Goal: Contribute content: Contribute content

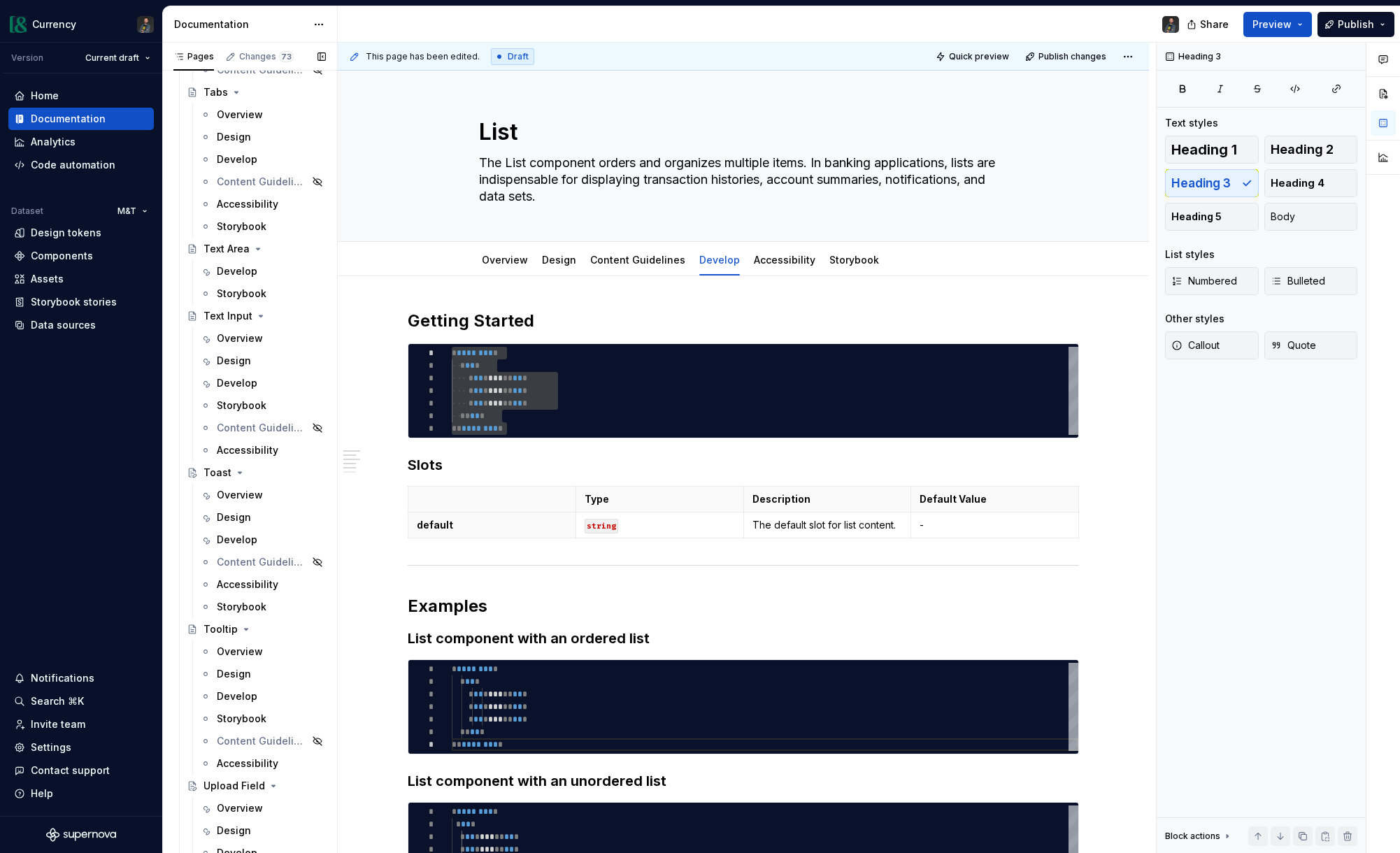
scroll to position [6256, 0]
click at [243, 549] on div "Develop" at bounding box center [238, 545] width 41 height 14
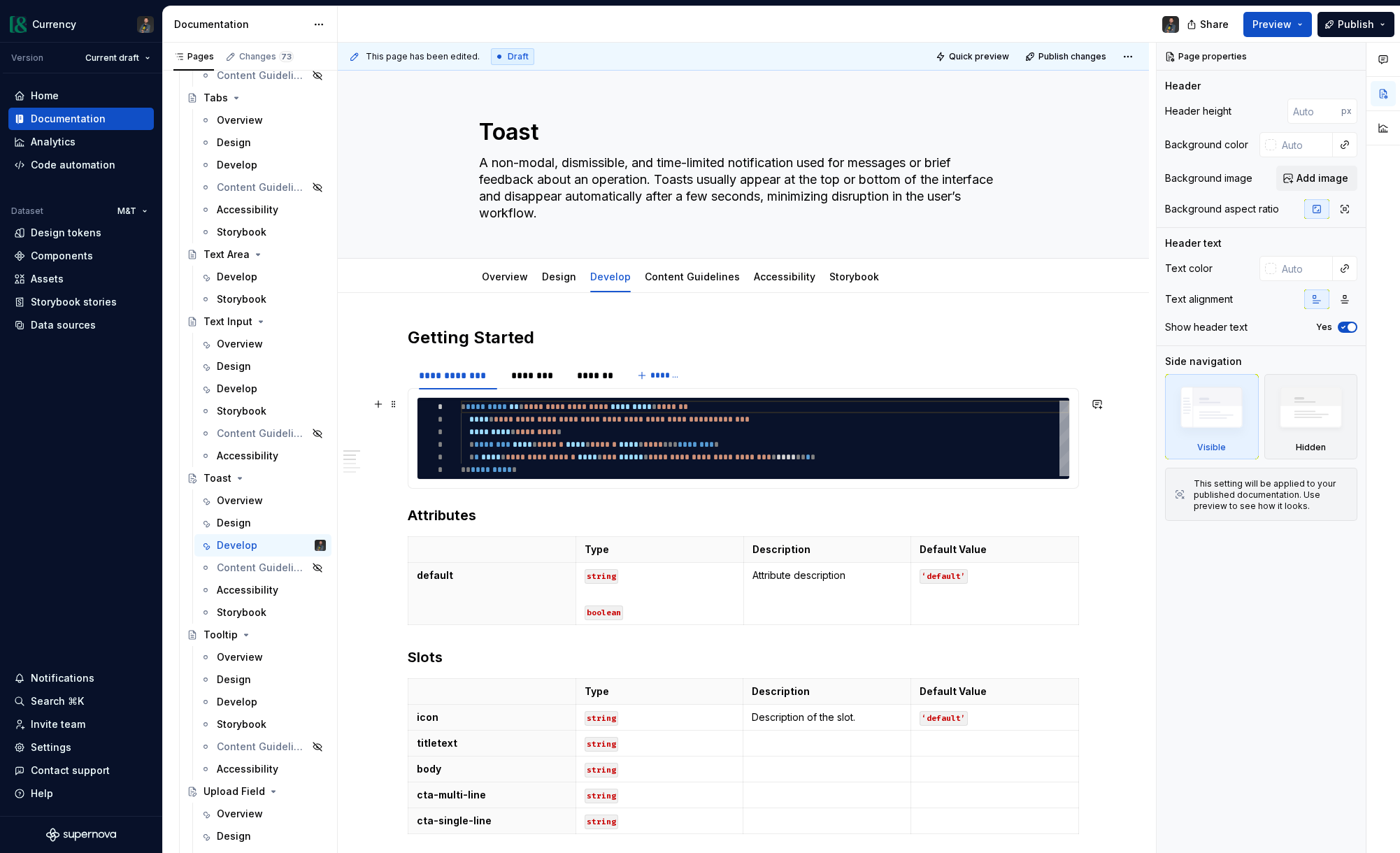
click at [535, 469] on div "**********" at bounding box center [765, 438] width 608 height 76
type textarea "*"
type textarea "**********"
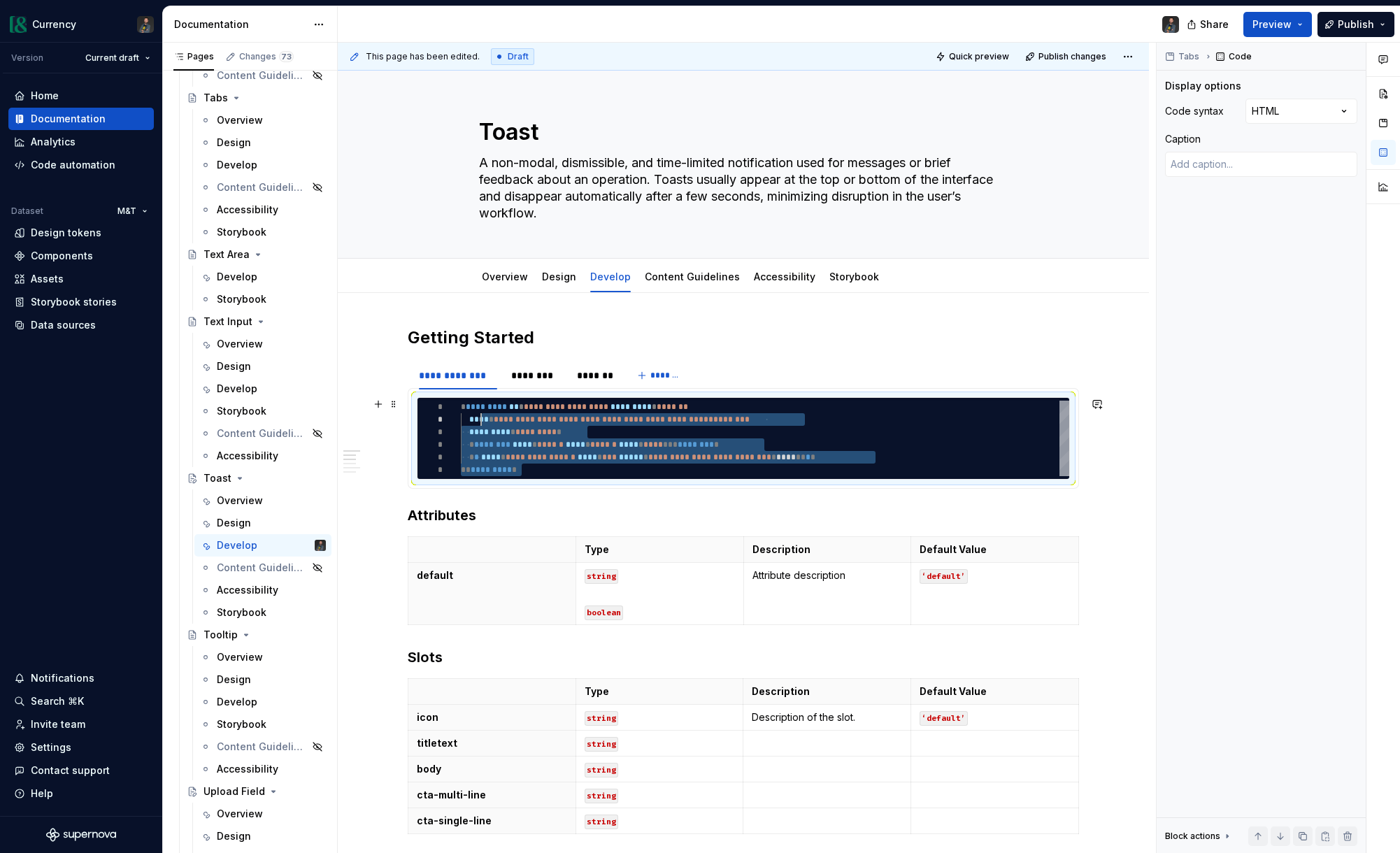
drag, startPoint x: 535, startPoint y: 469, endPoint x: 487, endPoint y: 421, distance: 67.9
click at [487, 421] on div "**********" at bounding box center [765, 438] width 608 height 76
click at [603, 421] on div "**********" at bounding box center [765, 438] width 608 height 76
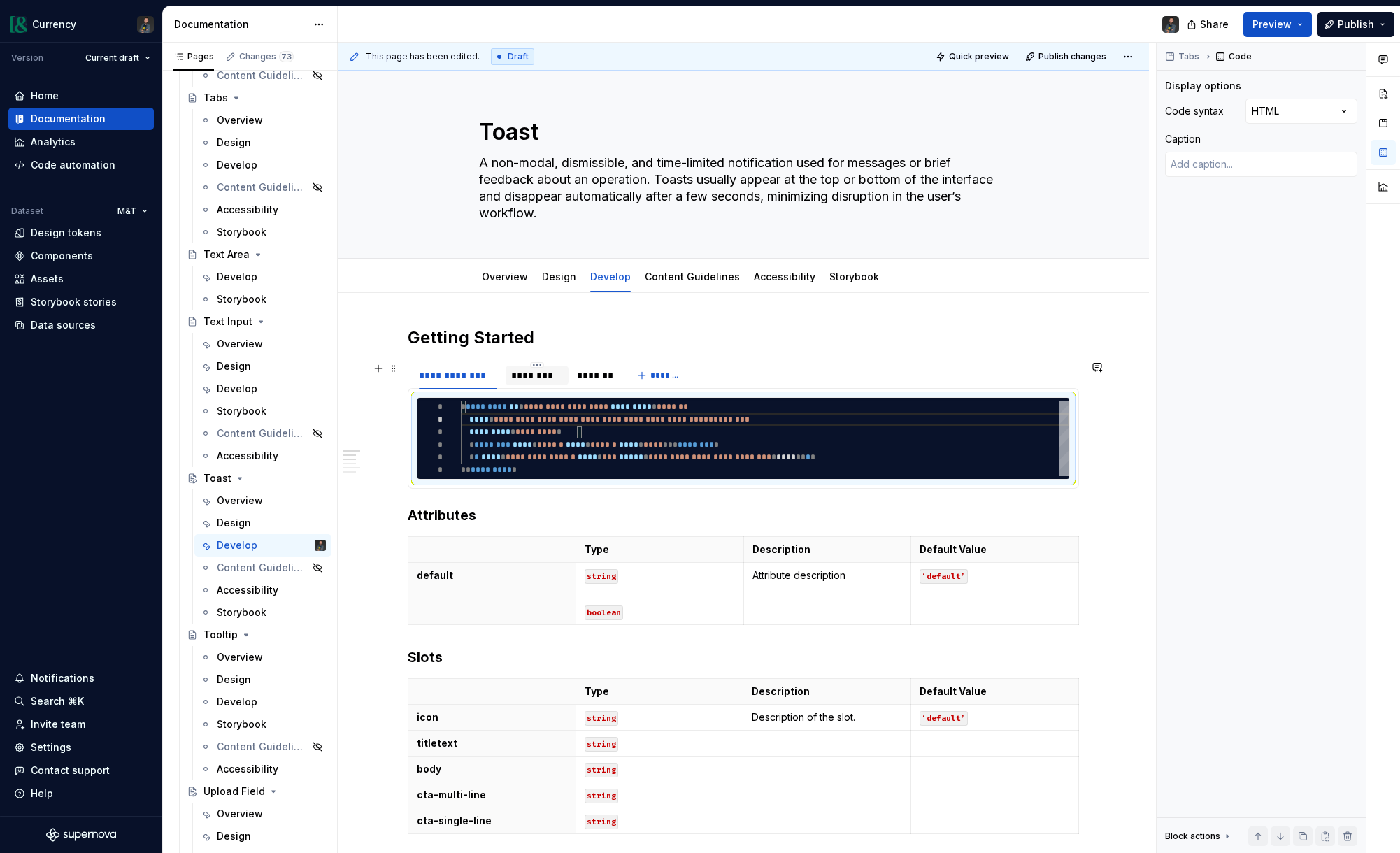
click at [535, 377] on div "********" at bounding box center [536, 375] width 52 height 14
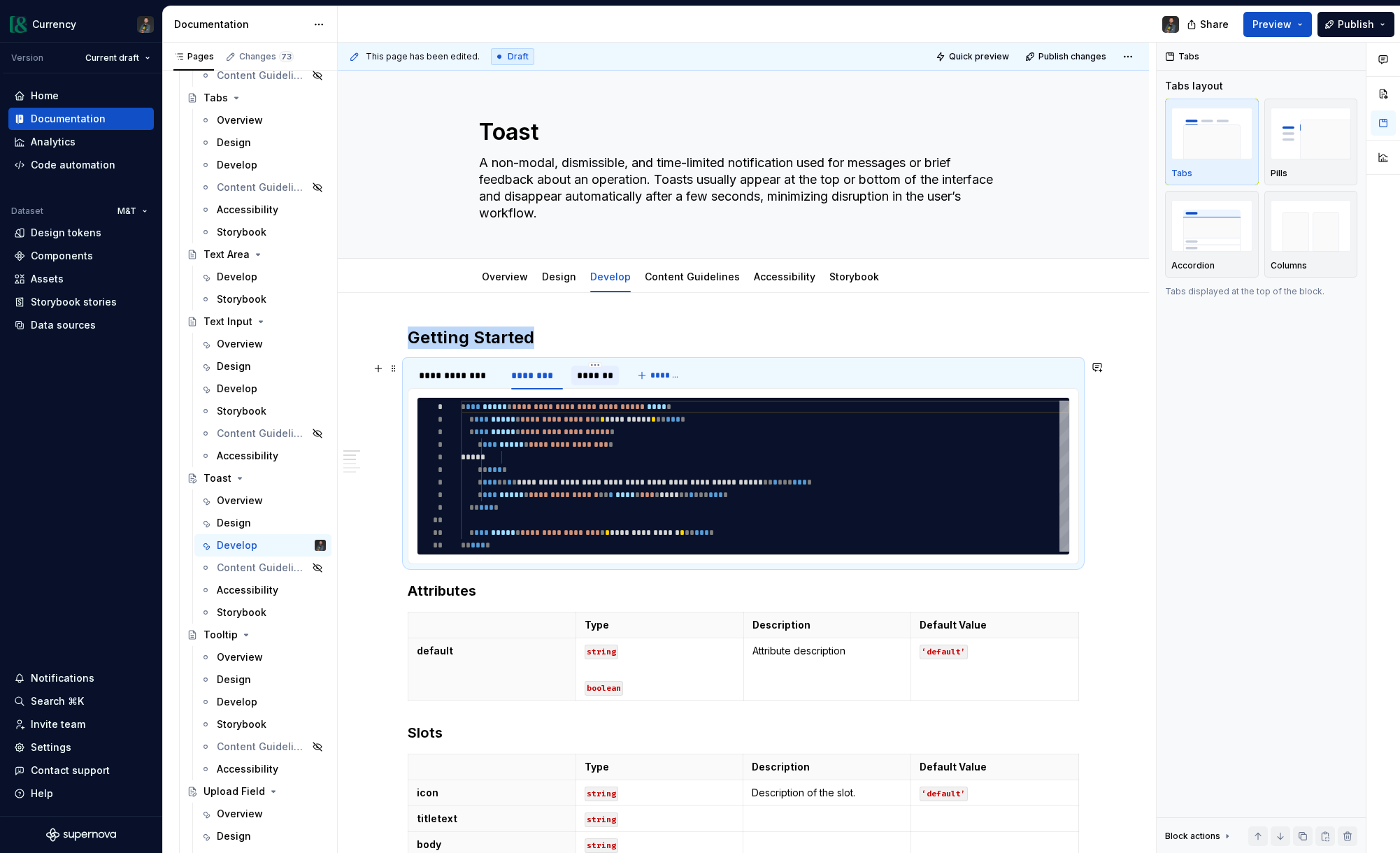
click at [581, 371] on div "*******" at bounding box center [594, 375] width 37 height 14
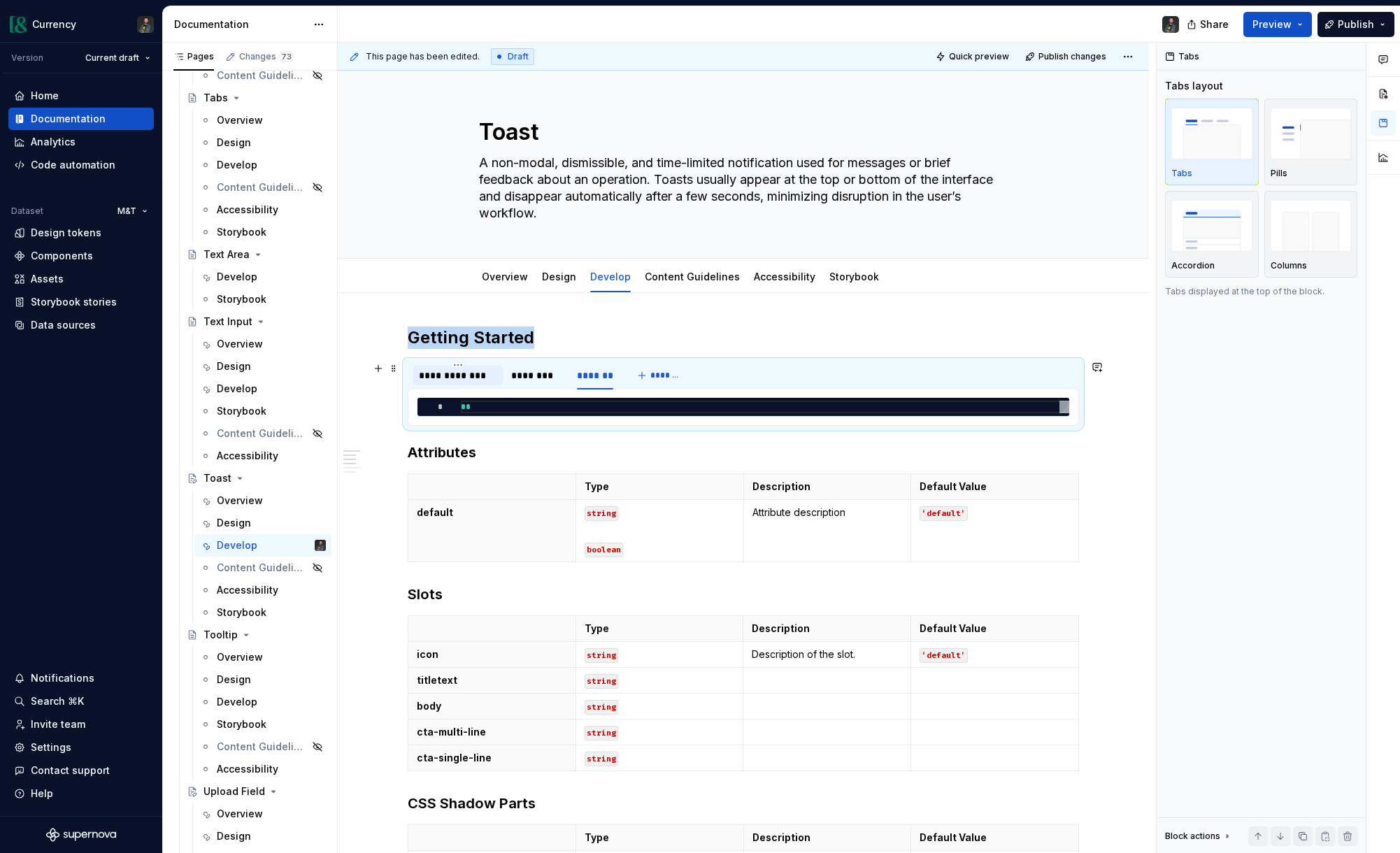
click at [483, 375] on div "**********" at bounding box center [458, 375] width 78 height 14
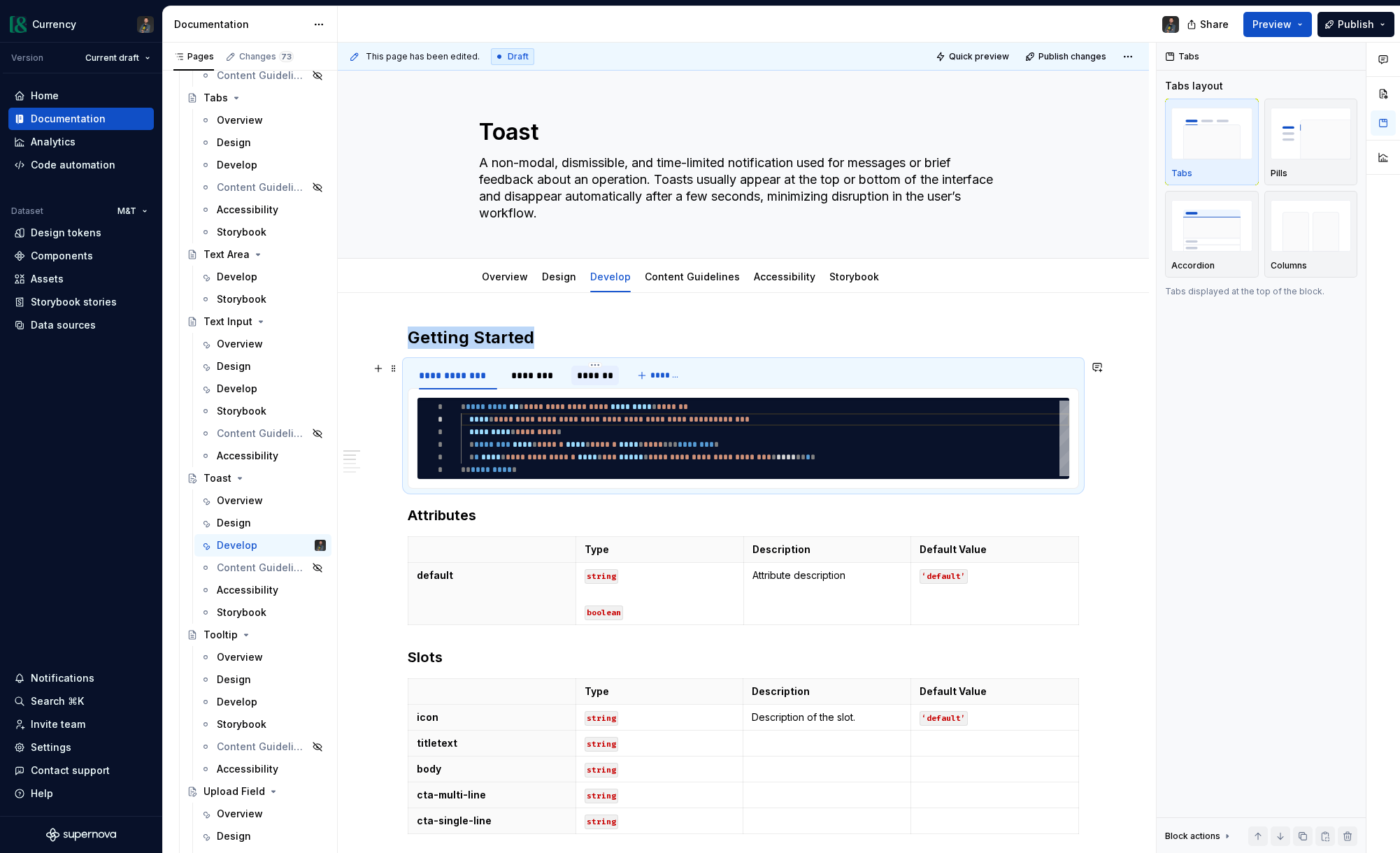
click at [593, 377] on div "*******" at bounding box center [594, 375] width 37 height 14
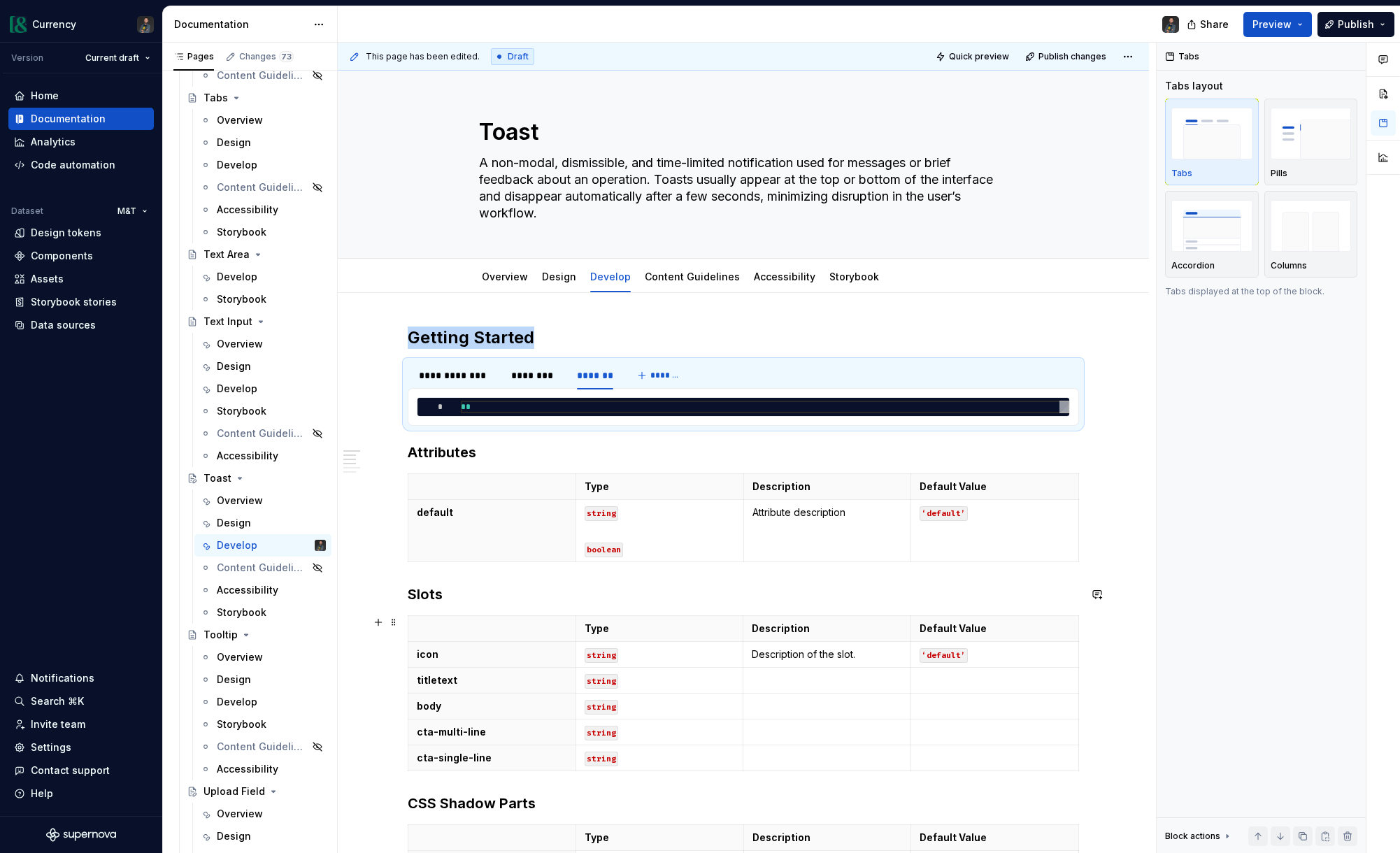
scroll to position [48, 0]
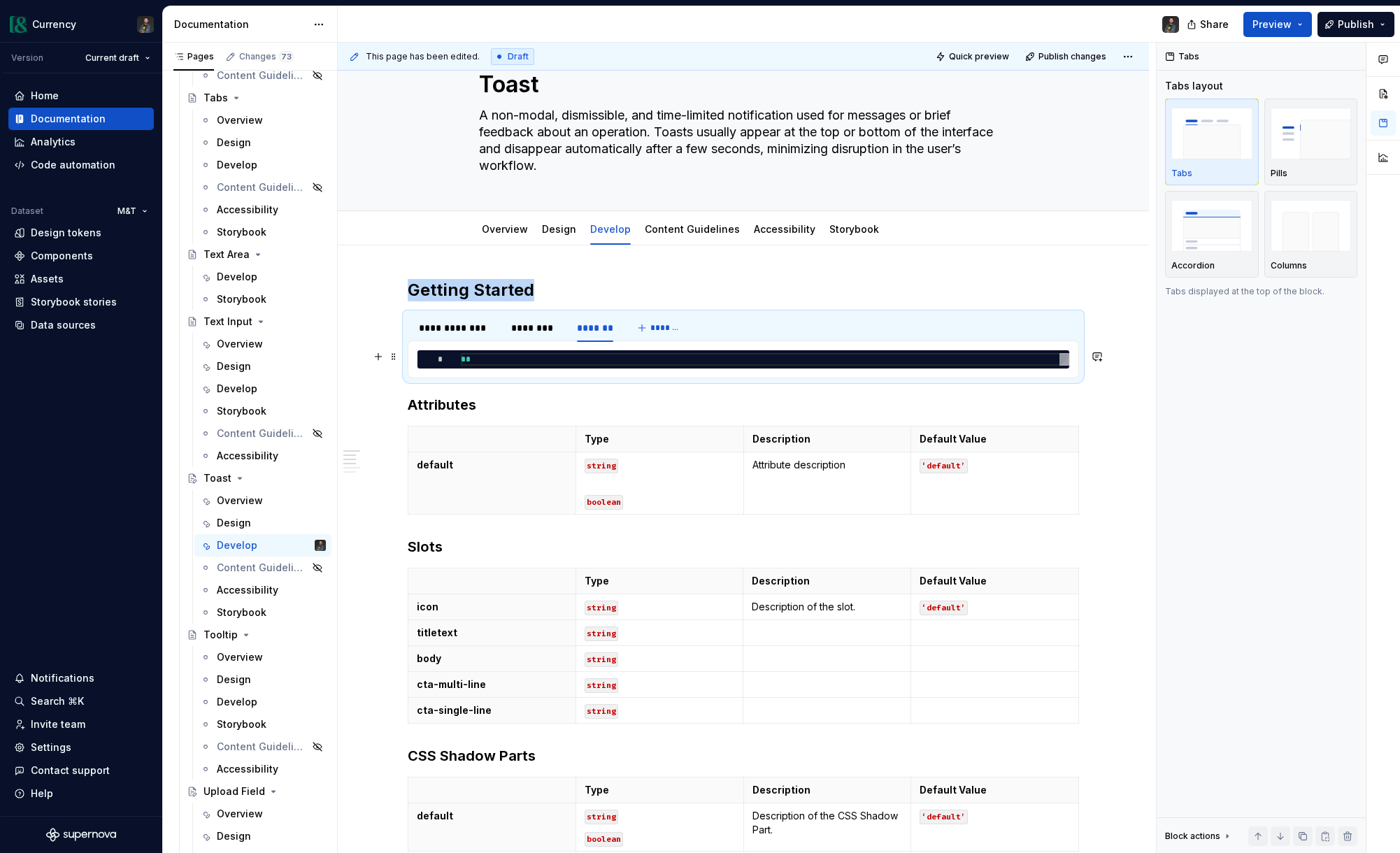
type textarea "*"
type textarea "**"
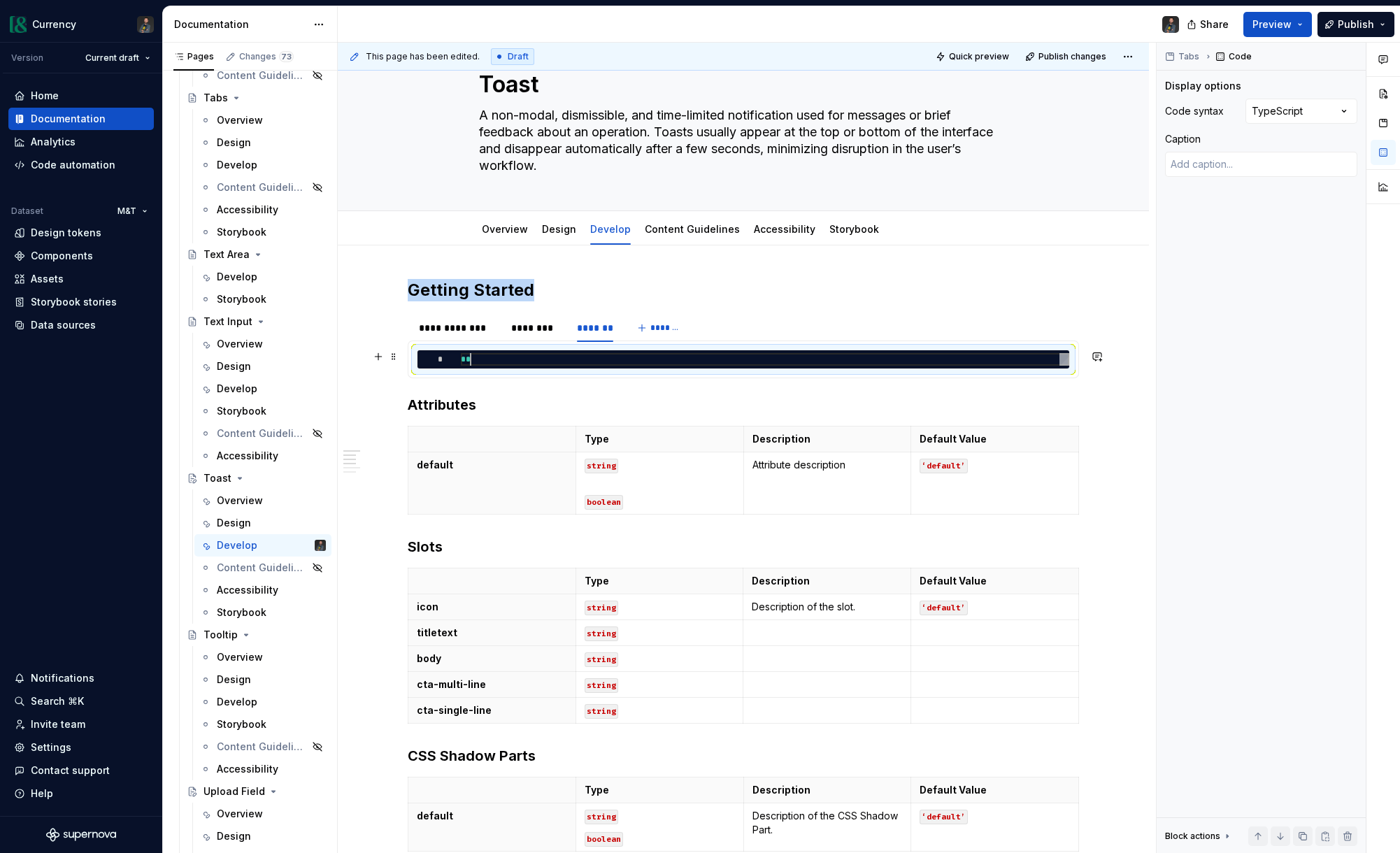
click at [491, 356] on div "**" at bounding box center [765, 359] width 608 height 13
click at [468, 358] on div "**" at bounding box center [765, 359] width 608 height 13
type textarea "*"
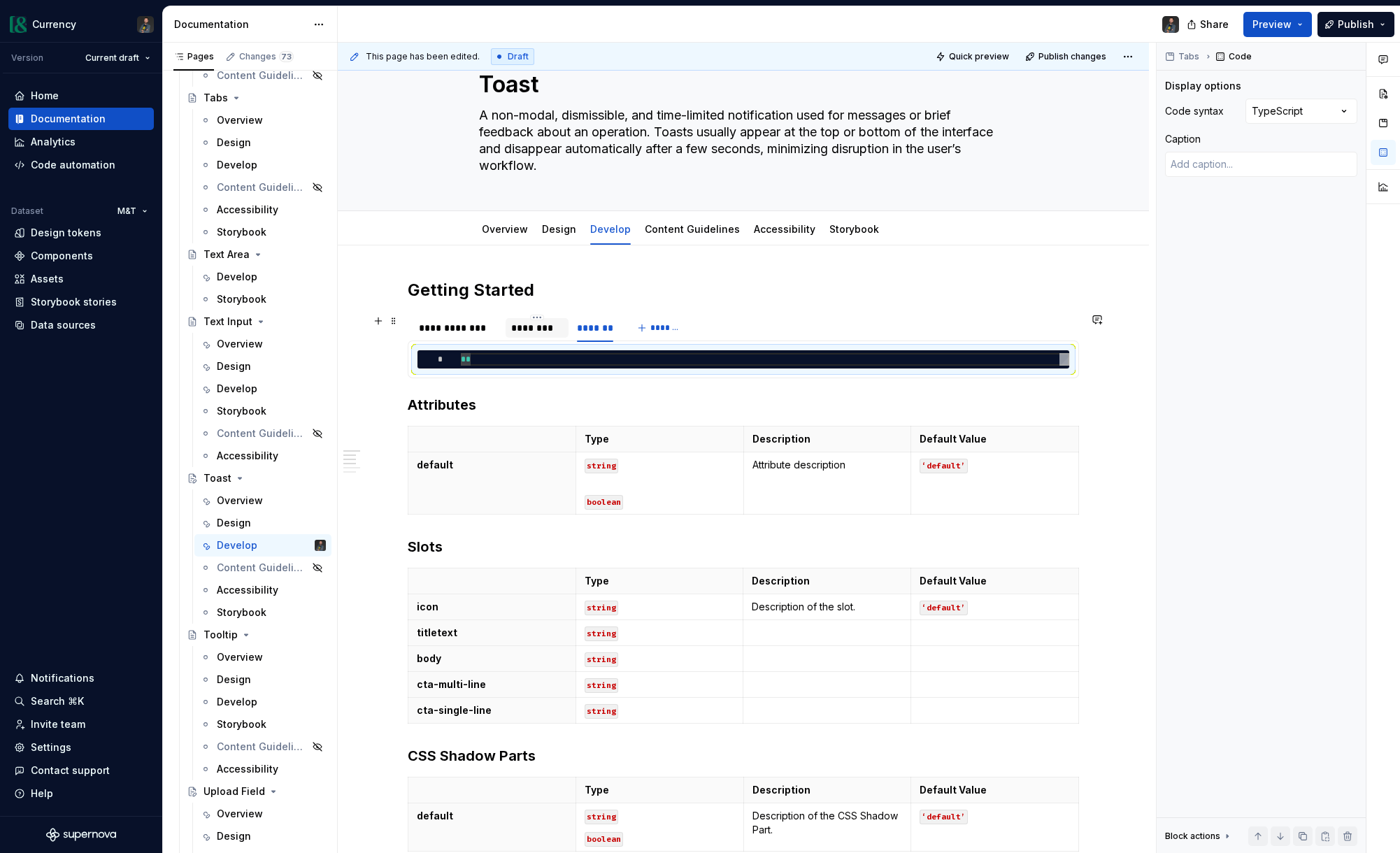
type textarea "*"
type textarea "**"
type textarea "*"
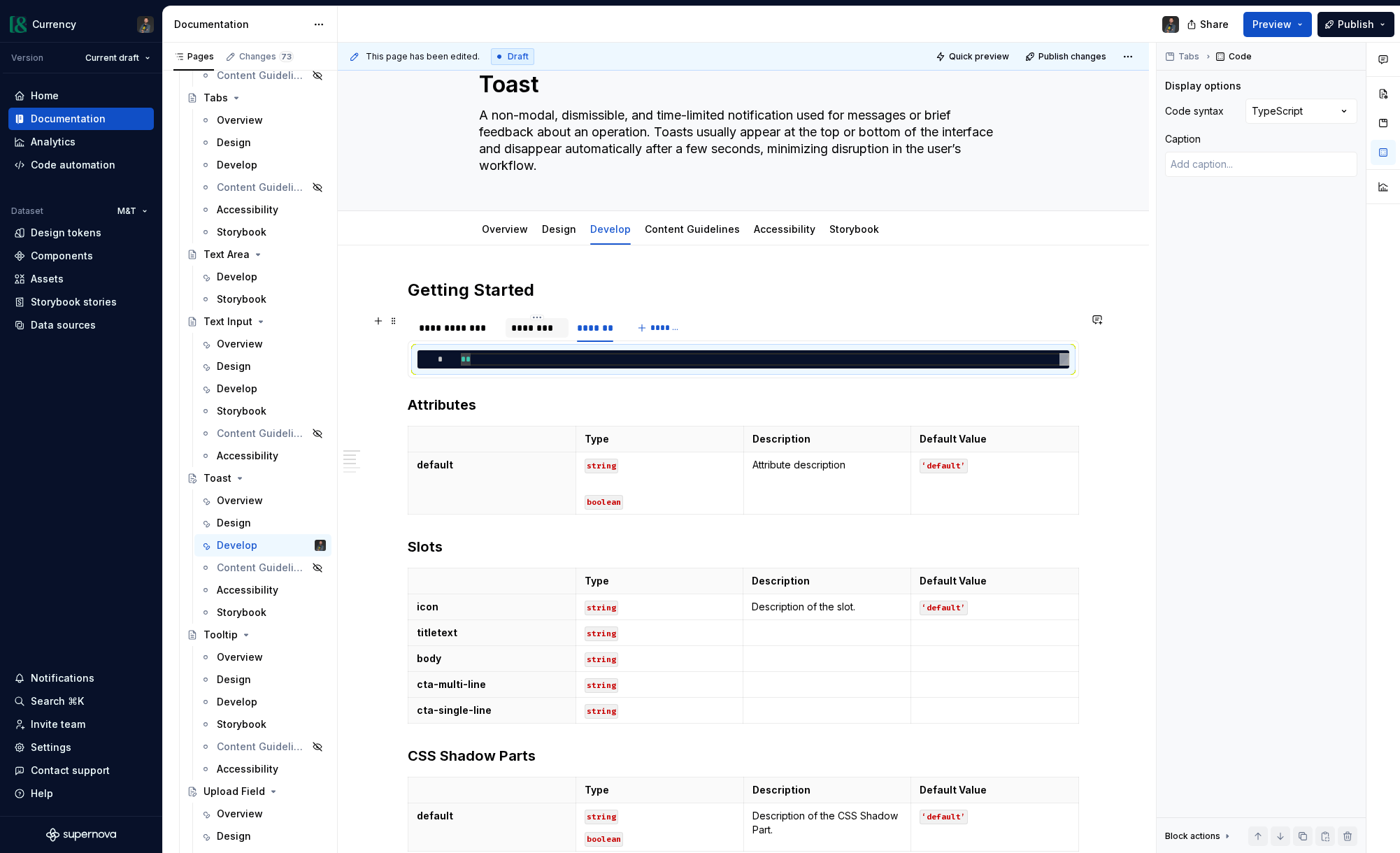
type textarea "***"
type textarea "*"
type textarea "**"
type textarea "*"
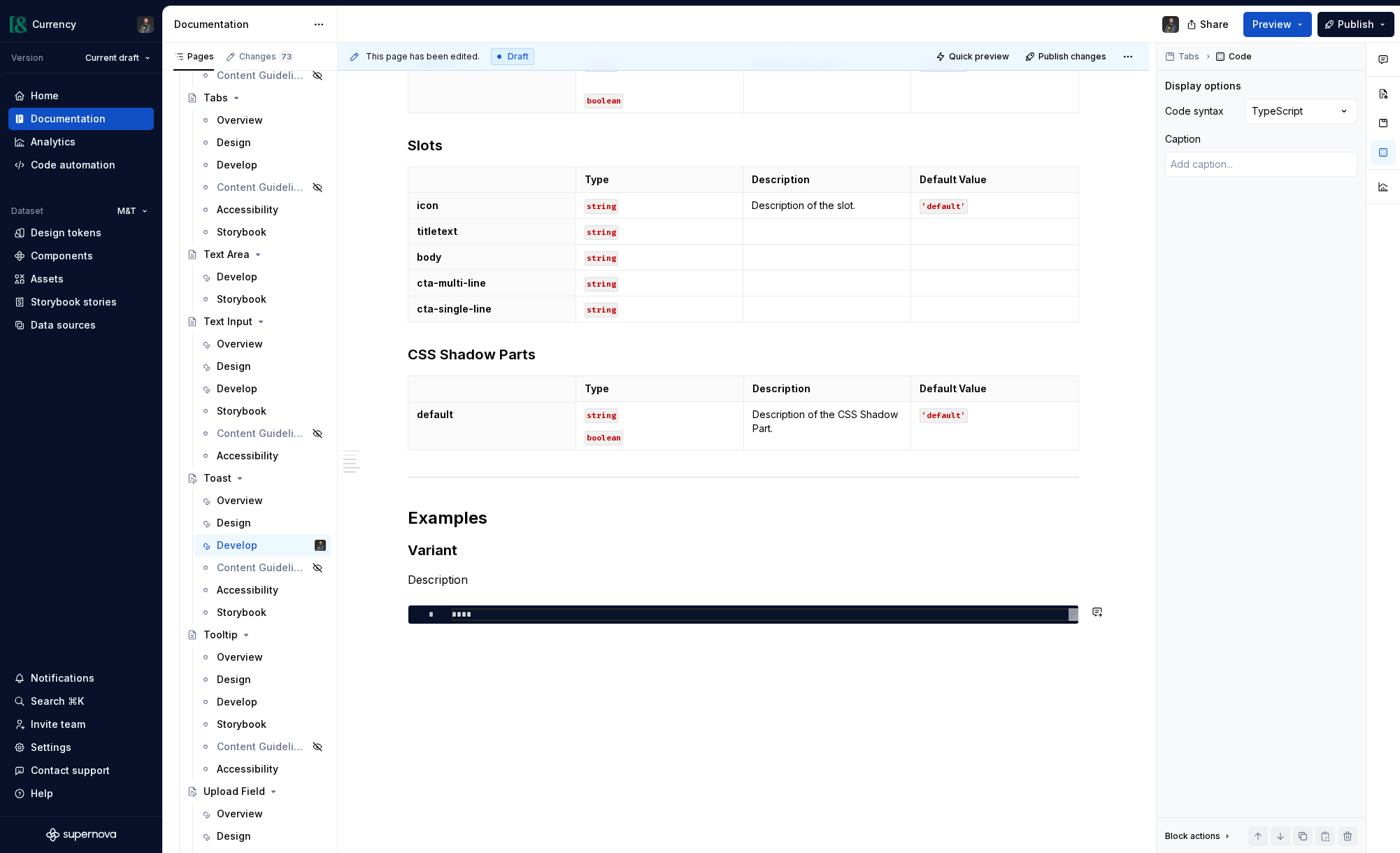
scroll to position [492, 0]
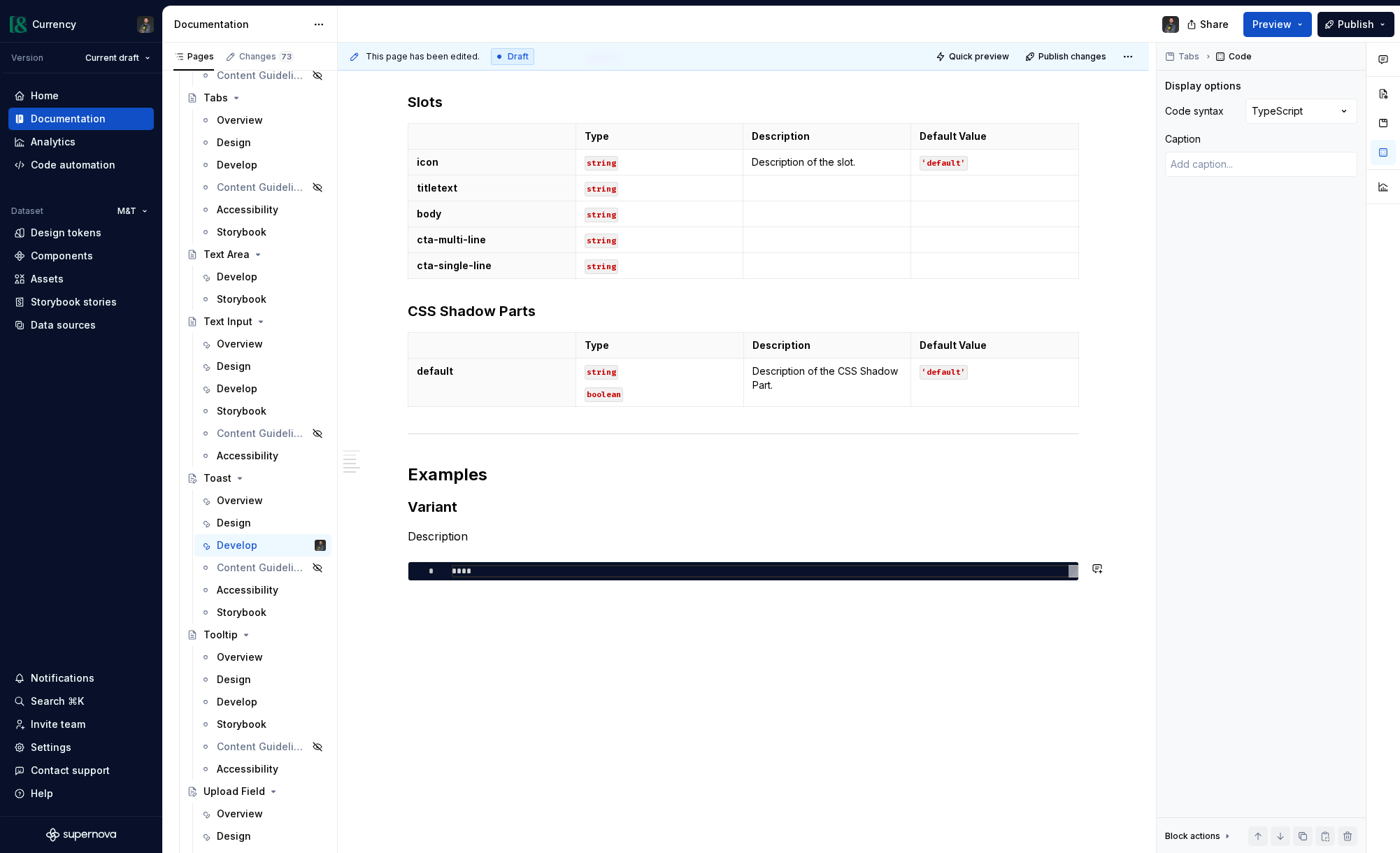
type textarea "***"
click at [670, 647] on div "**********" at bounding box center [743, 327] width 812 height 1053
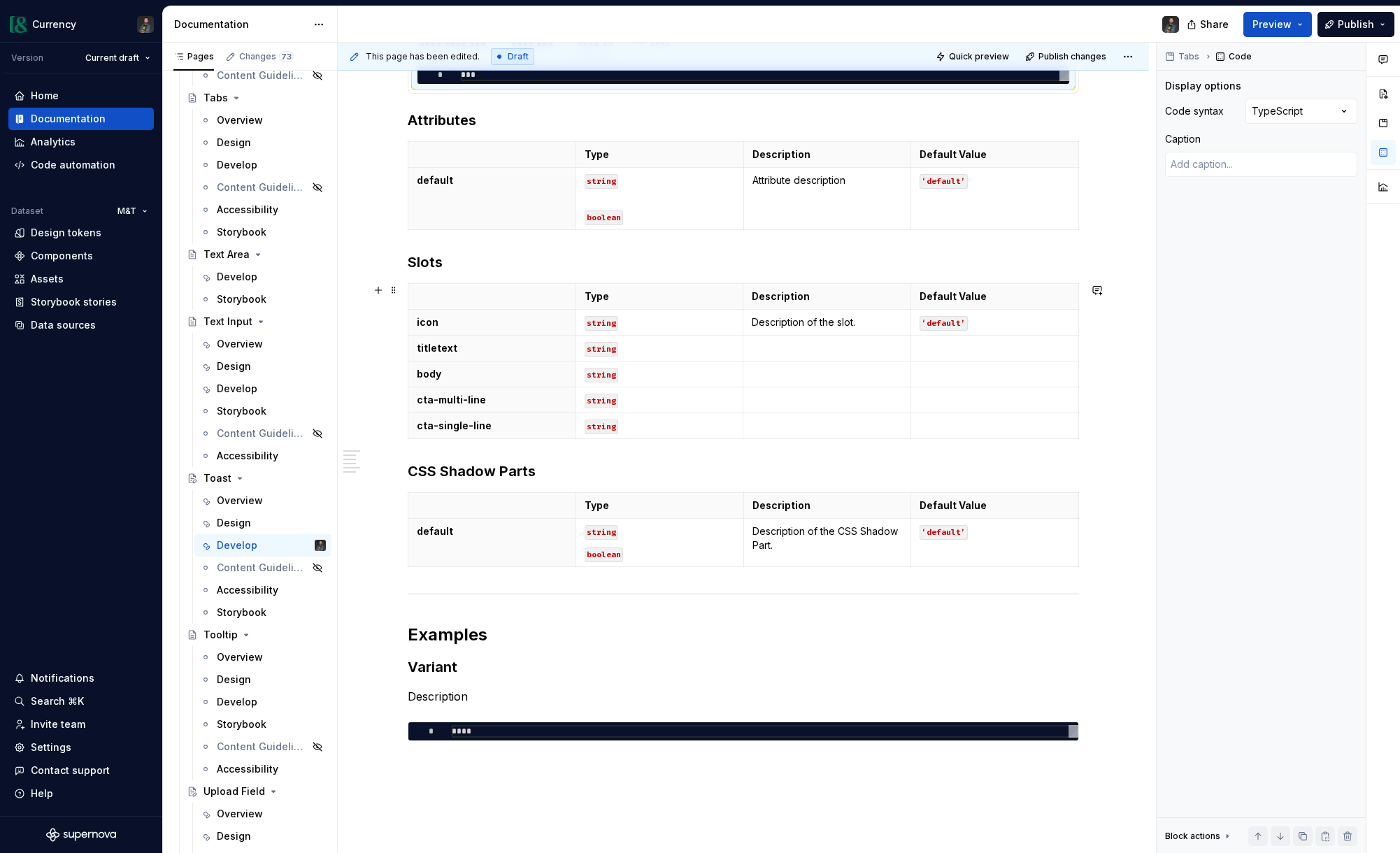
scroll to position [276, 0]
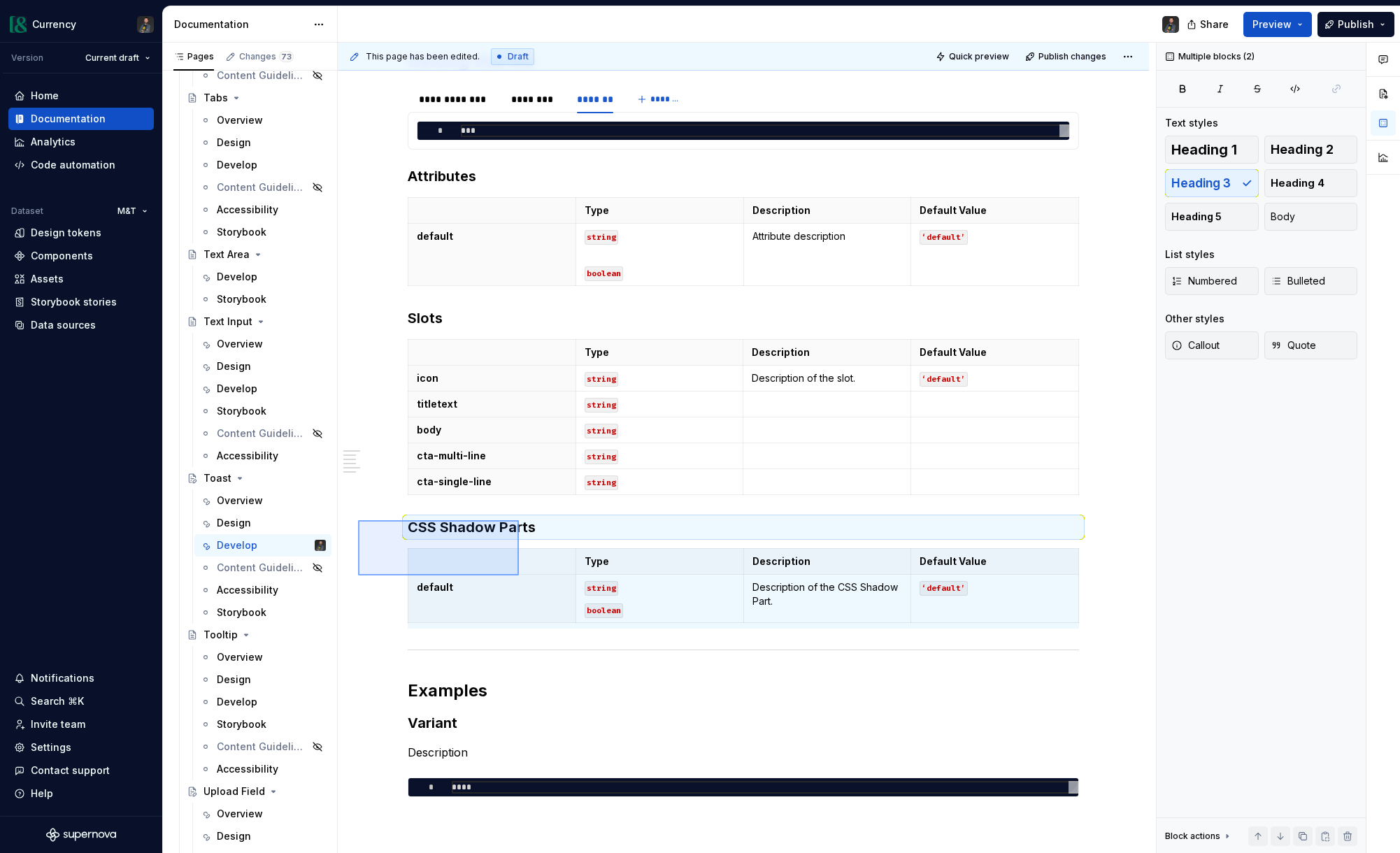
drag, startPoint x: 358, startPoint y: 520, endPoint x: 519, endPoint y: 575, distance: 170.1
click at [519, 575] on div "**********" at bounding box center [747, 448] width 818 height 811
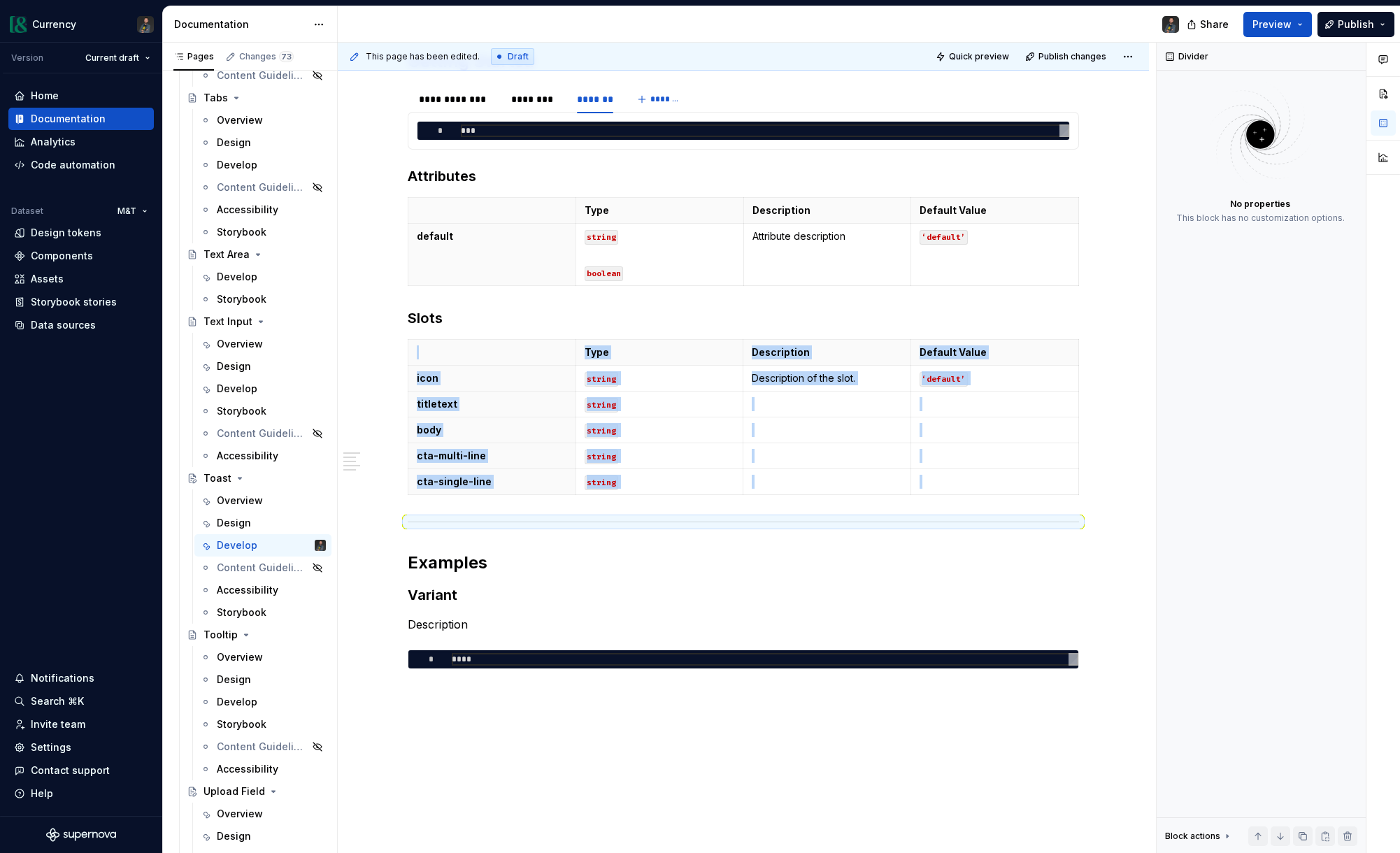
type textarea "*"
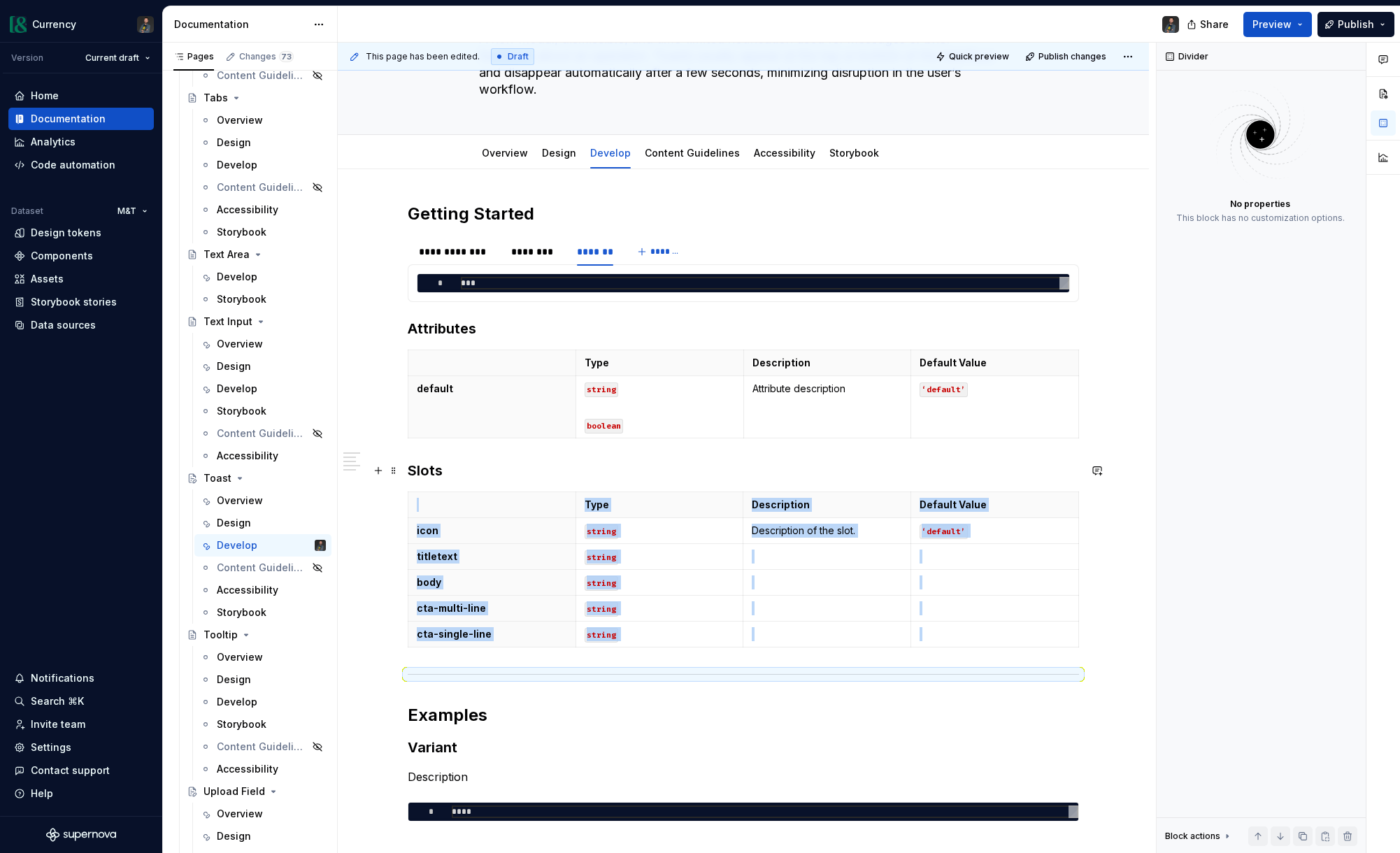
scroll to position [66, 0]
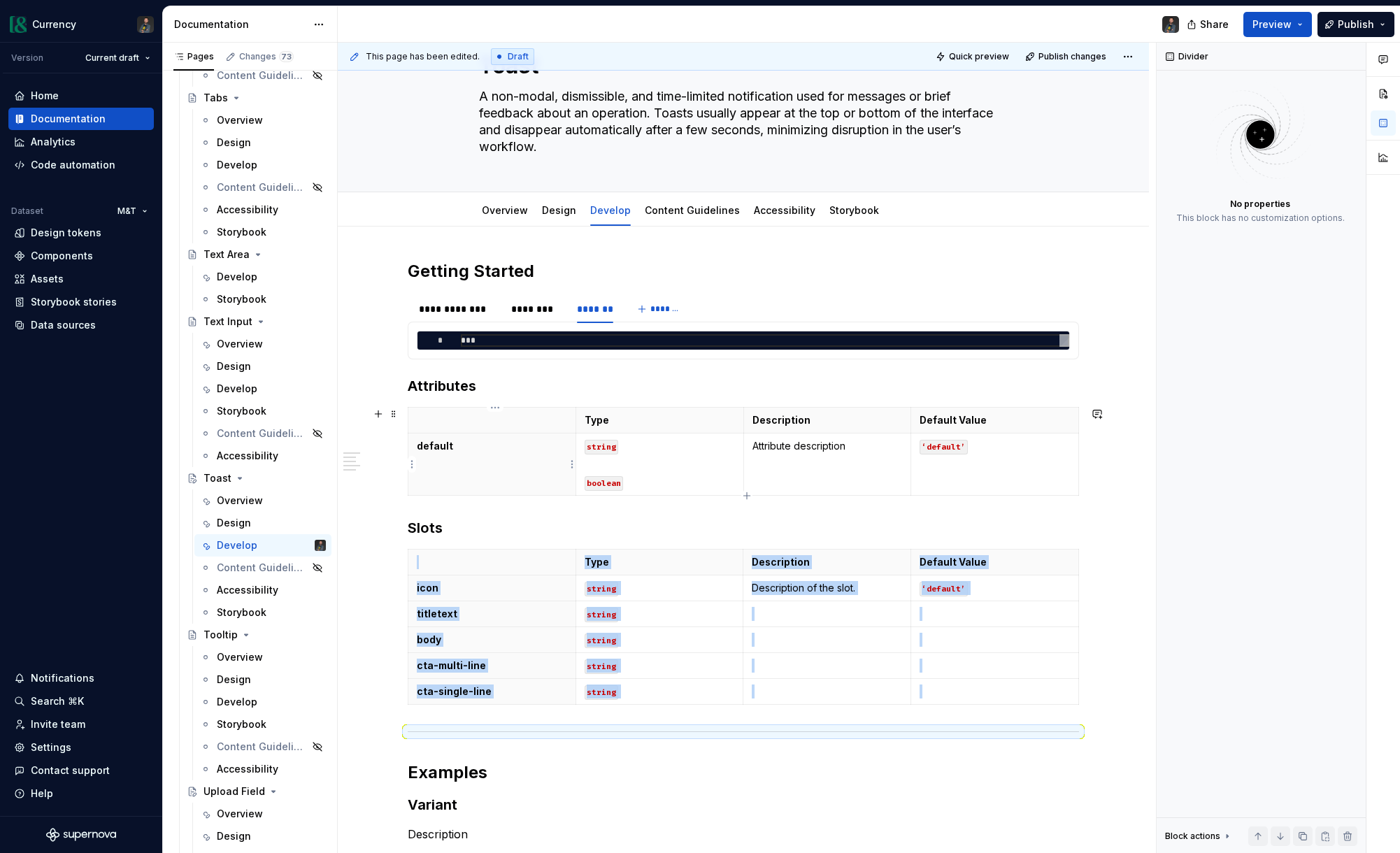
click at [456, 445] on p "default" at bounding box center [491, 446] width 151 height 14
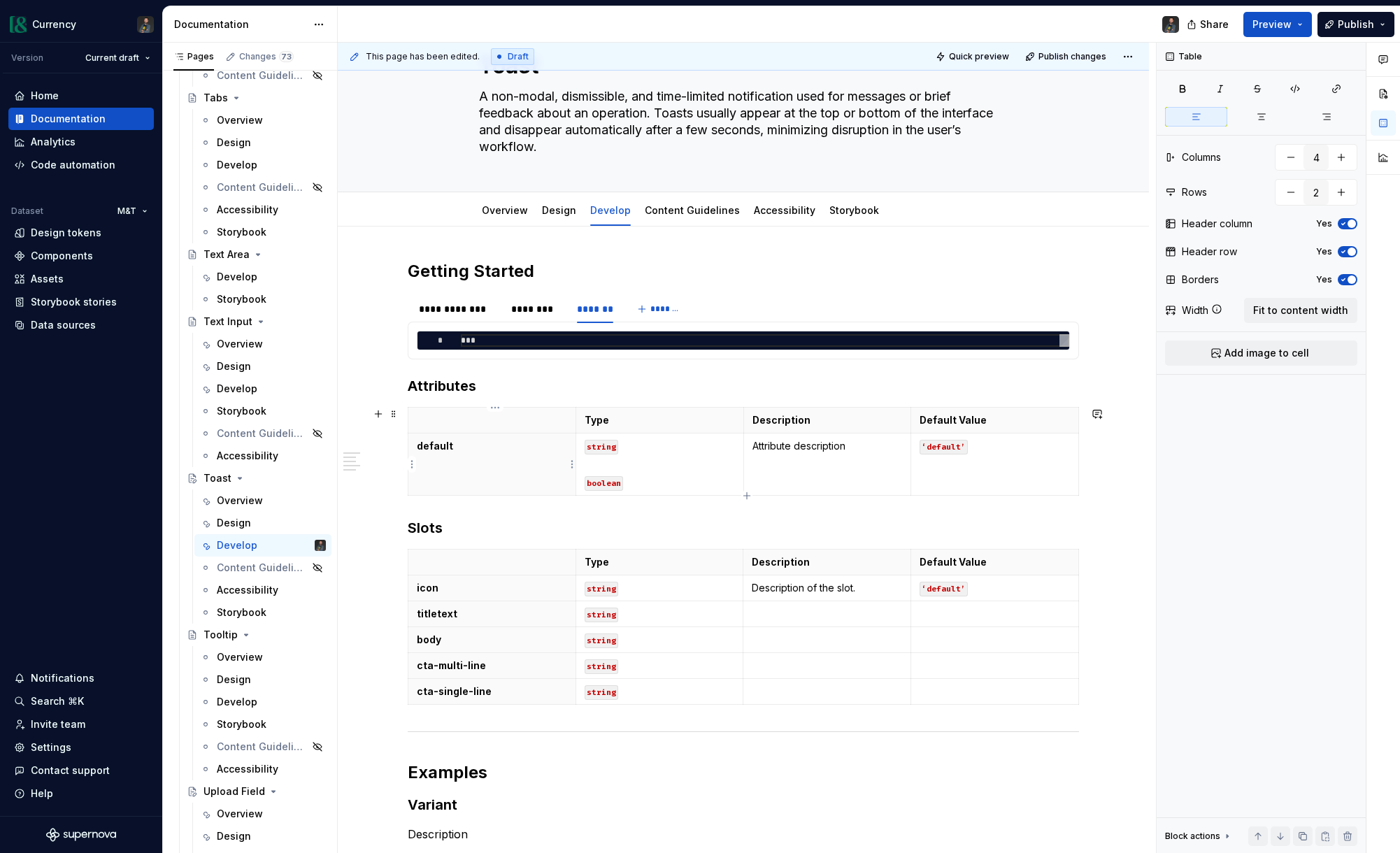
click at [456, 445] on p "default" at bounding box center [491, 446] width 151 height 14
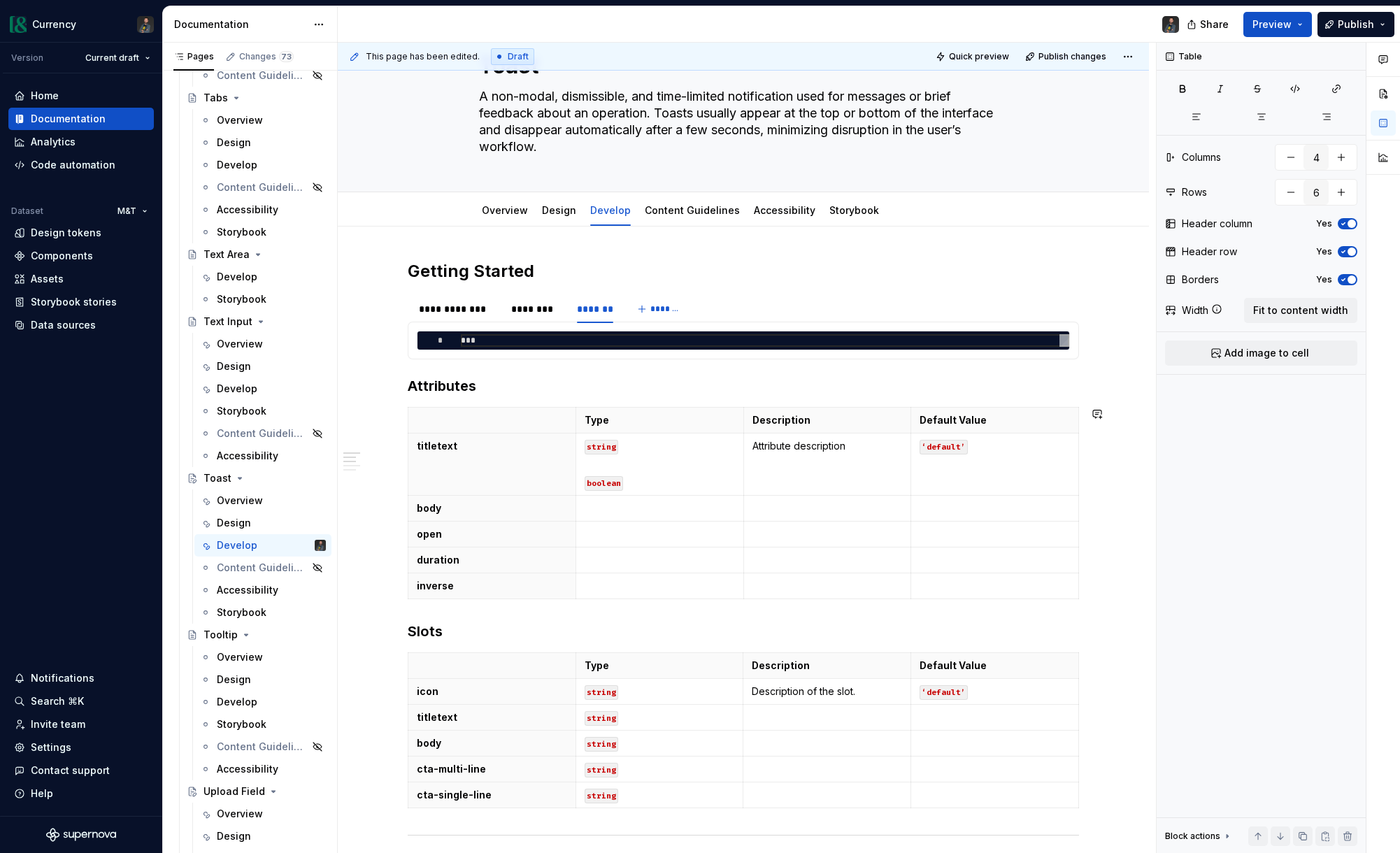
type input "7"
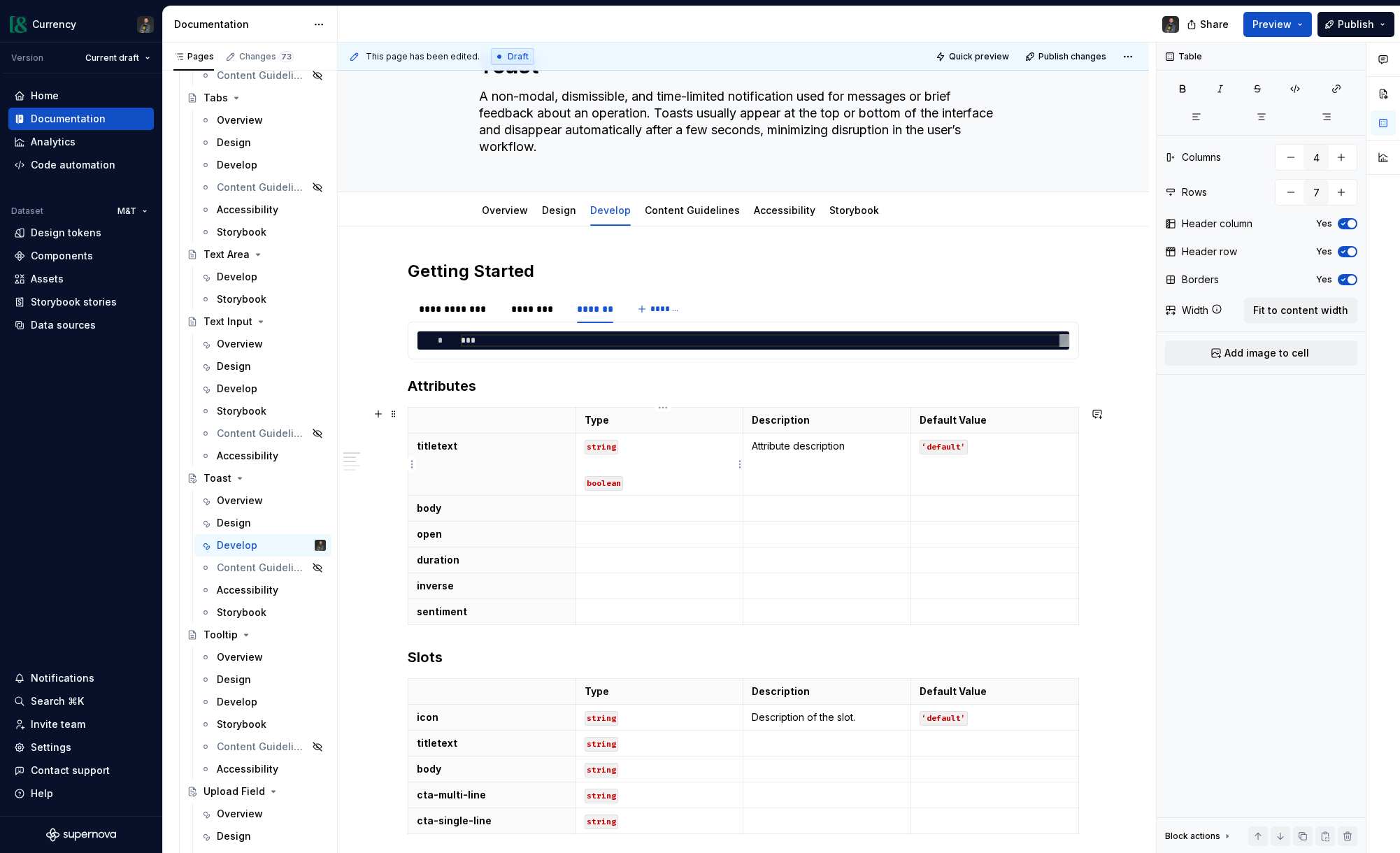
click at [643, 476] on p "boolean" at bounding box center [660, 475] width 151 height 28
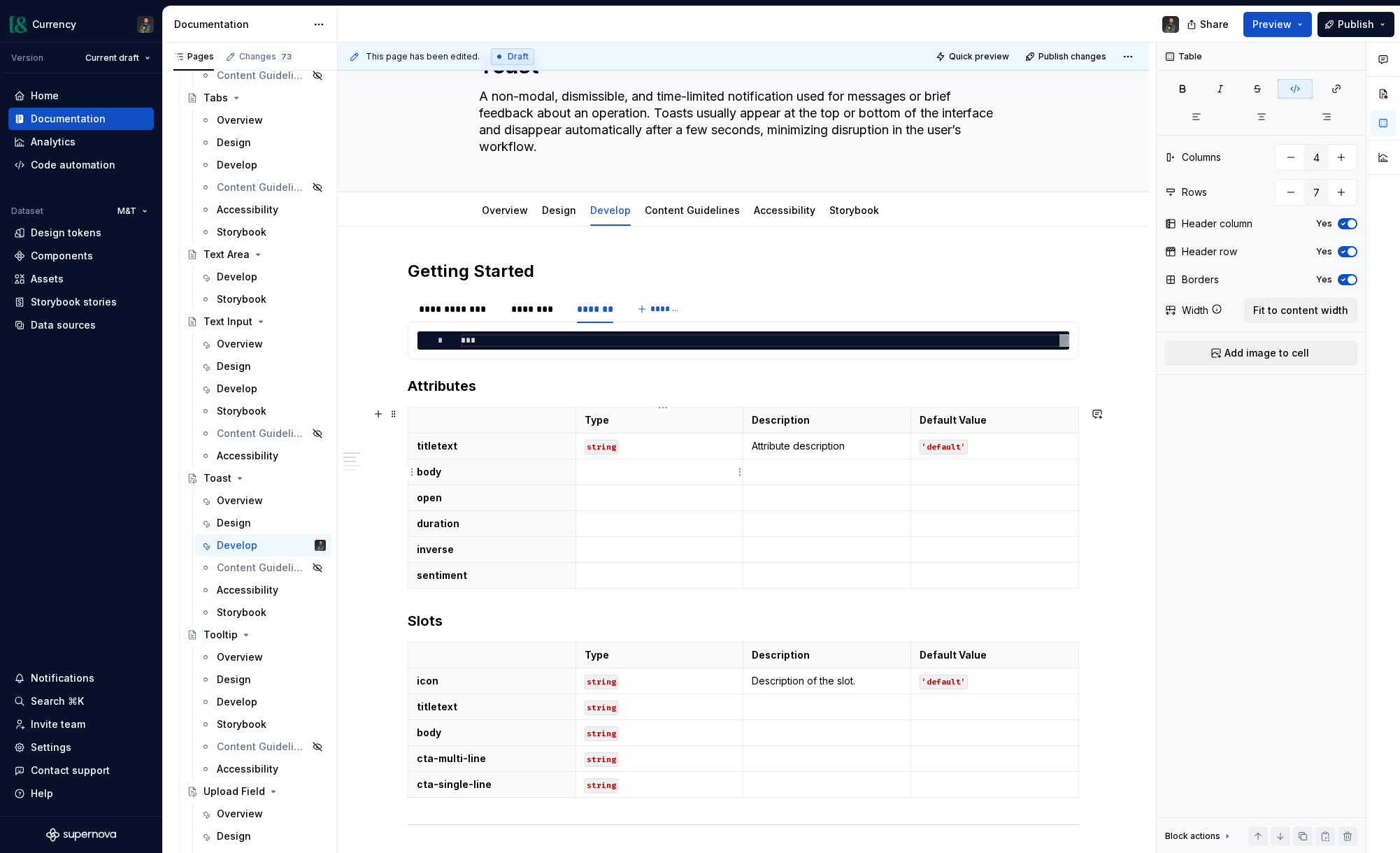
click at [654, 472] on p at bounding box center [660, 472] width 151 height 14
drag, startPoint x: 628, startPoint y: 448, endPoint x: 592, endPoint y: 448, distance: 36.0
click at [592, 448] on p "string" at bounding box center [660, 446] width 151 height 14
copy code "string"
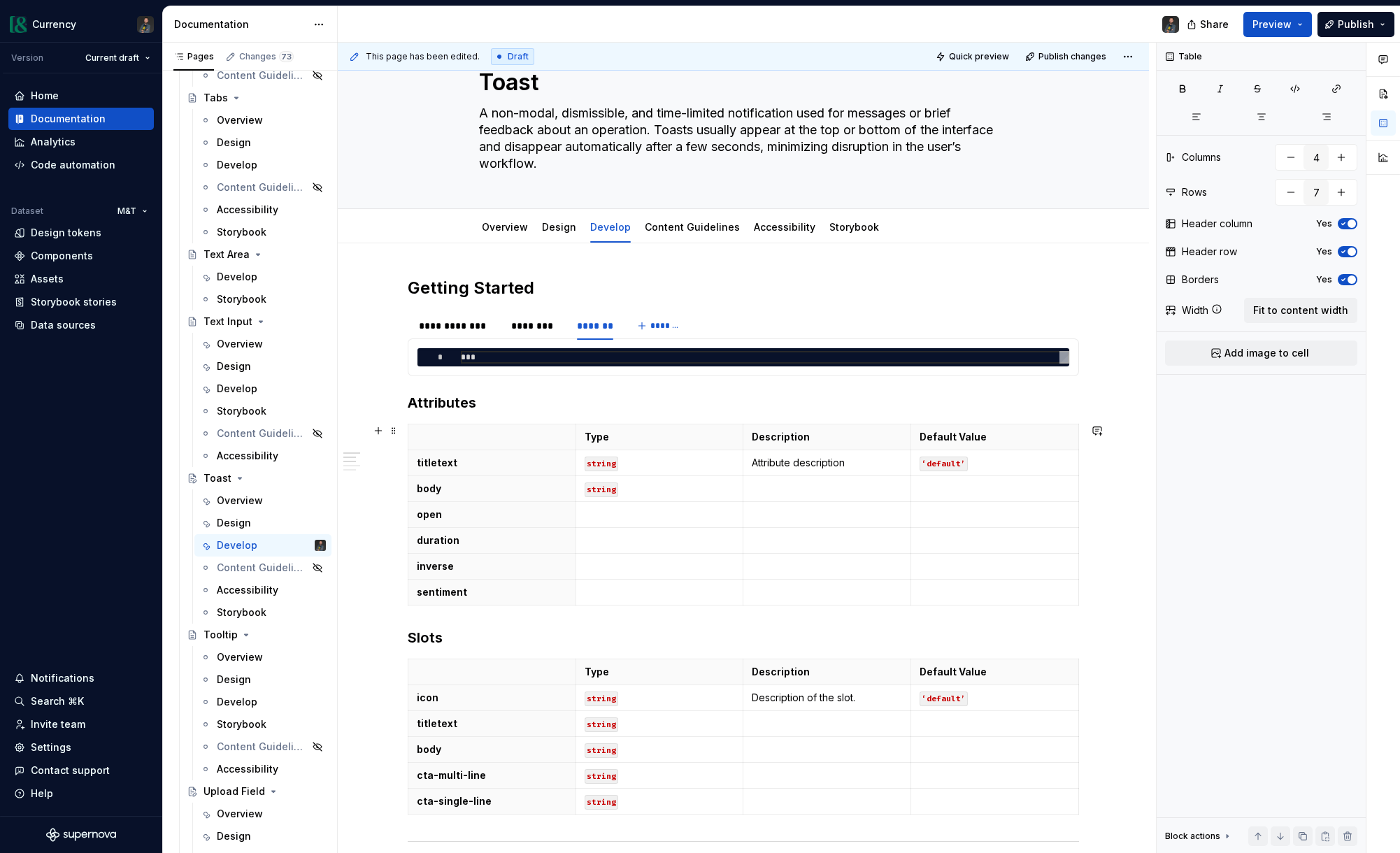
scroll to position [41, 0]
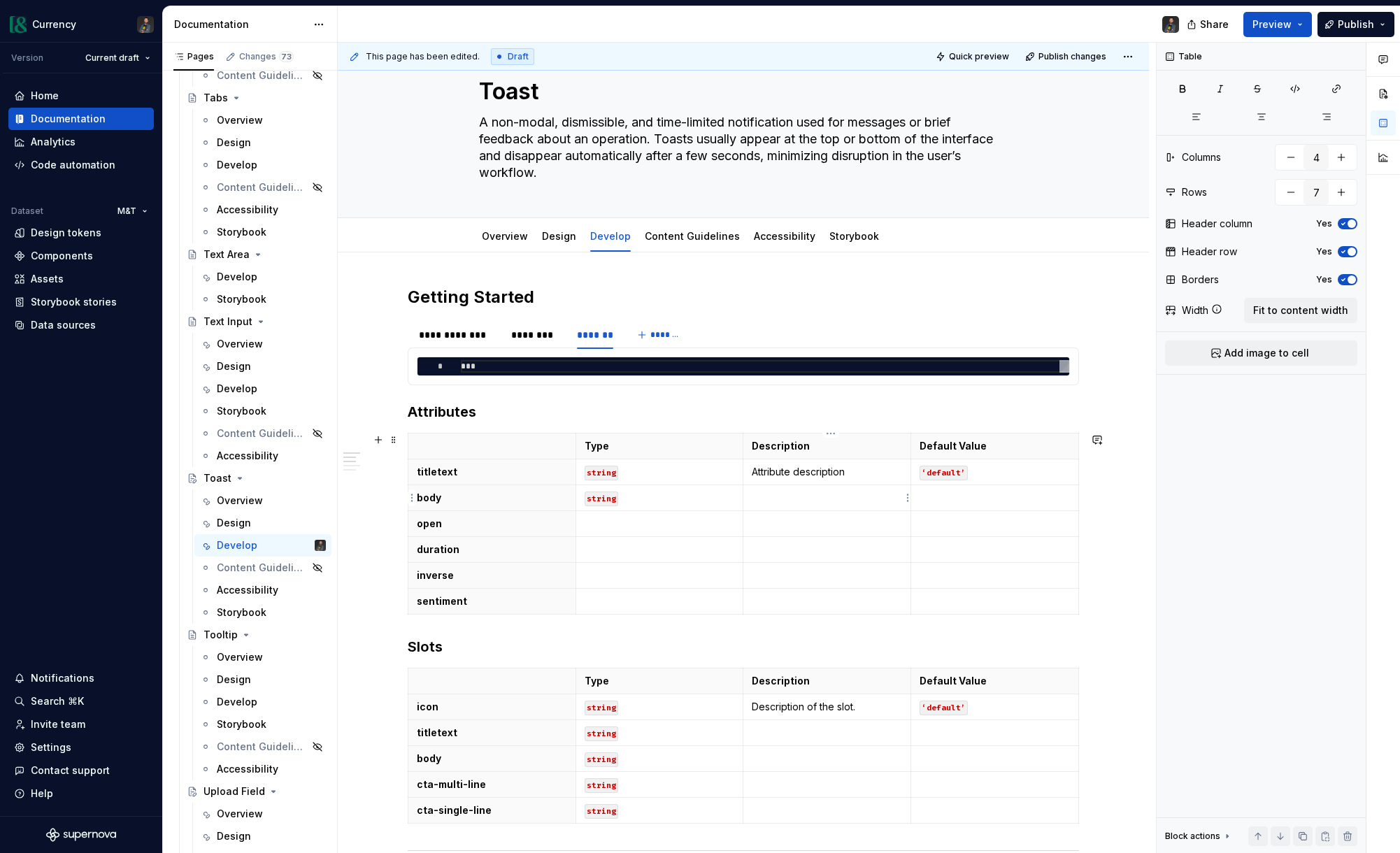
click at [791, 501] on p at bounding box center [827, 497] width 151 height 14
click at [628, 530] on p at bounding box center [660, 524] width 151 height 14
click at [653, 442] on p "Type" at bounding box center [660, 446] width 151 height 14
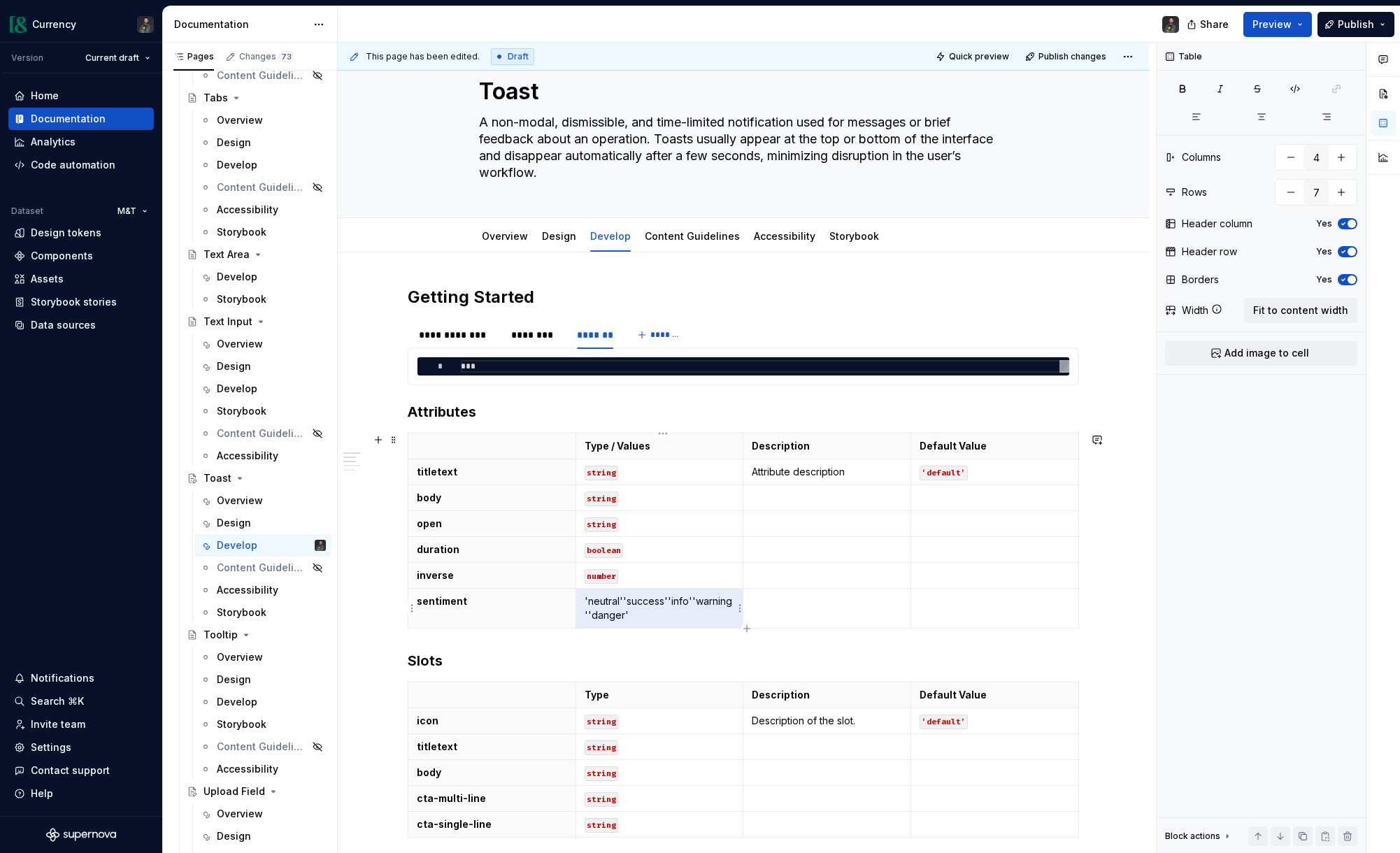
drag, startPoint x: 640, startPoint y: 621, endPoint x: 598, endPoint y: 607, distance: 44.3
click at [598, 607] on p "'neutral''success''info''warning''danger'" at bounding box center [660, 608] width 151 height 28
drag, startPoint x: 633, startPoint y: 603, endPoint x: 696, endPoint y: 625, distance: 66.7
click at [633, 603] on code "'neutral''success''info''warning''danger'" at bounding box center [659, 610] width 149 height 29
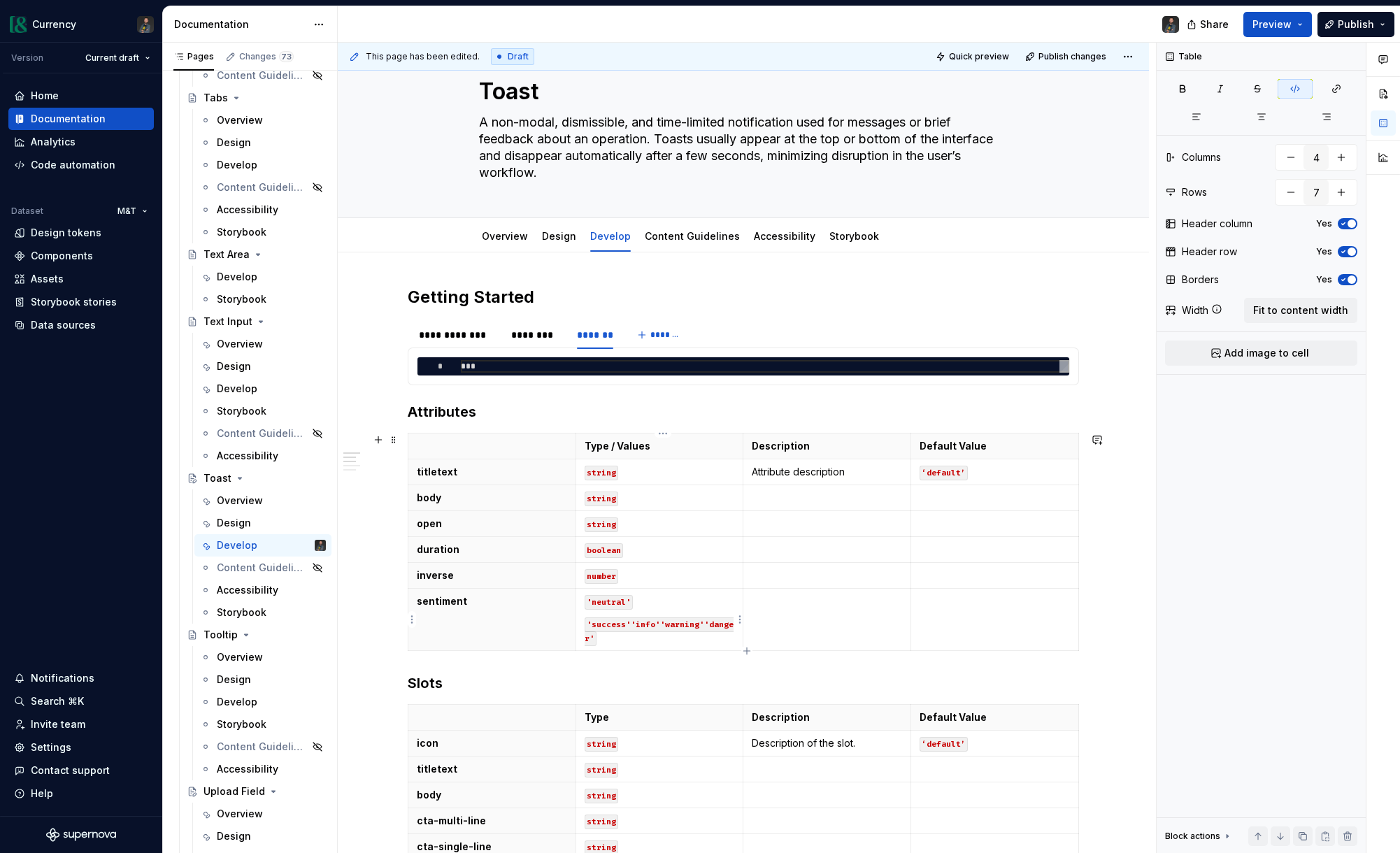
click at [634, 623] on code "'success''info''warning''danger'" at bounding box center [659, 632] width 149 height 29
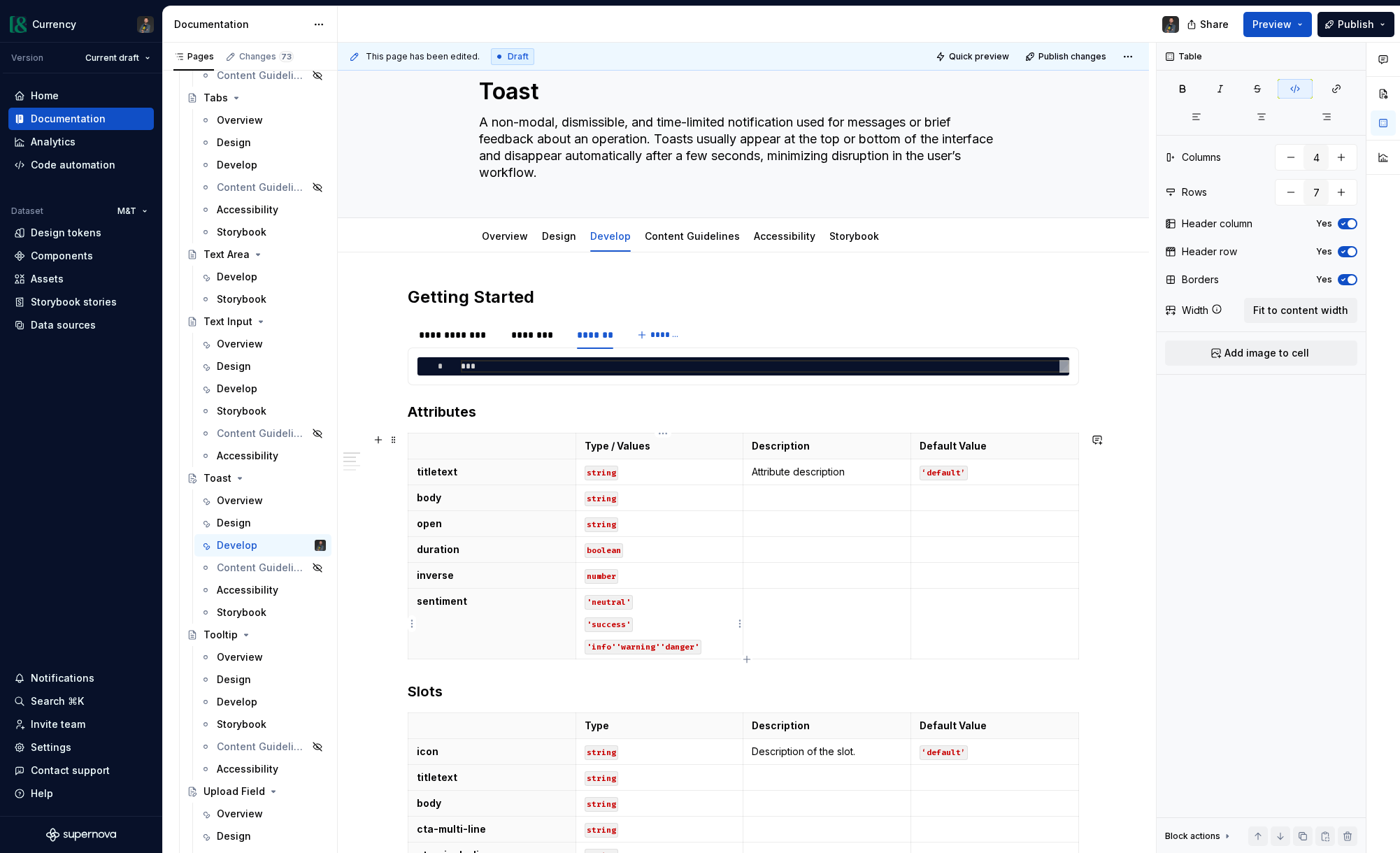
click at [619, 645] on code "'info''warning''danger'" at bounding box center [643, 646] width 117 height 14
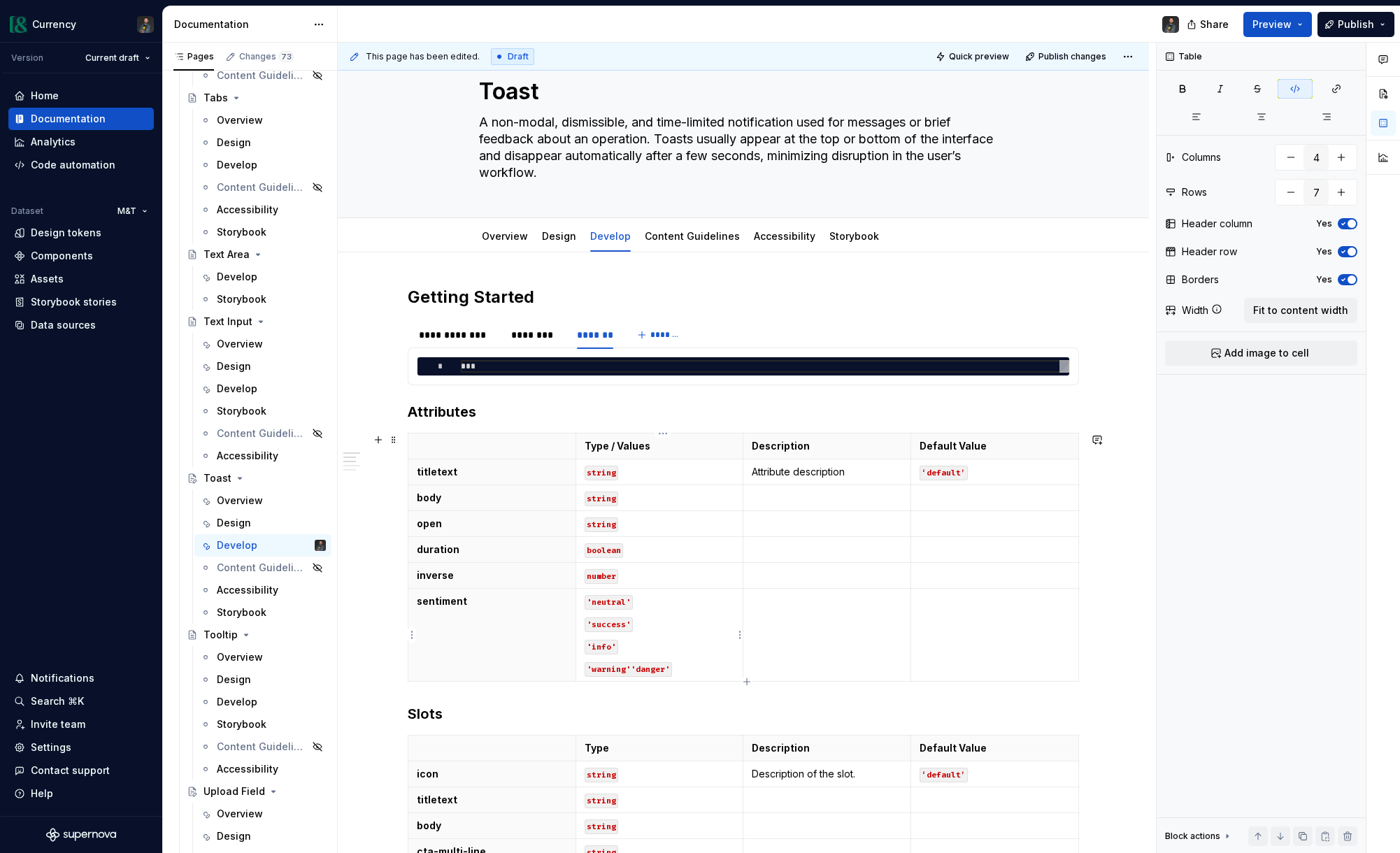
click at [634, 668] on code "'warning''danger'" at bounding box center [628, 669] width 88 height 14
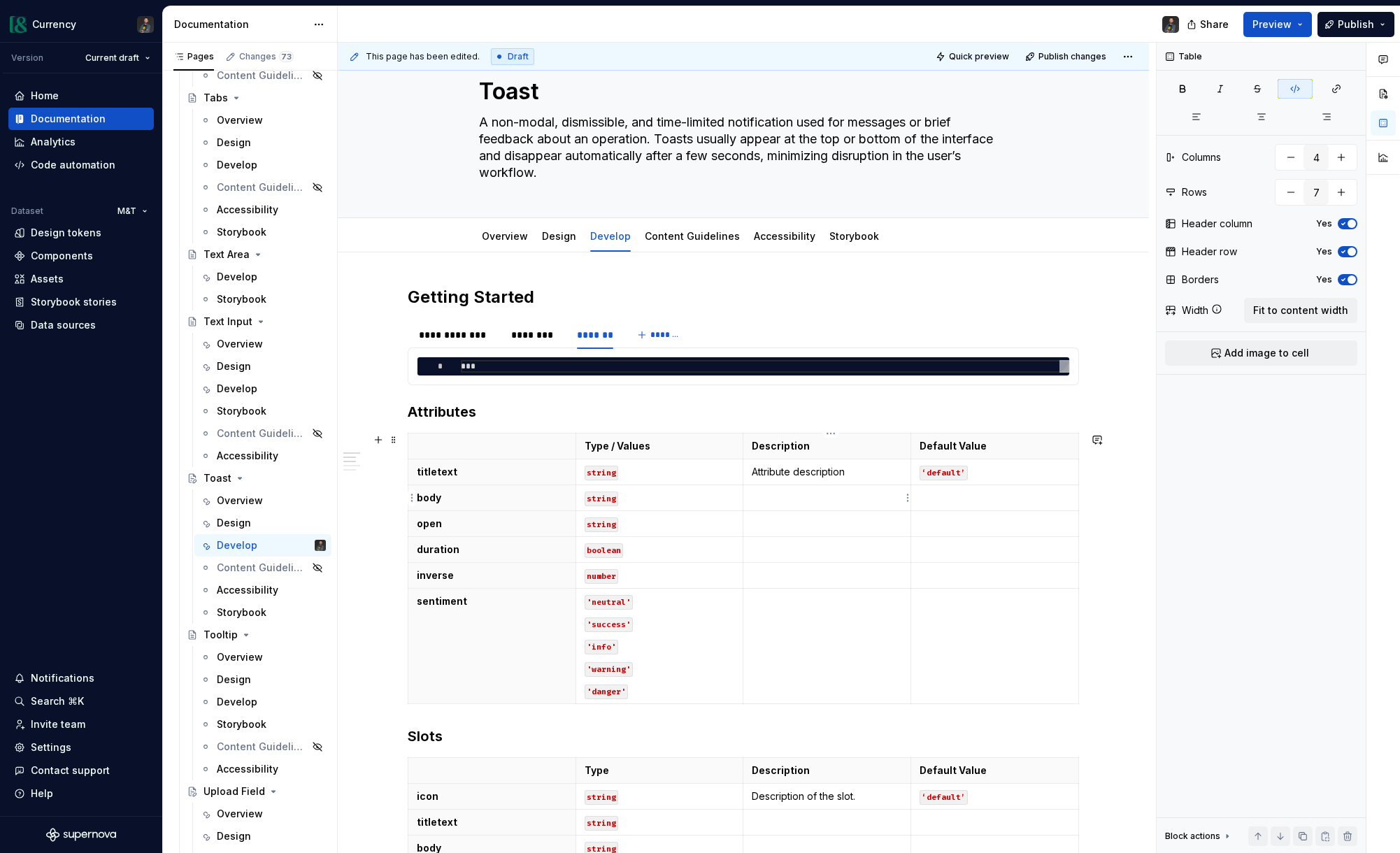
click at [795, 491] on p at bounding box center [827, 497] width 151 height 14
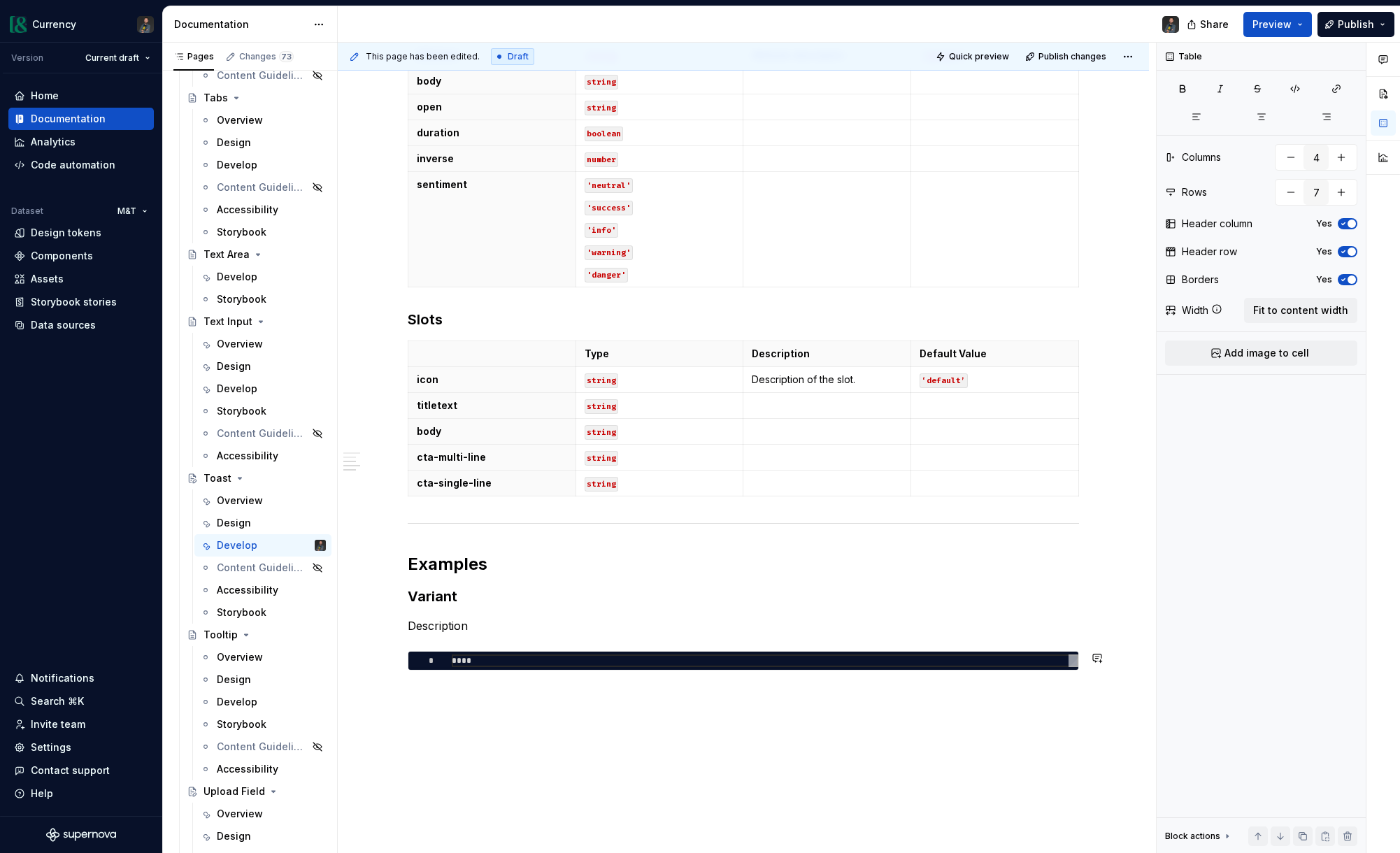
scroll to position [547, 0]
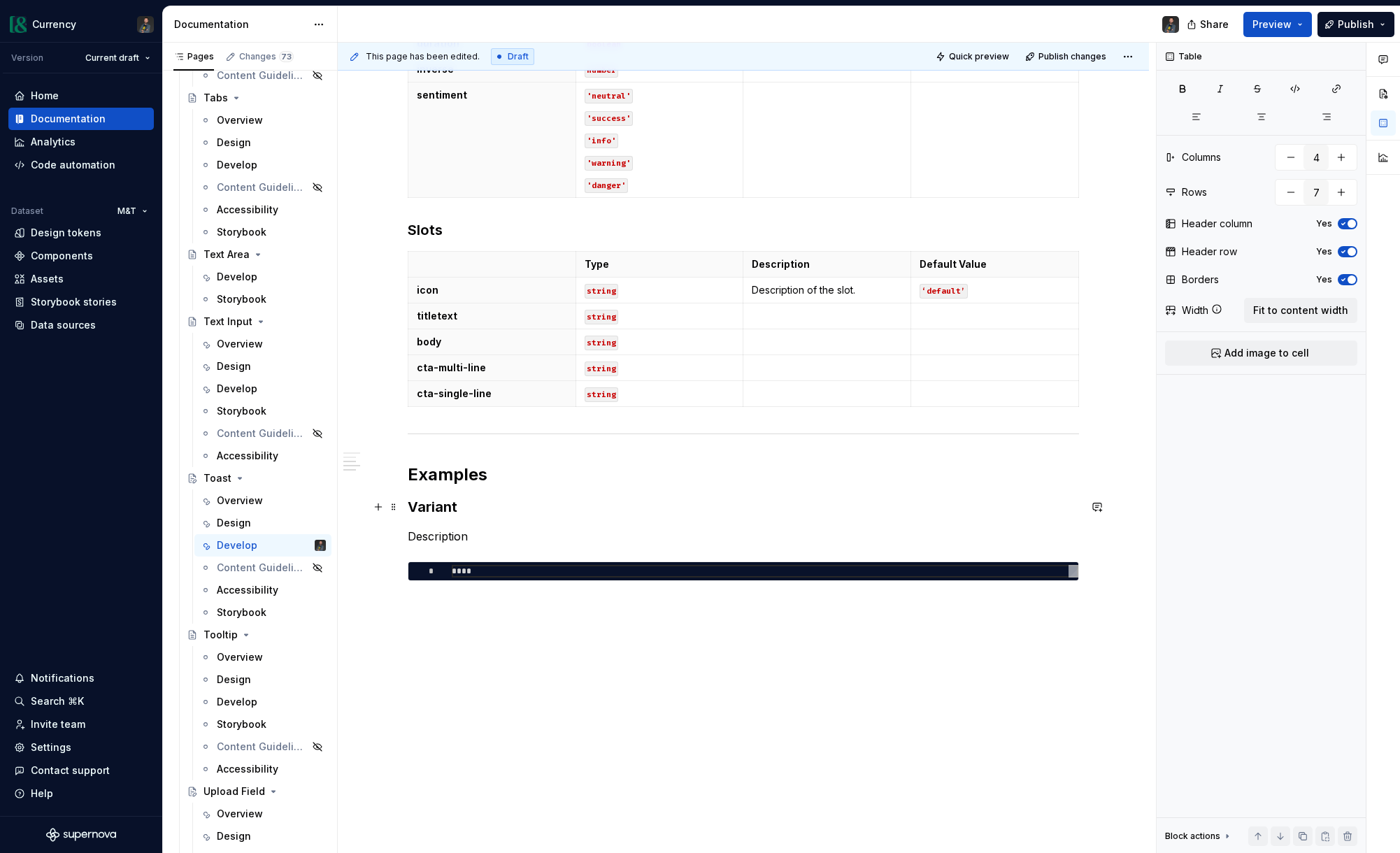
click at [430, 510] on h3 "Variant" at bounding box center [743, 507] width 671 height 20
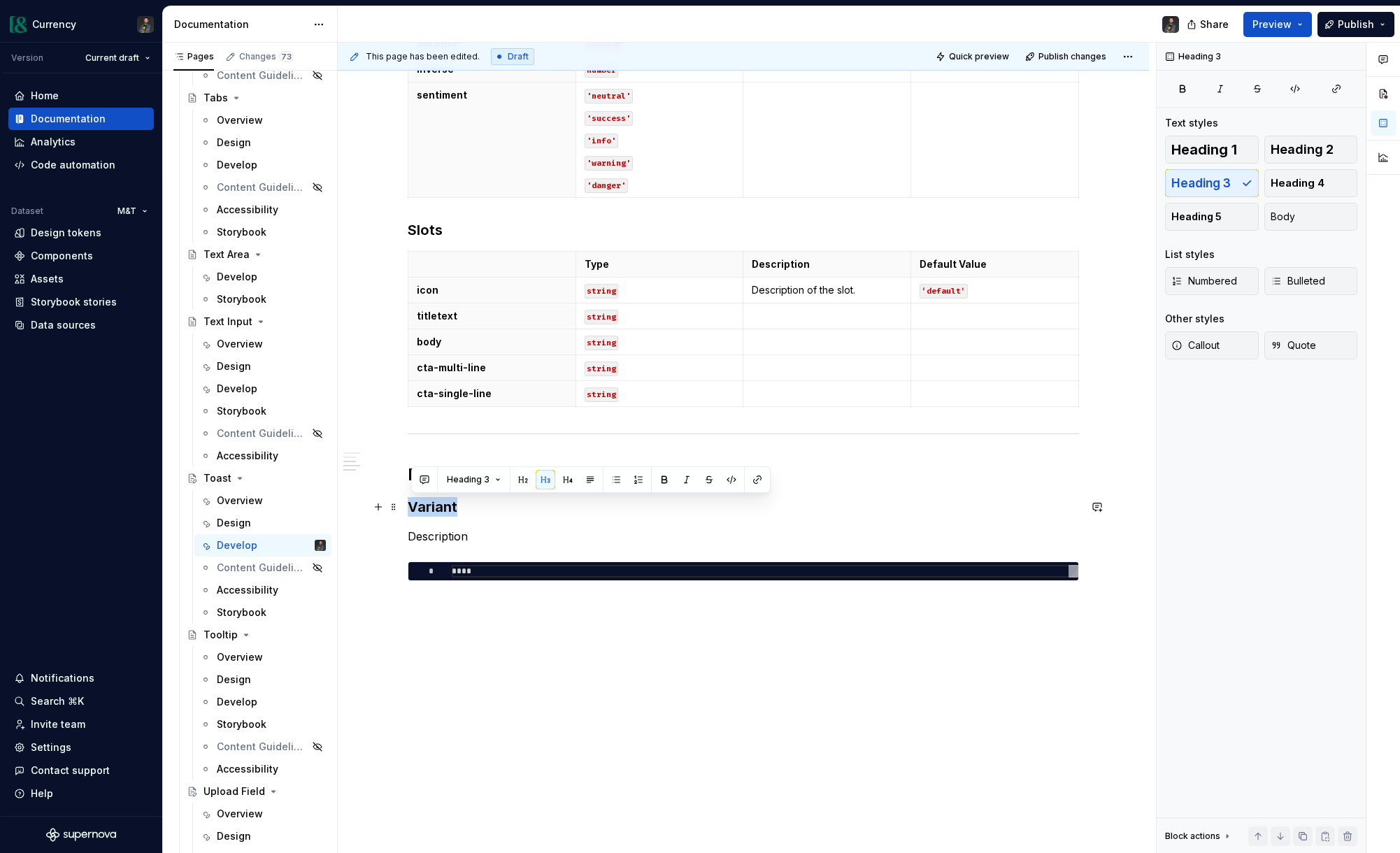
click at [430, 510] on h3 "Variant" at bounding box center [743, 507] width 671 height 20
click at [438, 537] on p "Description" at bounding box center [743, 536] width 671 height 17
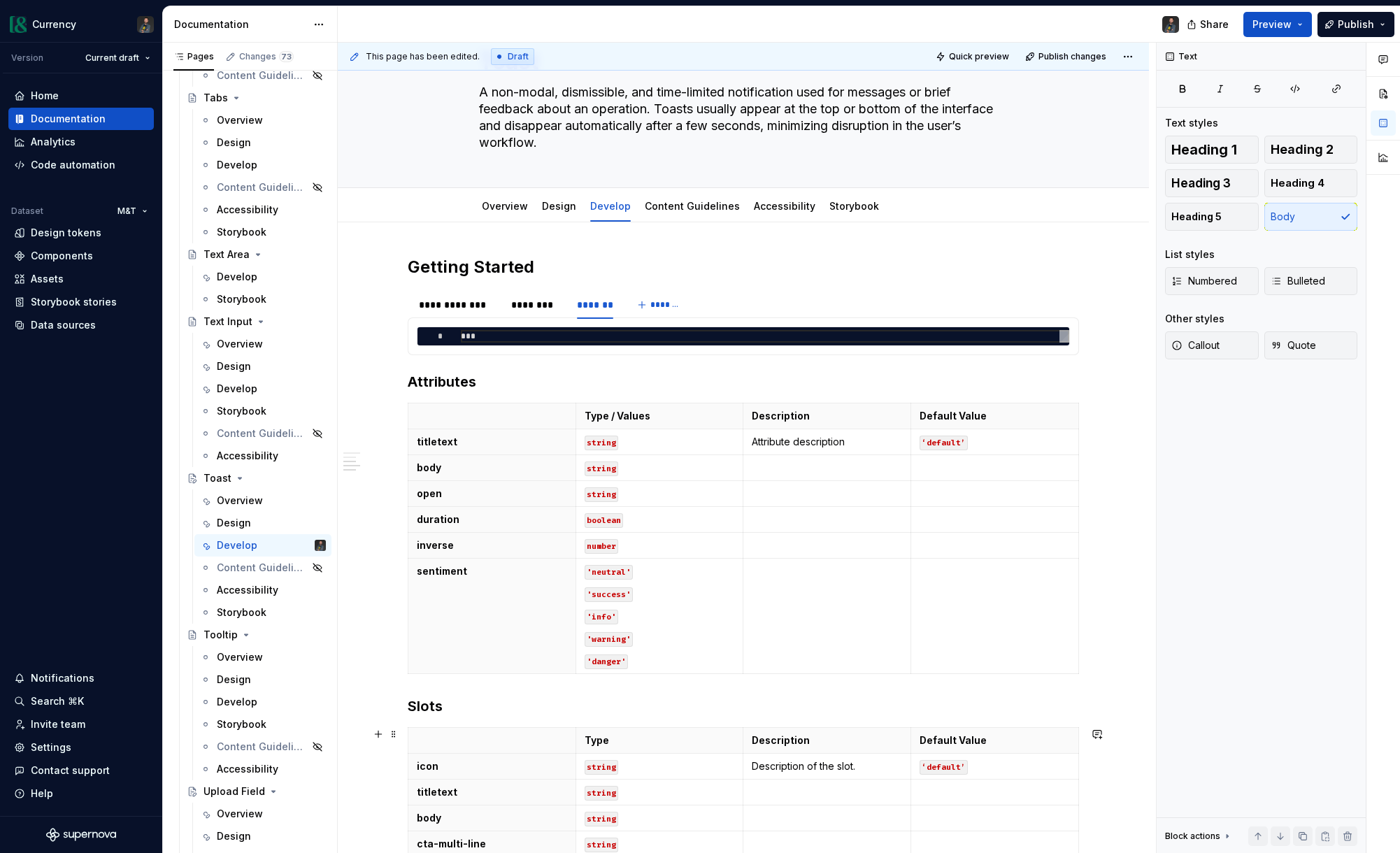
scroll to position [0, 0]
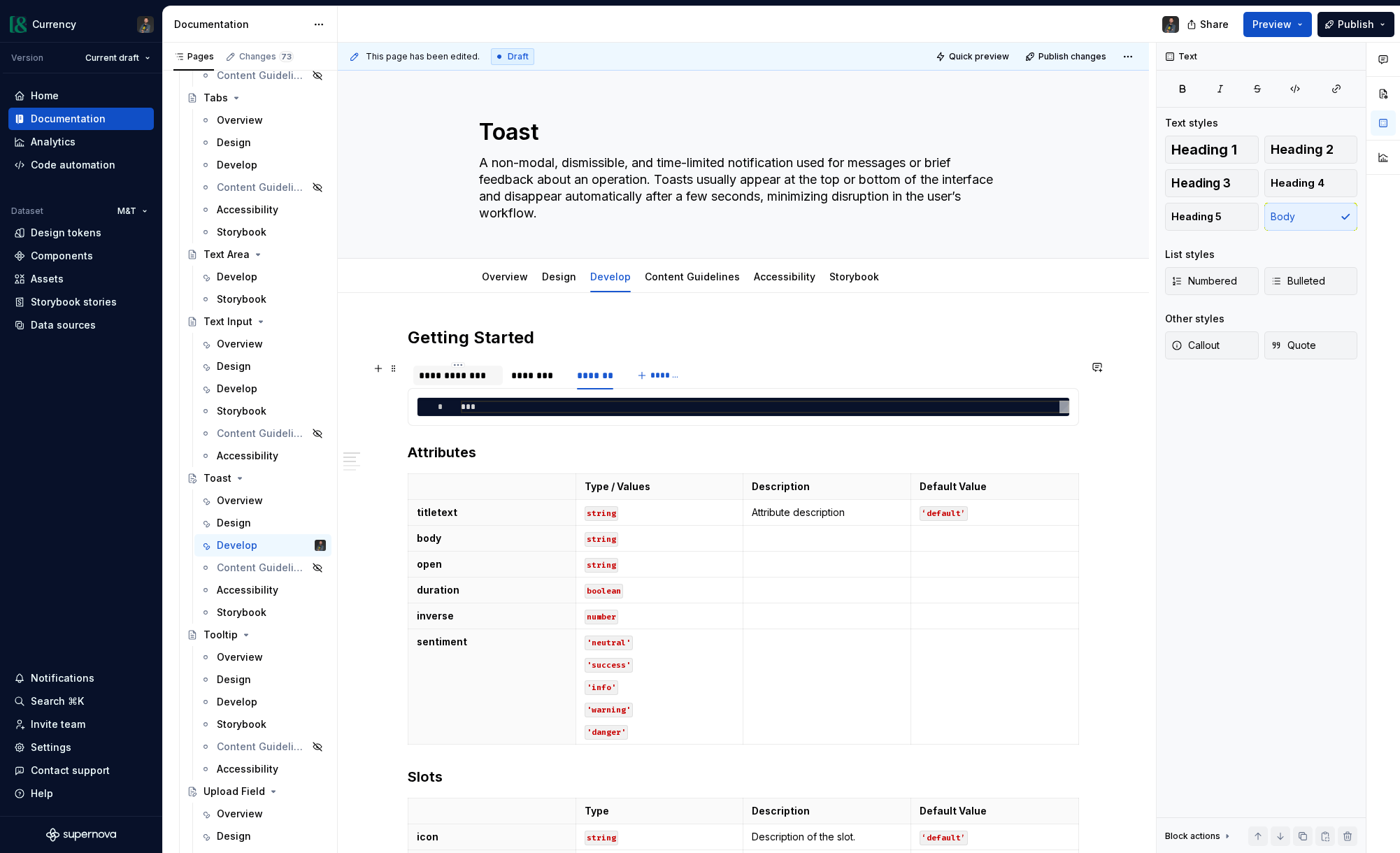
click at [478, 373] on div "**********" at bounding box center [458, 375] width 78 height 14
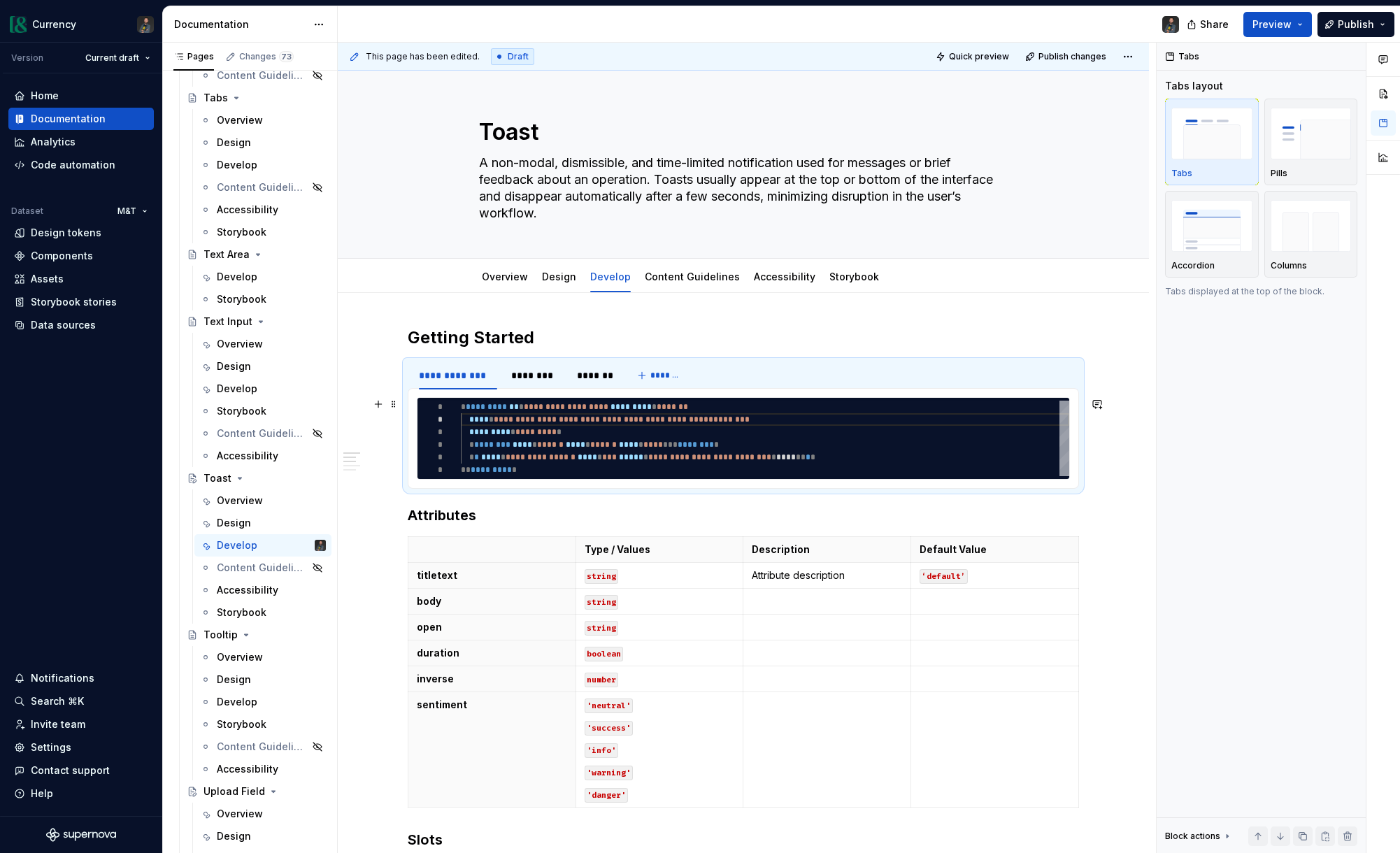
click at [793, 416] on div "**********" at bounding box center [765, 438] width 608 height 76
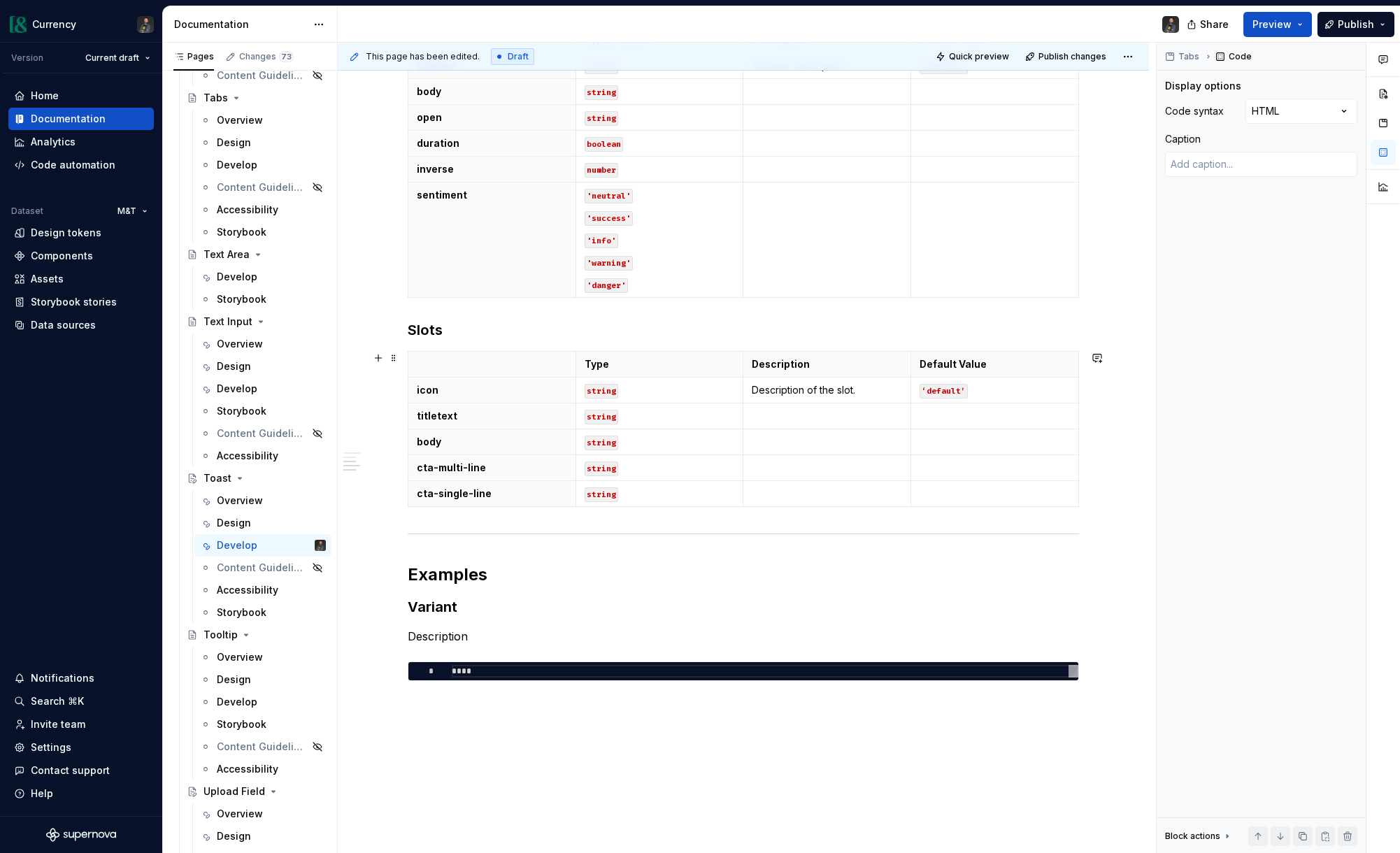
scroll to position [560, 0]
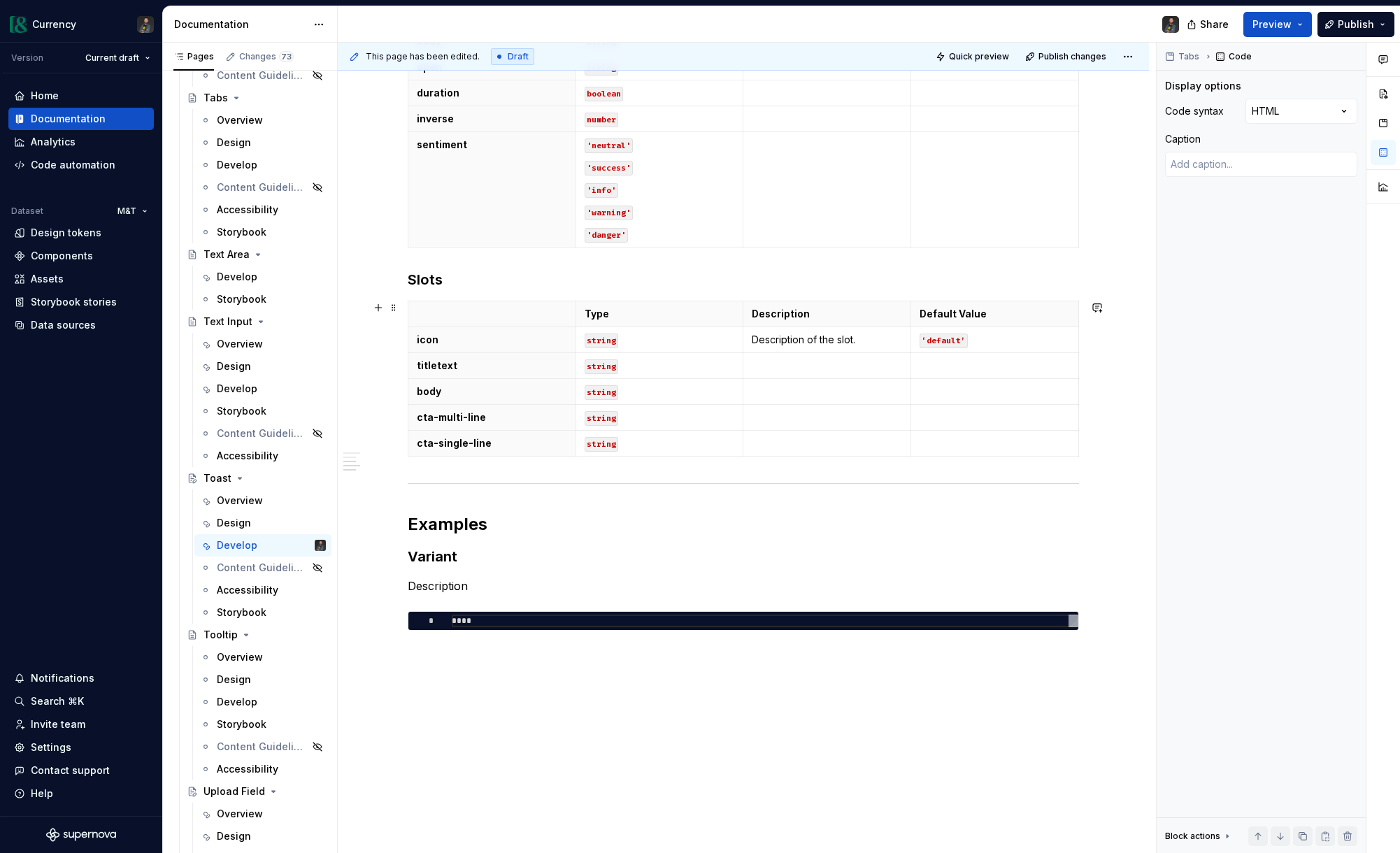
click at [435, 558] on h3 "Variant" at bounding box center [743, 556] width 671 height 20
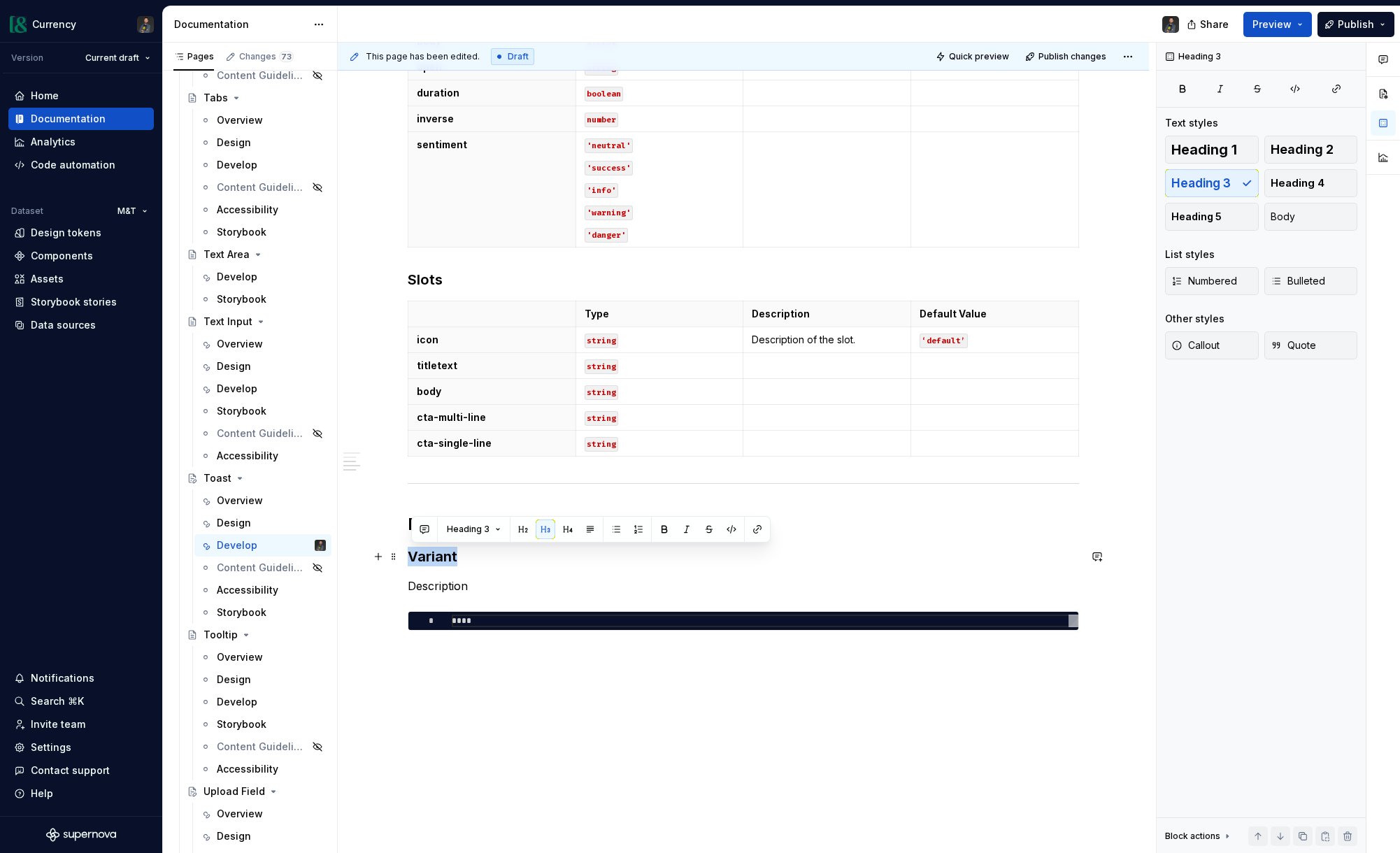
click at [435, 558] on h3 "Variant" at bounding box center [743, 556] width 671 height 20
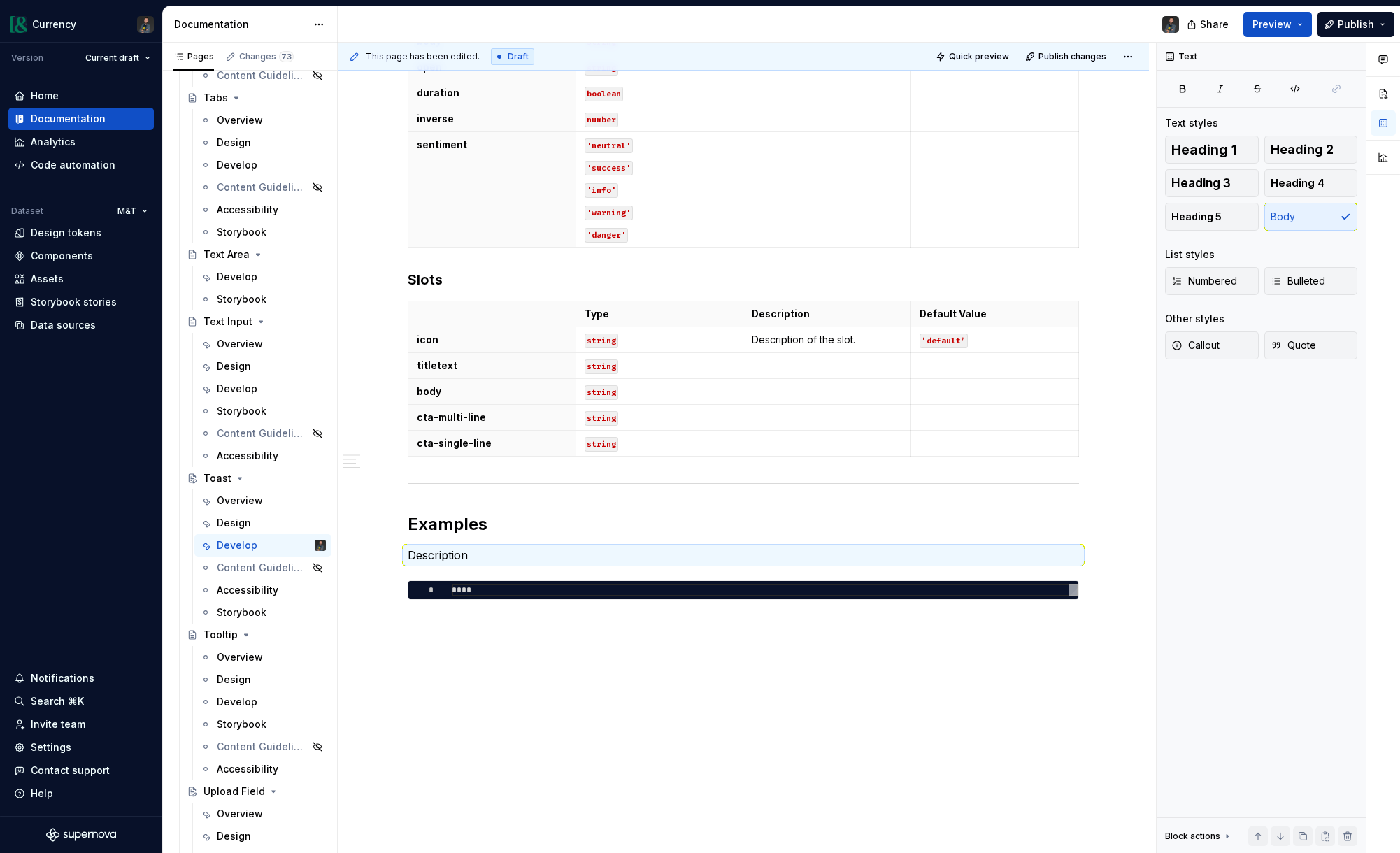
scroll to position [546, 0]
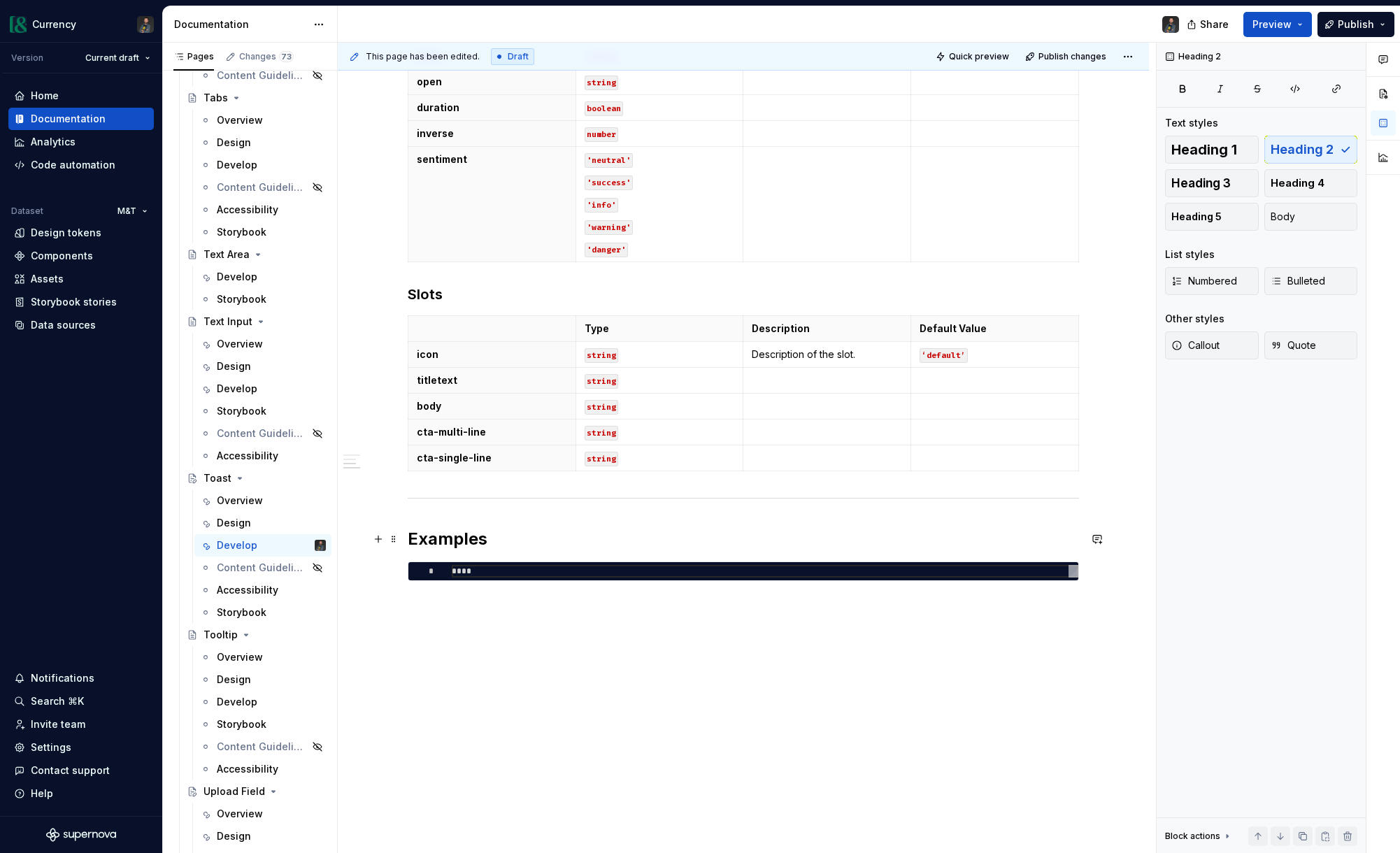
click at [503, 540] on h2 "Examples" at bounding box center [743, 539] width 671 height 22
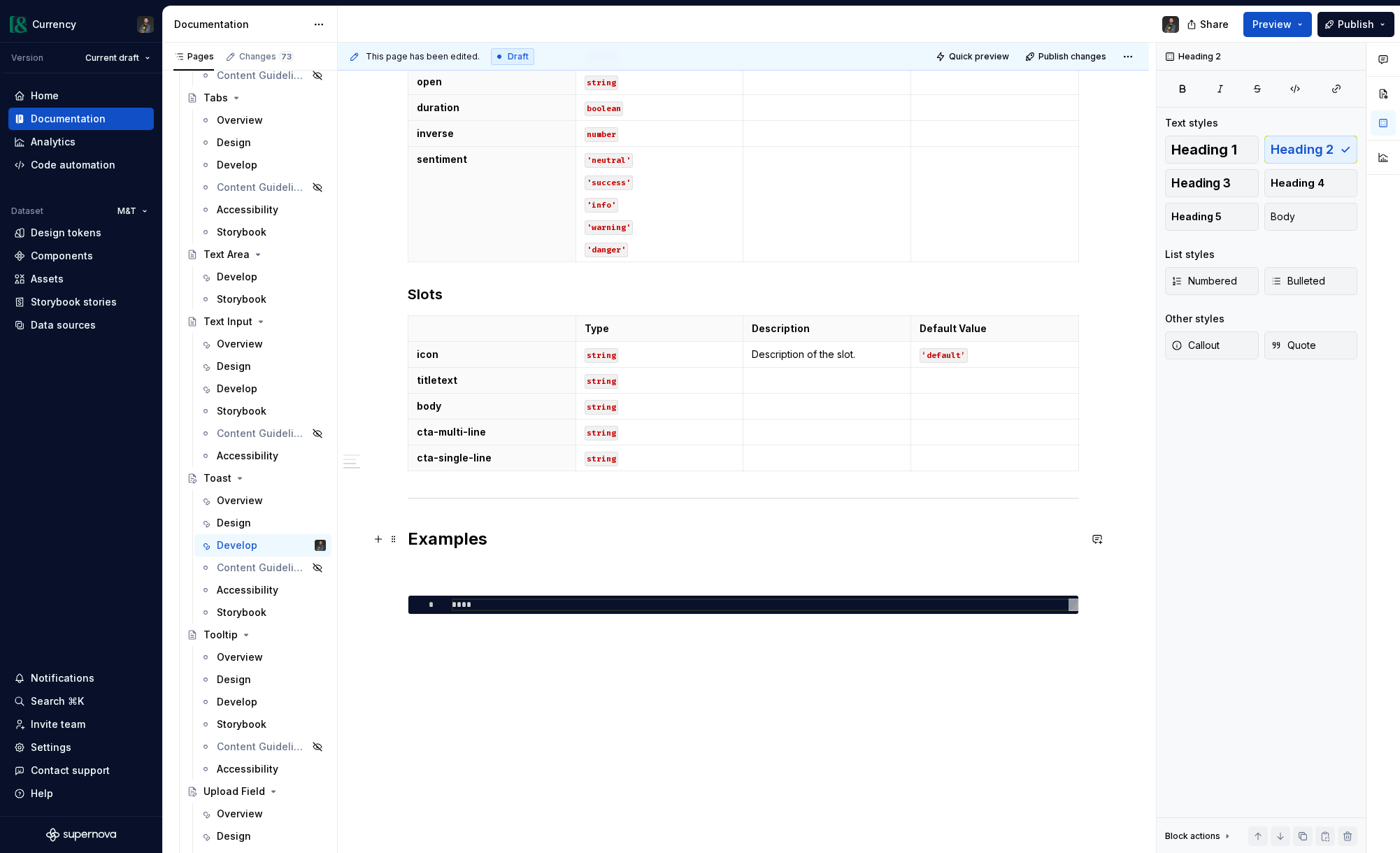
click at [456, 541] on h2 "Examples" at bounding box center [743, 539] width 671 height 22
click at [443, 571] on p at bounding box center [743, 570] width 671 height 17
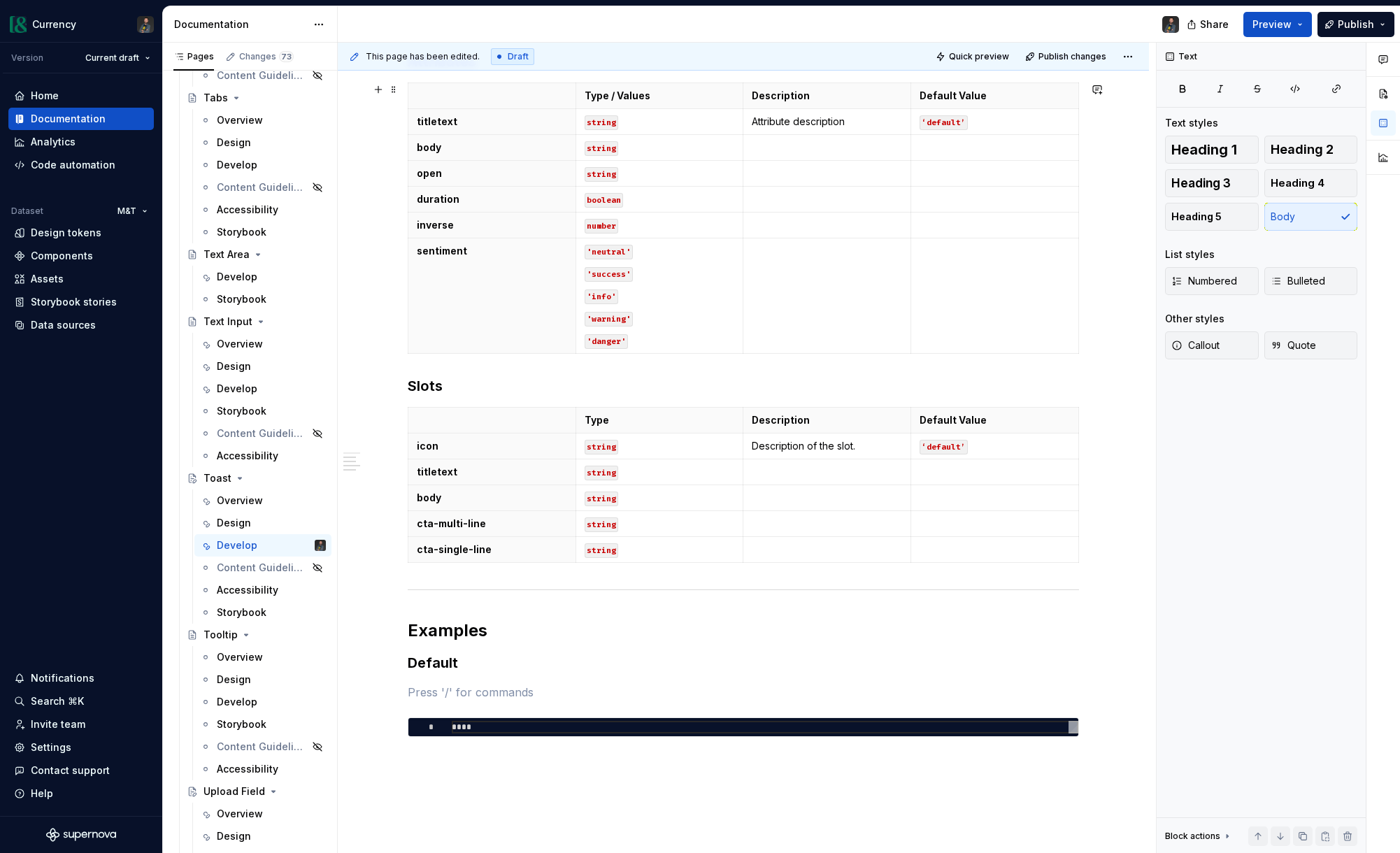
scroll to position [0, 0]
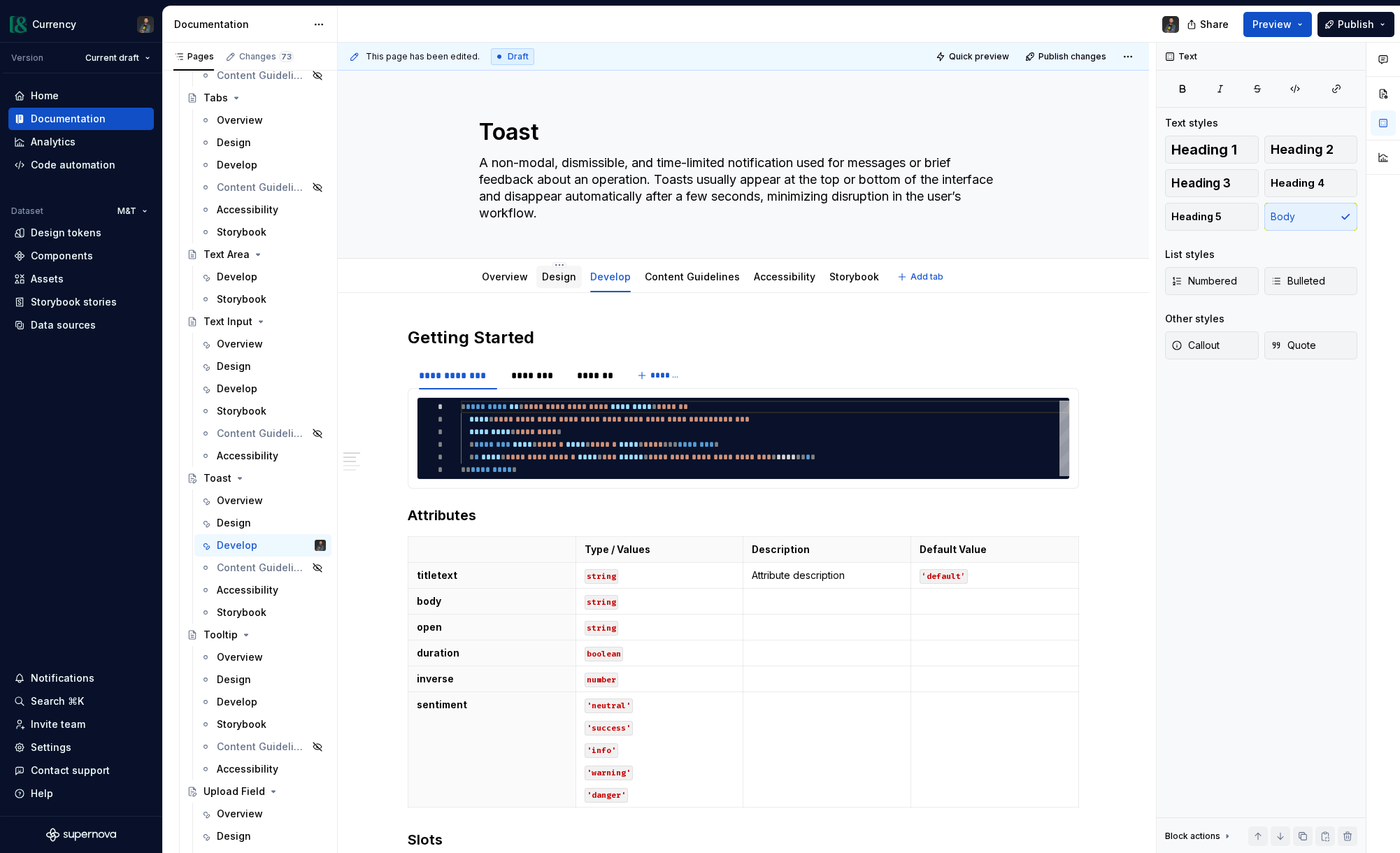
click at [559, 273] on link "Design" at bounding box center [559, 277] width 34 height 12
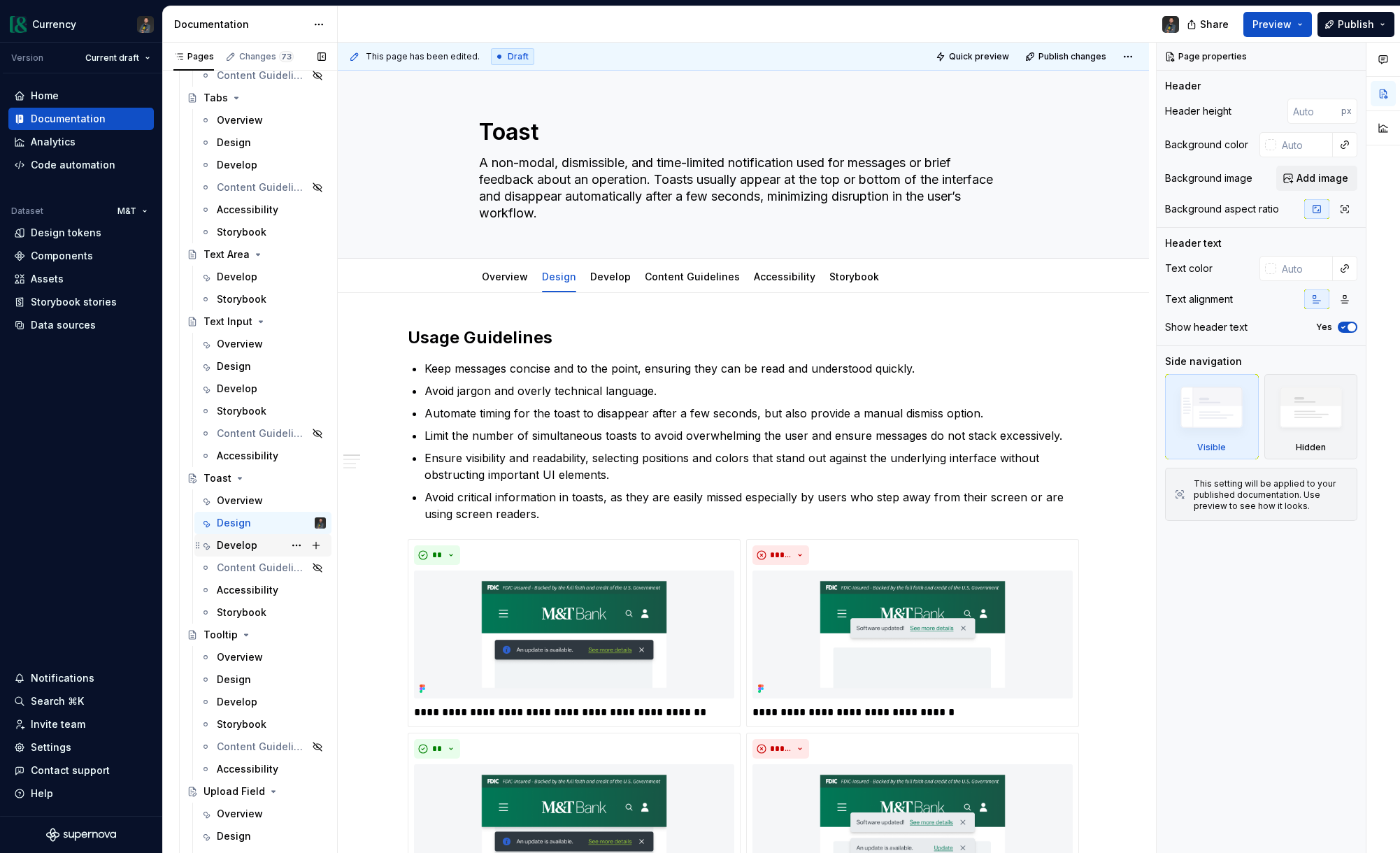
click at [234, 547] on div "Develop" at bounding box center [238, 545] width 41 height 14
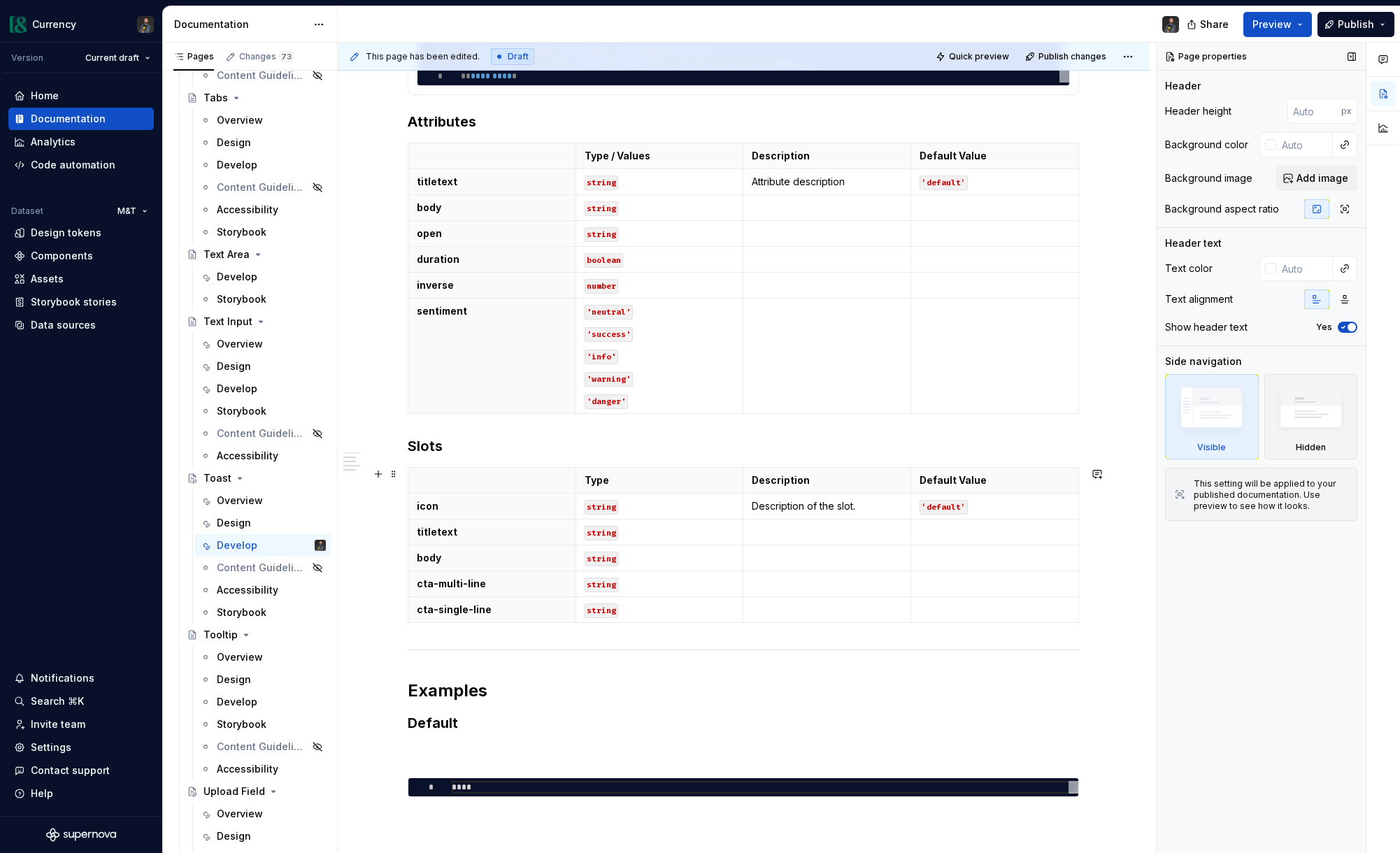
scroll to position [610, 0]
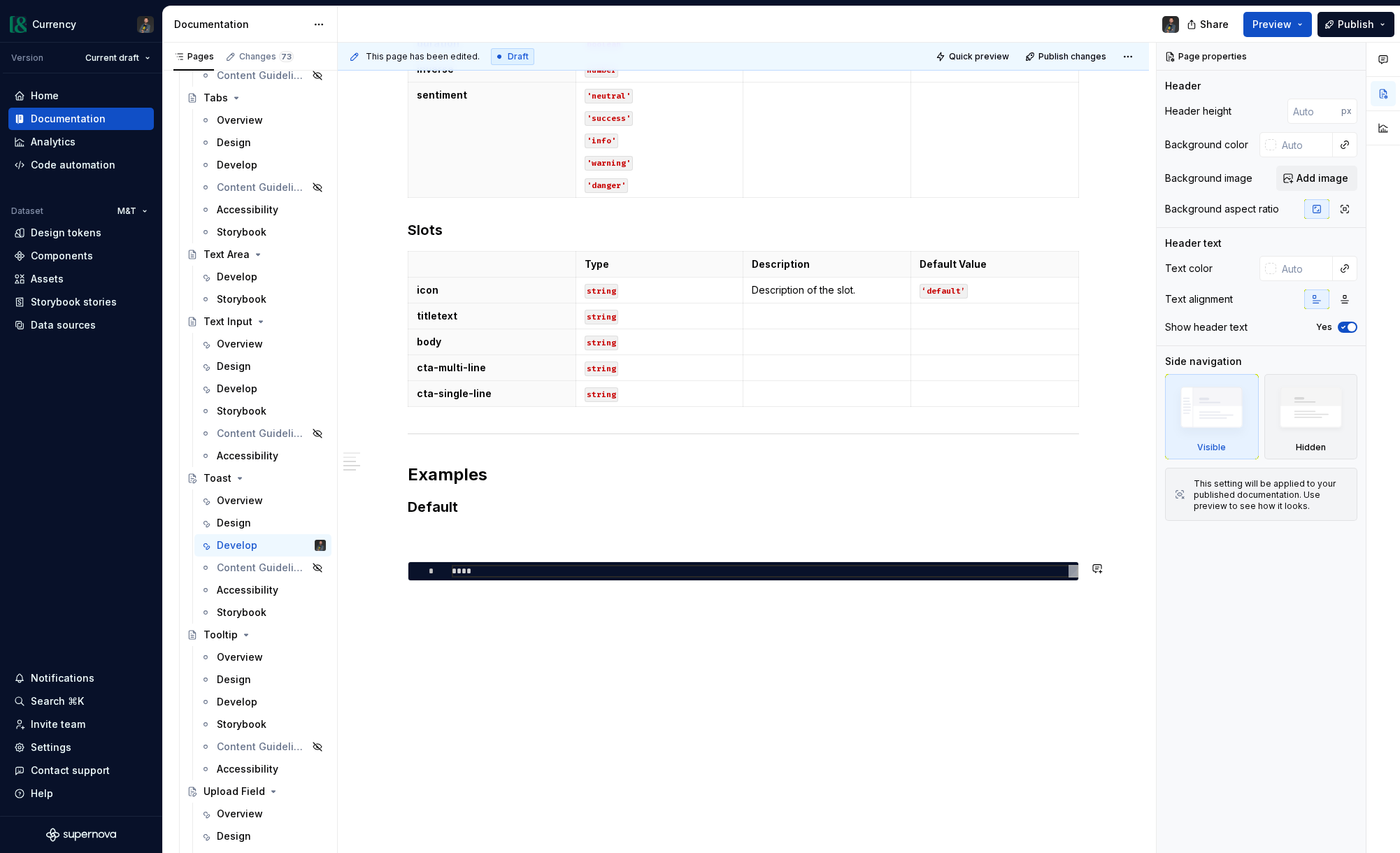
click at [460, 526] on div "**********" at bounding box center [743, 148] width 671 height 864
type textarea "*"
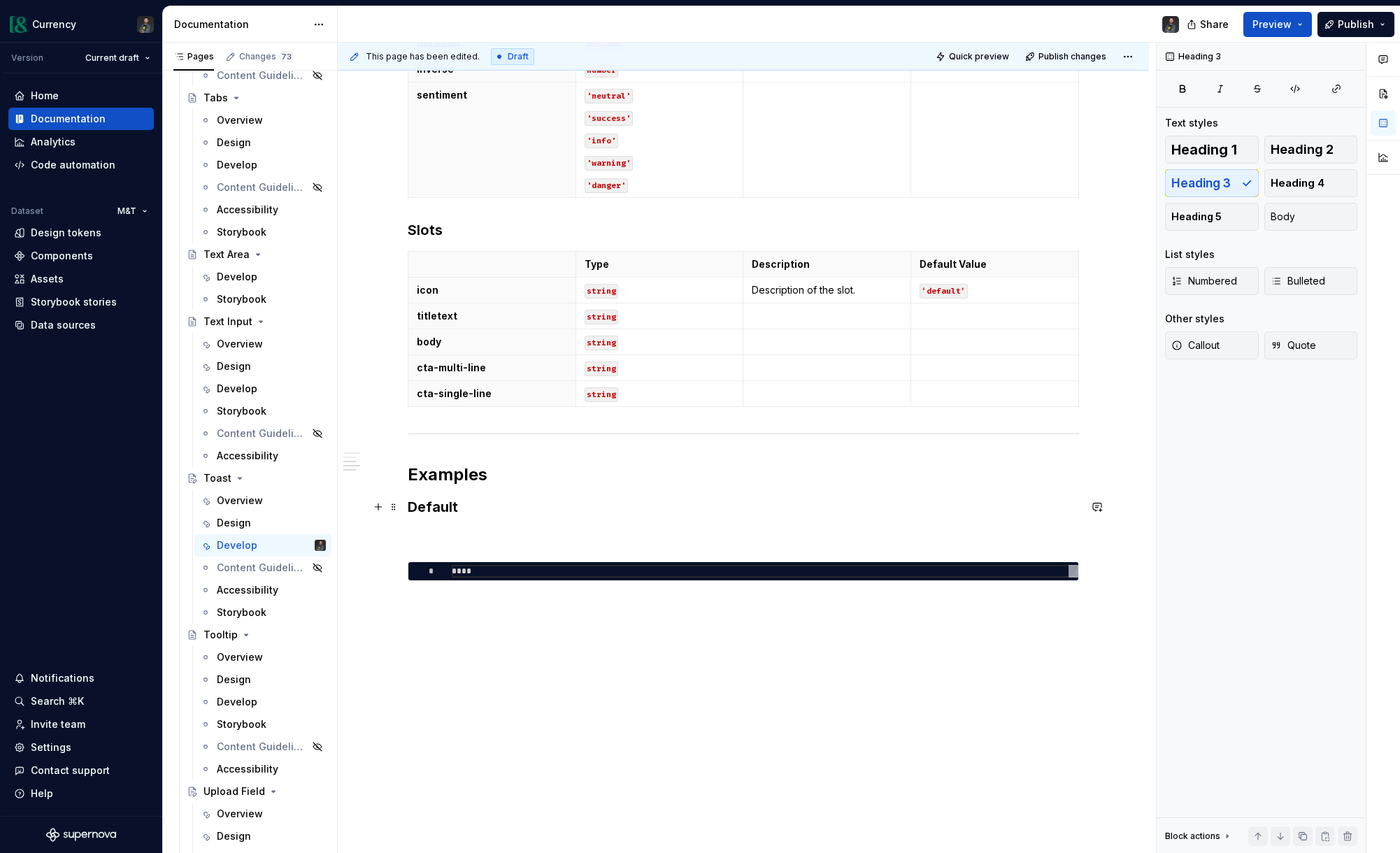
click at [439, 502] on h3 "Default" at bounding box center [743, 507] width 671 height 20
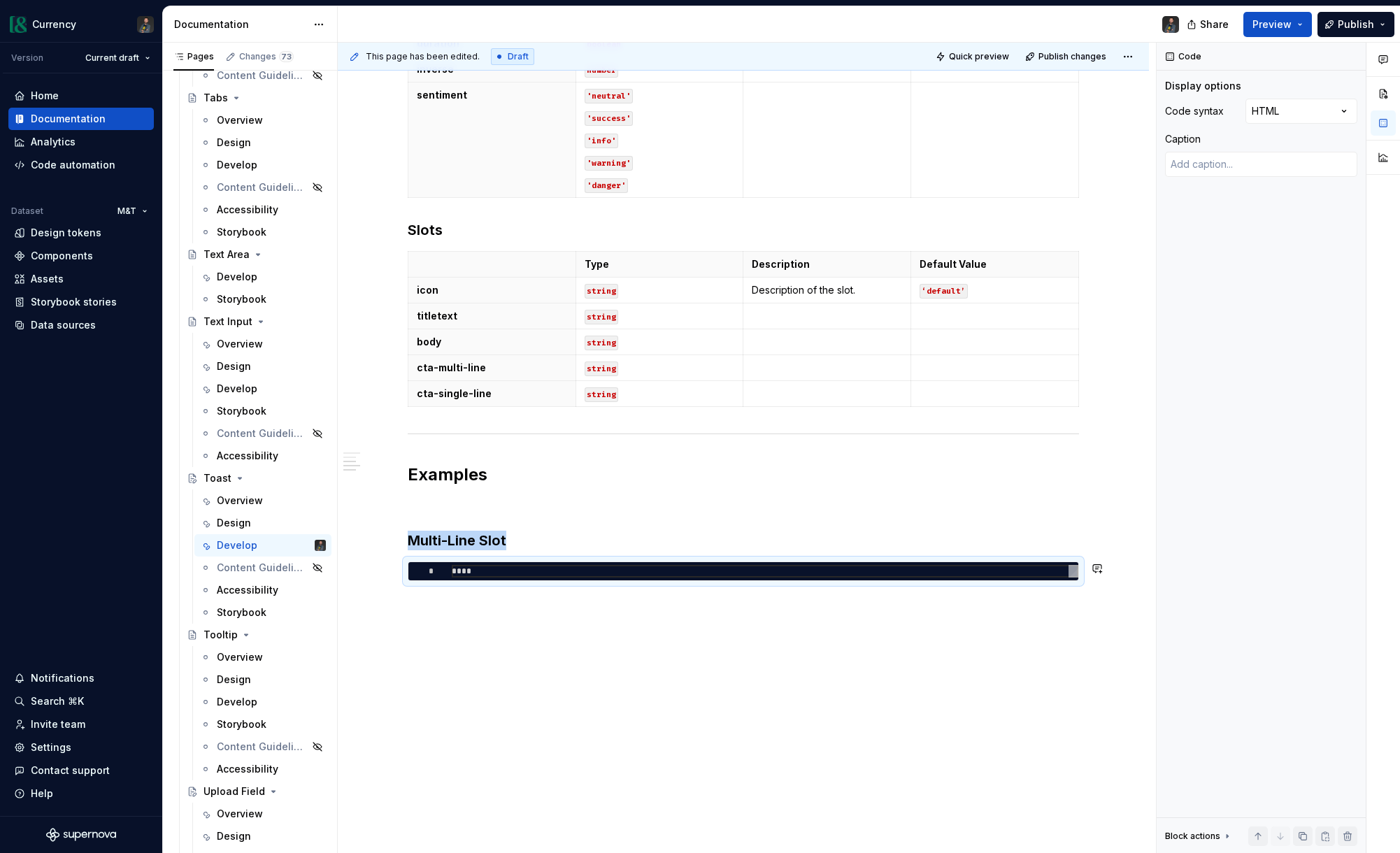
click at [479, 628] on div "**********" at bounding box center [743, 268] width 812 height 1171
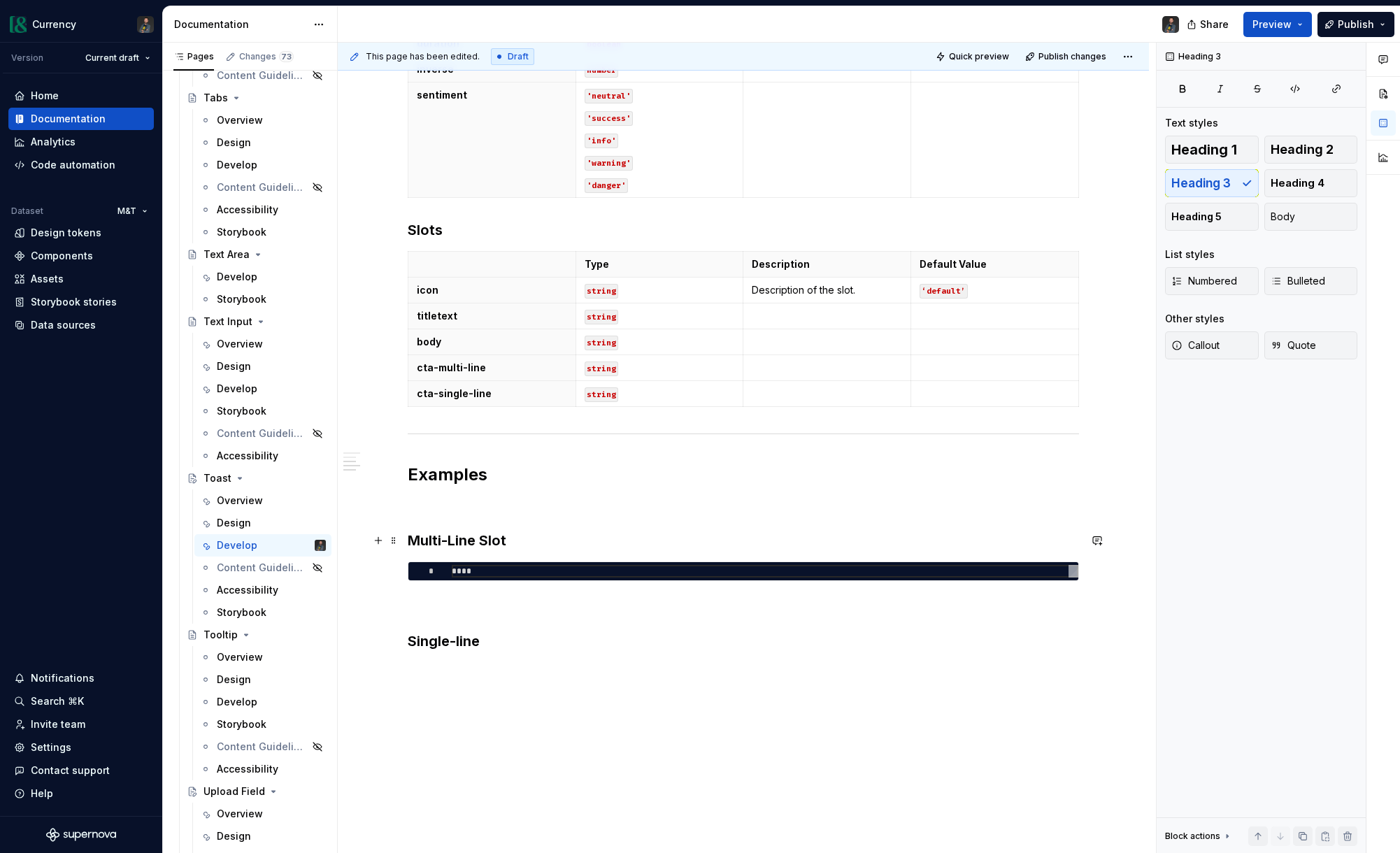
click at [460, 536] on h3 "Multi-Line Slot" at bounding box center [743, 540] width 671 height 20
click at [505, 651] on div "**********" at bounding box center [743, 192] width 671 height 951
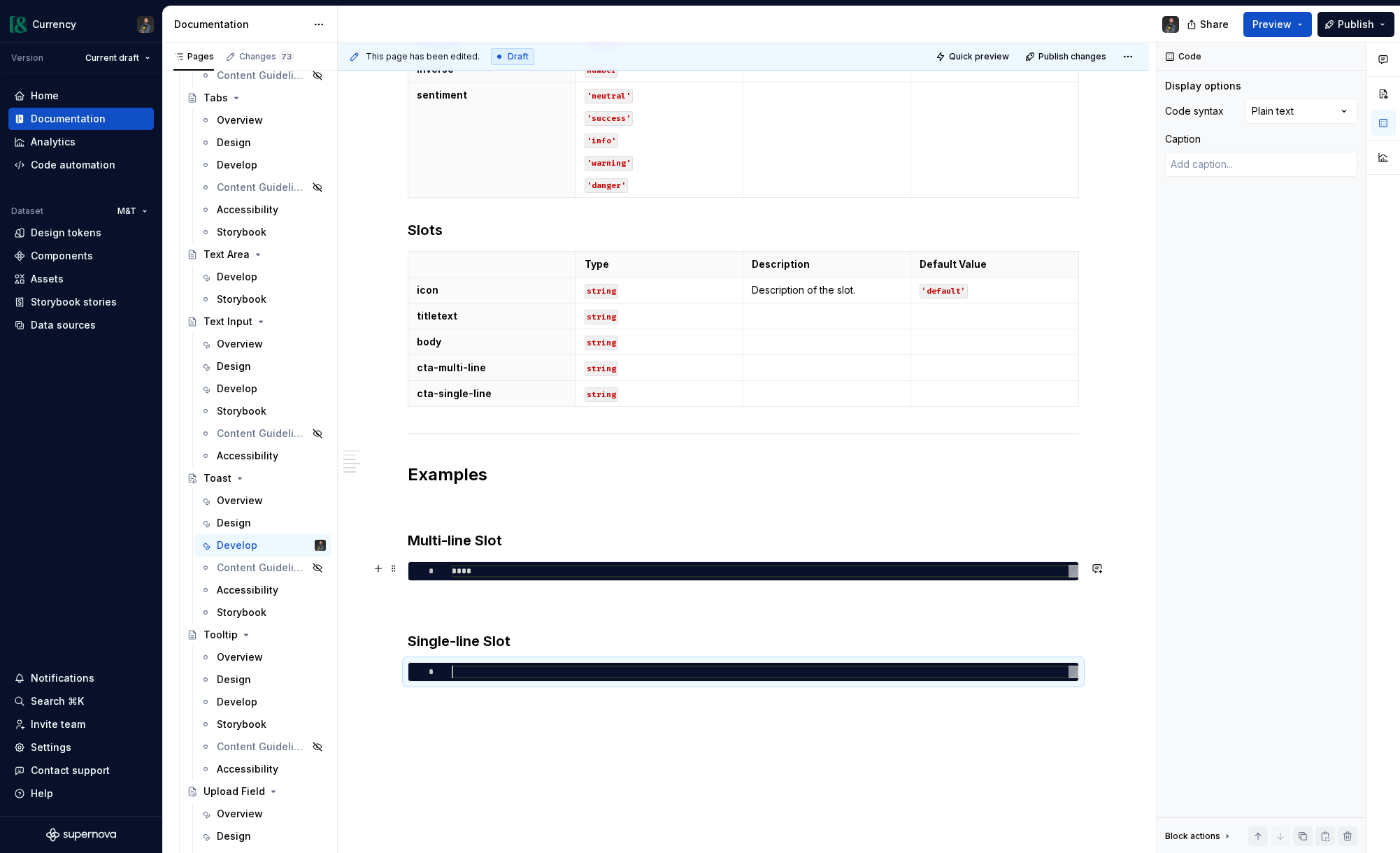
type textarea "*"
type textarea "****"
click at [475, 572] on div "****" at bounding box center [765, 571] width 627 height 13
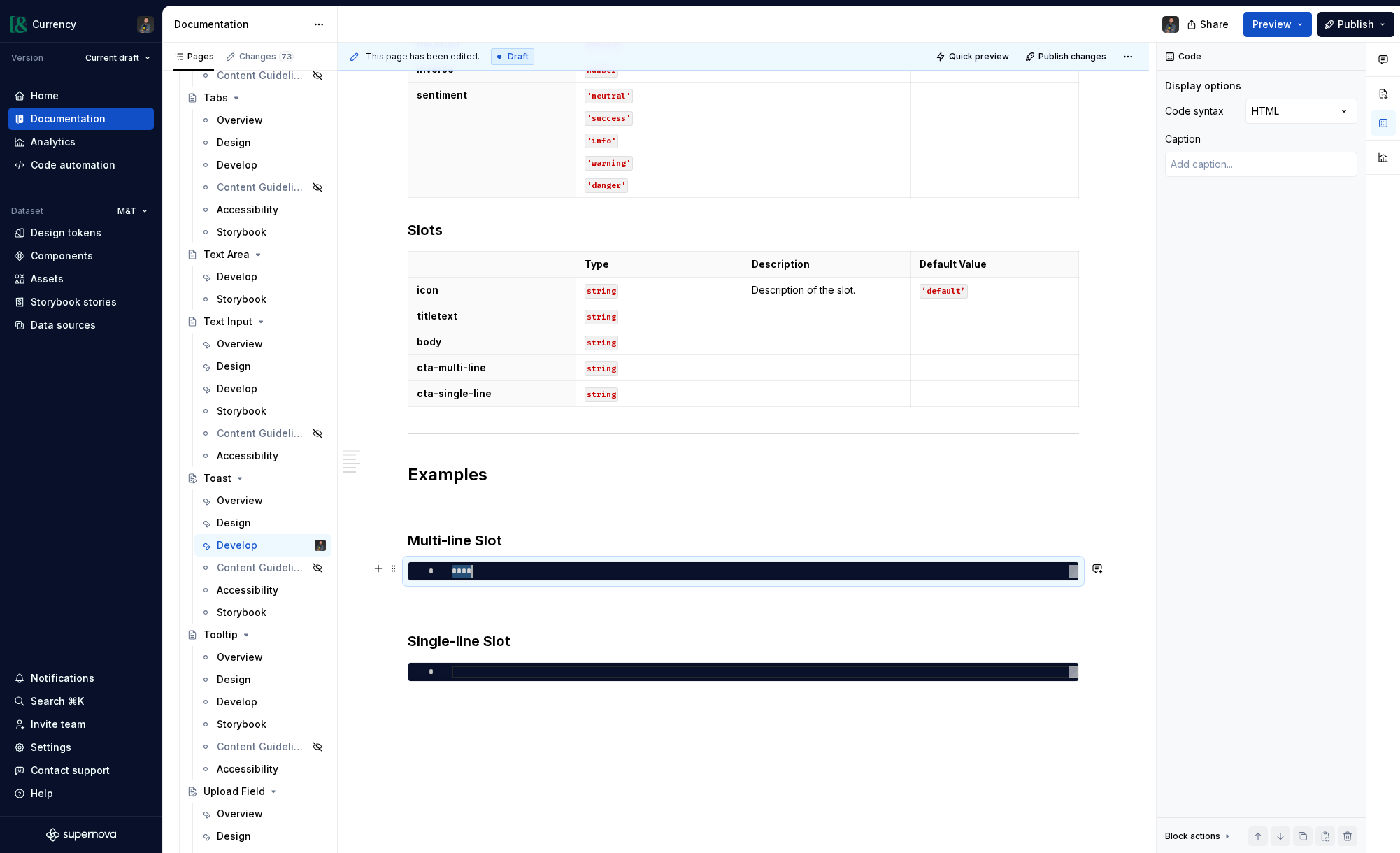
click at [475, 572] on div "****" at bounding box center [765, 571] width 627 height 13
type textarea "*"
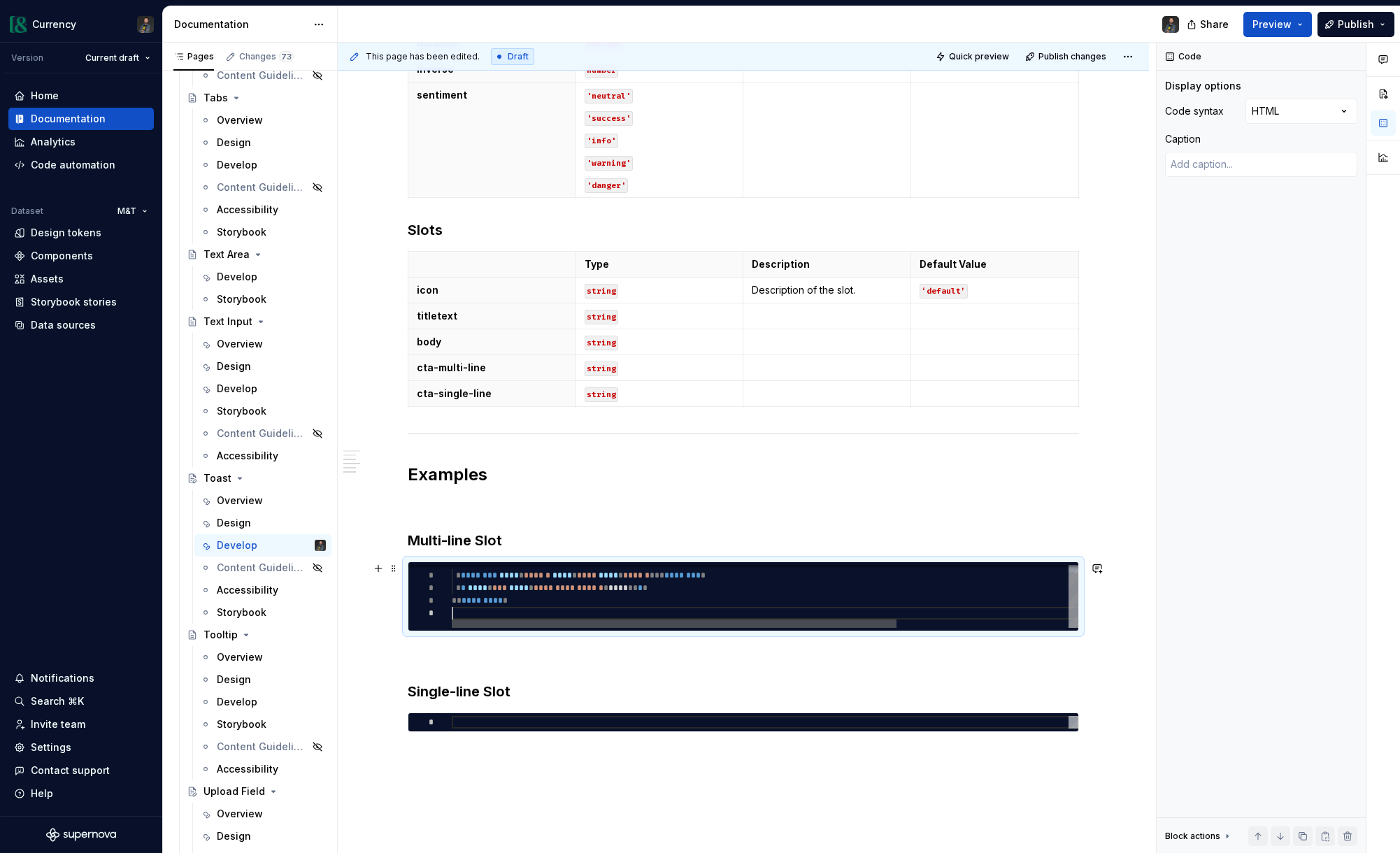
type textarea "**********"
type textarea "*"
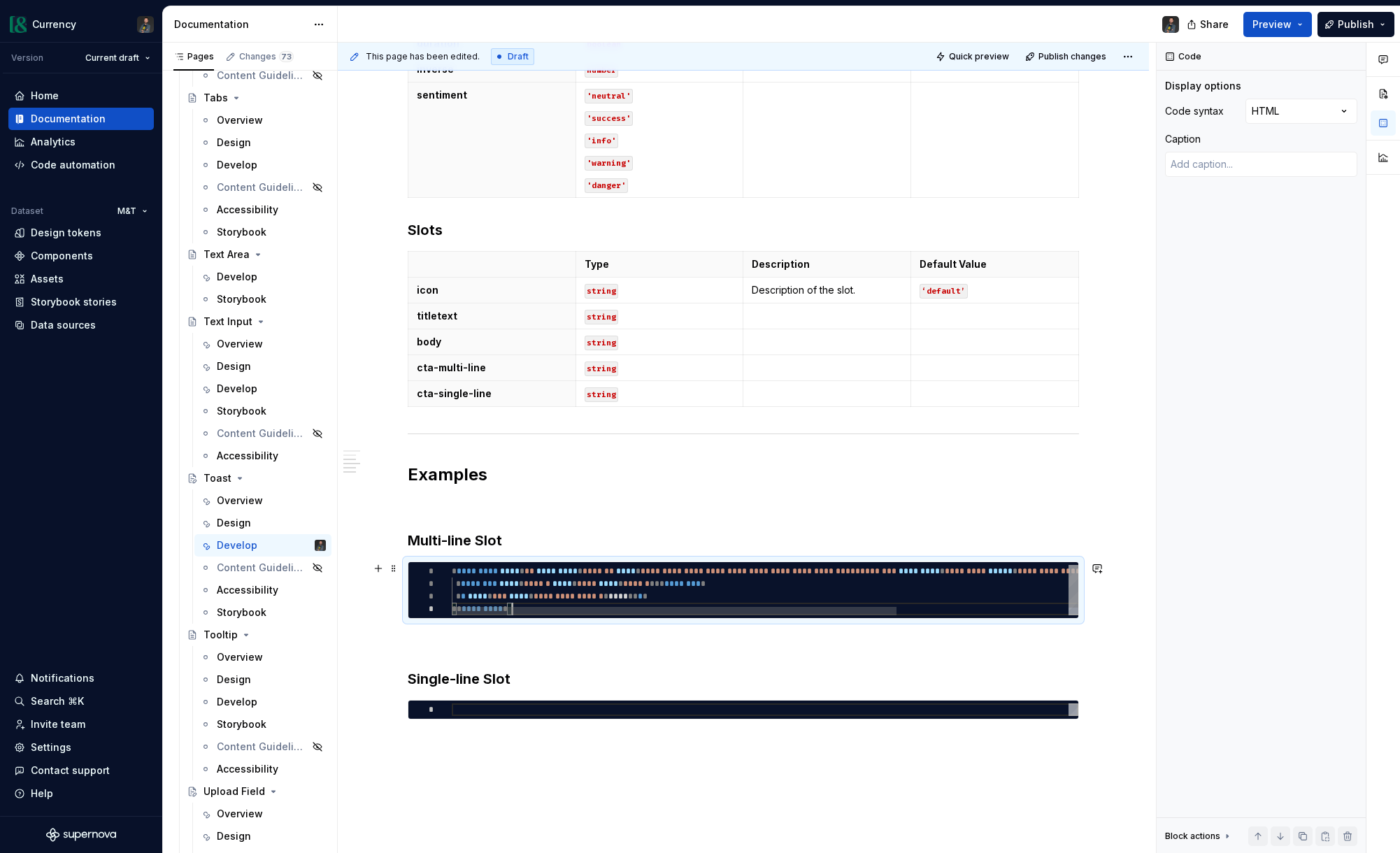
scroll to position [0, 91]
click at [545, 569] on div "**********" at bounding box center [886, 594] width 869 height 59
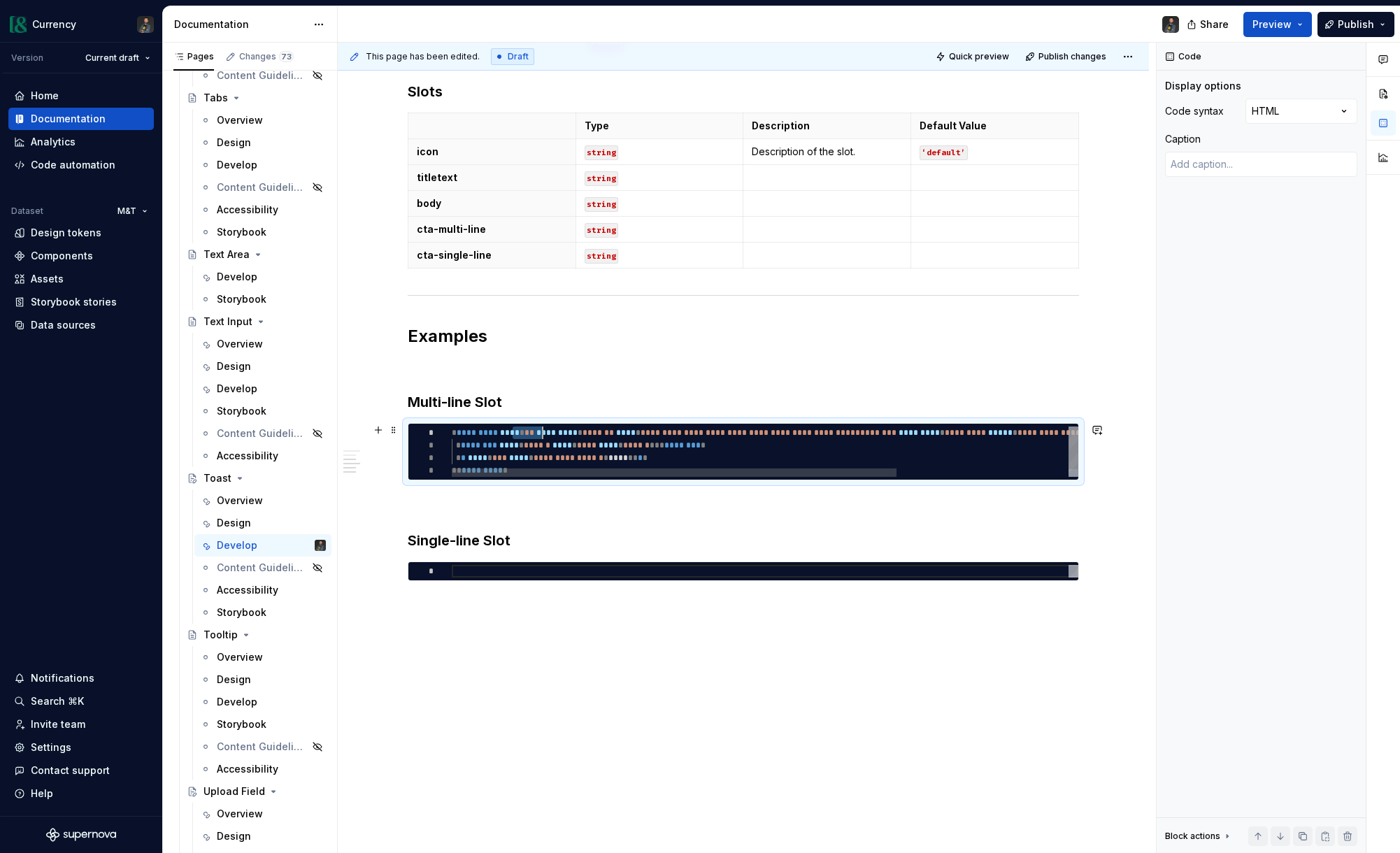
drag, startPoint x: 514, startPoint y: 432, endPoint x: 545, endPoint y: 432, distance: 31.0
click at [545, 432] on div "**********" at bounding box center [886, 455] width 869 height 59
type textarea "**********"
type textarea "*"
type textarea "**********"
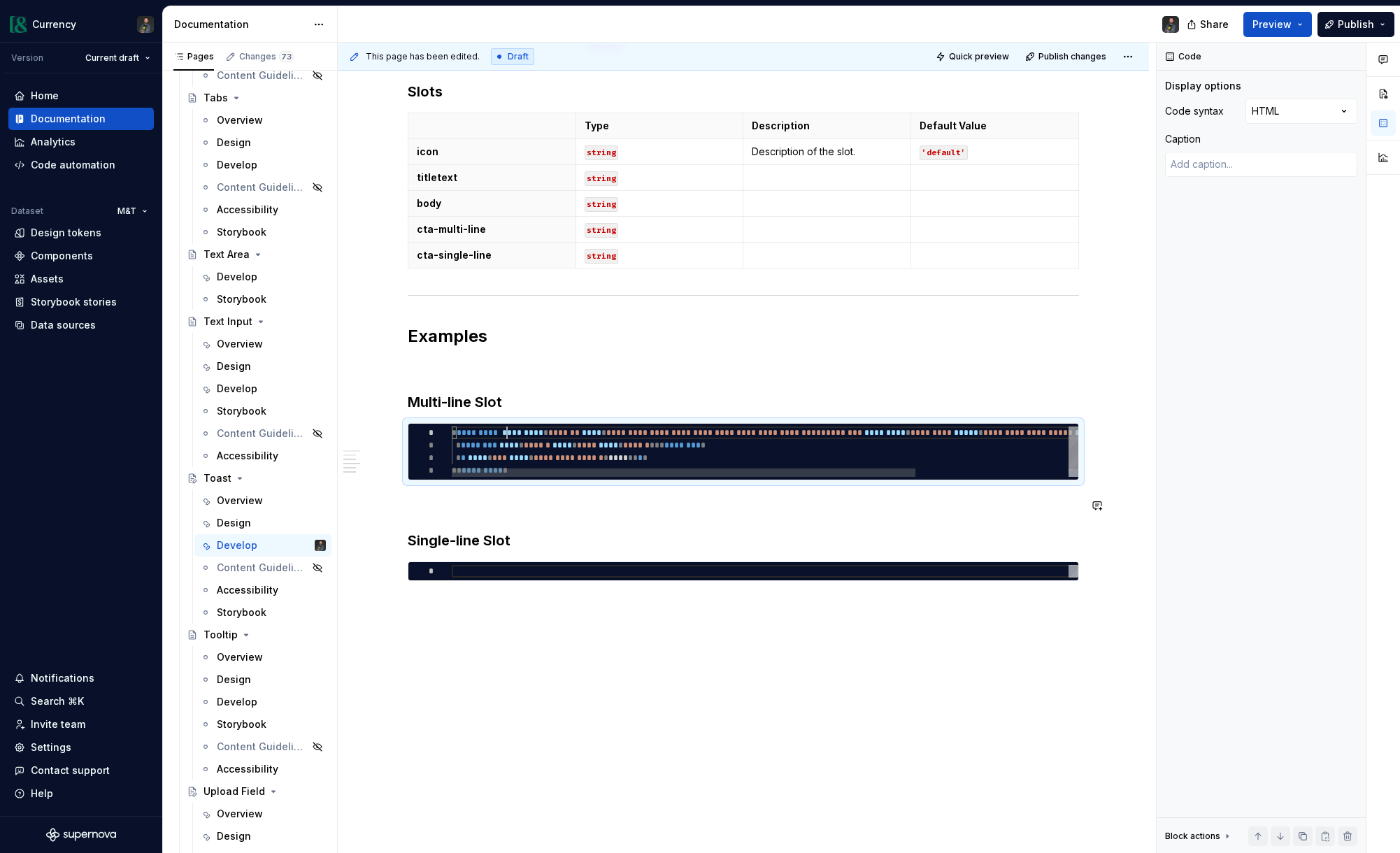
type textarea "*"
type textarea "**********"
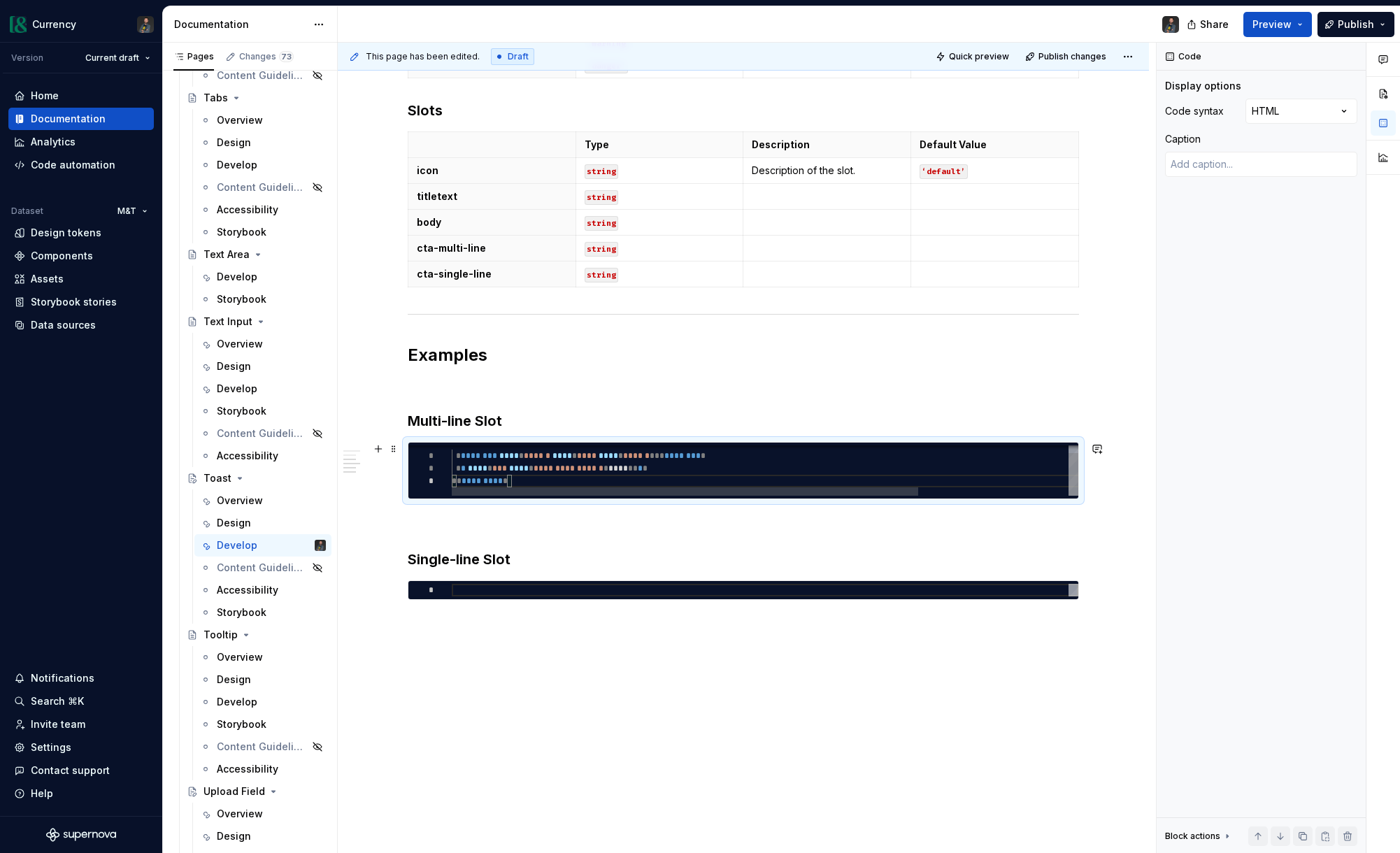
scroll to position [722, 0]
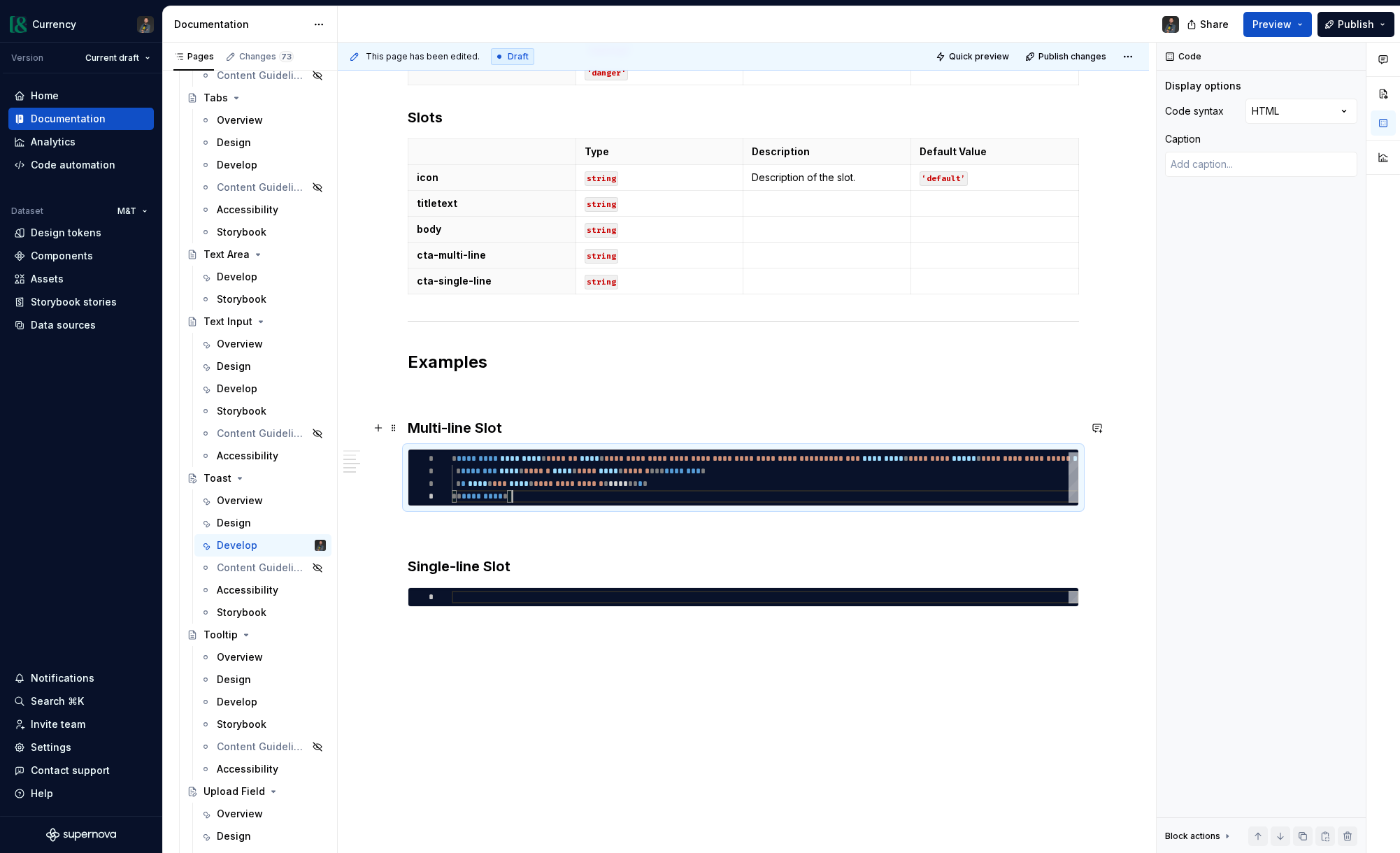
click at [542, 433] on h3 "Multi-line Slot" at bounding box center [743, 427] width 671 height 20
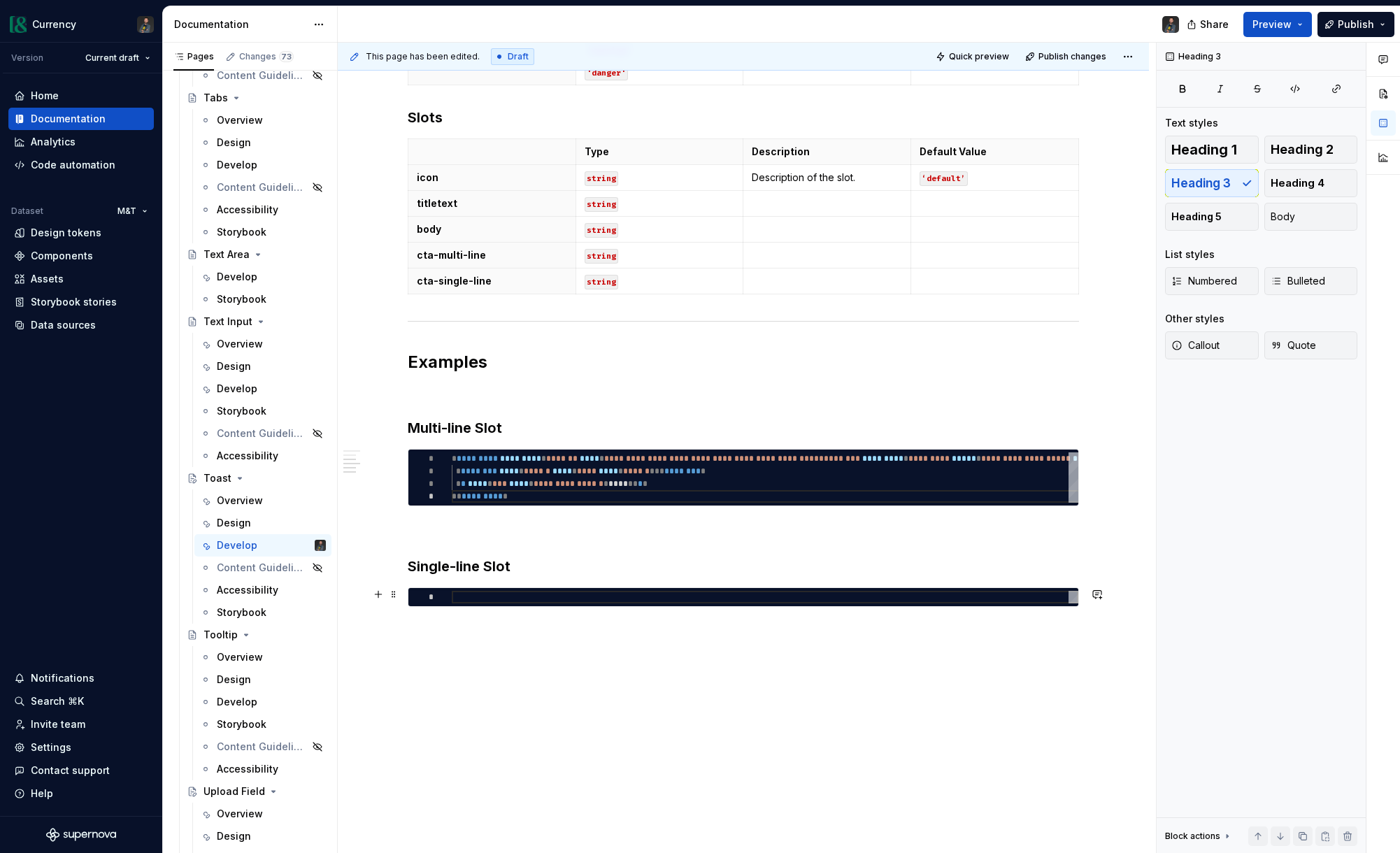
click at [495, 595] on div at bounding box center [765, 597] width 627 height 13
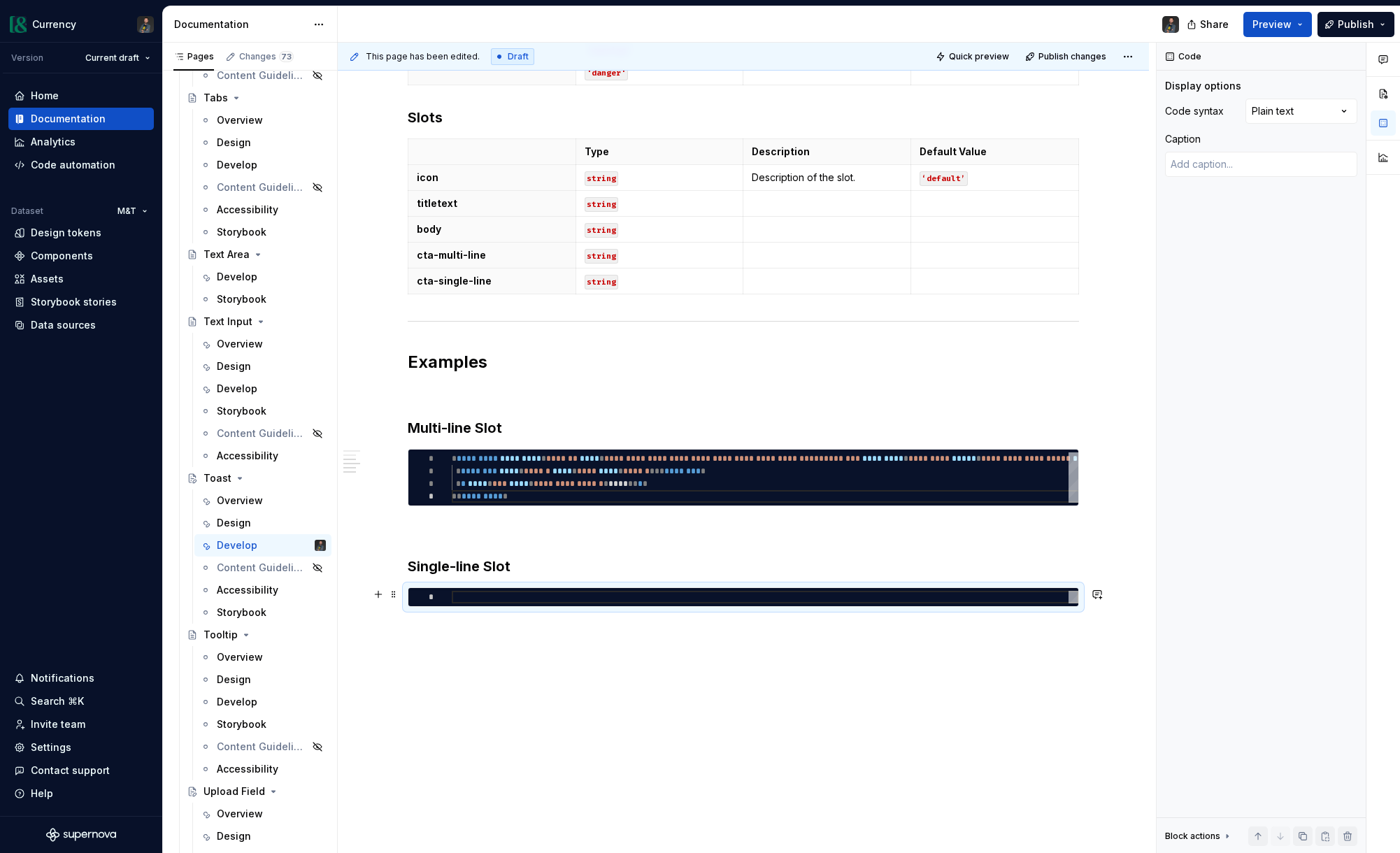
type textarea "*"
type textarea "**********"
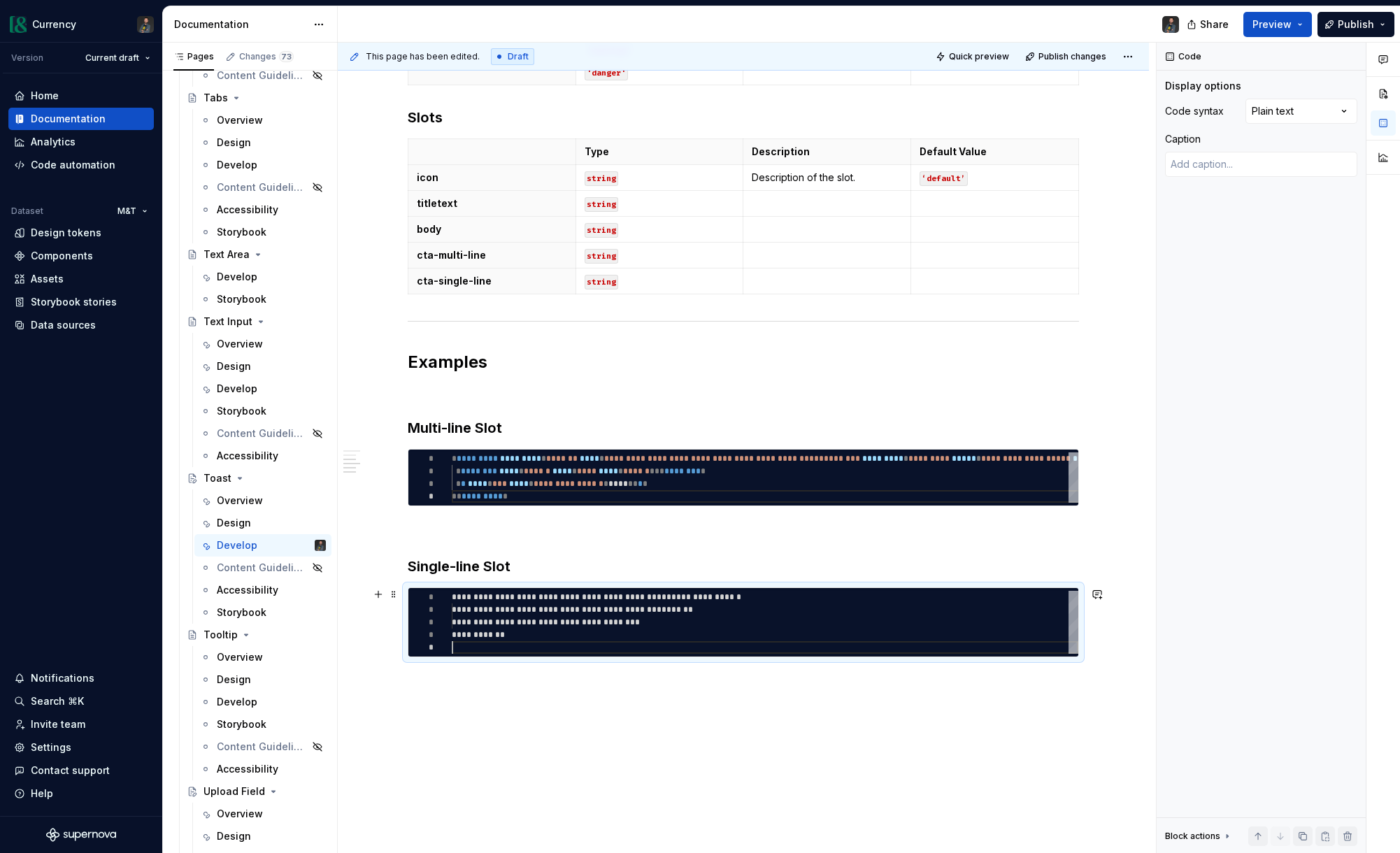
scroll to position [50, 0]
type textarea "*"
type textarea "**********"
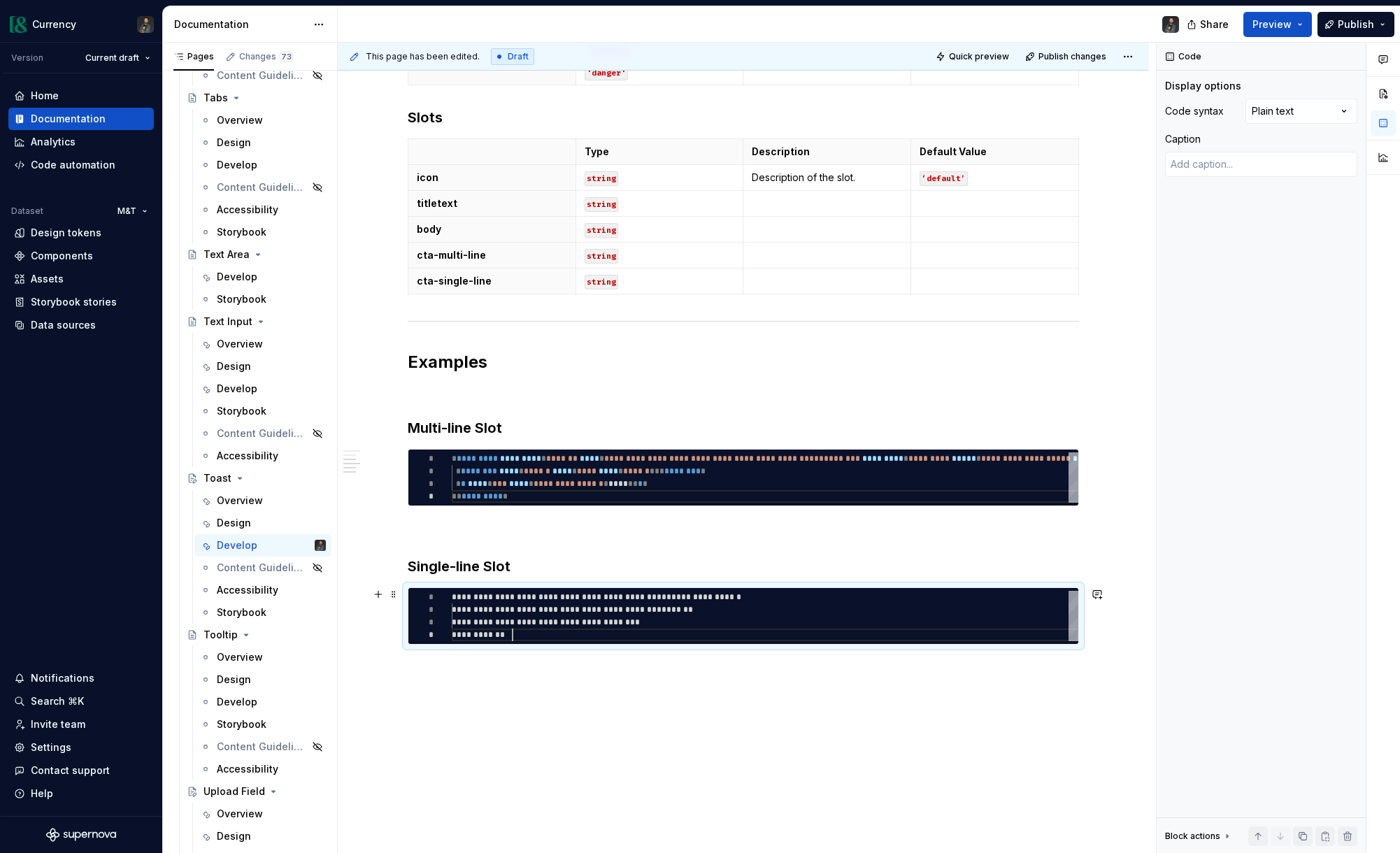
scroll to position [37, 60]
click at [546, 597] on div "**********" at bounding box center [765, 615] width 627 height 50
type textarea "*"
type textarea "**********"
type textarea "*"
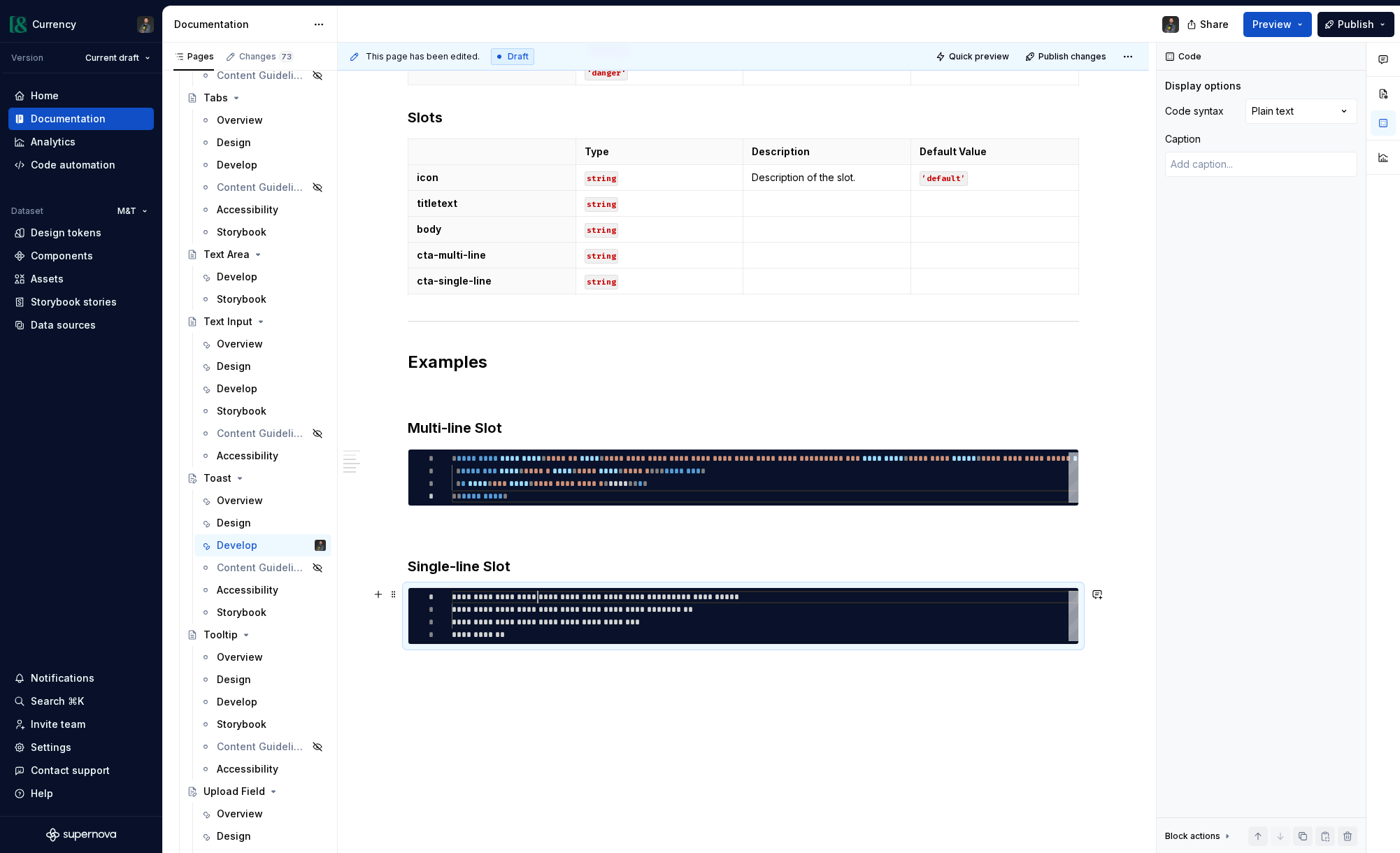
type textarea "**********"
type textarea "*"
type textarea "**********"
type textarea "*"
type textarea "**********"
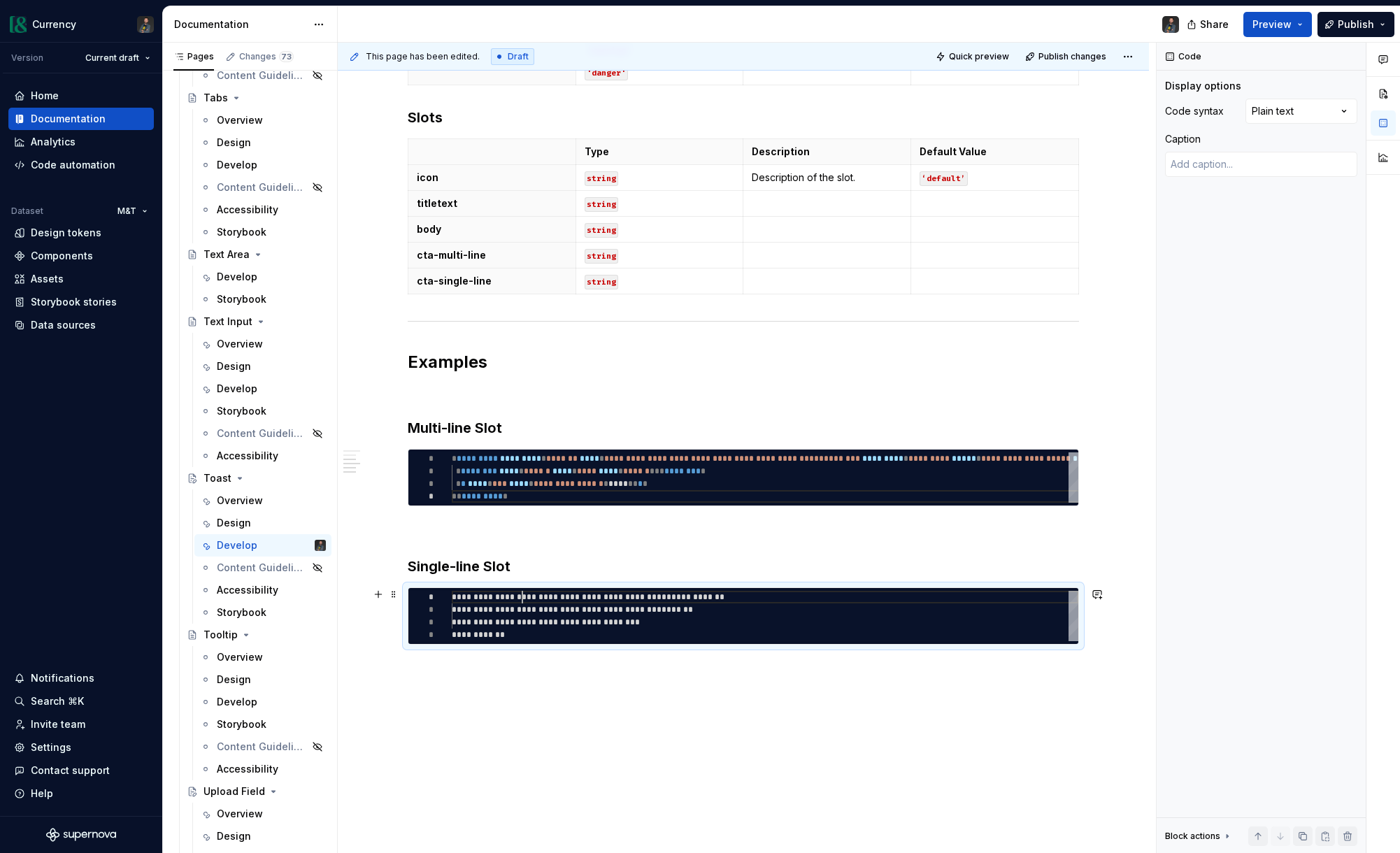
type textarea "*"
type textarea "**********"
type textarea "*"
type textarea "**********"
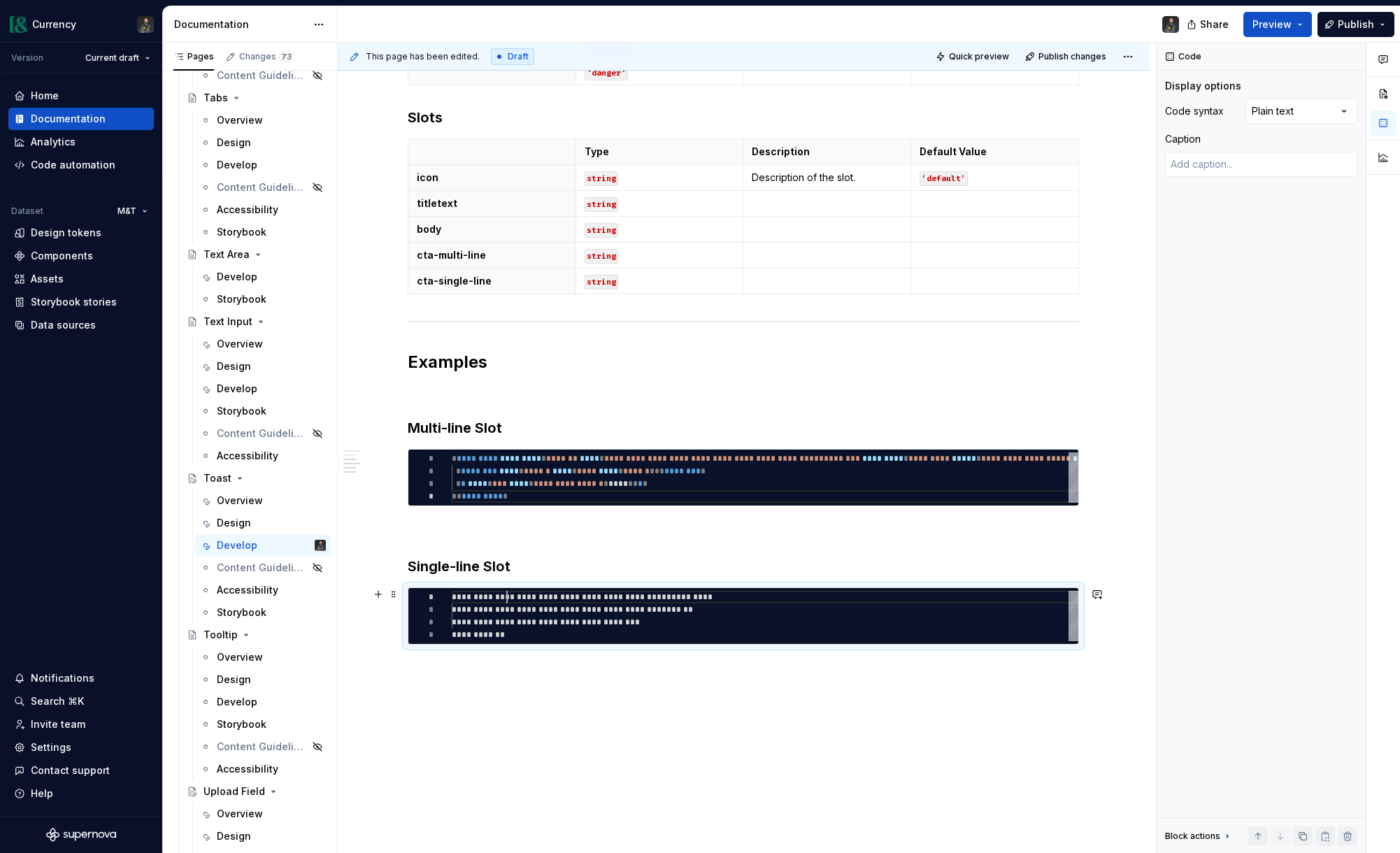
type textarea "*"
type textarea "**********"
click at [1129, 100] on div "Comments Open comments No comments yet Select ‘Comment’ from the block context …" at bounding box center [1278, 448] width 244 height 811
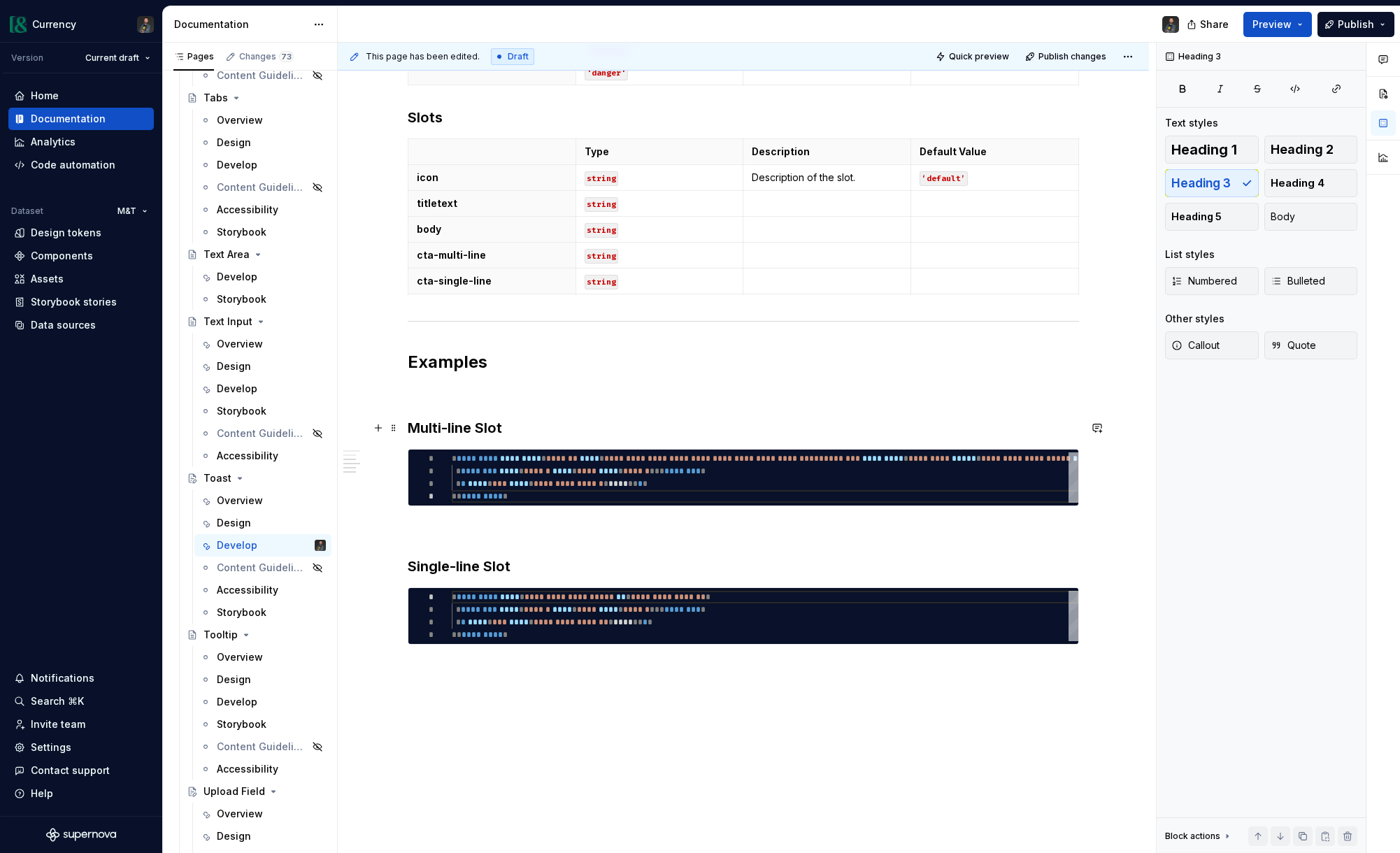
click at [531, 421] on h3 "Multi-line Slot" at bounding box center [743, 427] width 671 height 20
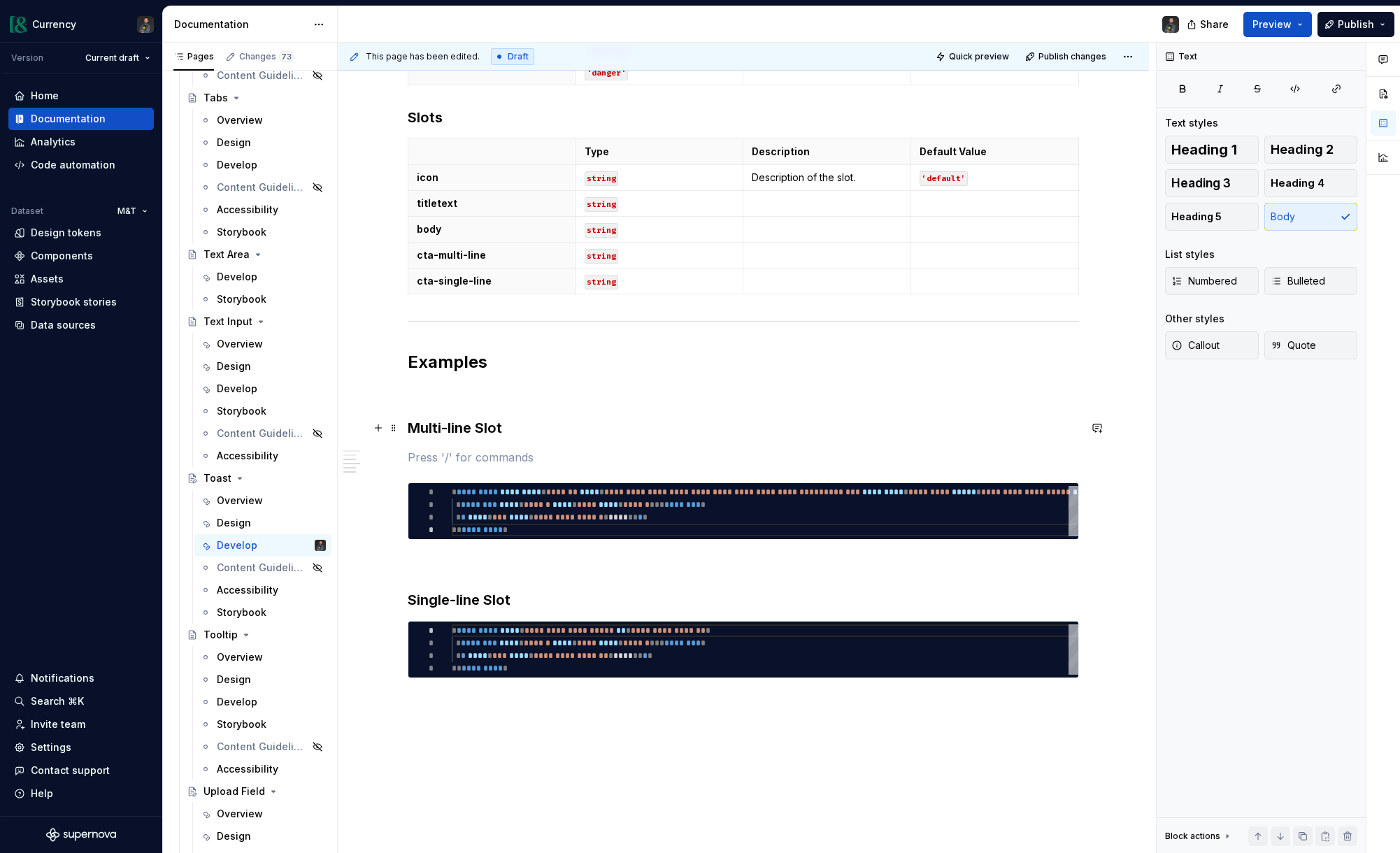
click at [507, 425] on h3 "Multi-line Slot" at bounding box center [743, 427] width 671 height 20
click at [479, 426] on h3 "Multi-line Slot" at bounding box center [743, 427] width 671 height 20
click at [487, 598] on h3 "Single-line Slot" at bounding box center [743, 599] width 671 height 20
drag, startPoint x: 471, startPoint y: 457, endPoint x: 487, endPoint y: 460, distance: 16.3
click at [471, 457] on p at bounding box center [743, 457] width 671 height 17
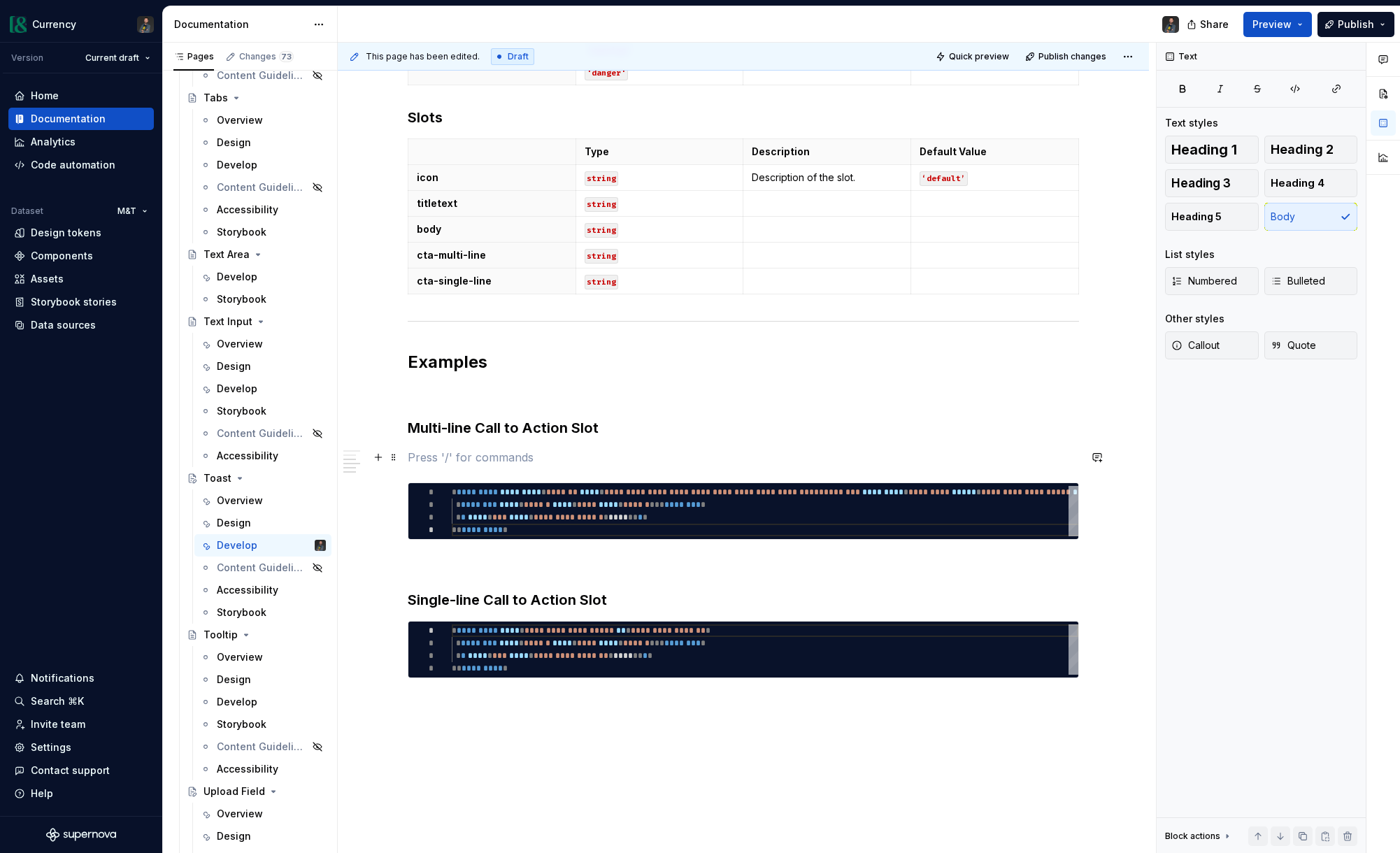
click at [495, 457] on p at bounding box center [743, 457] width 671 height 17
click at [432, 458] on p "For messages with multiple lines" at bounding box center [743, 457] width 671 height 17
click at [677, 456] on p "Used for messages with multiple lines of text. The CTA shows below the body tex…" at bounding box center [743, 457] width 671 height 17
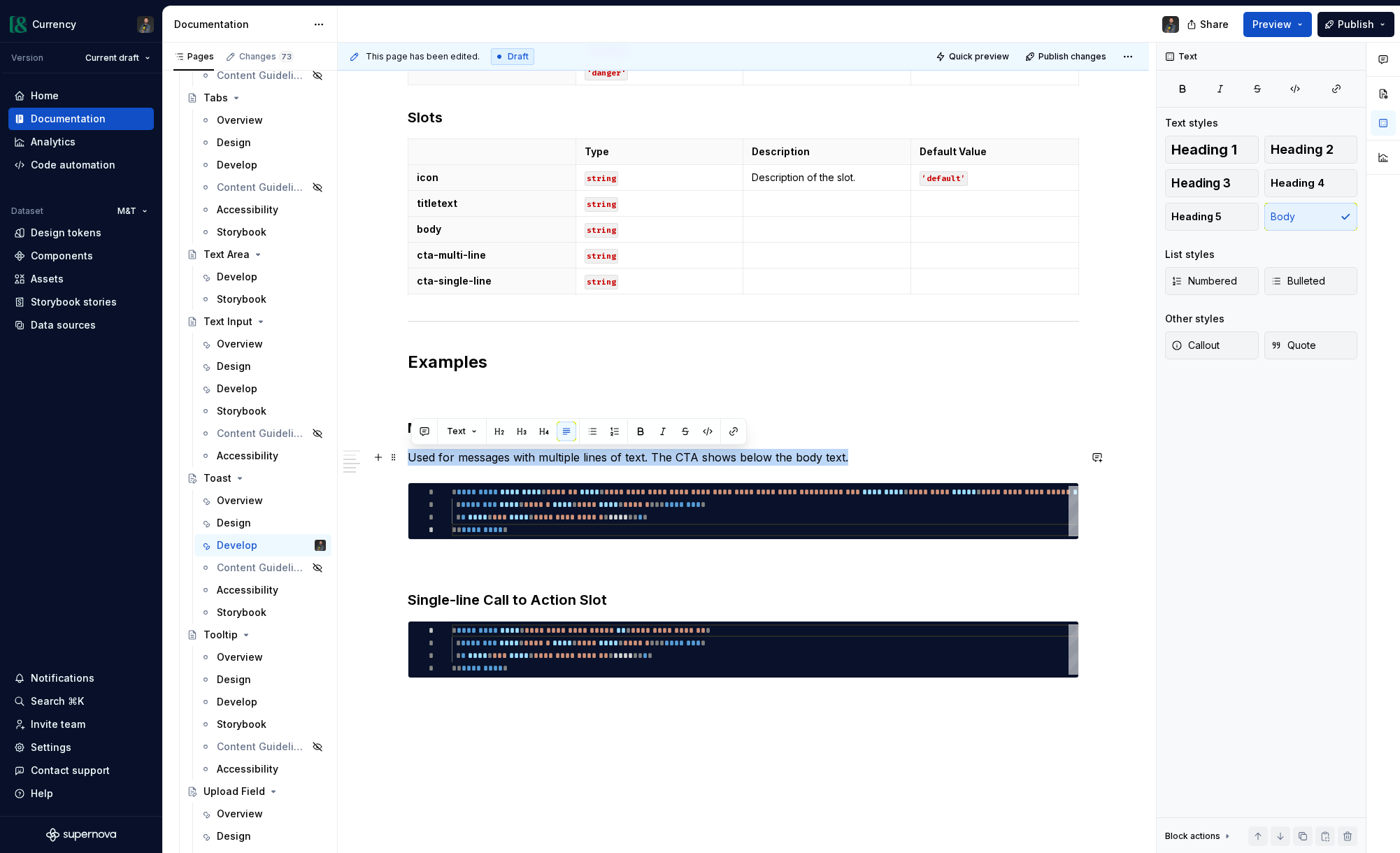
click at [677, 456] on p "Used for messages with multiple lines of text. The CTA shows below the body tex…" at bounding box center [743, 457] width 671 height 17
copy p "Used for messages with multiple lines of text. The CTA shows below the body tex…"
drag, startPoint x: 654, startPoint y: 598, endPoint x: 668, endPoint y: 600, distance: 14.1
click at [654, 598] on h3 "Single-line Call to Action Slot" at bounding box center [743, 599] width 671 height 20
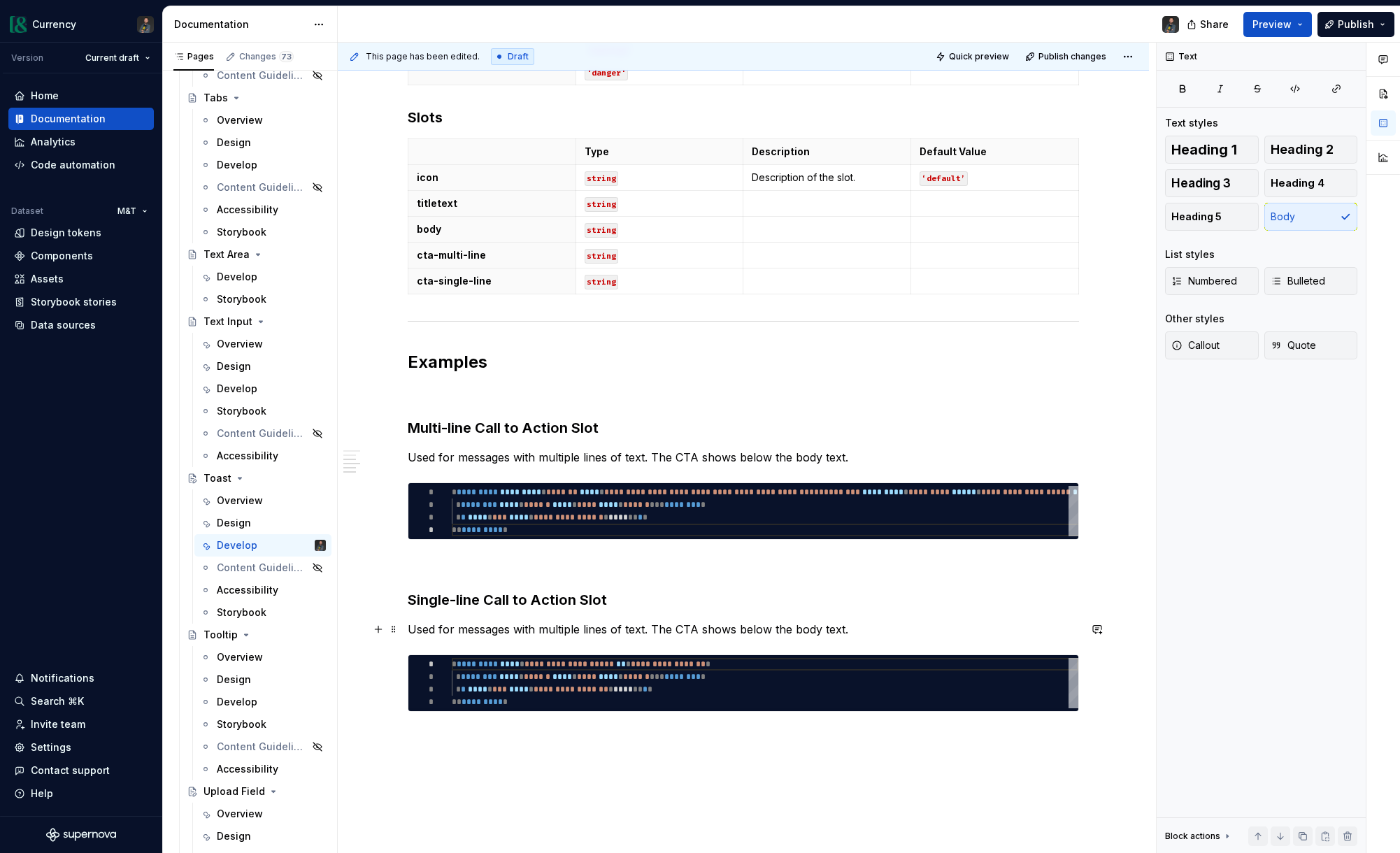
drag, startPoint x: 464, startPoint y: 628, endPoint x: 521, endPoint y: 644, distance: 59.2
click at [465, 629] on p "Used for messages with multiple lines of text. The CTA shows below the body tex…" at bounding box center [743, 629] width 671 height 17
type textarea "*"
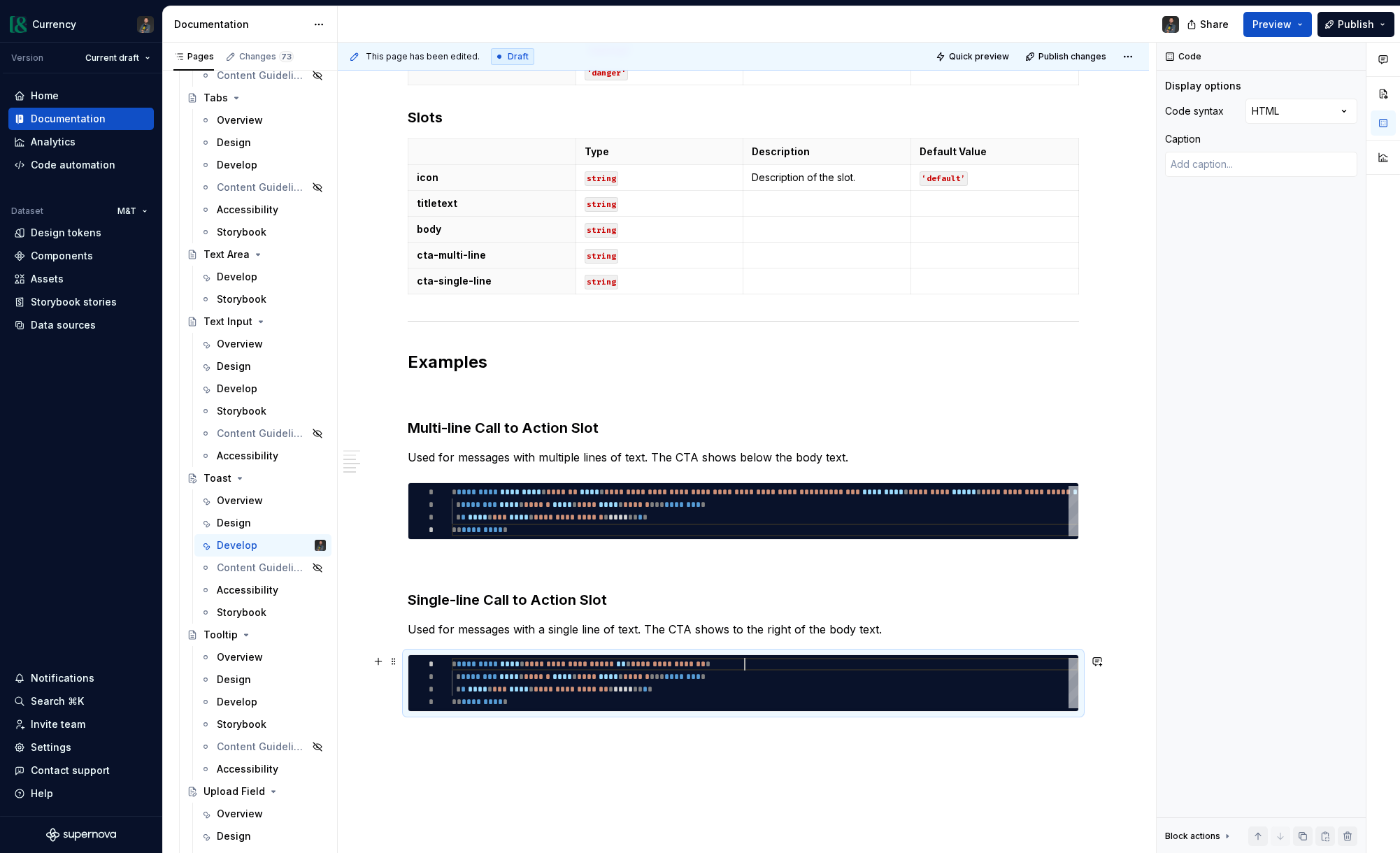
click at [798, 670] on div "**********" at bounding box center [765, 683] width 627 height 50
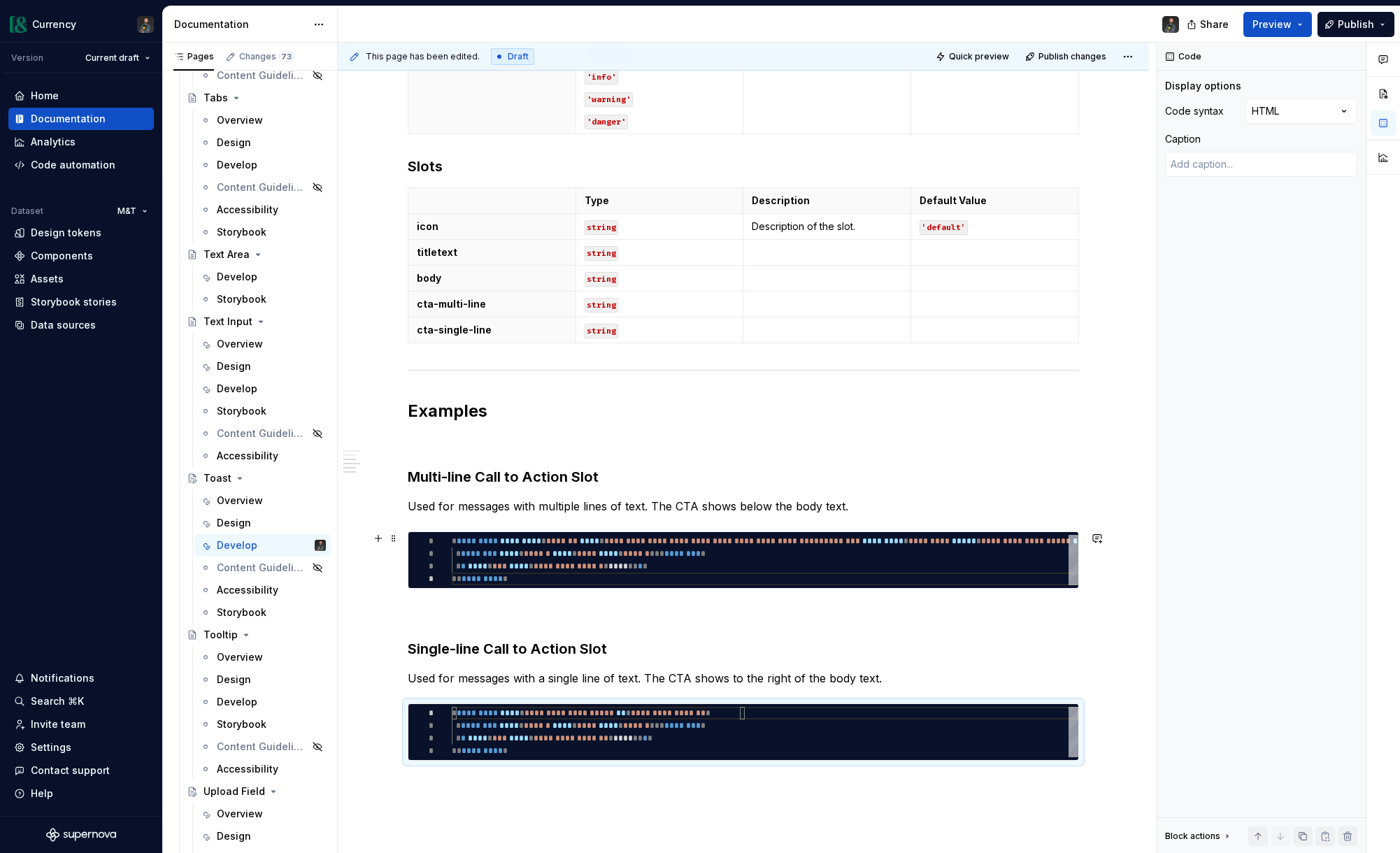
scroll to position [646, 0]
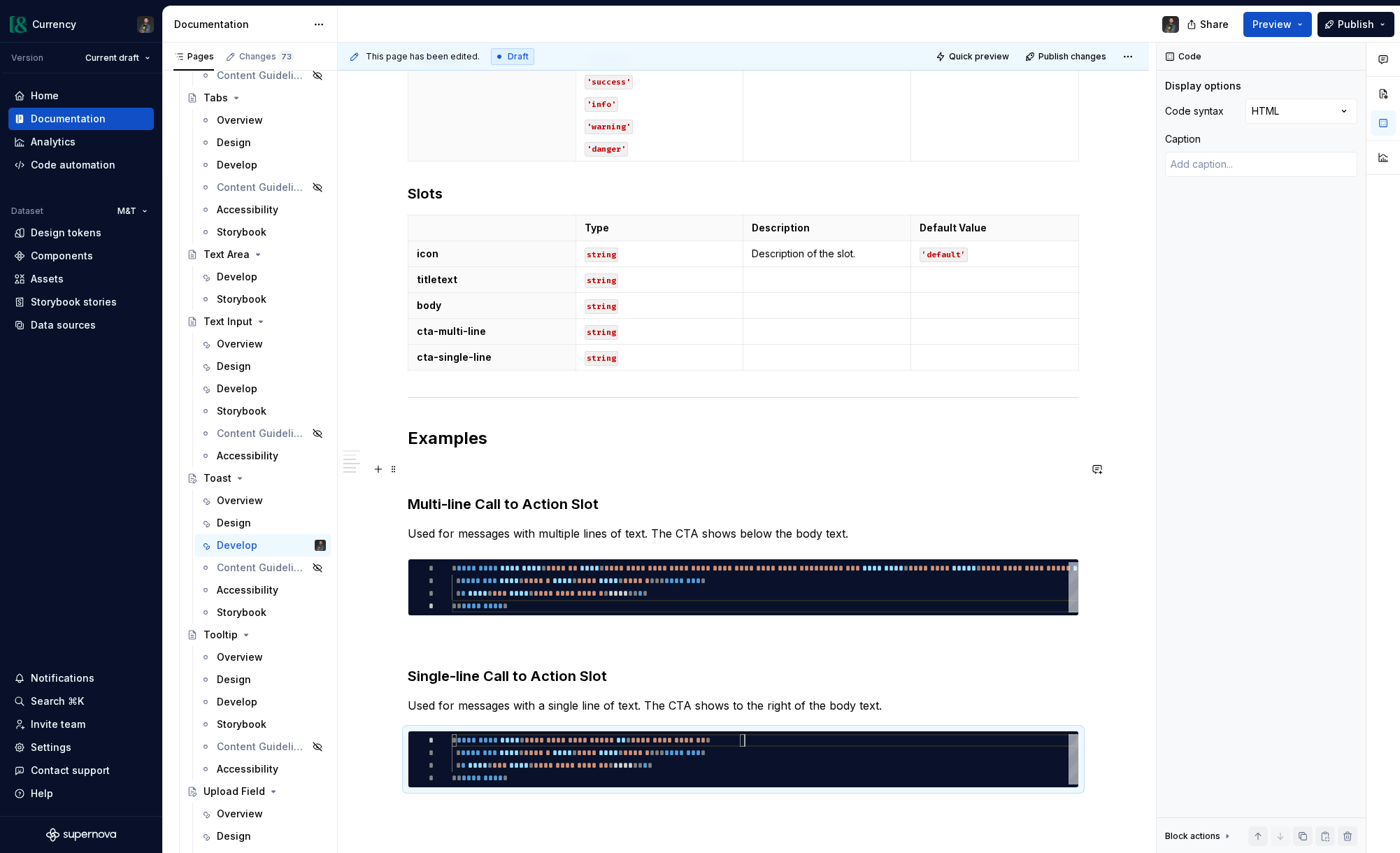
click at [459, 475] on p at bounding box center [743, 469] width 671 height 17
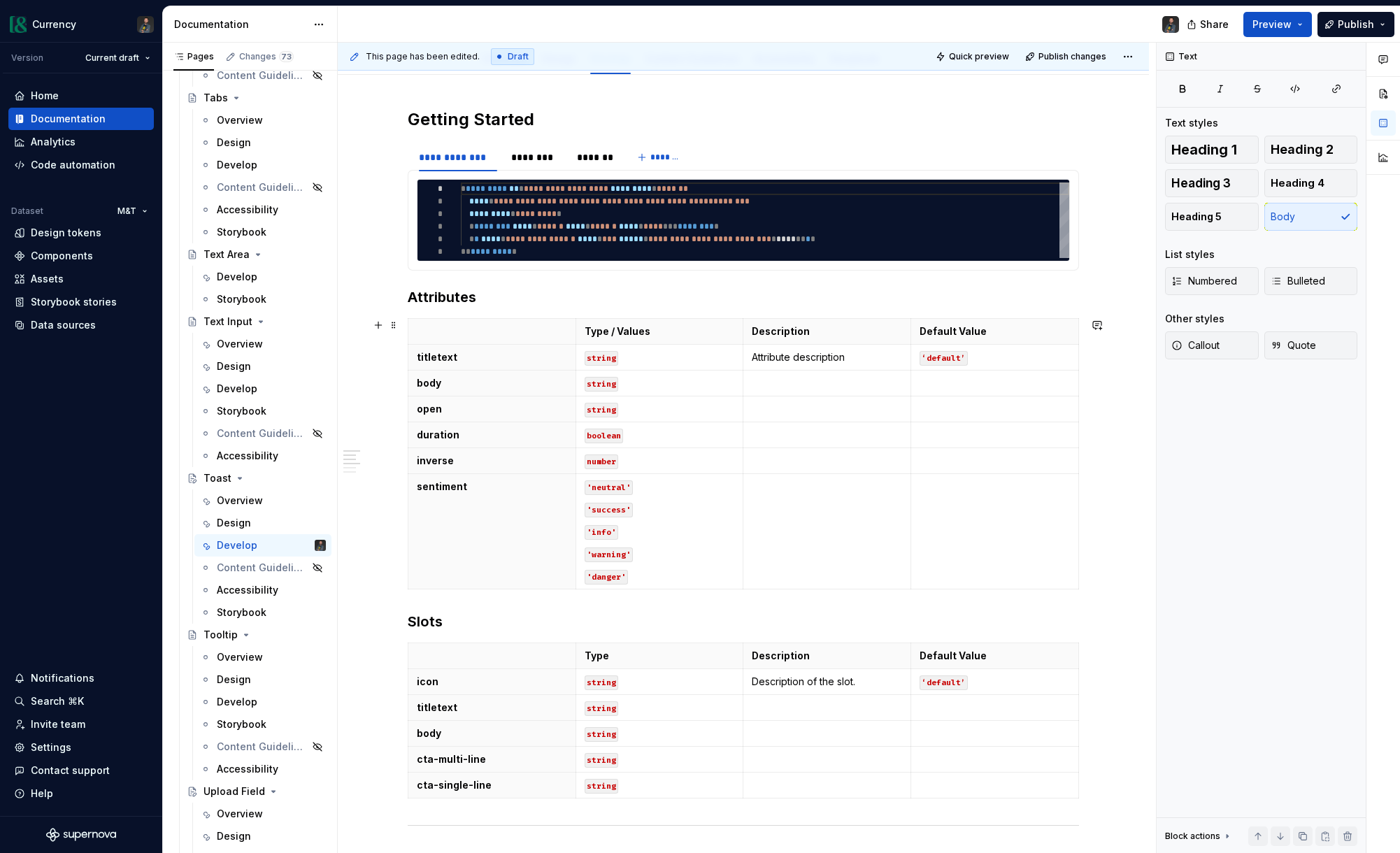
scroll to position [217, 0]
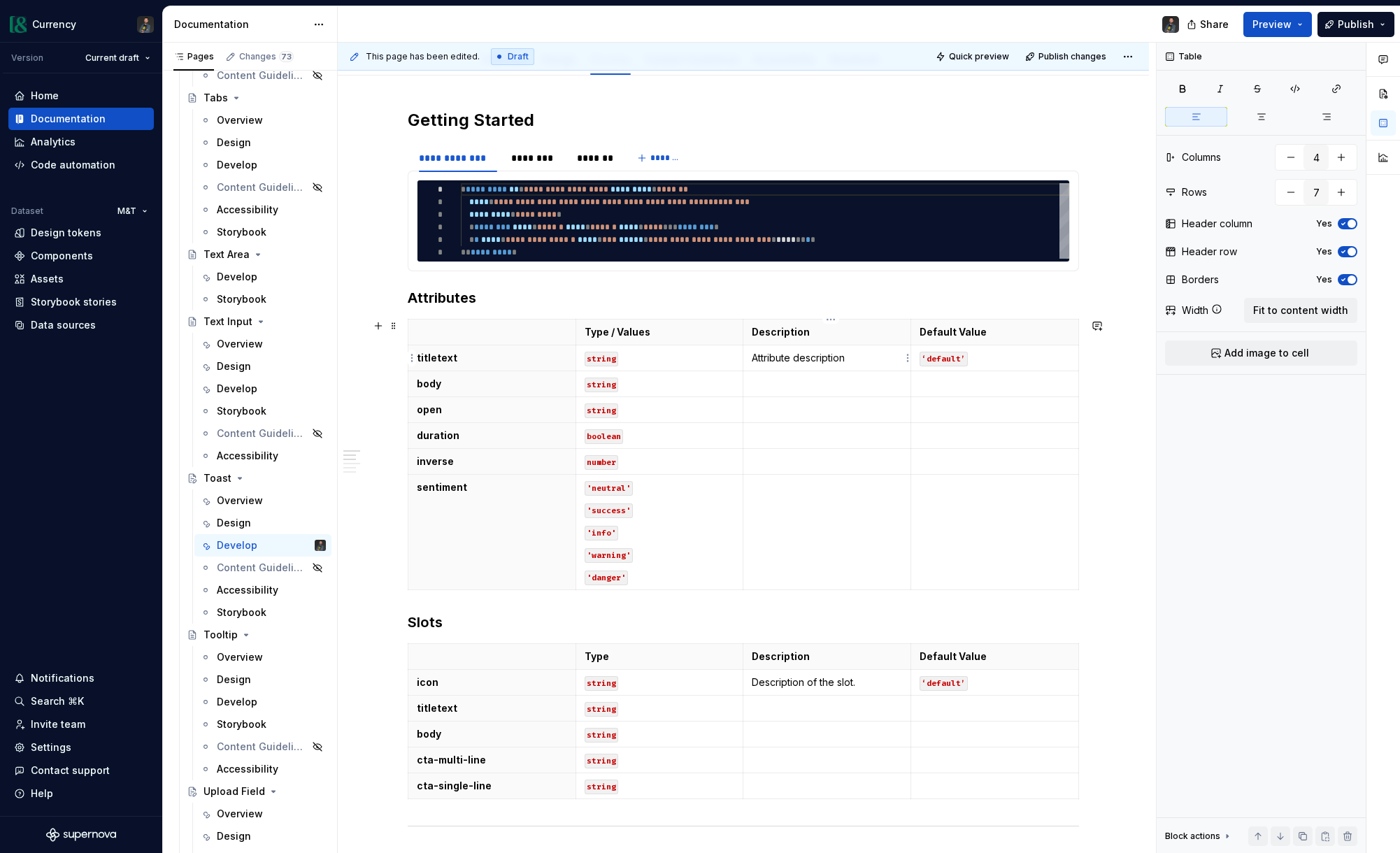
click at [839, 358] on p "Attribute description" at bounding box center [827, 358] width 151 height 14
click at [817, 362] on p "Attribute description" at bounding box center [827, 358] width 151 height 14
click at [865, 358] on p "The title text of the notification." at bounding box center [827, 358] width 151 height 14
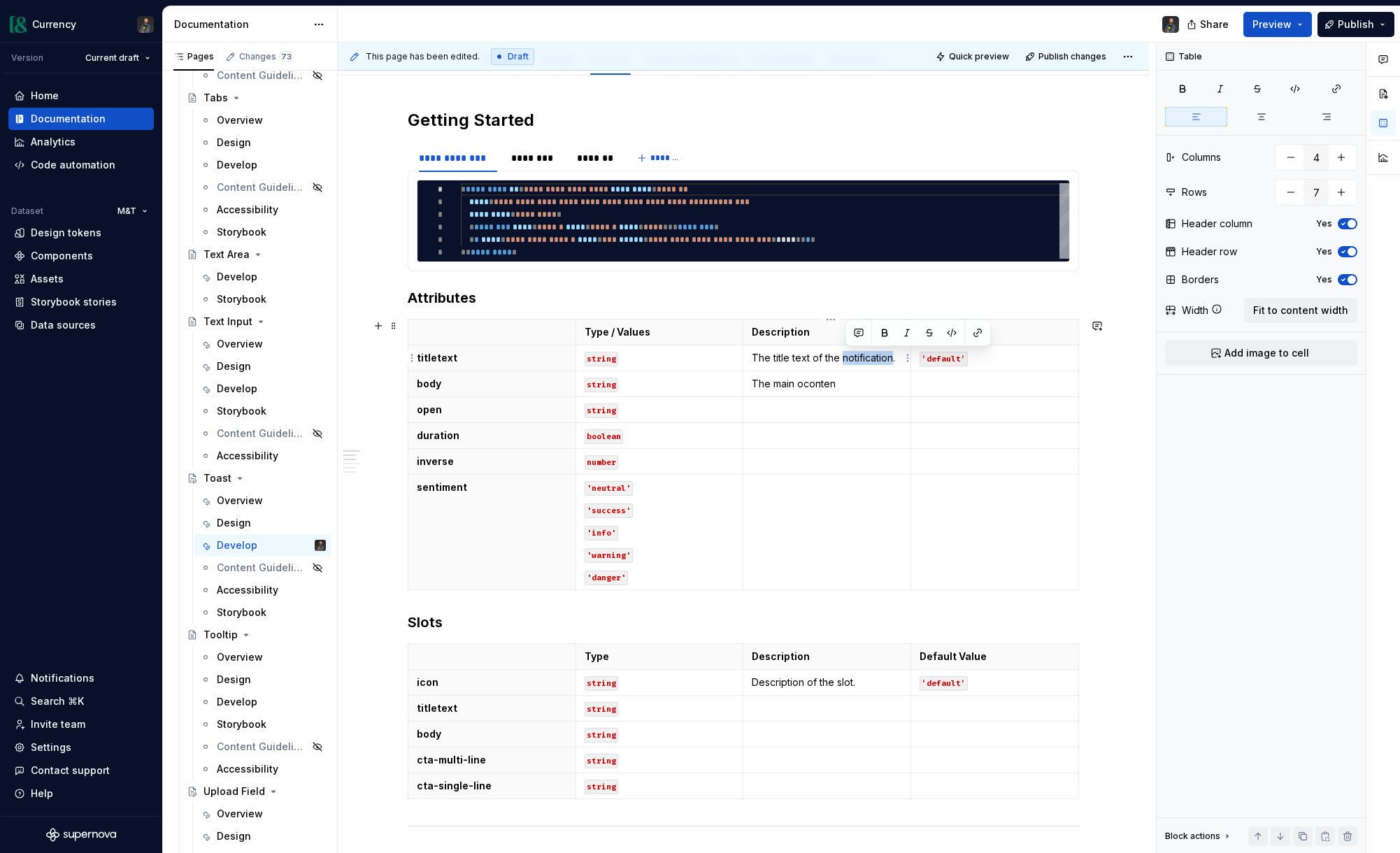
drag, startPoint x: 895, startPoint y: 358, endPoint x: 849, endPoint y: 358, distance: 46.0
click at [849, 358] on p "The title text of the notification." at bounding box center [827, 358] width 151 height 14
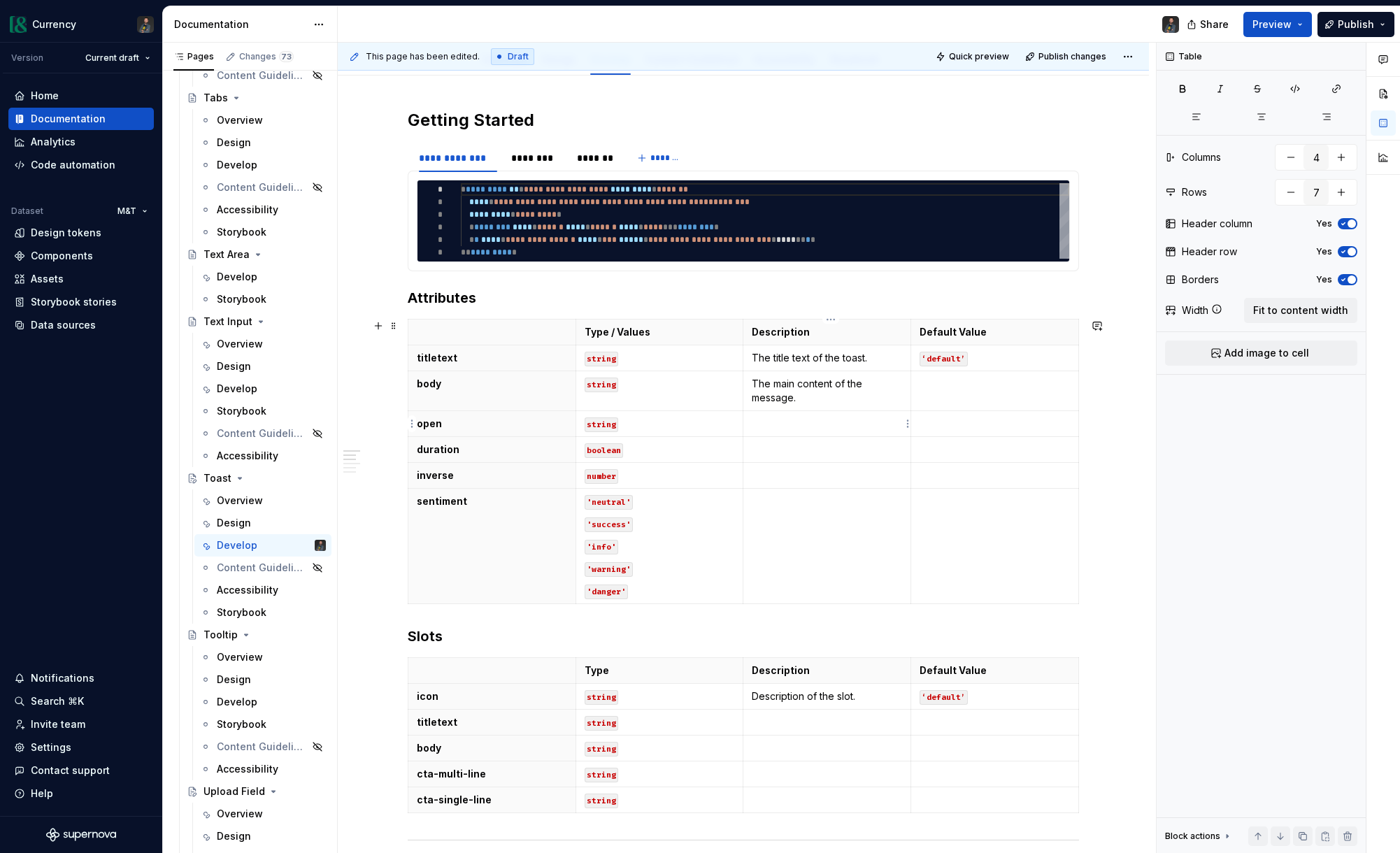
click at [846, 417] on p at bounding box center [827, 423] width 151 height 14
click at [763, 427] on p at bounding box center [827, 423] width 151 height 14
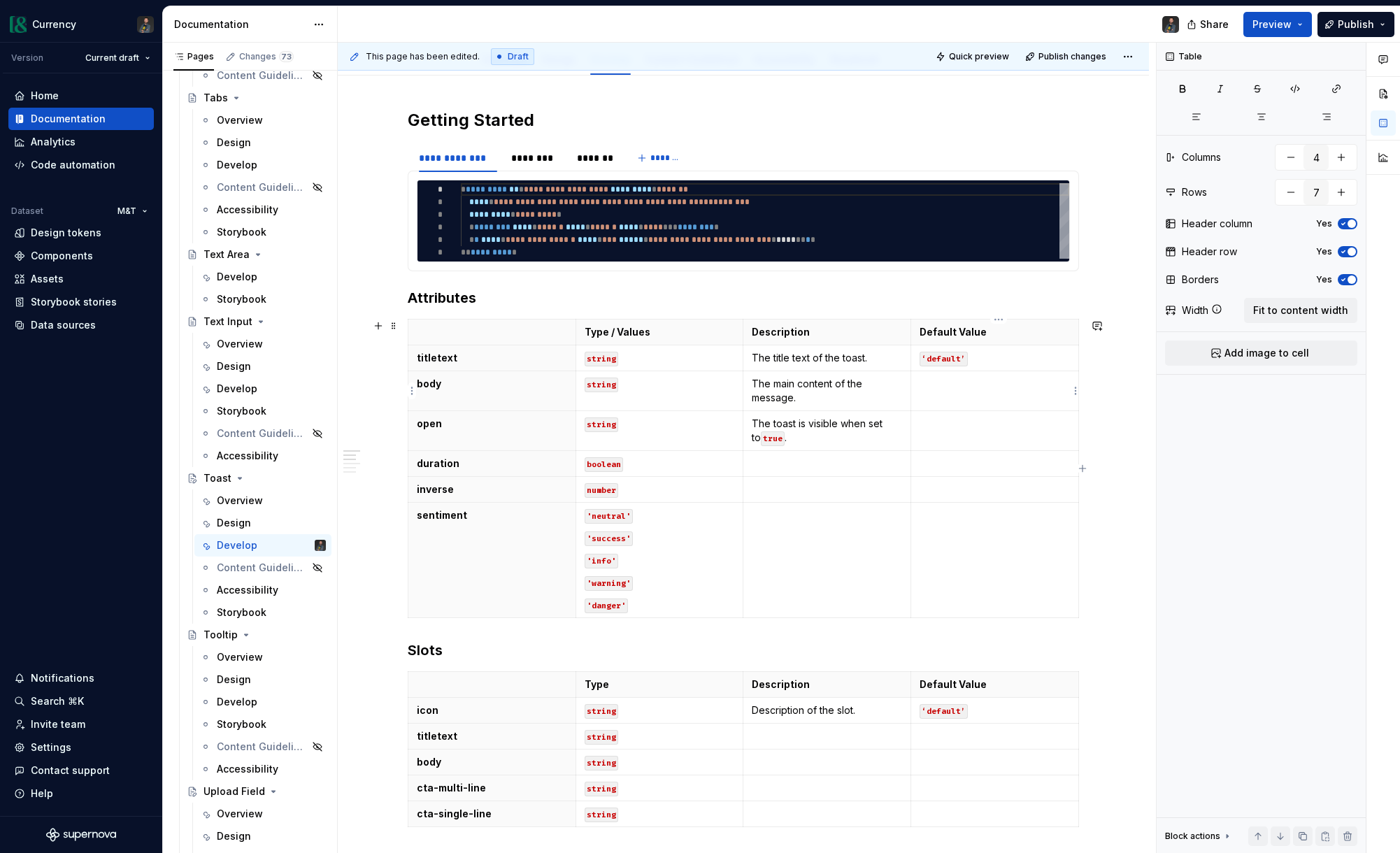
click at [1032, 397] on td at bounding box center [995, 391] width 168 height 40
click at [966, 415] on td at bounding box center [995, 431] width 168 height 40
click at [815, 472] on td at bounding box center [827, 464] width 168 height 26
click at [608, 463] on code "boolean" at bounding box center [604, 464] width 38 height 14
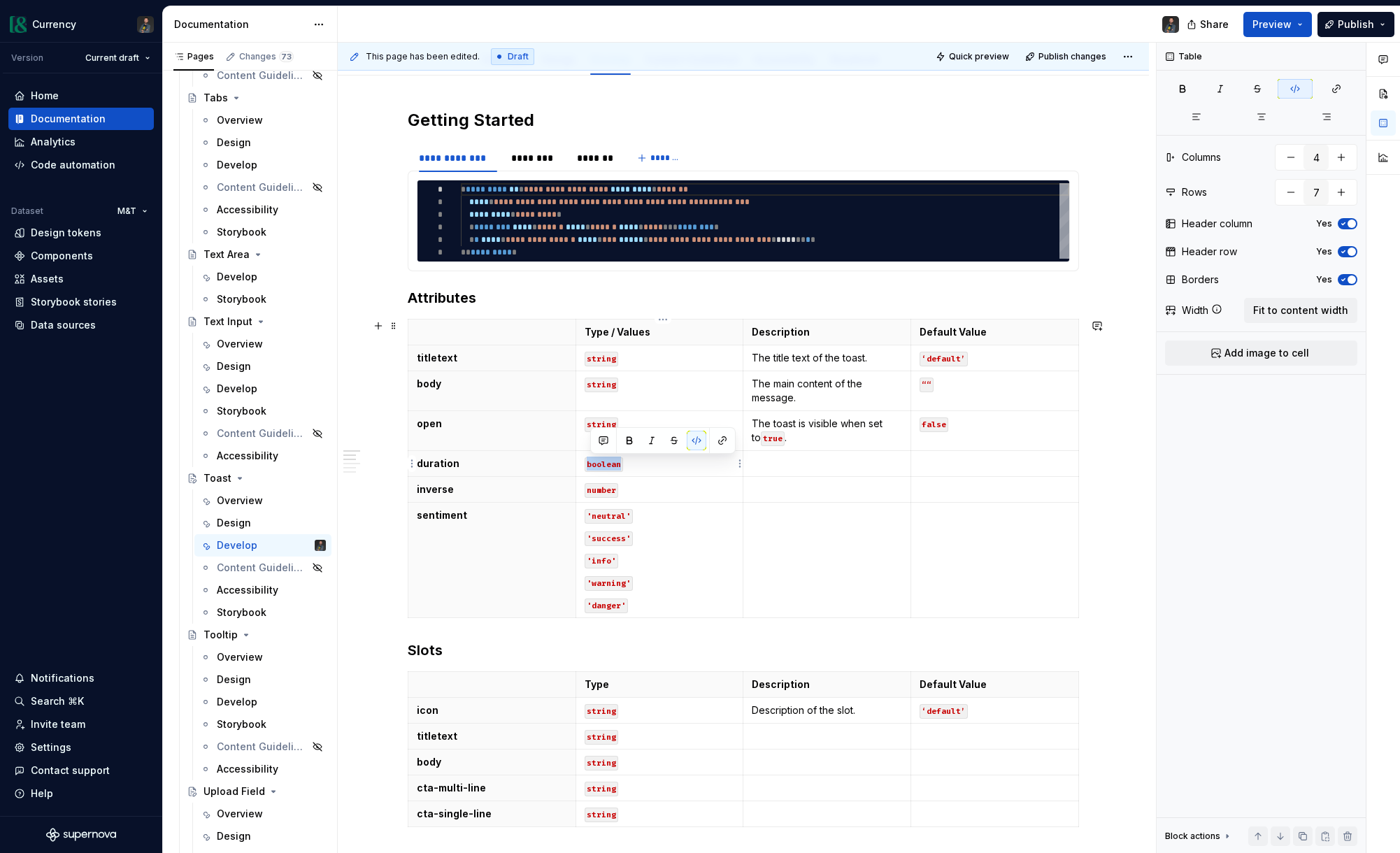
click at [608, 463] on code "boolean" at bounding box center [604, 464] width 38 height 14
click at [648, 464] on p "number" at bounding box center [660, 463] width 151 height 14
click at [611, 421] on code "string" at bounding box center [601, 424] width 33 height 14
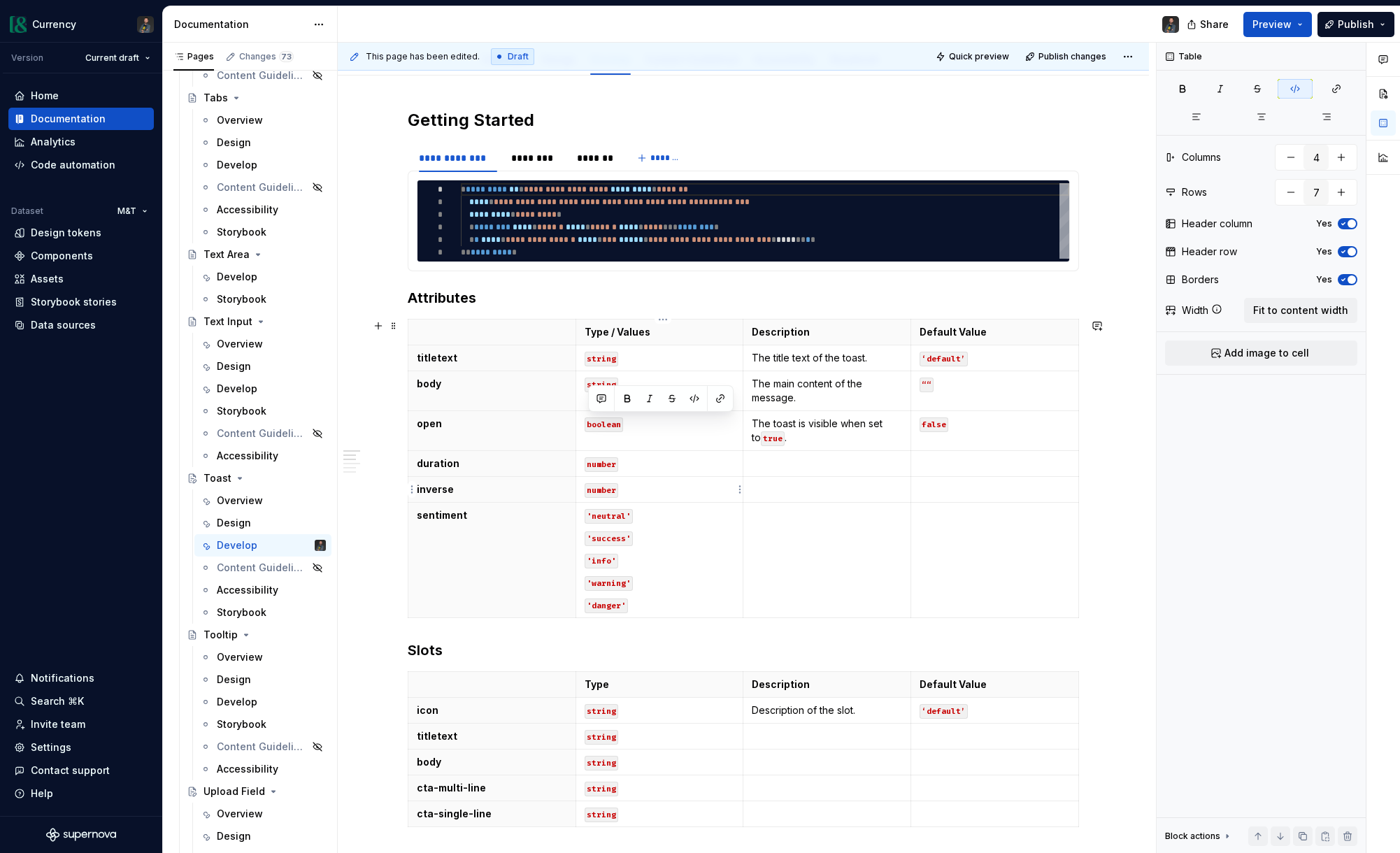
click at [628, 487] on p "number" at bounding box center [660, 489] width 151 height 14
click at [777, 470] on p at bounding box center [827, 463] width 151 height 14
click at [777, 426] on p "The toast is visible when set to true ." at bounding box center [827, 430] width 151 height 28
click at [850, 358] on p "The title text of the toast." at bounding box center [827, 358] width 151 height 14
click at [811, 463] on p at bounding box center [827, 463] width 151 height 14
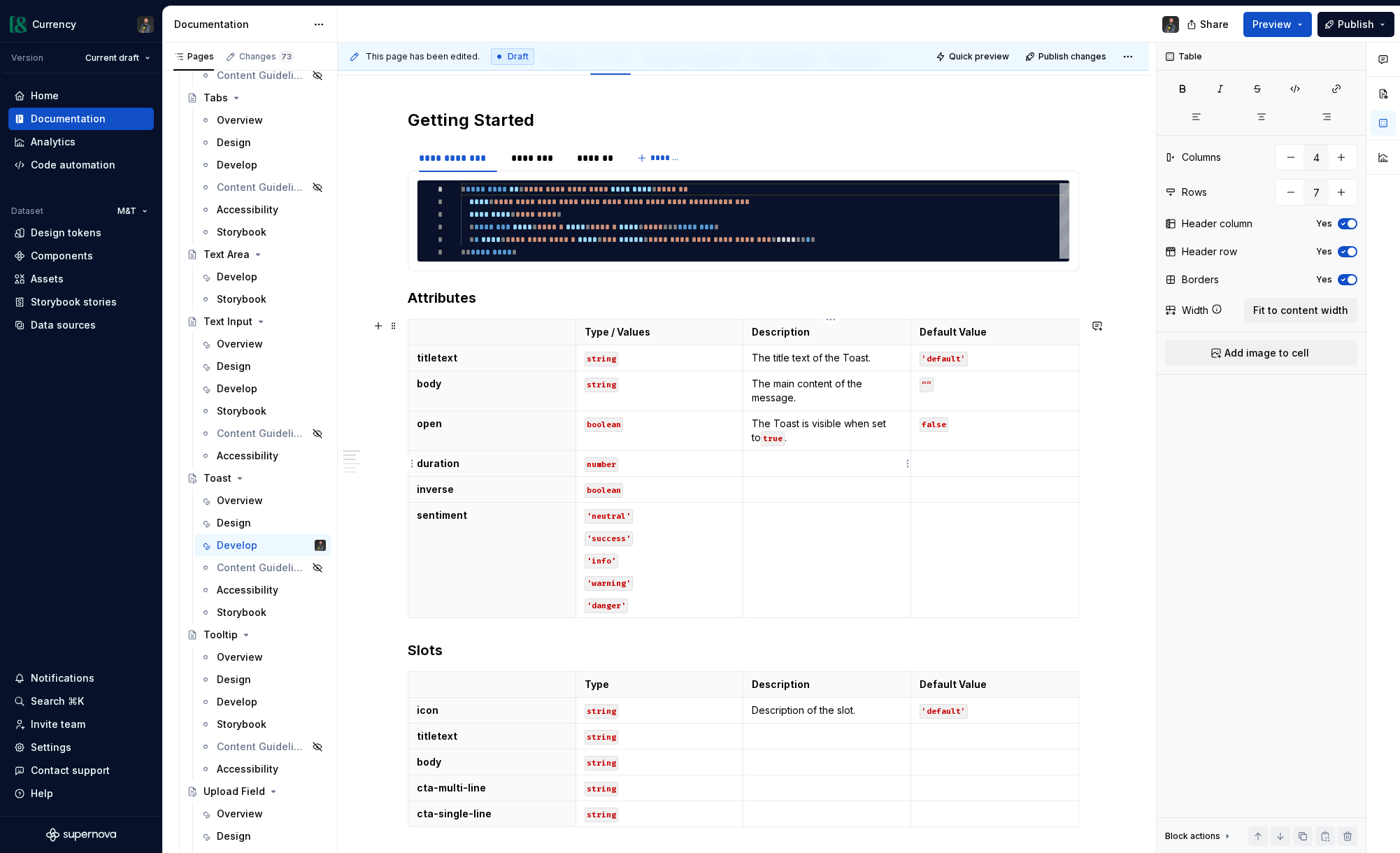
click at [793, 467] on p at bounding box center [827, 463] width 151 height 14
click at [795, 467] on p at bounding box center [827, 463] width 151 height 14
click at [988, 467] on p at bounding box center [995, 463] width 151 height 14
click at [815, 444] on p "The Toast is visible when set to true ." at bounding box center [827, 430] width 151 height 28
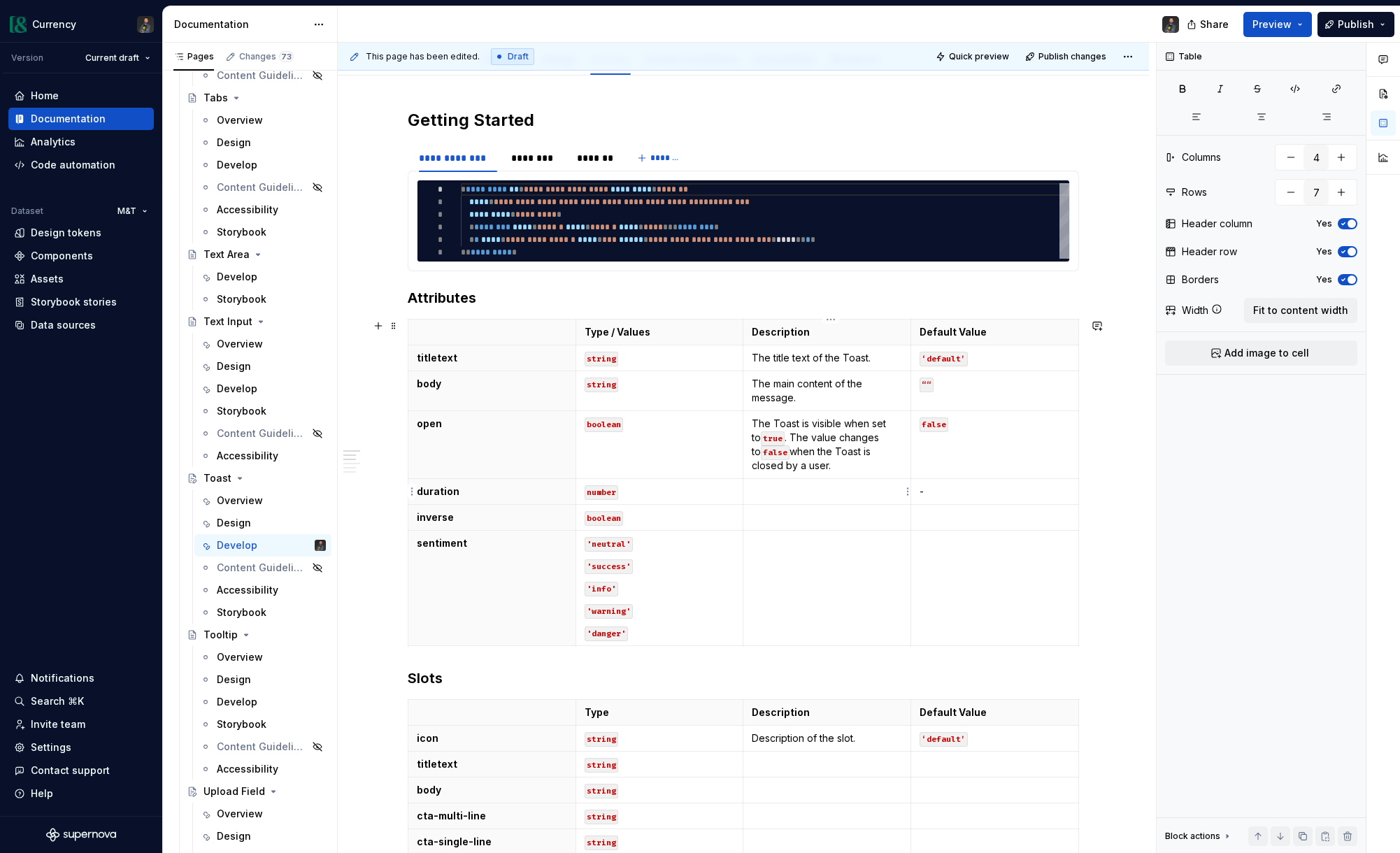
click at [831, 490] on p at bounding box center [827, 491] width 151 height 14
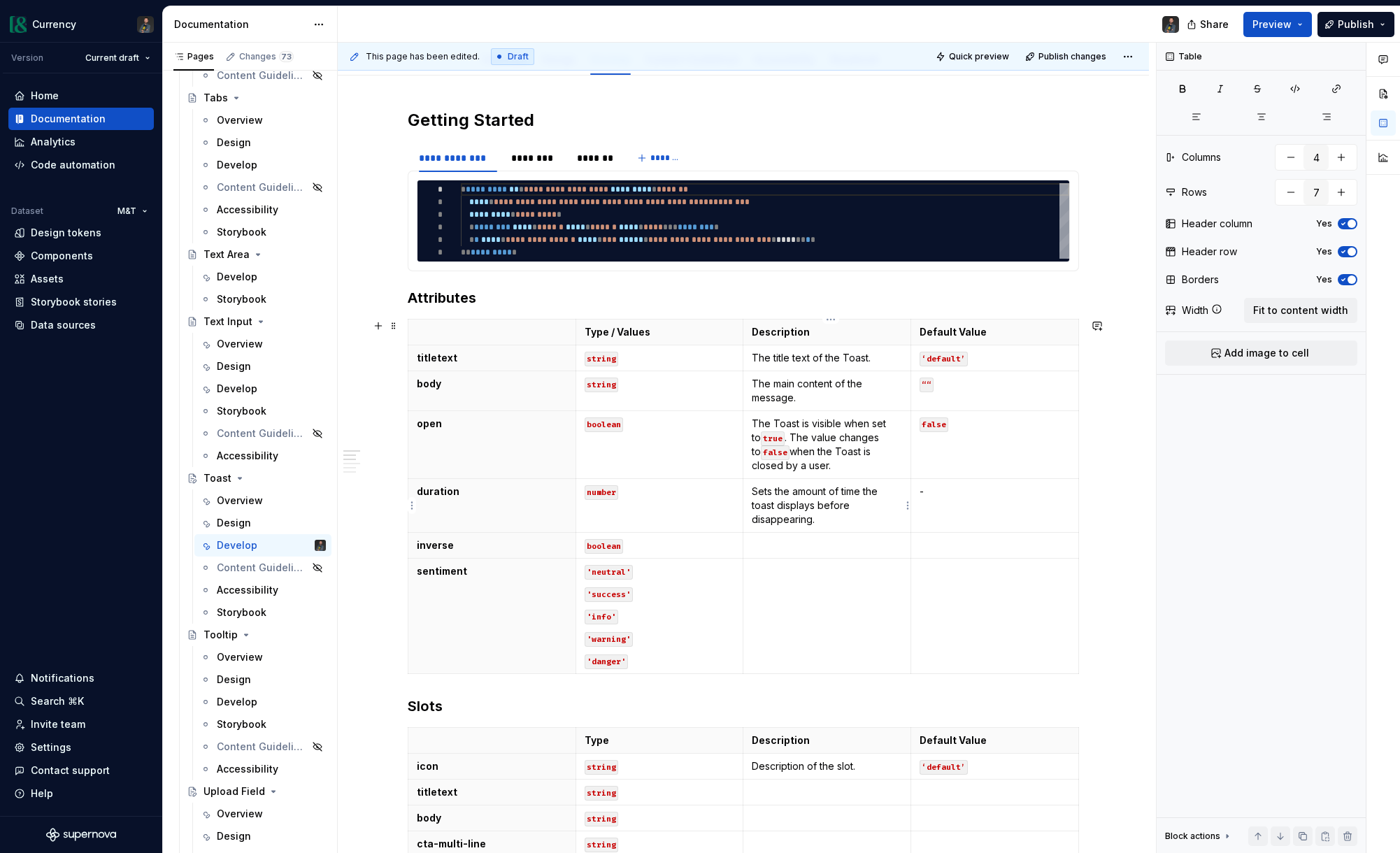
drag, startPoint x: 863, startPoint y: 490, endPoint x: 956, endPoint y: 522, distance: 98.4
click at [863, 490] on p "Sets the amount of time the toast displays before disappearing." at bounding box center [827, 505] width 151 height 42
click at [1021, 508] on td "-" at bounding box center [995, 506] width 168 height 54
click at [836, 545] on p at bounding box center [827, 545] width 151 height 14
click at [955, 424] on p "false" at bounding box center [995, 423] width 151 height 14
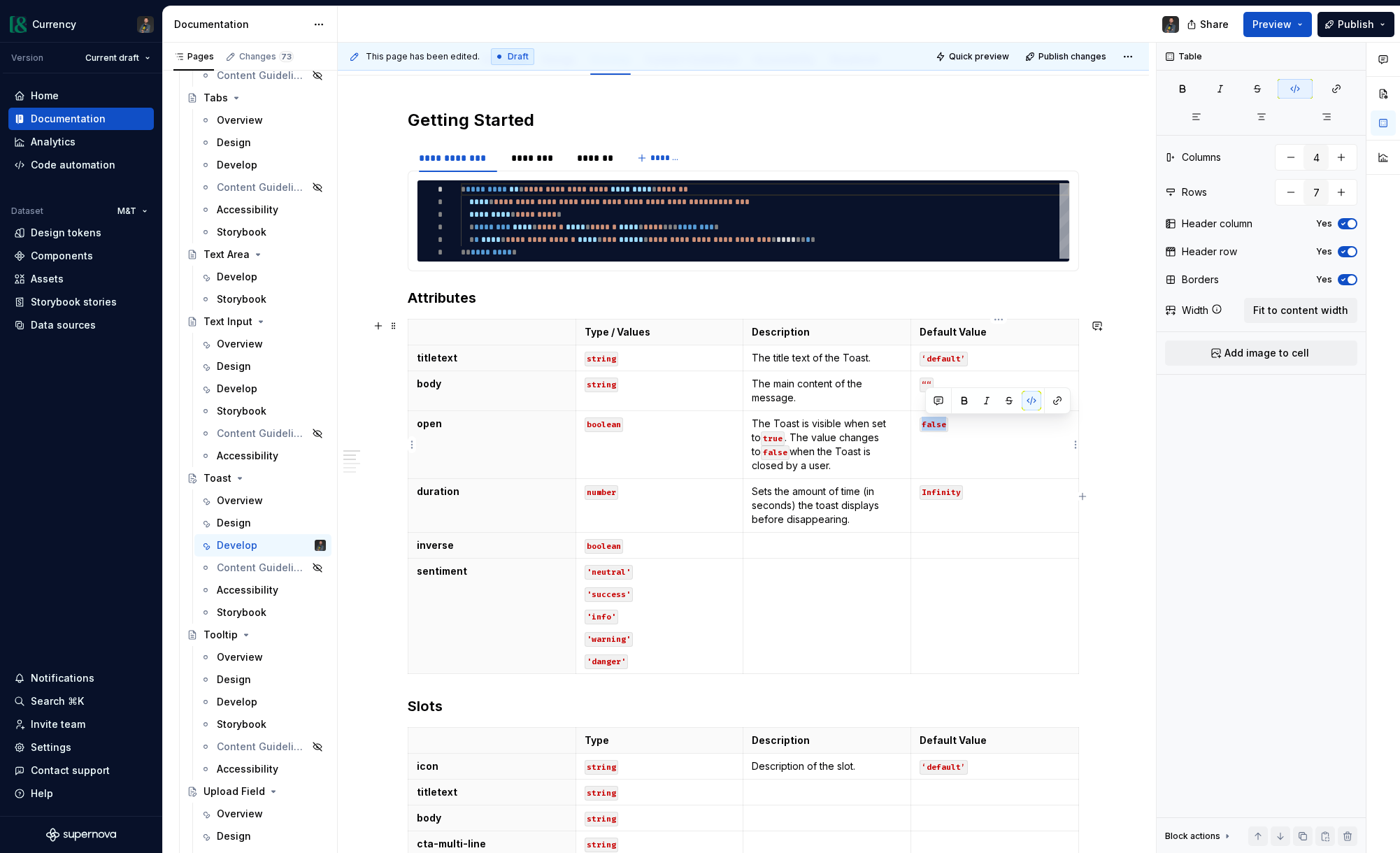
drag, startPoint x: 956, startPoint y: 424, endPoint x: 926, endPoint y: 423, distance: 30.0
click at [926, 423] on p "false" at bounding box center [995, 423] width 151 height 14
copy code "false"
click at [978, 545] on p at bounding box center [995, 545] width 151 height 14
click at [854, 550] on p at bounding box center [827, 545] width 151 height 14
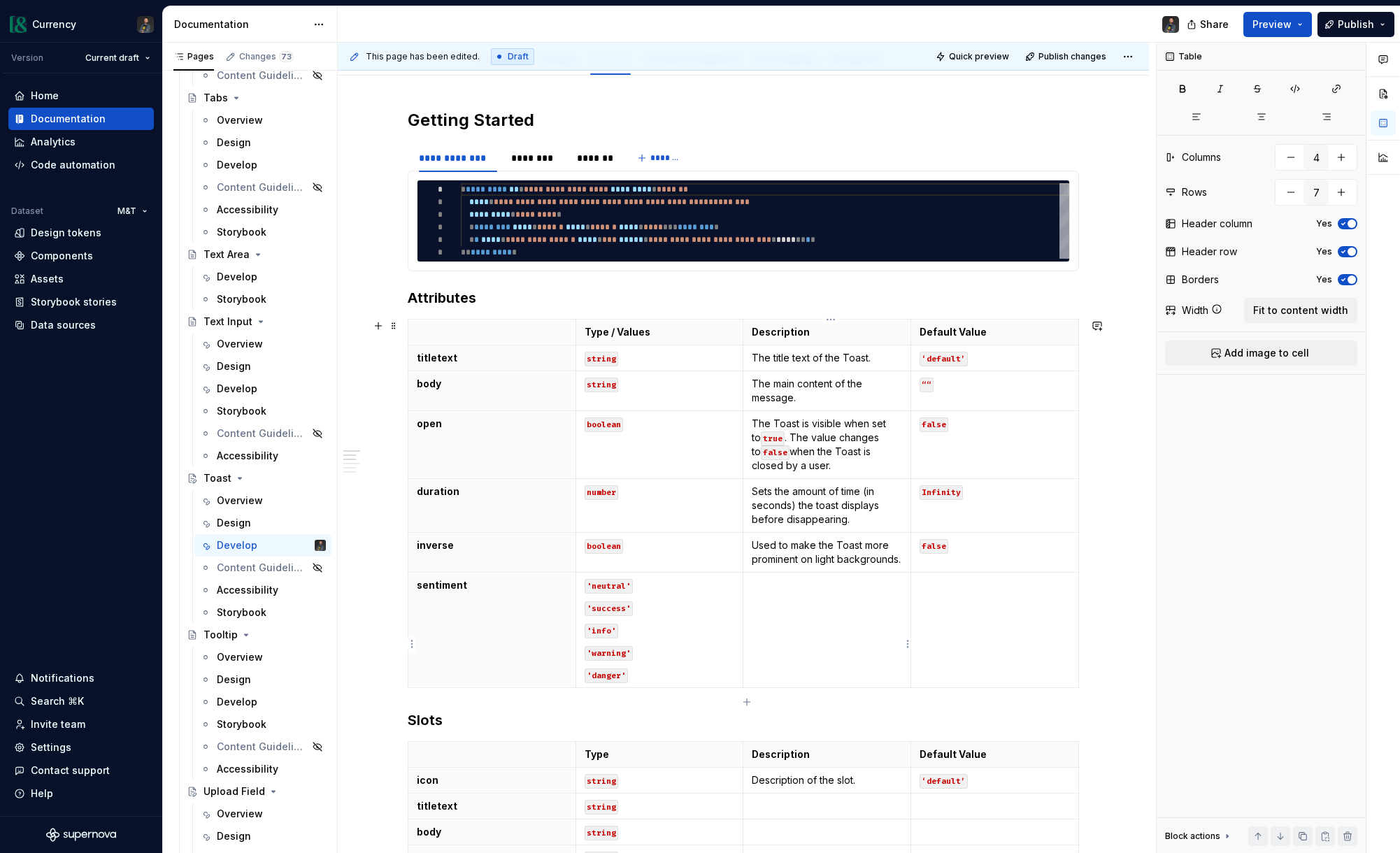
click at [831, 615] on td at bounding box center [827, 630] width 168 height 115
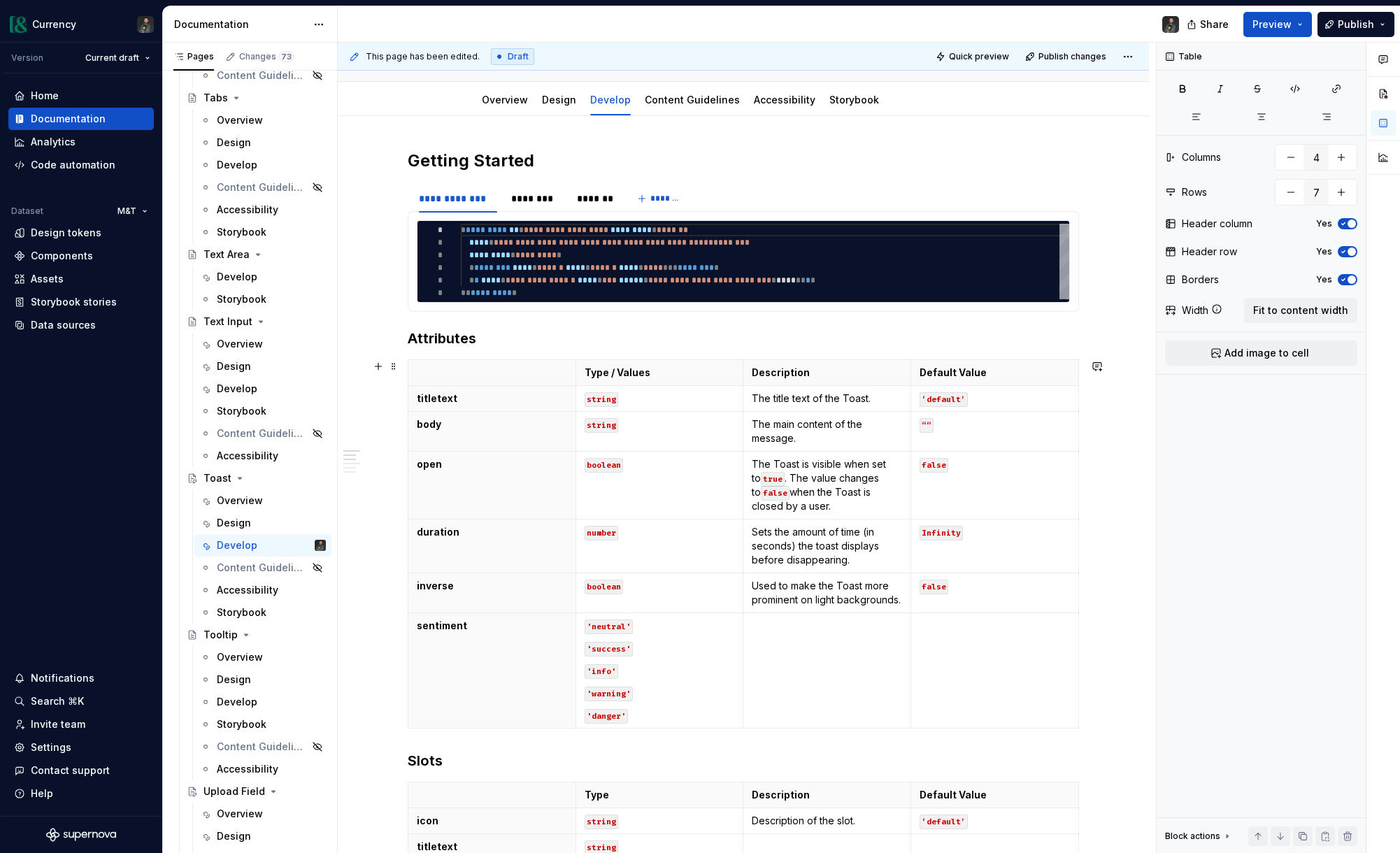
scroll to position [192, 0]
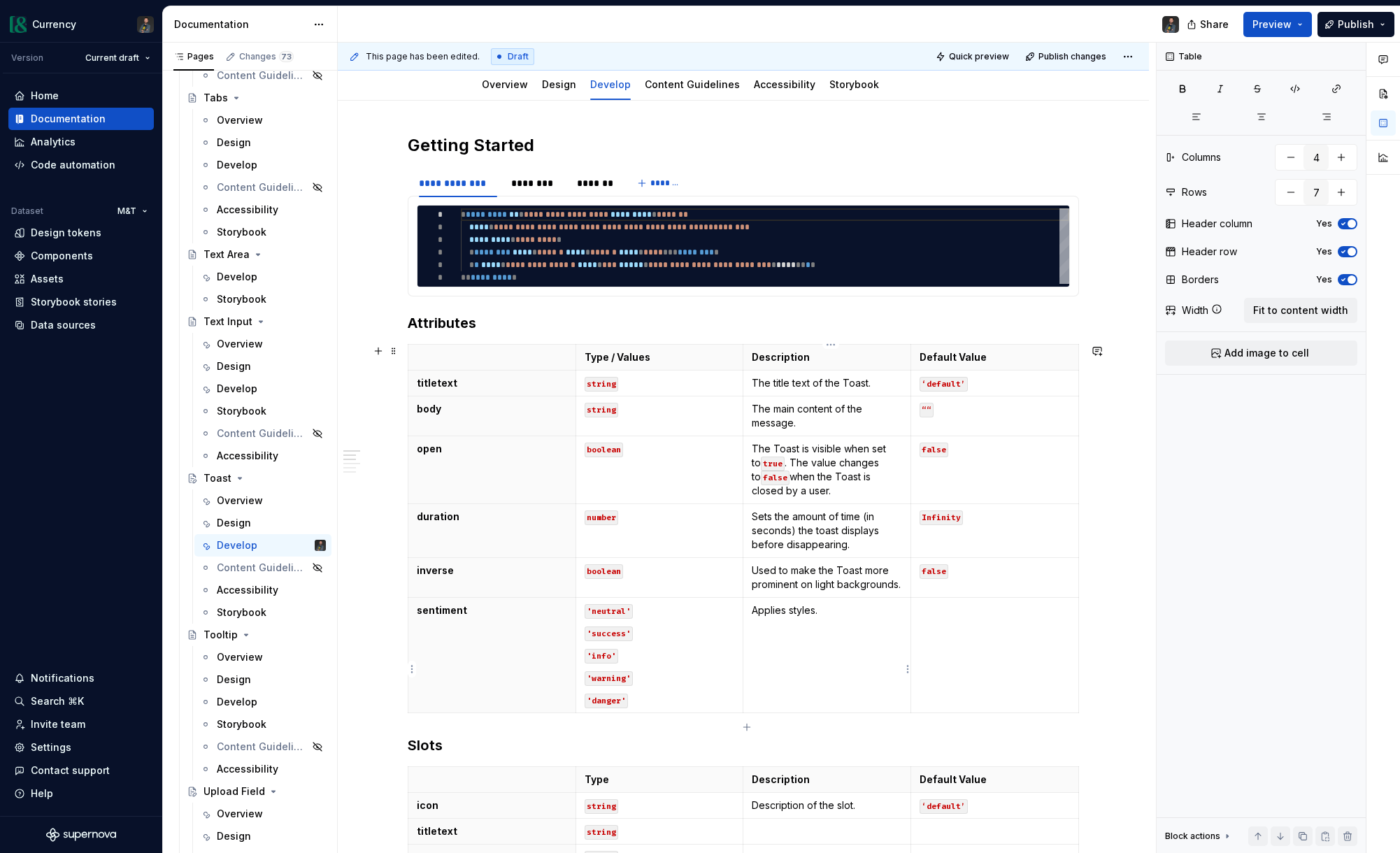
drag, startPoint x: 845, startPoint y: 627, endPoint x: 862, endPoint y: 640, distance: 21.4
click at [845, 617] on p "Applies styles." at bounding box center [827, 610] width 151 height 14
click at [961, 617] on p at bounding box center [995, 610] width 151 height 14
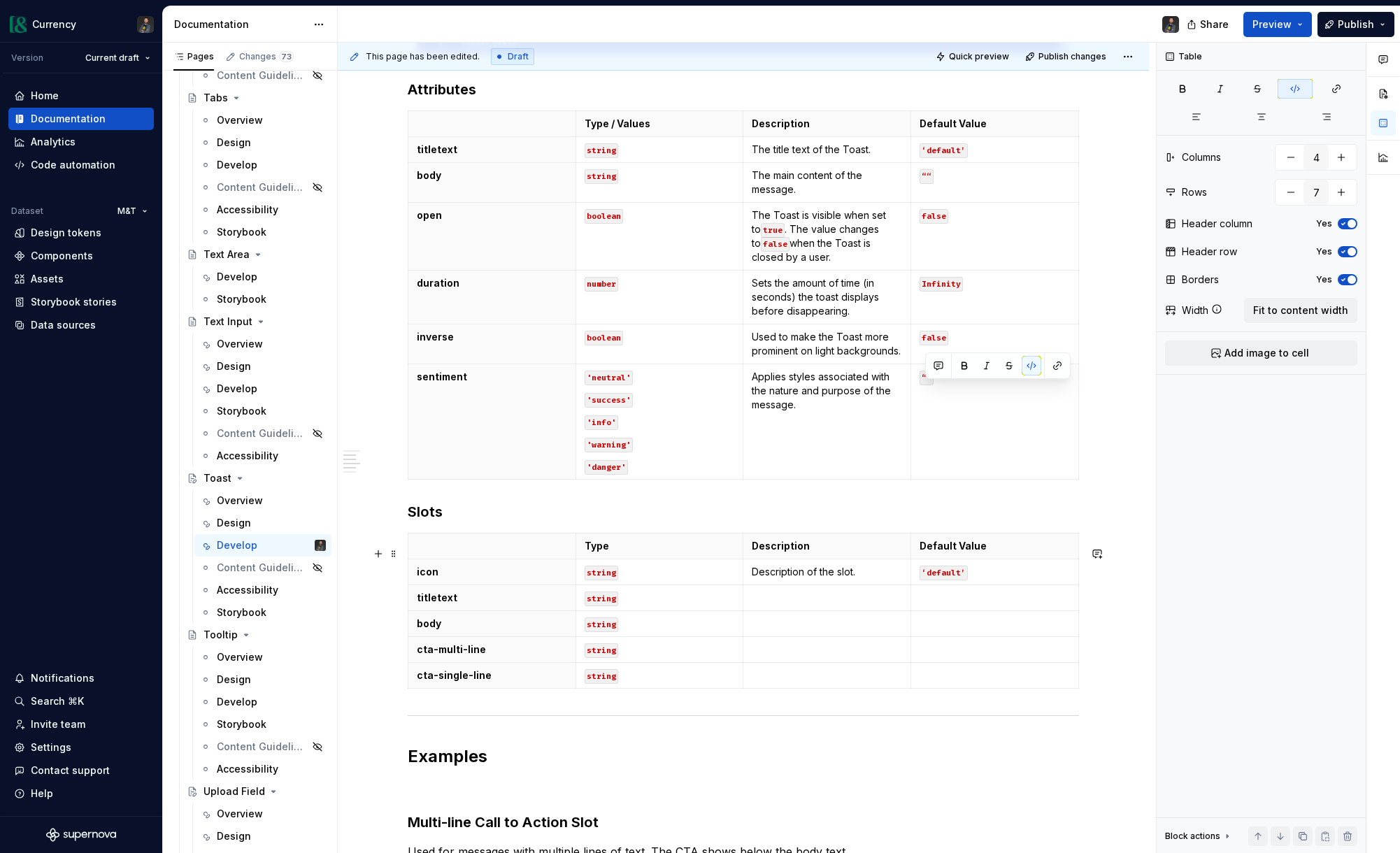
scroll to position [428, 0]
click at [838, 409] on p "Applies styles associated with the nature and purpose of the message." at bounding box center [827, 388] width 151 height 42
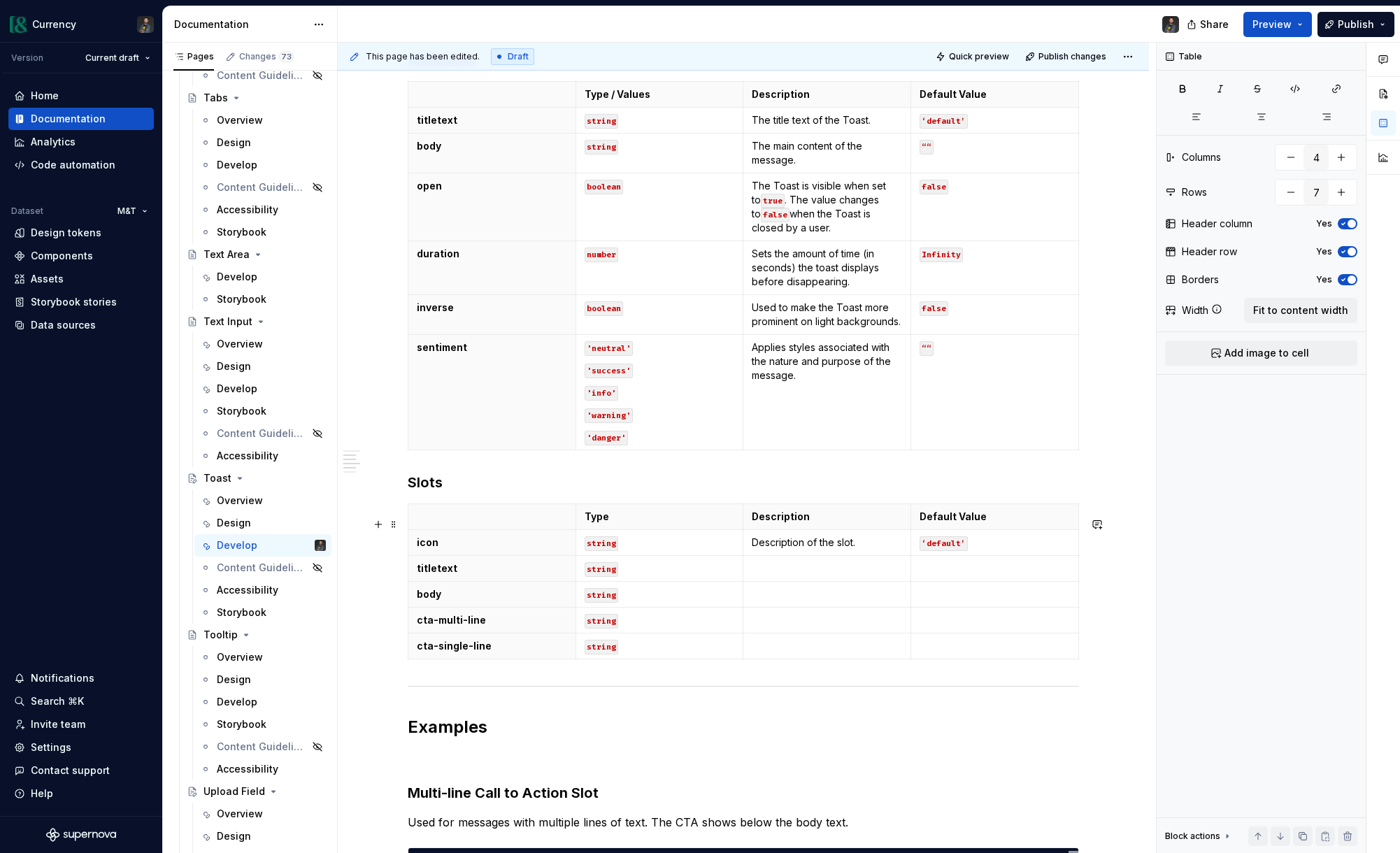
scroll to position [463, 0]
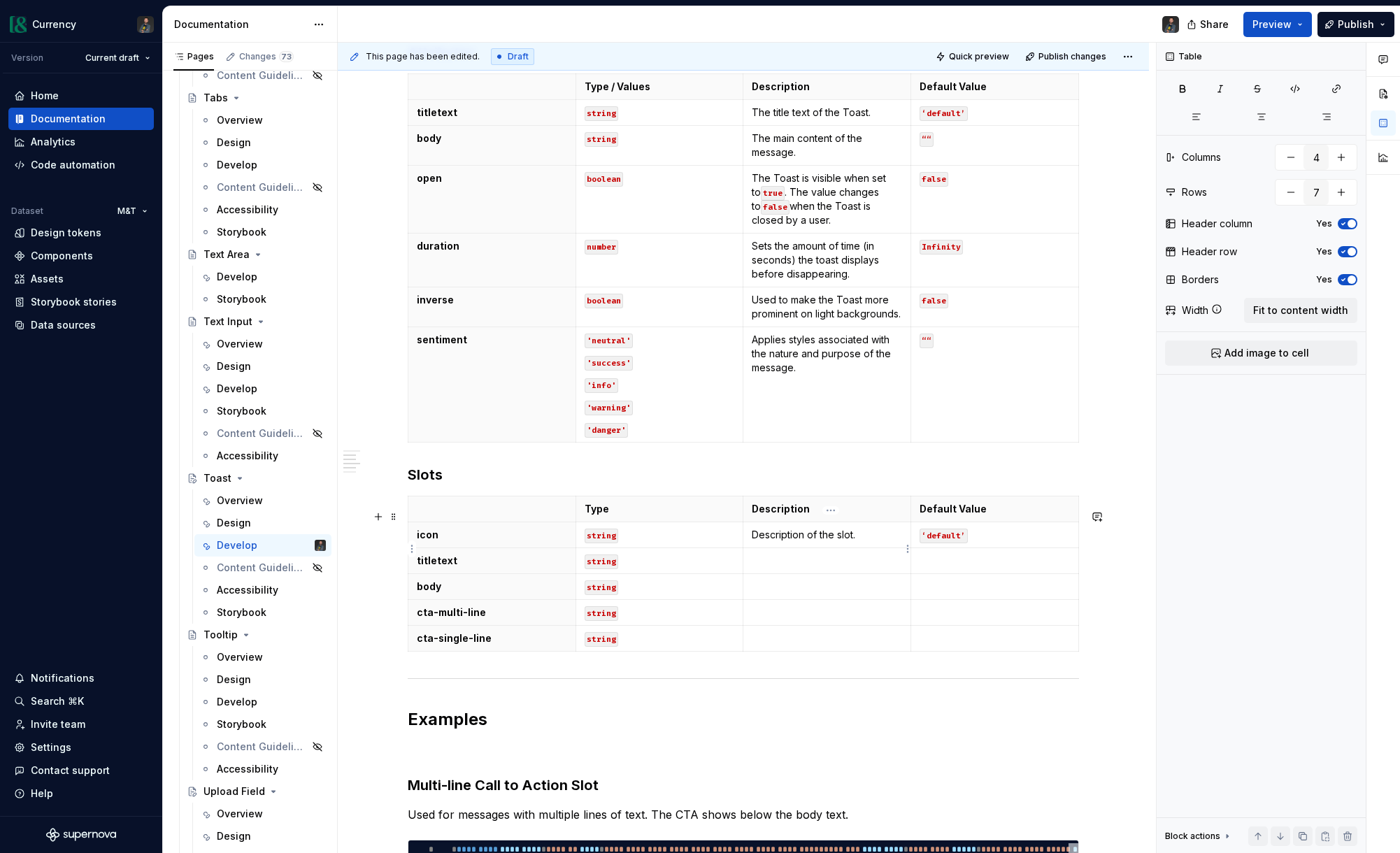
type input "6"
click at [829, 541] on p "Description of the slot." at bounding box center [827, 535] width 151 height 14
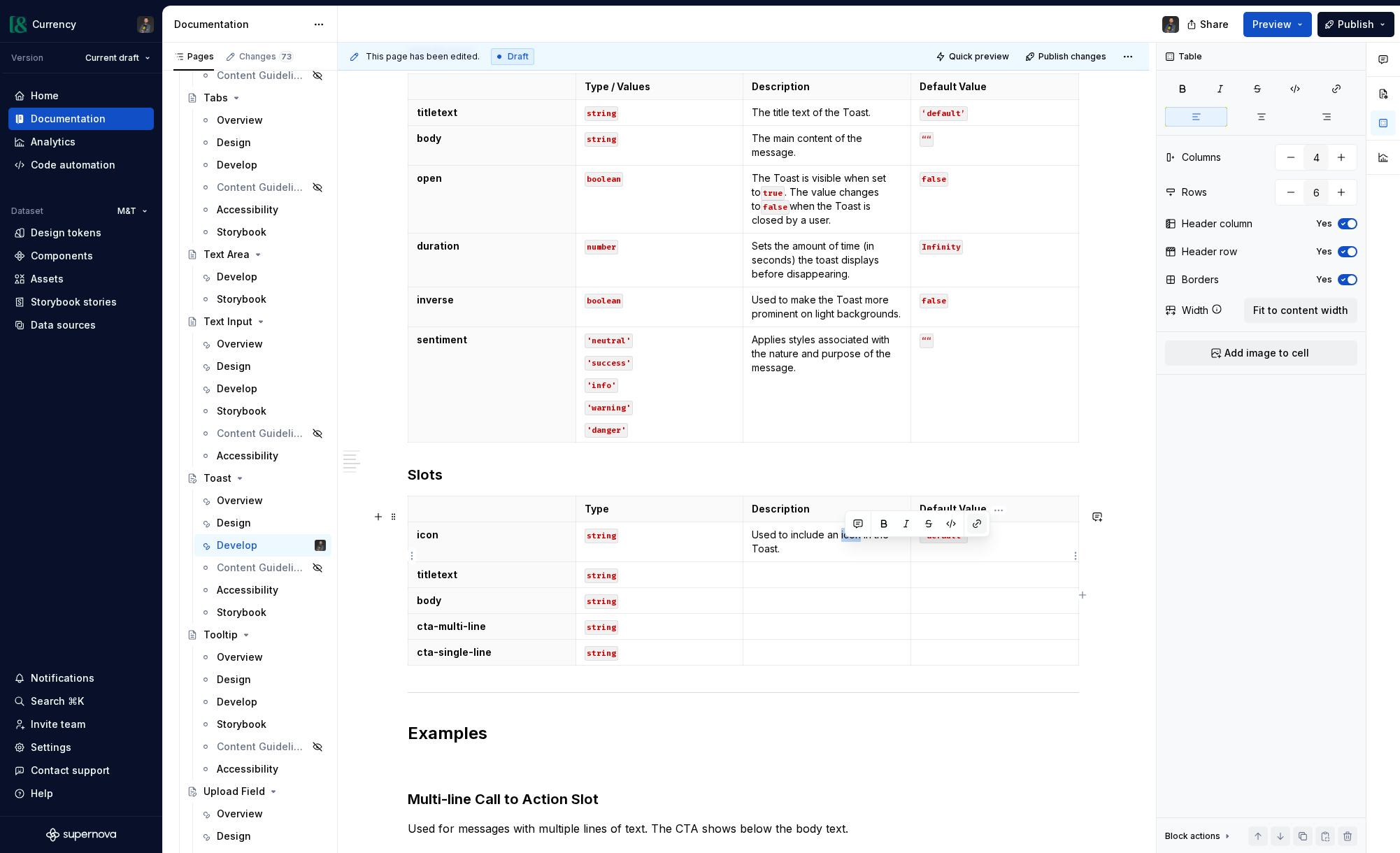
click at [975, 526] on button "button" at bounding box center [977, 524] width 20 height 20
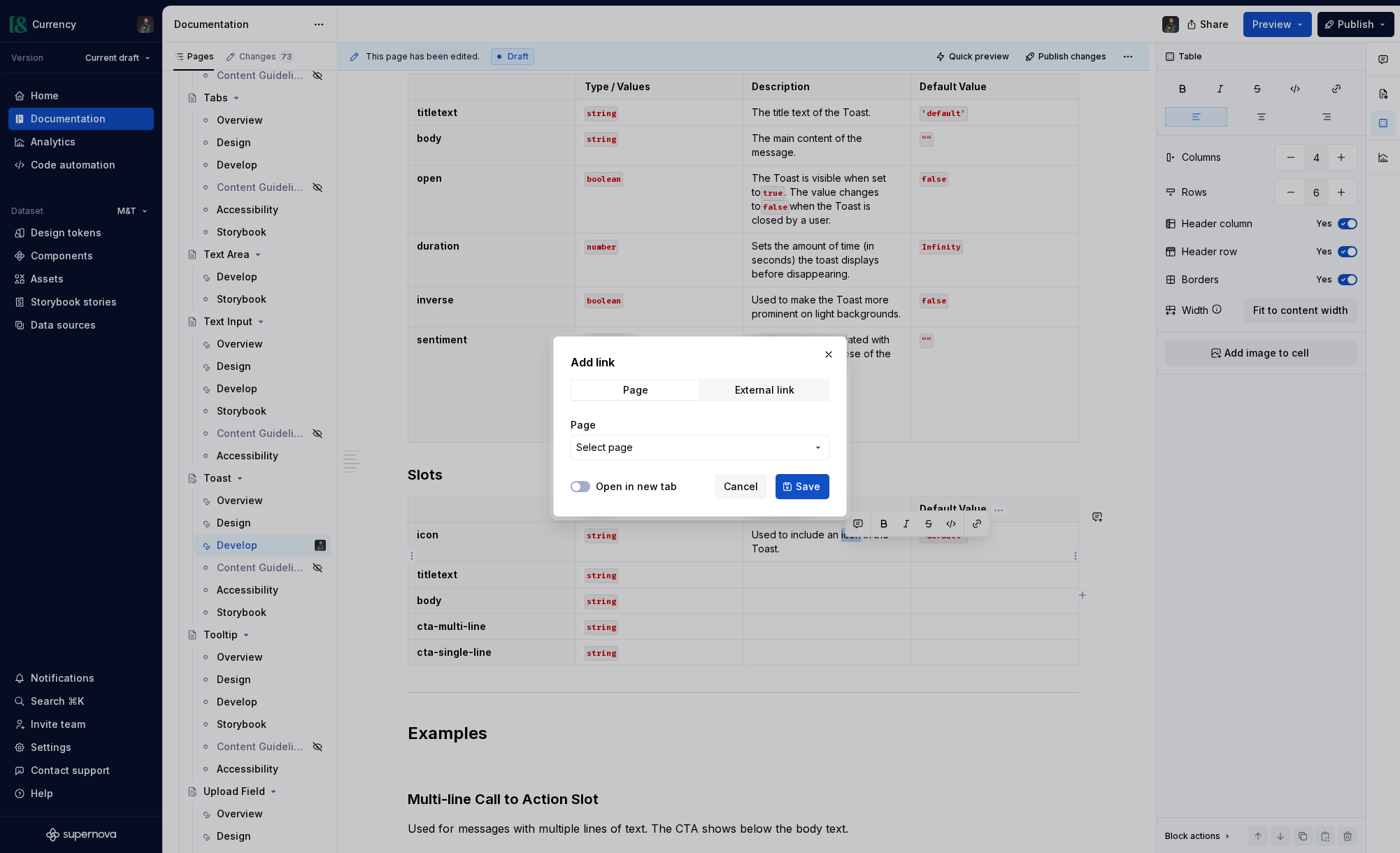
click at [663, 438] on button "Select page" at bounding box center [700, 448] width 259 height 26
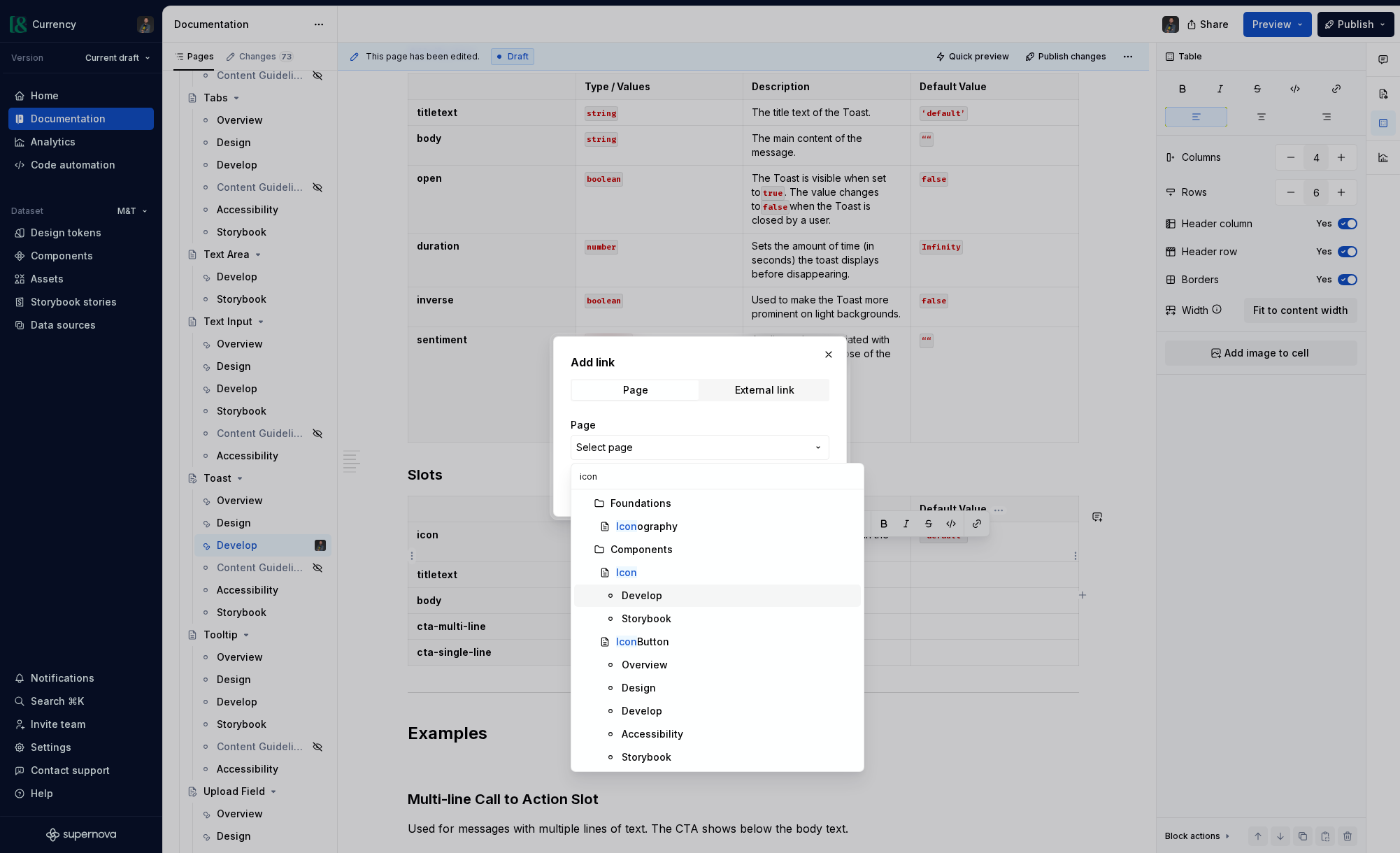
type input "icon"
click at [652, 592] on div "Develop" at bounding box center [642, 595] width 41 height 14
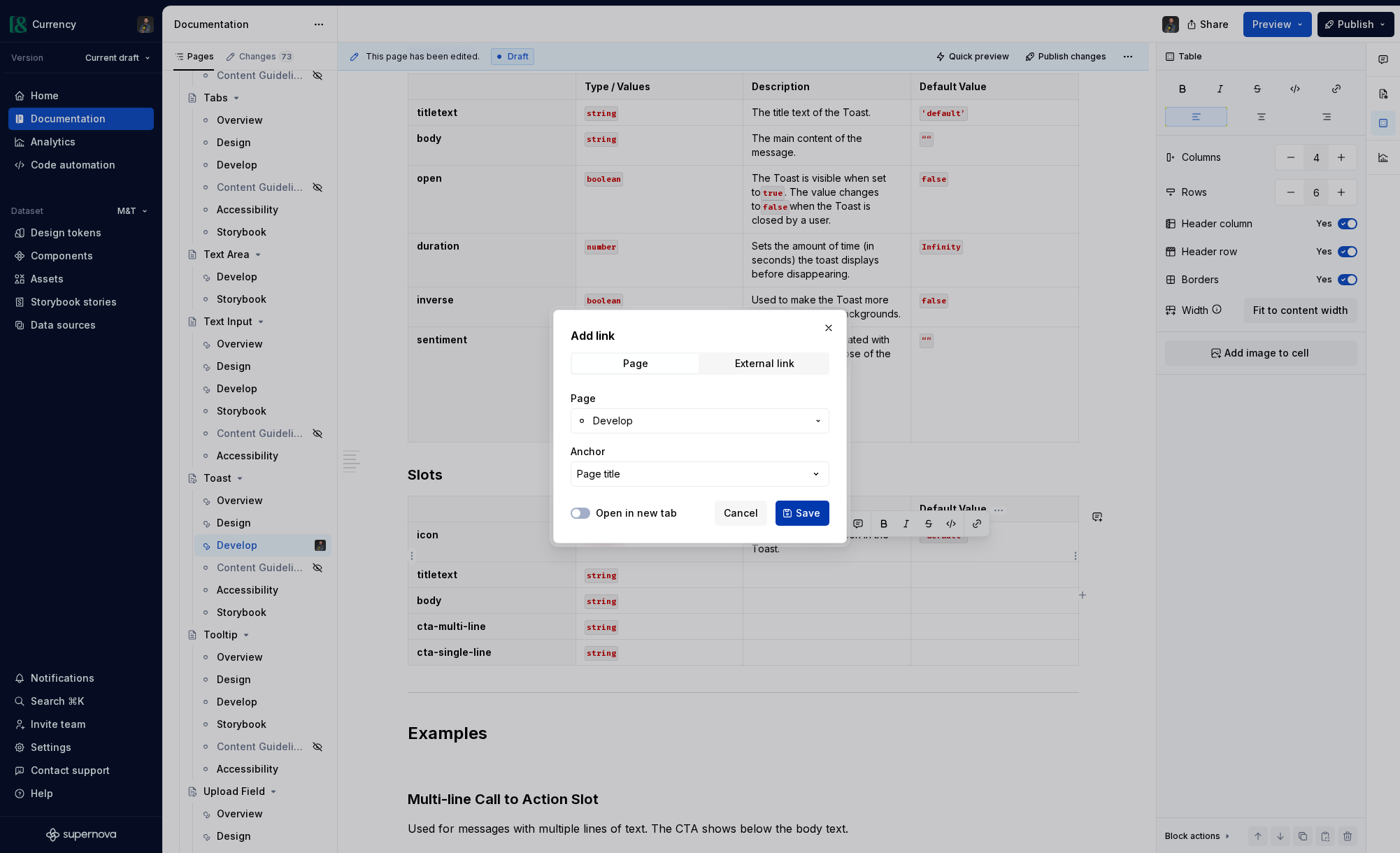
click at [804, 510] on span "Save" at bounding box center [807, 513] width 25 height 14
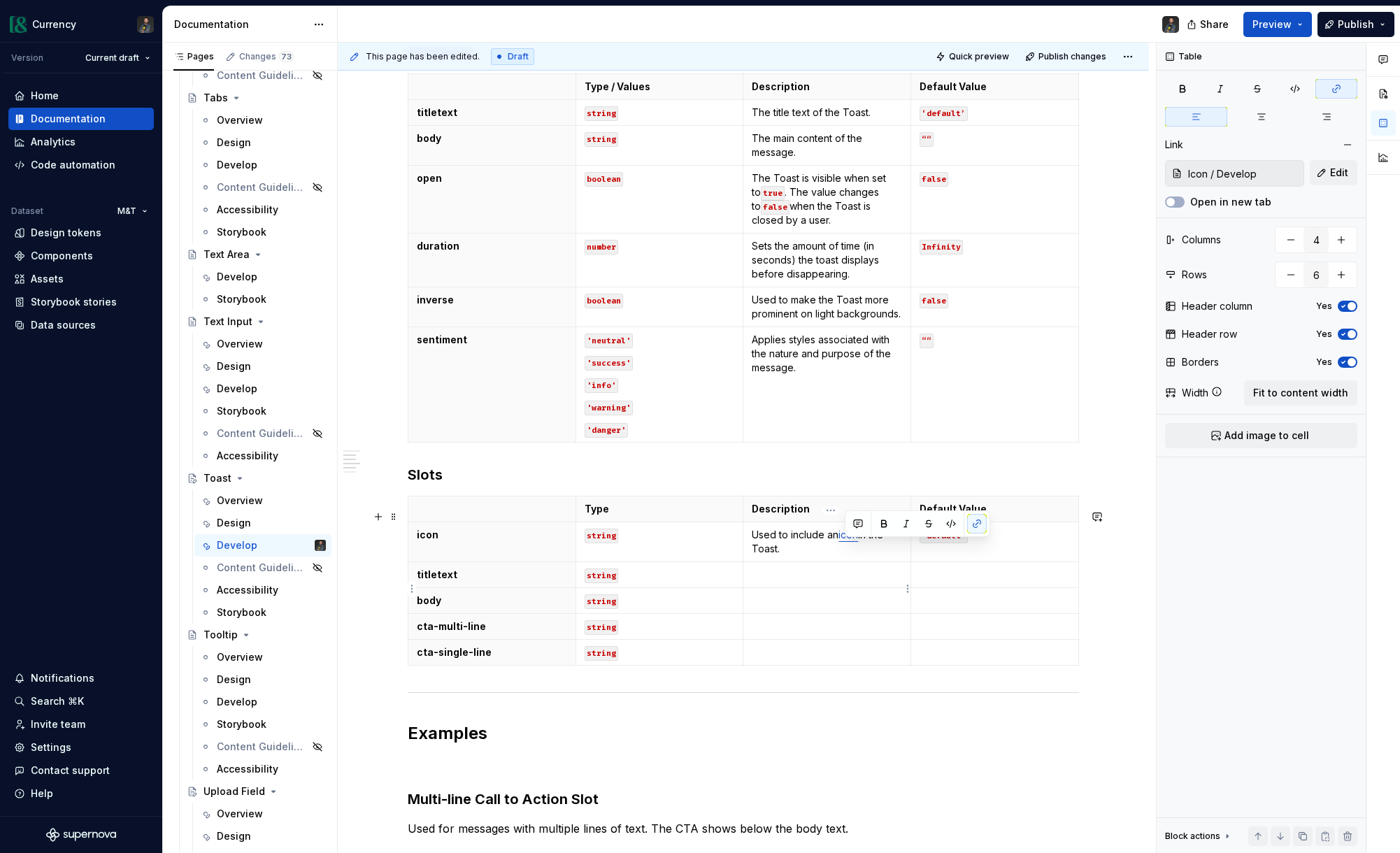
click at [790, 581] on p at bounding box center [827, 575] width 151 height 14
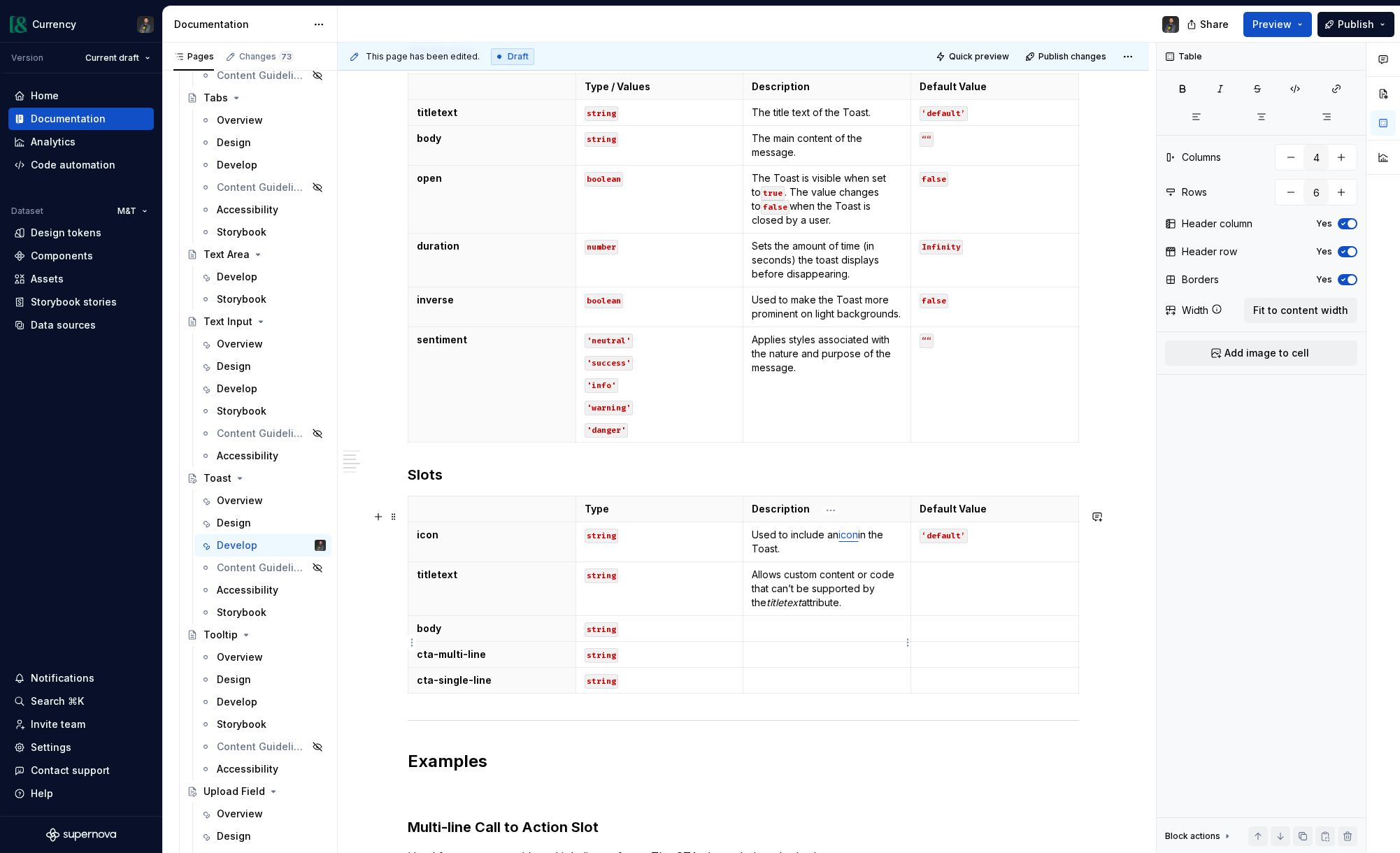
click at [827, 635] on p at bounding box center [827, 628] width 151 height 14
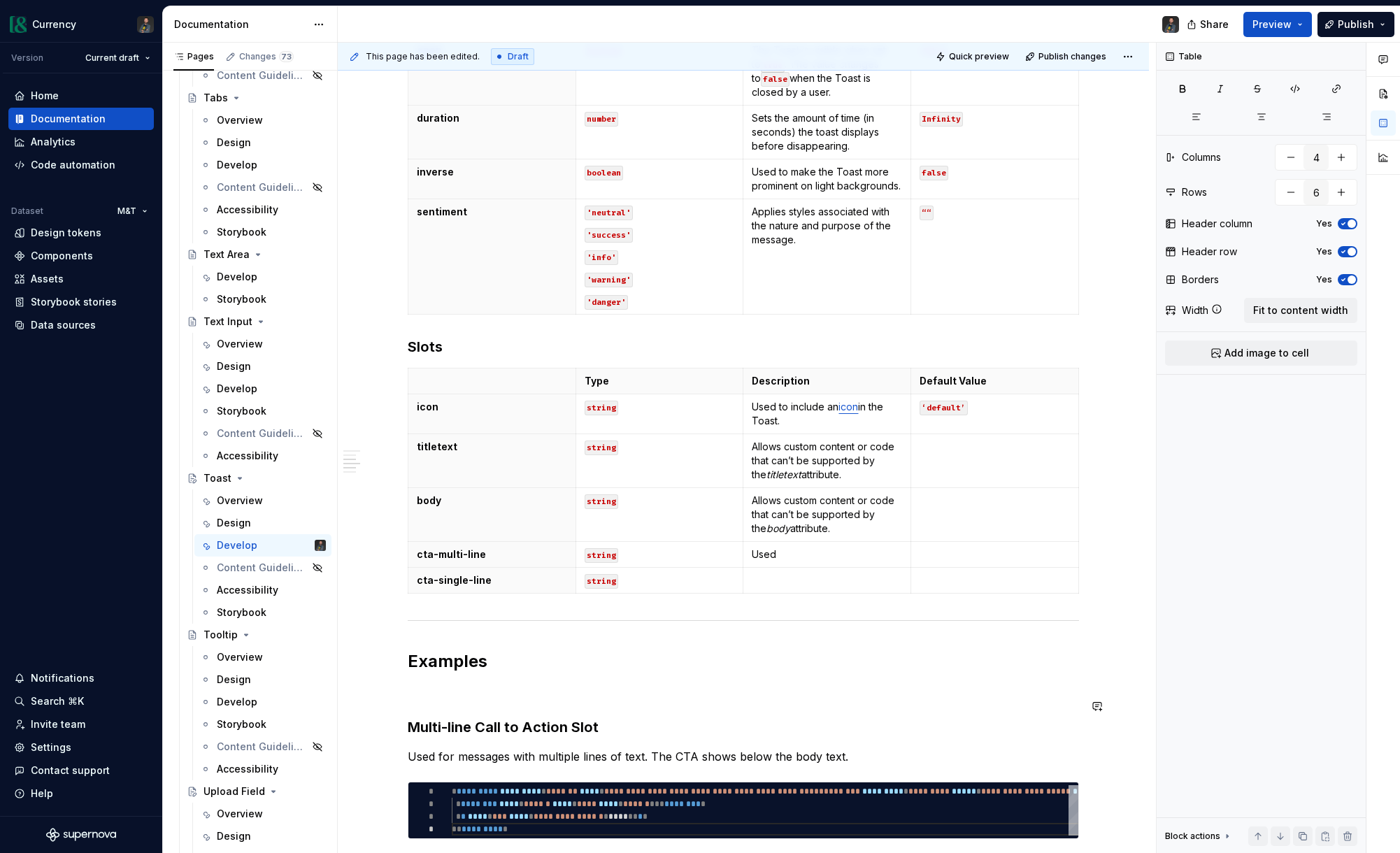
scroll to position [671, 0]
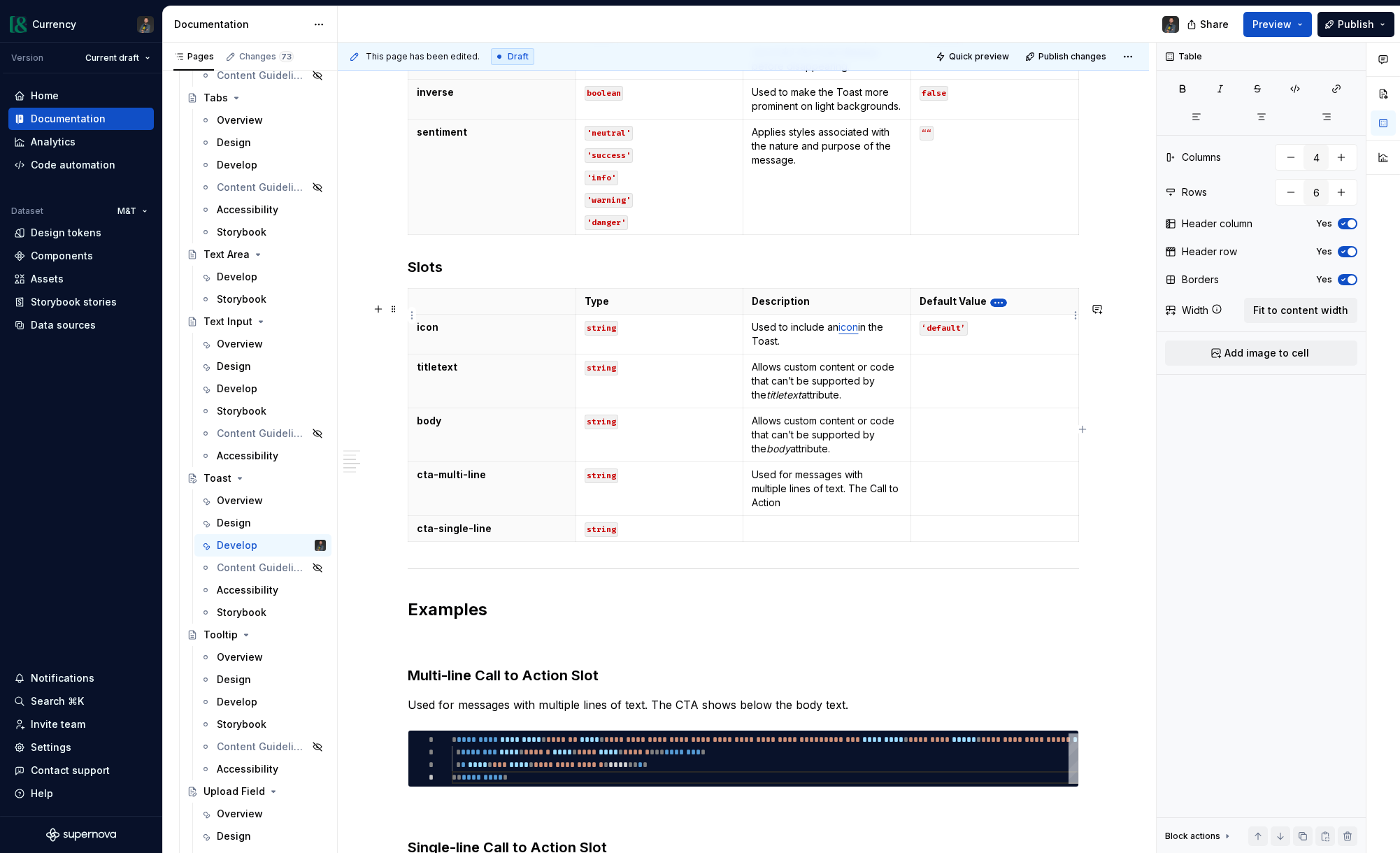
click at [1000, 302] on html "Currency Version Current draft Home Documentation Analytics Code automation Dat…" at bounding box center [700, 426] width 1400 height 853
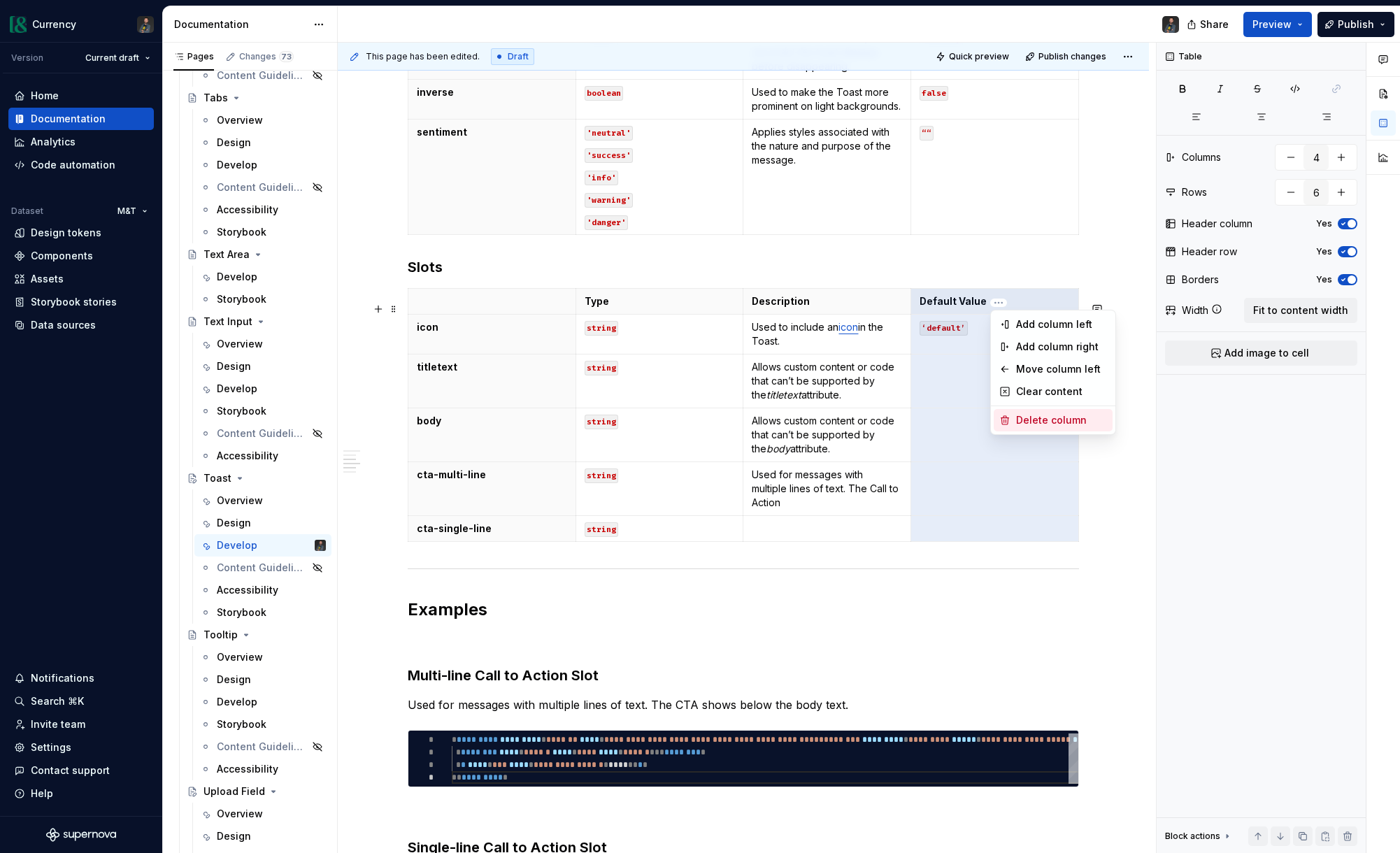
click at [1069, 423] on div "Delete column" at bounding box center [1061, 420] width 91 height 14
type input "3"
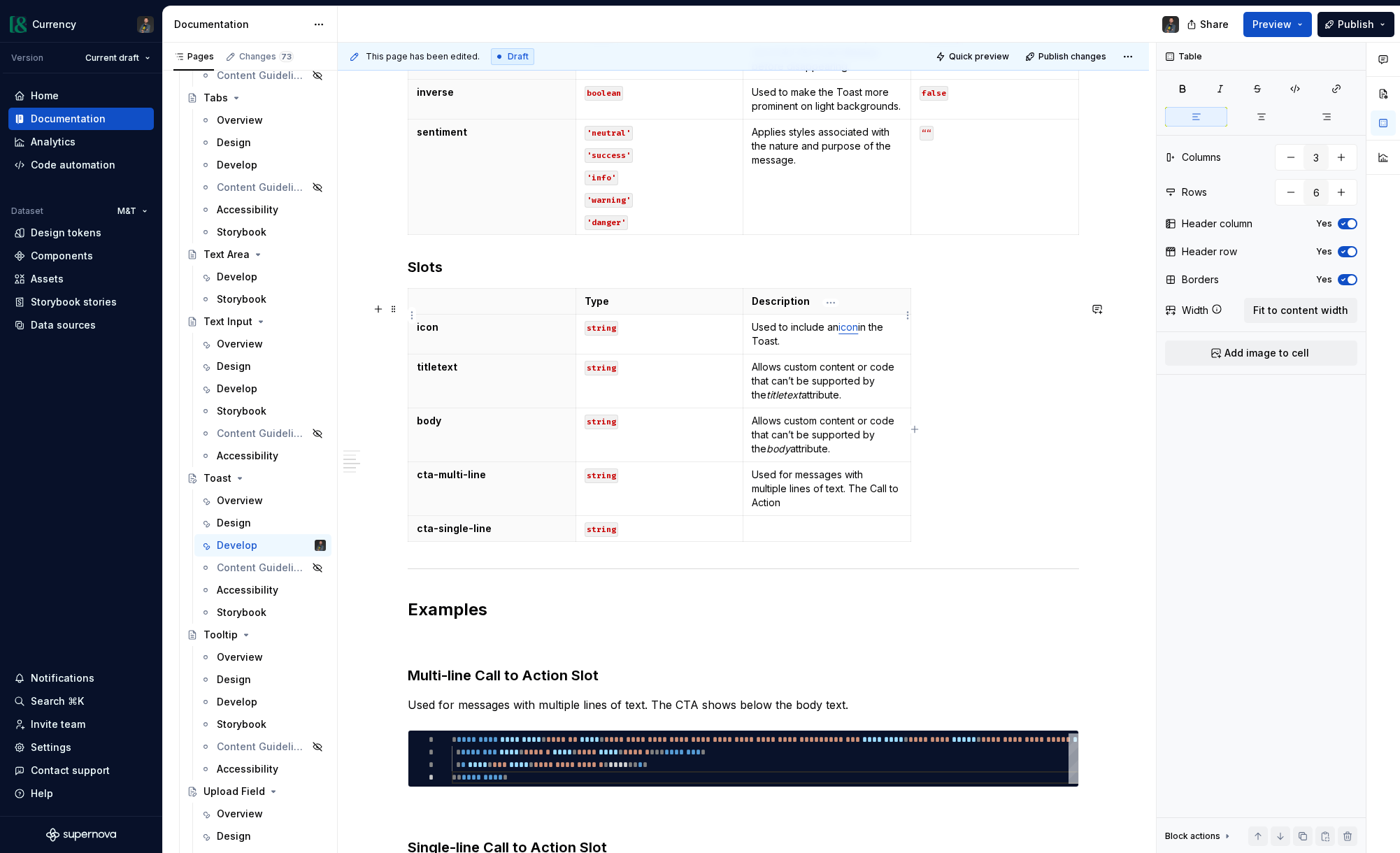
click at [890, 308] on p "Description" at bounding box center [827, 301] width 151 height 14
click at [1129, 316] on span "Fit to content width" at bounding box center [1301, 310] width 95 height 14
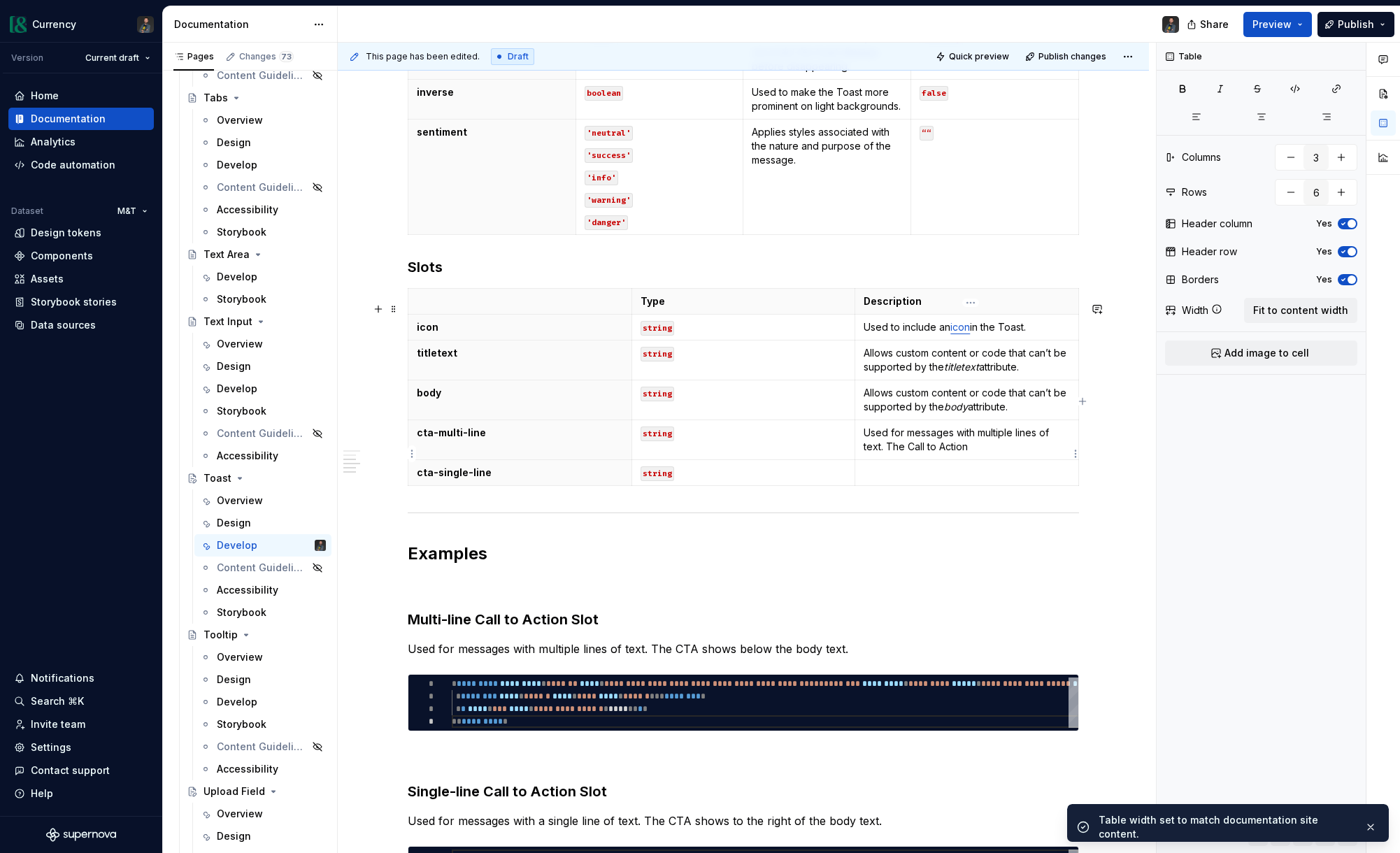
drag, startPoint x: 1005, startPoint y: 461, endPoint x: 1032, endPoint y: 475, distance: 30.4
click at [1005, 454] on p "Used for messages with multiple lines of text. The Call to Action" at bounding box center [967, 439] width 206 height 28
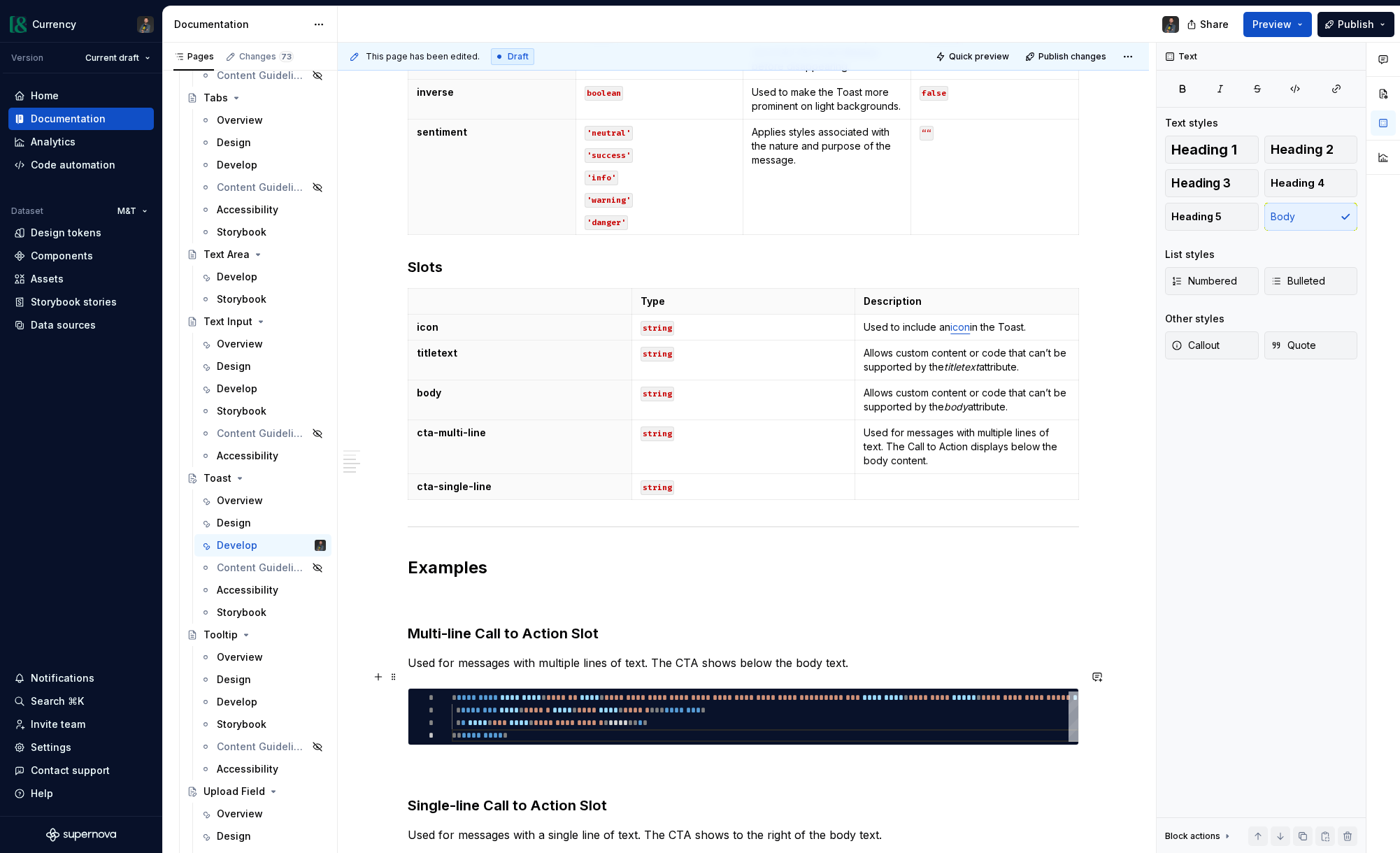
click at [843, 671] on p "Used for messages with multiple lines of text. The CTA shows below the body tex…" at bounding box center [743, 663] width 671 height 17
click at [737, 671] on p "Used for messages with multiple lines of text. The CTA shows below the body con…" at bounding box center [743, 663] width 671 height 17
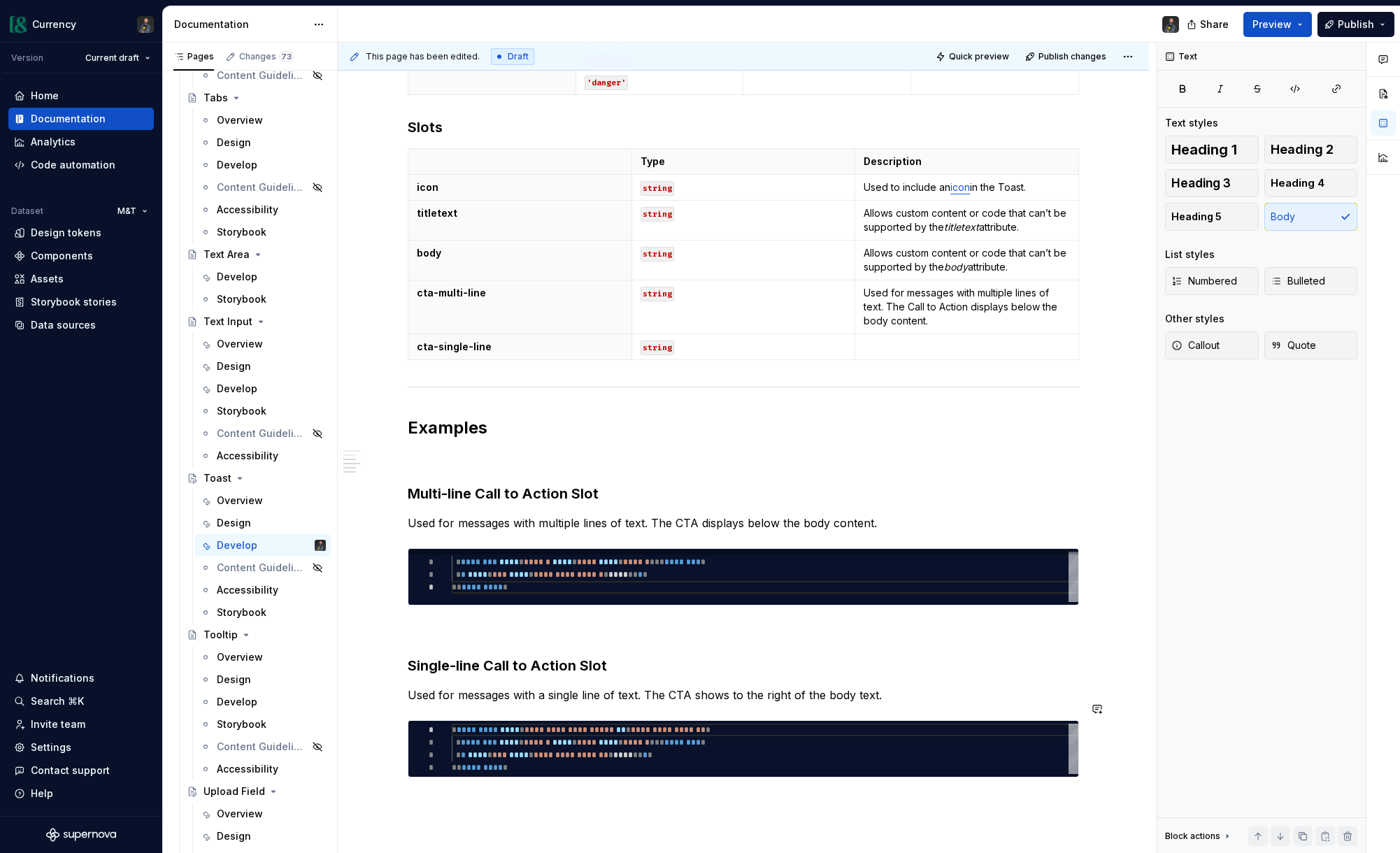
scroll to position [804, 0]
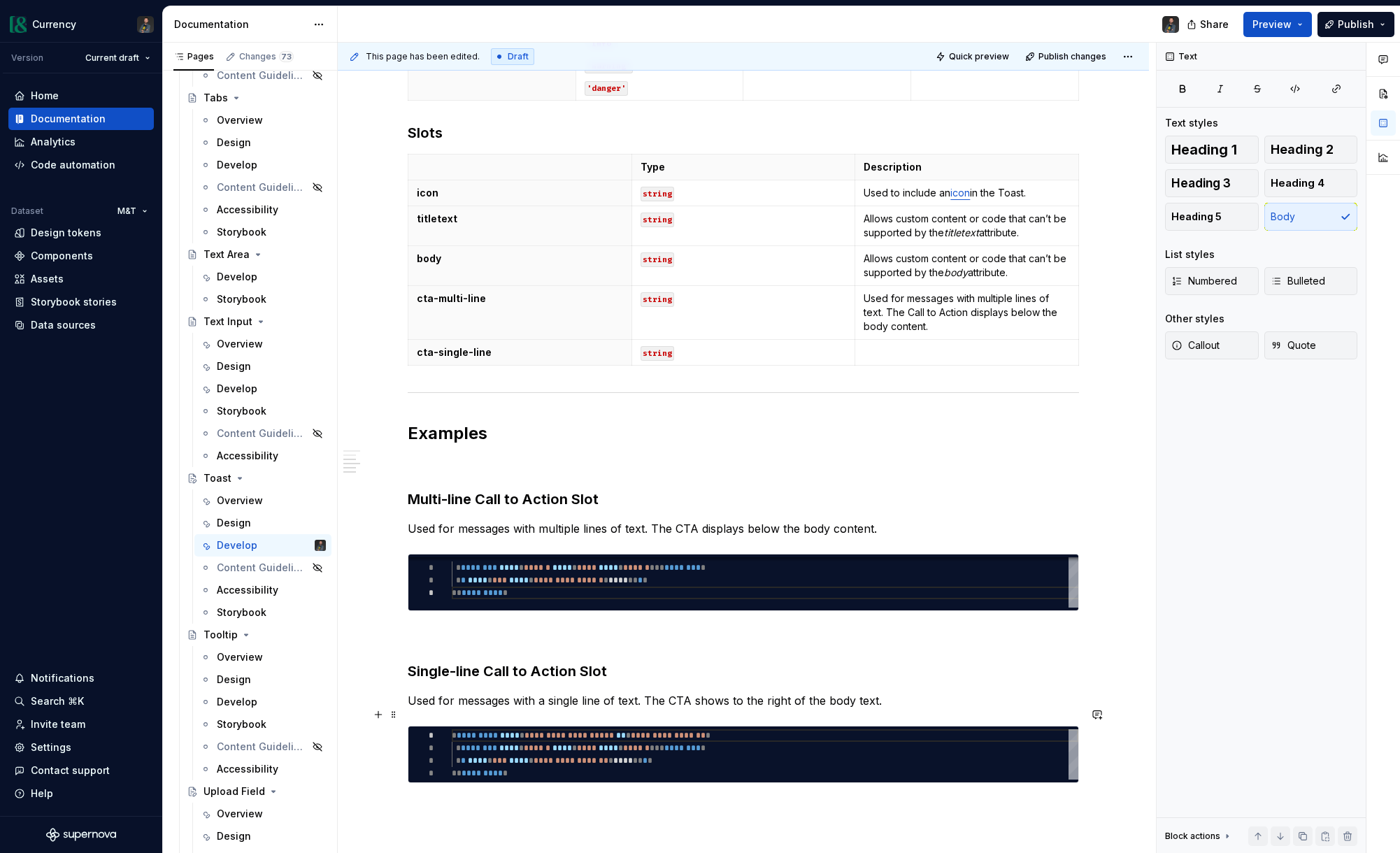
click at [730, 709] on p "Used for messages with a single line of text. The CTA shows to the right of the…" at bounding box center [743, 701] width 671 height 17
click at [827, 537] on p "Used for messages with multiple lines of text. The CTA displays below the body …" at bounding box center [743, 529] width 671 height 17
drag, startPoint x: 804, startPoint y: 544, endPoint x: 848, endPoint y: 630, distance: 96.6
click at [806, 537] on p "Used for messages with multiple lines of text. The CTA displays below the body …" at bounding box center [743, 529] width 671 height 17
click at [968, 278] on em "body" at bounding box center [956, 272] width 24 height 12
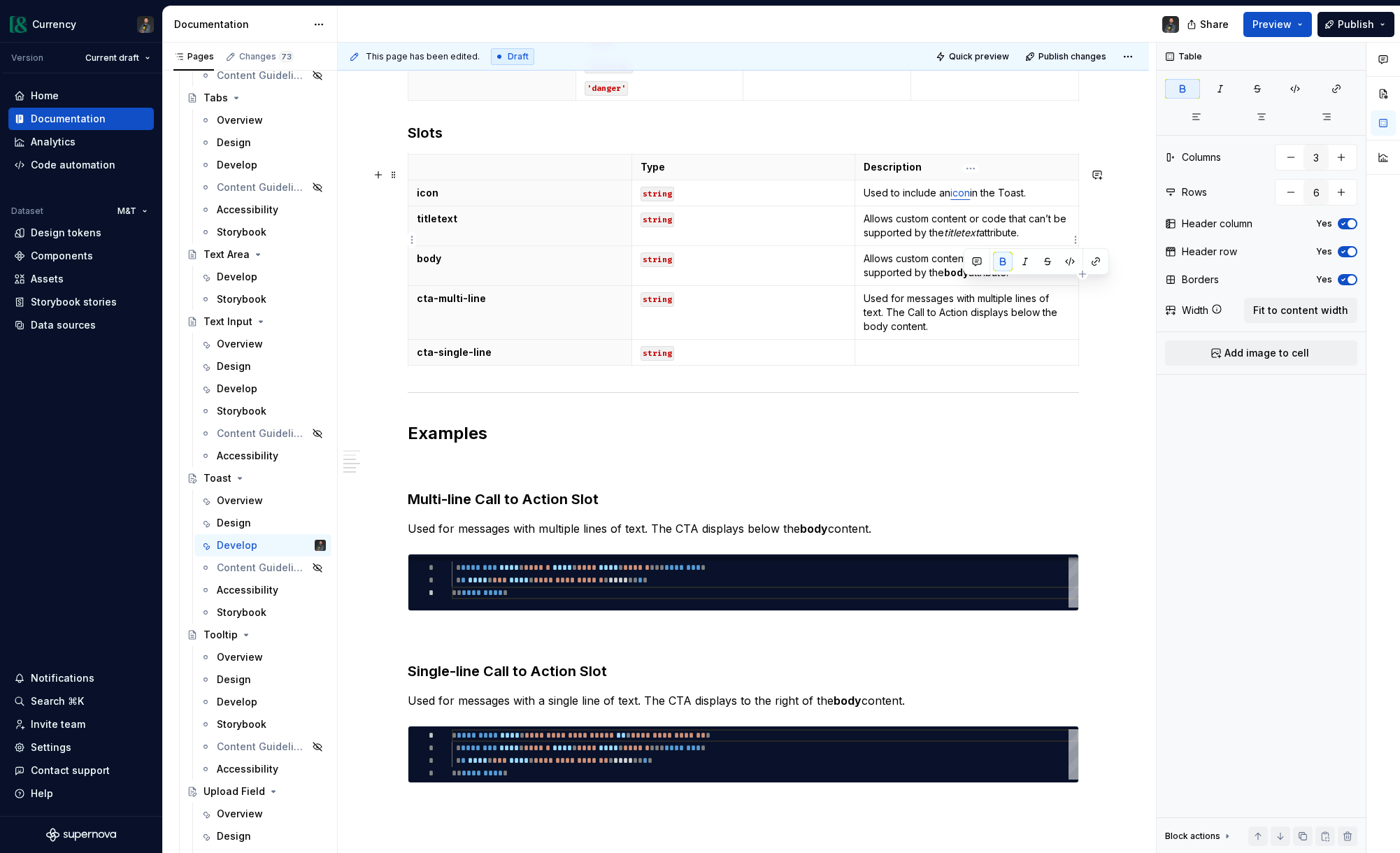
click at [944, 240] on p "Allows custom content or code that can’t be supported by the titletext attribut…" at bounding box center [967, 226] width 206 height 28
click at [1026, 279] on p "Allows custom content or code that can’t be supported by the body attribute." at bounding box center [967, 266] width 206 height 28
click at [1000, 334] on p "Used for messages with multiple lines of text. The Call to Action displays belo…" at bounding box center [967, 312] width 206 height 42
click at [921, 359] on p at bounding box center [967, 352] width 206 height 14
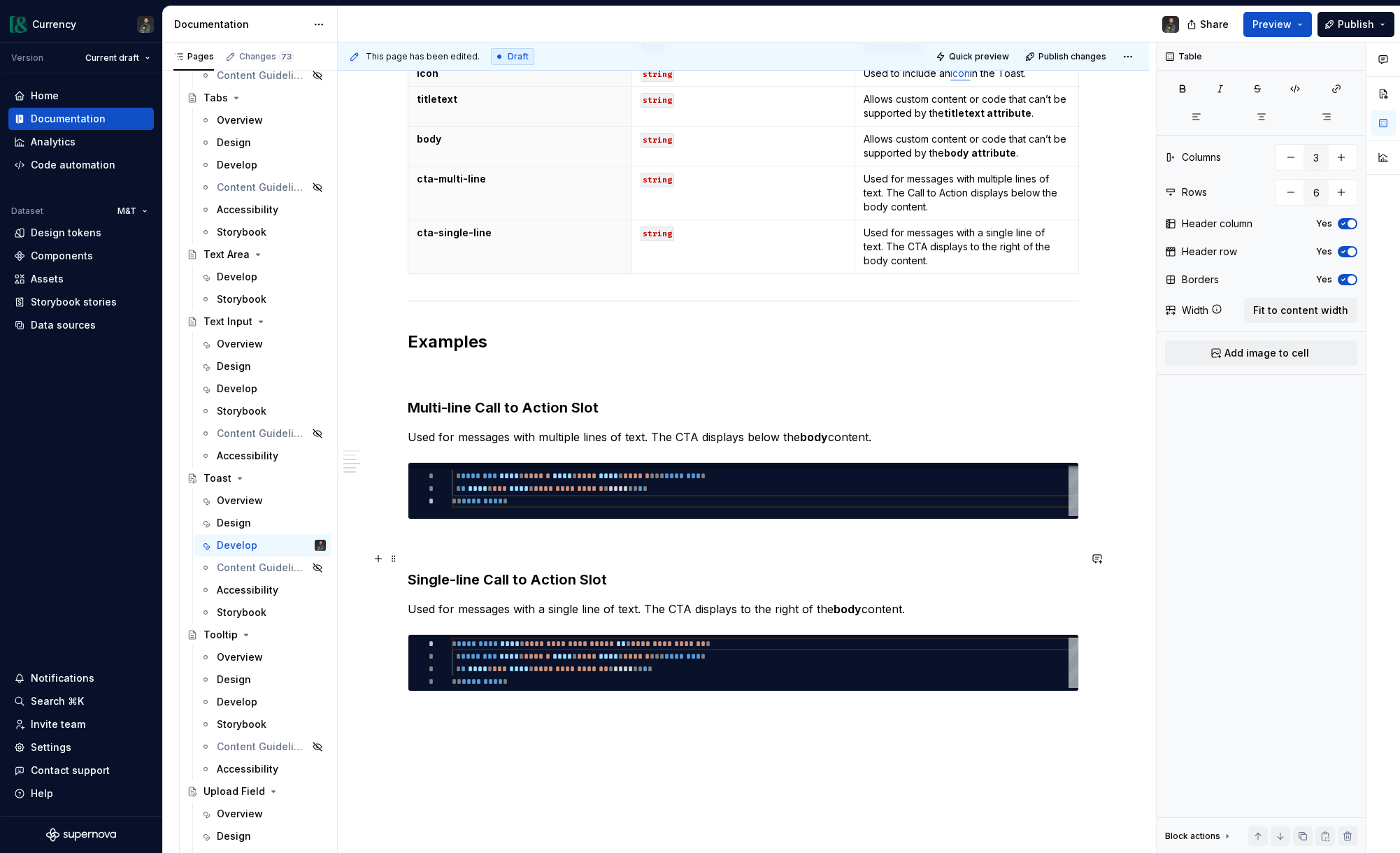
scroll to position [933, 0]
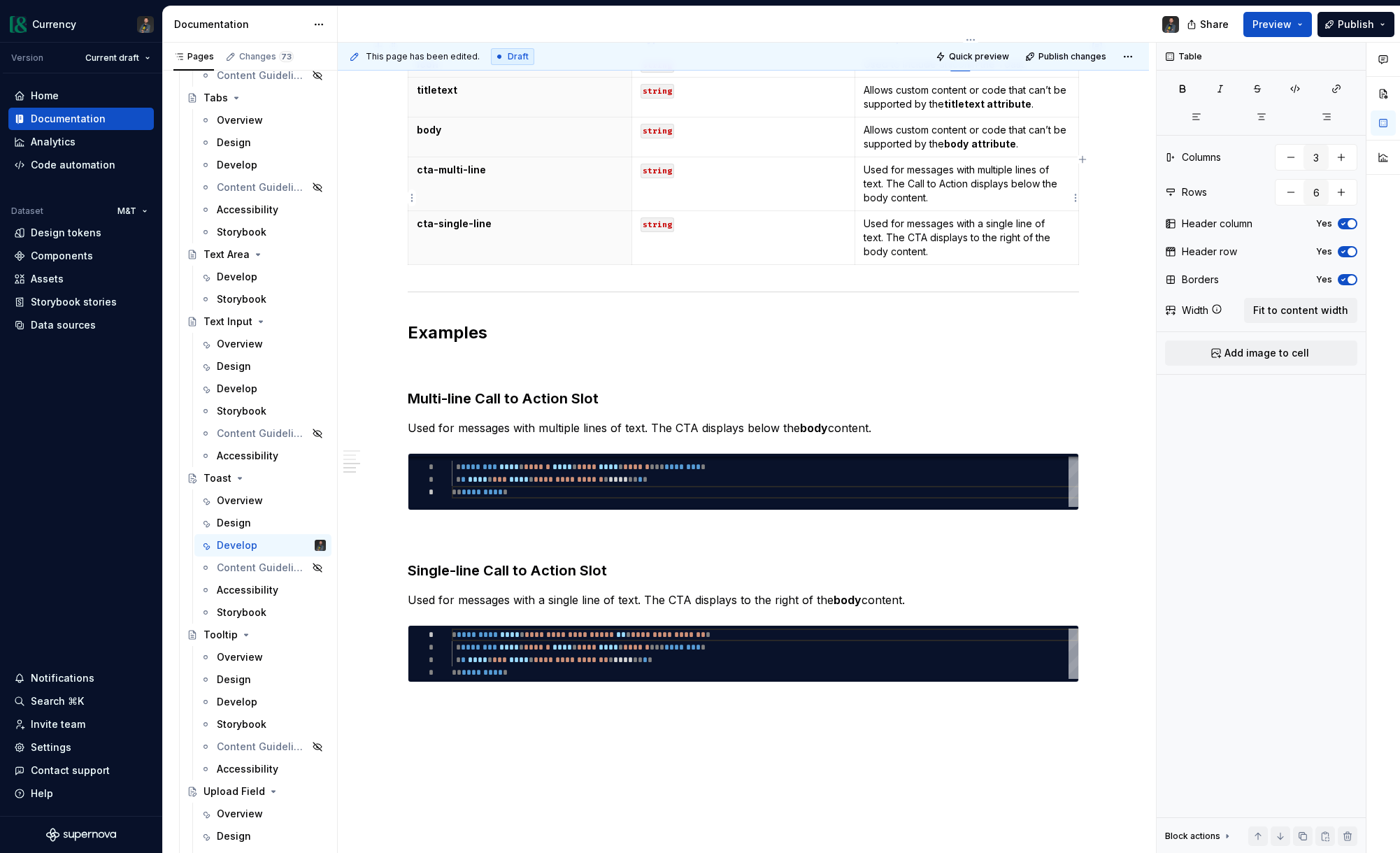
click at [886, 205] on p "Used for messages with multiple lines of text. The Call to Action displays belo…" at bounding box center [967, 183] width 206 height 42
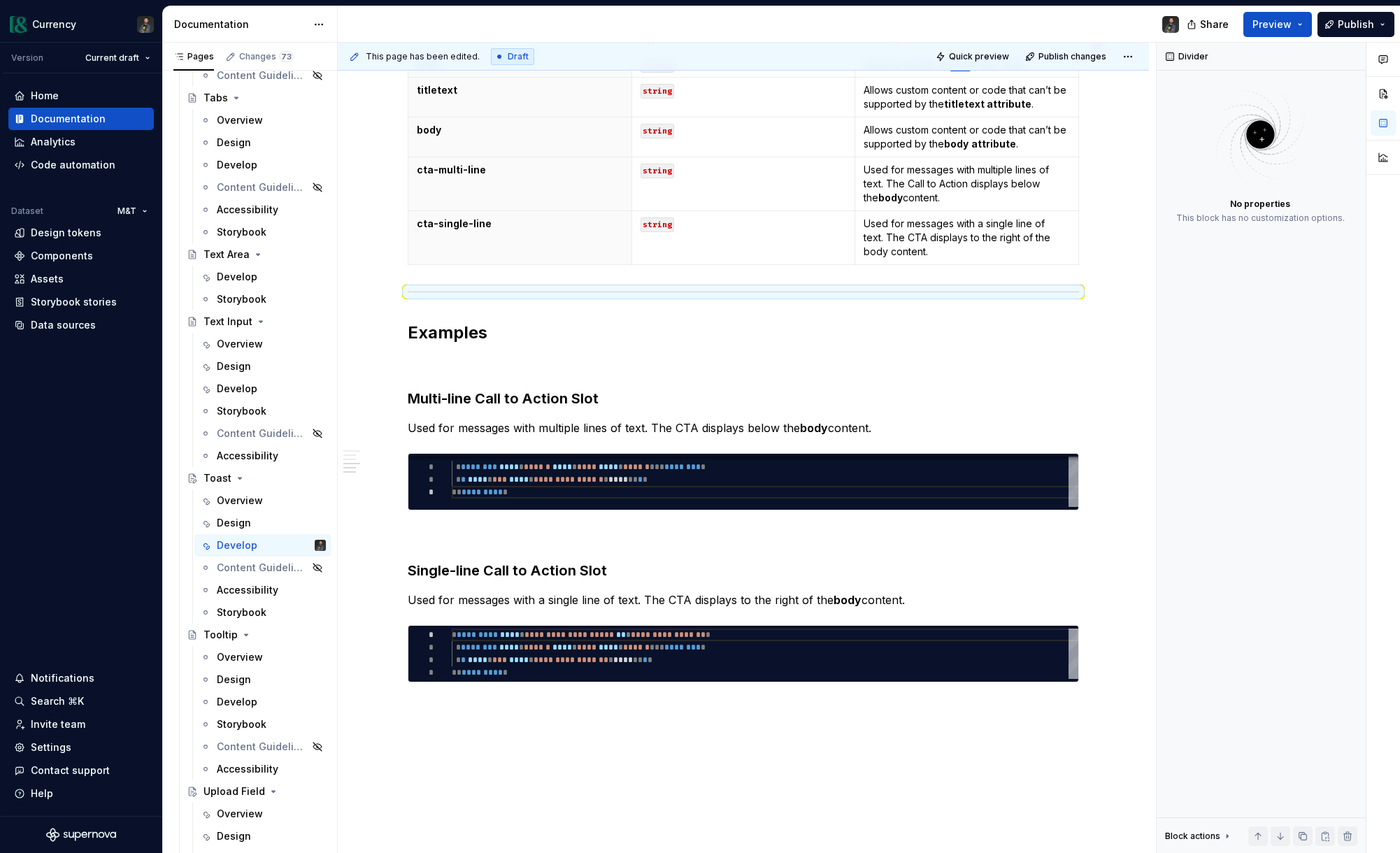
scroll to position [930, 0]
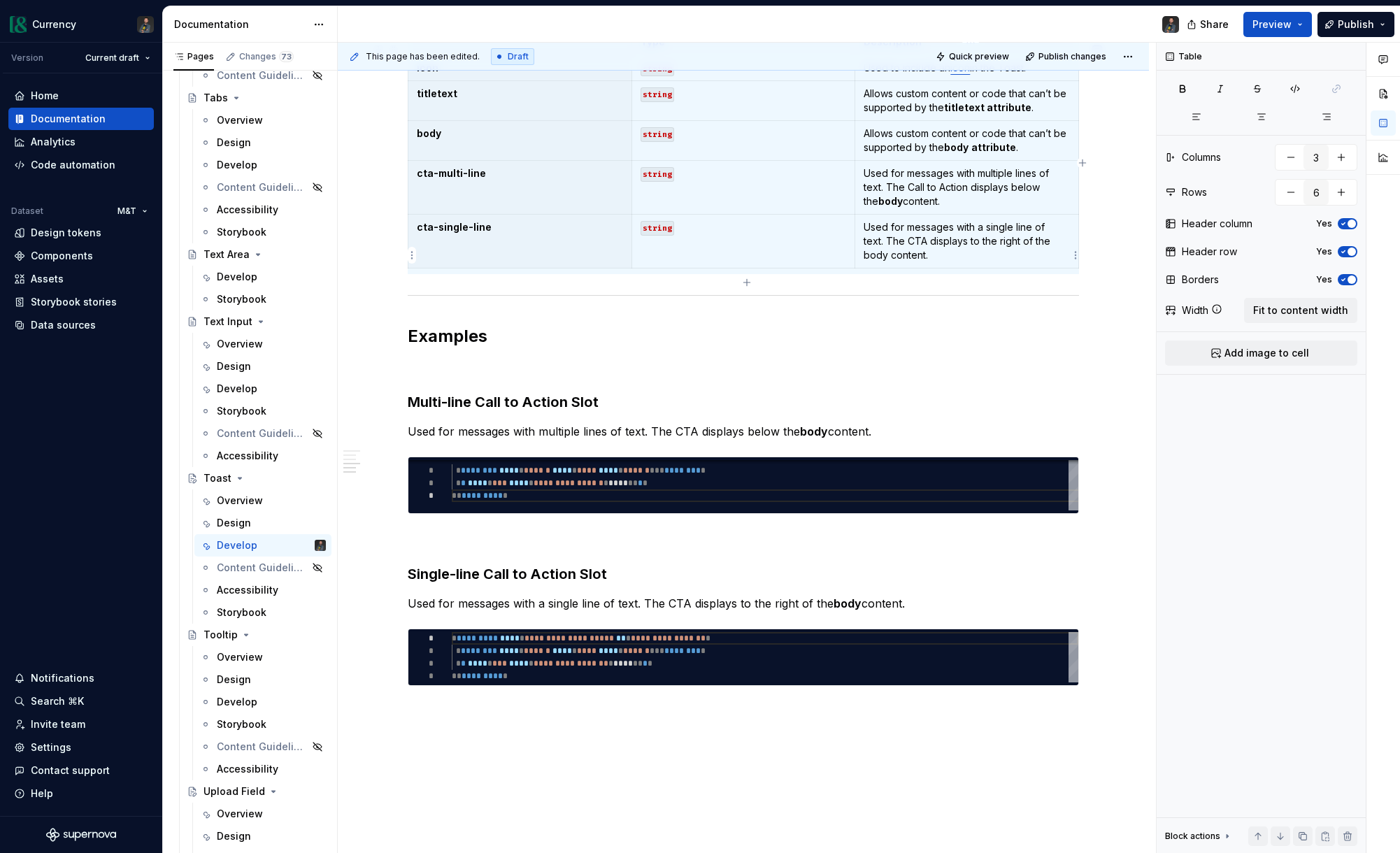
click at [892, 262] on p "Used for messages with a single line of text. The CTA displays to the right of …" at bounding box center [967, 241] width 206 height 42
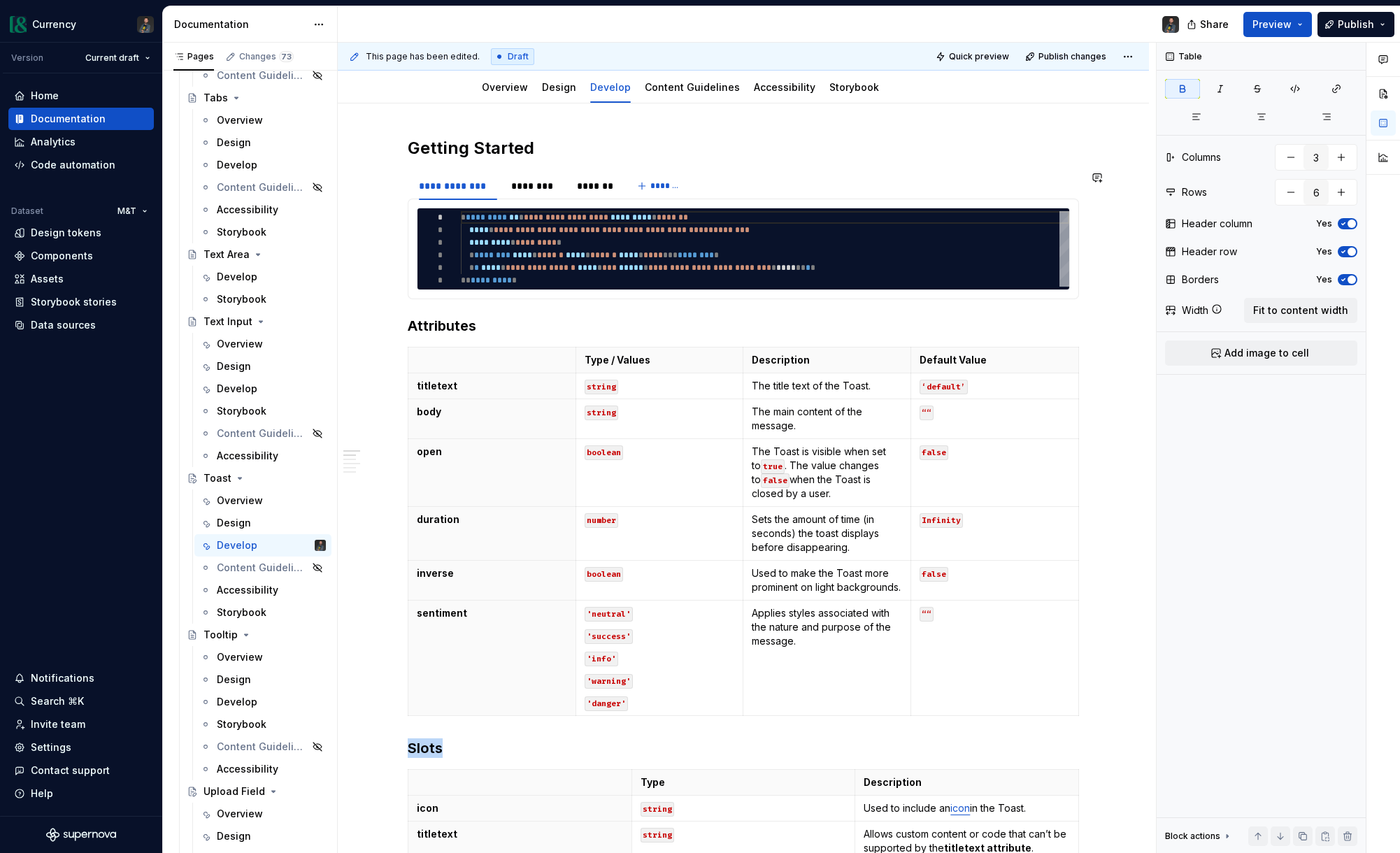
scroll to position [0, 0]
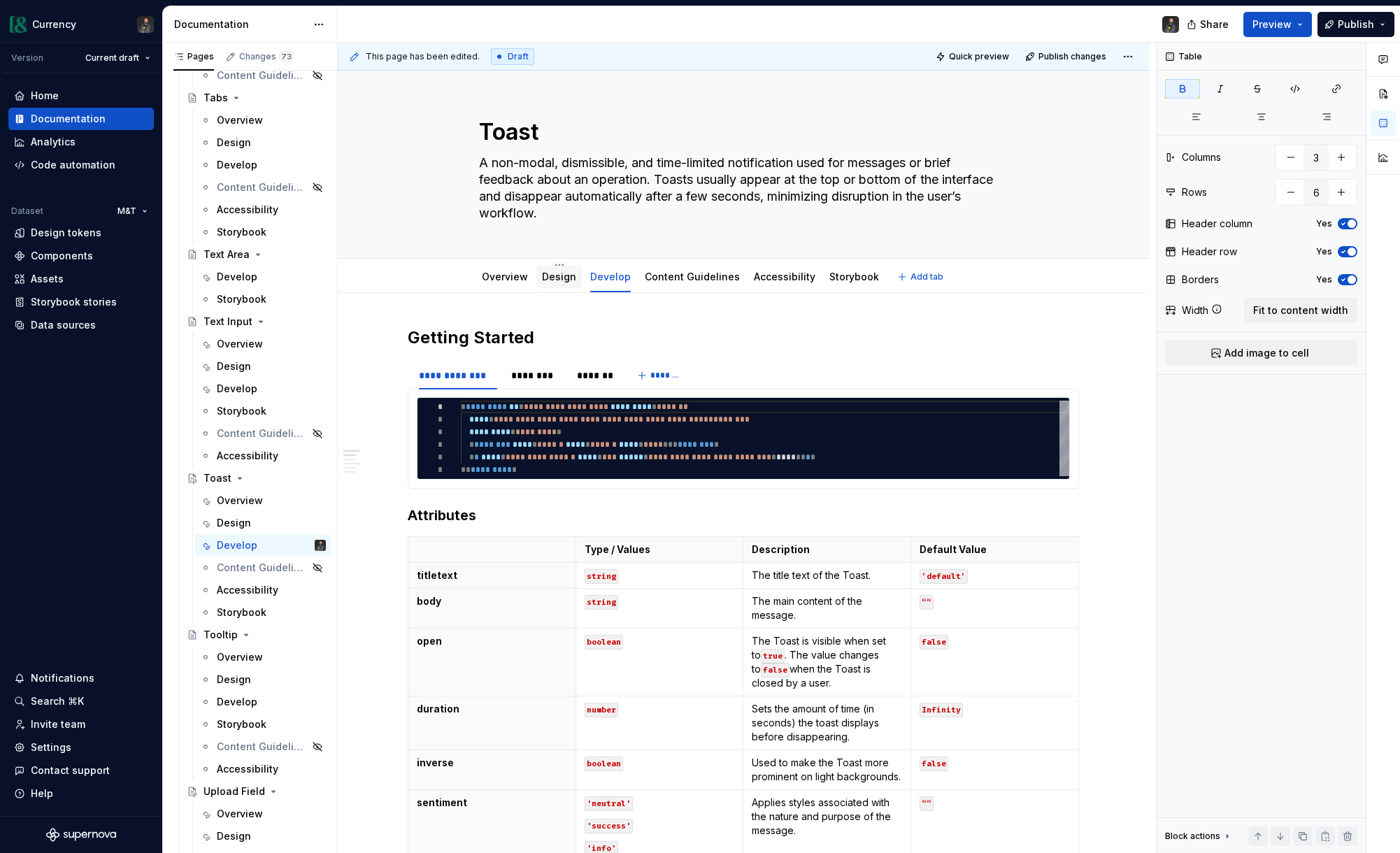
click at [554, 276] on link "Design" at bounding box center [559, 277] width 34 height 12
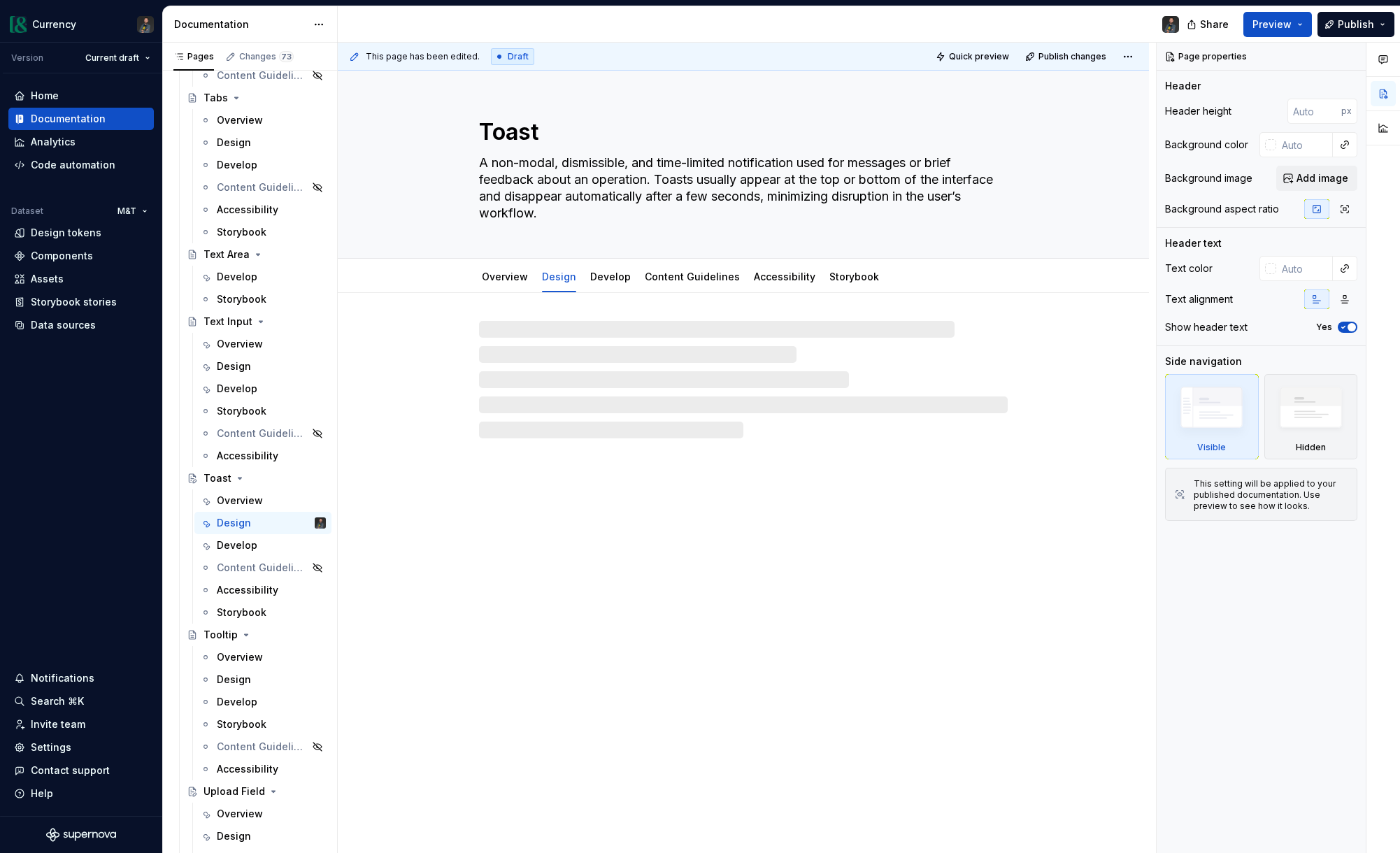
type textarea "*"
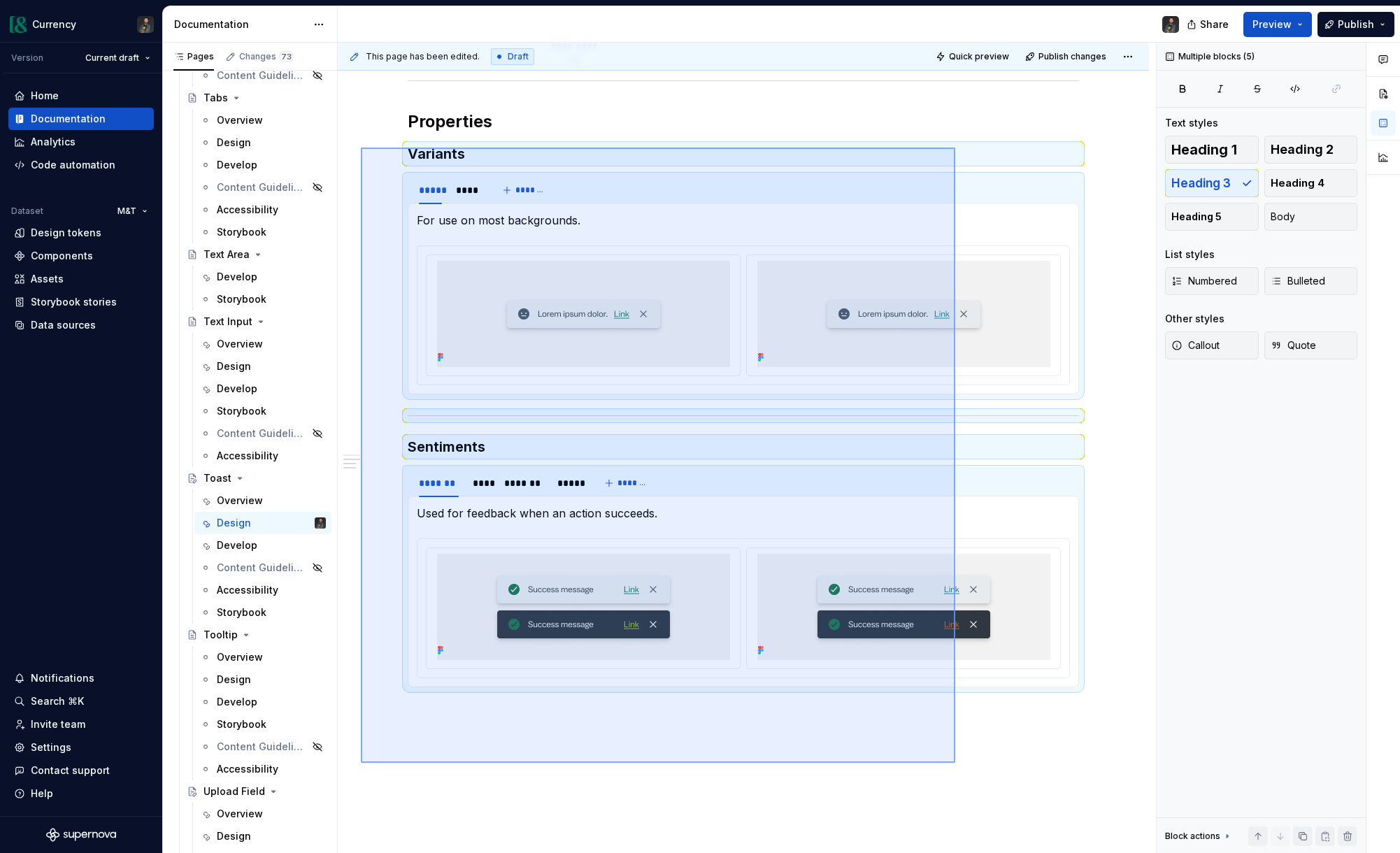
scroll to position [1520, 0]
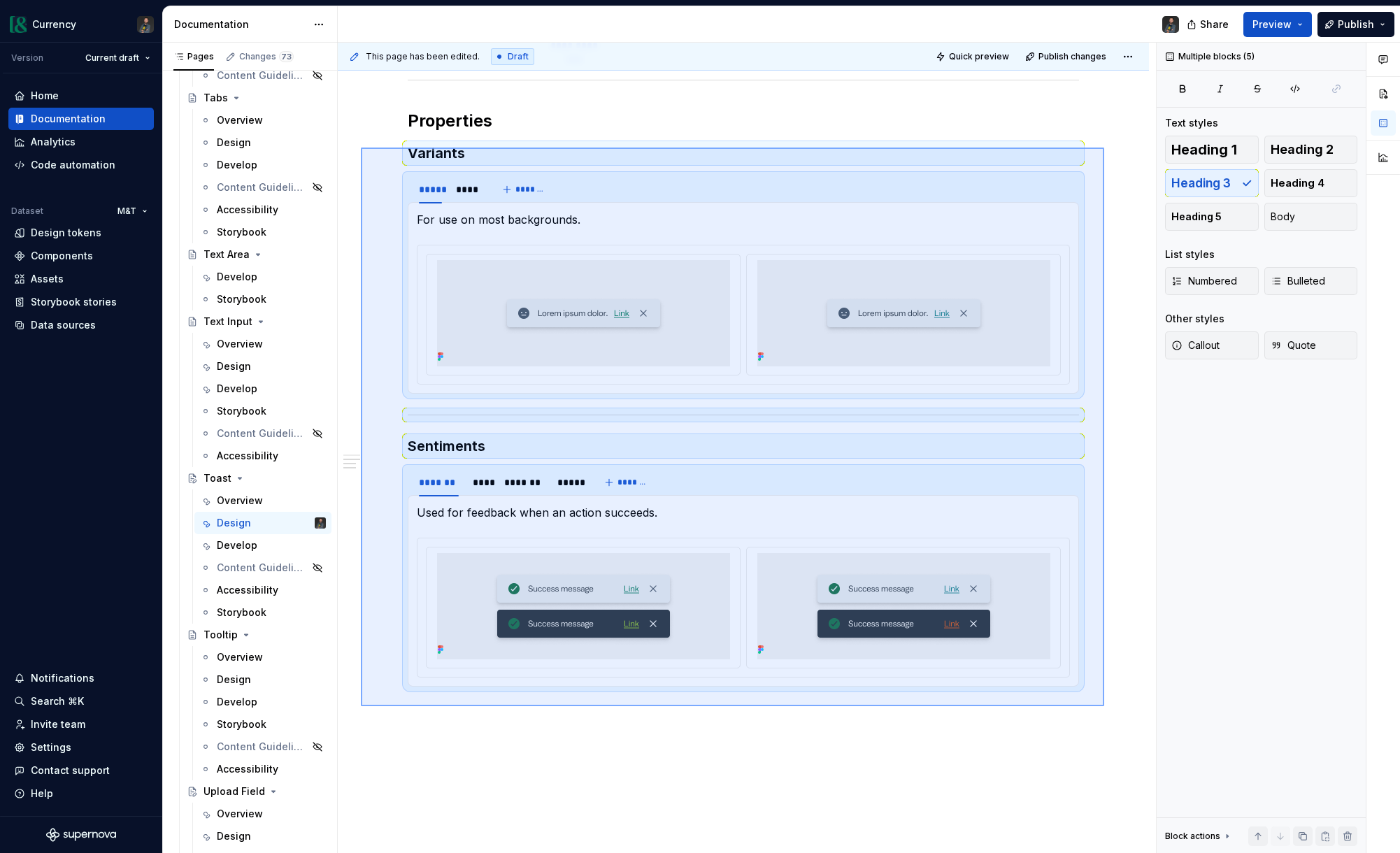
drag, startPoint x: 361, startPoint y: 405, endPoint x: 1105, endPoint y: 706, distance: 802.6
click at [1105, 706] on div "This page has been edited. Draft Quick preview Publish changes Toast A non-moda…" at bounding box center [747, 448] width 818 height 811
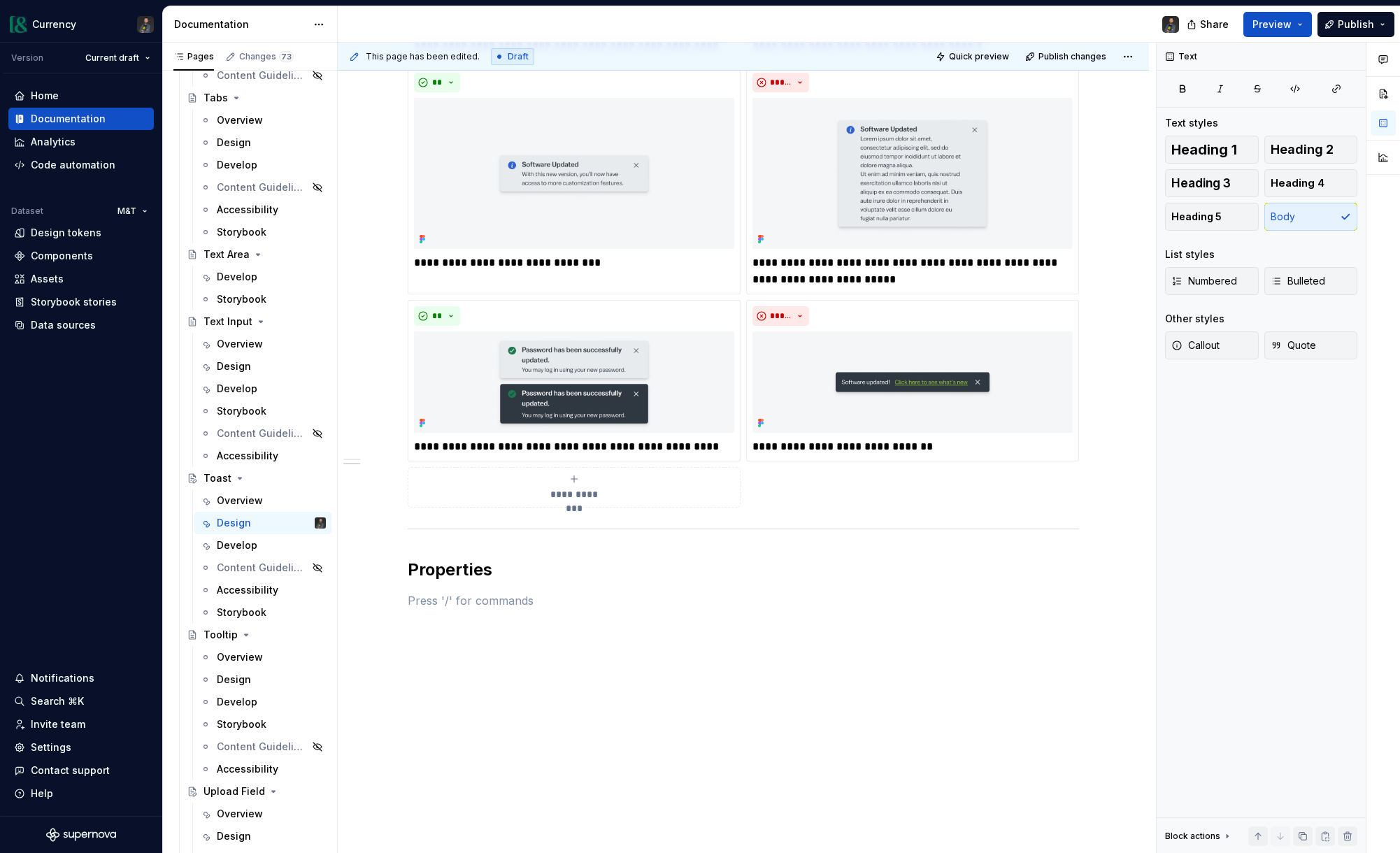
scroll to position [1099, 0]
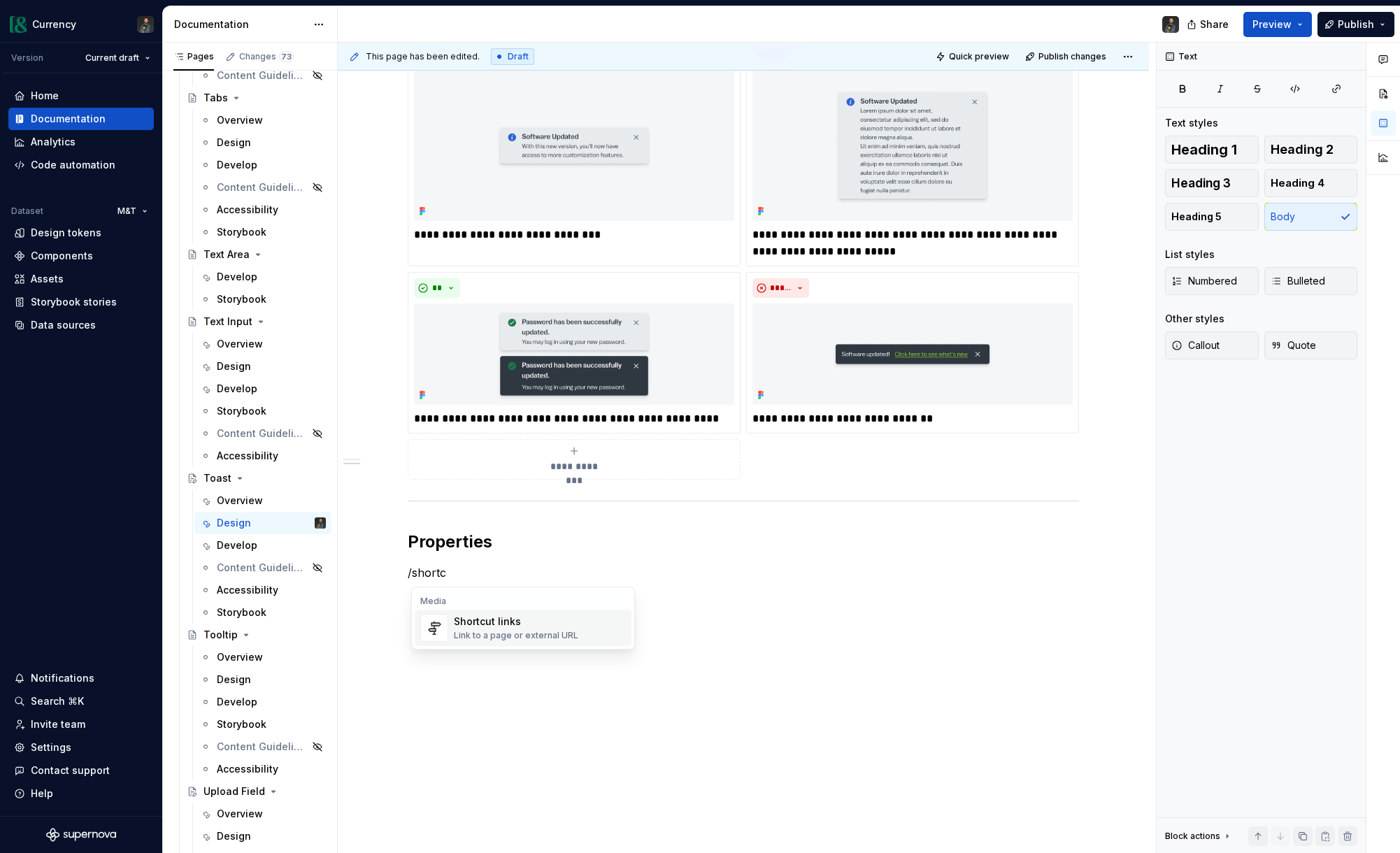
click at [531, 640] on div "Link to a page or external URL" at bounding box center [516, 635] width 124 height 11
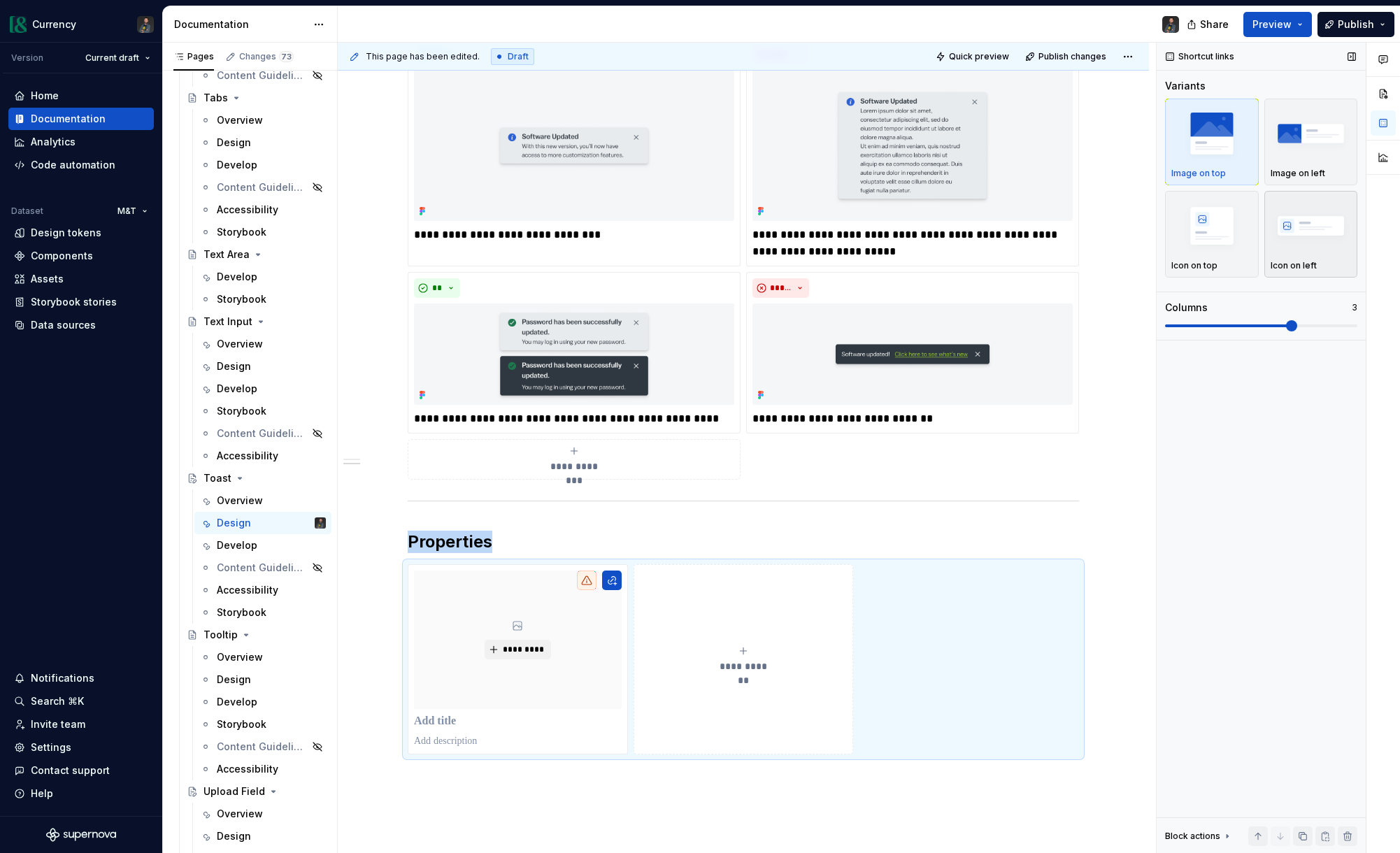
click at [1129, 241] on img "button" at bounding box center [1311, 226] width 81 height 51
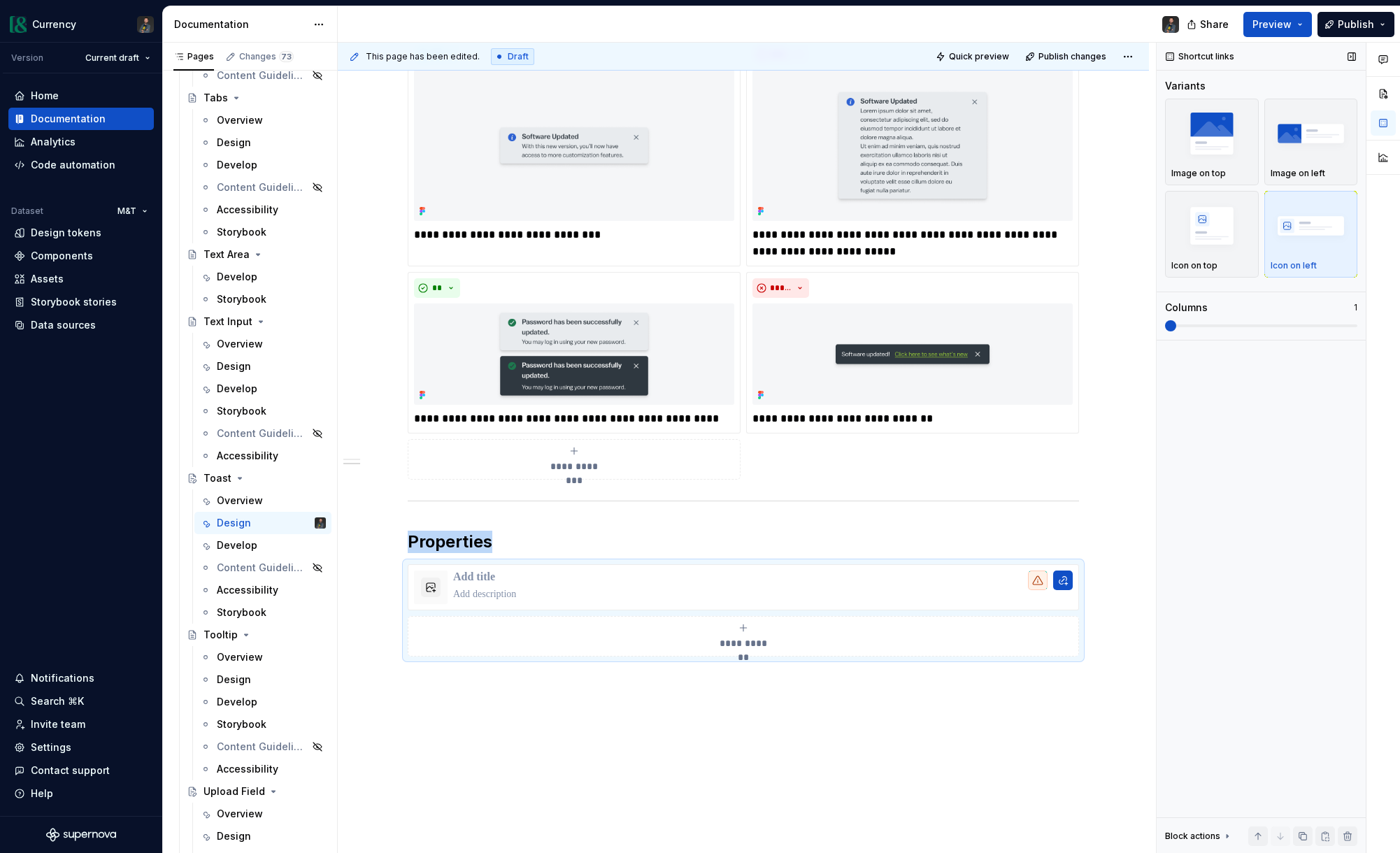
click at [1129, 325] on span at bounding box center [1170, 325] width 11 height 11
click at [1067, 585] on button "button" at bounding box center [1063, 580] width 20 height 20
type textarea "*"
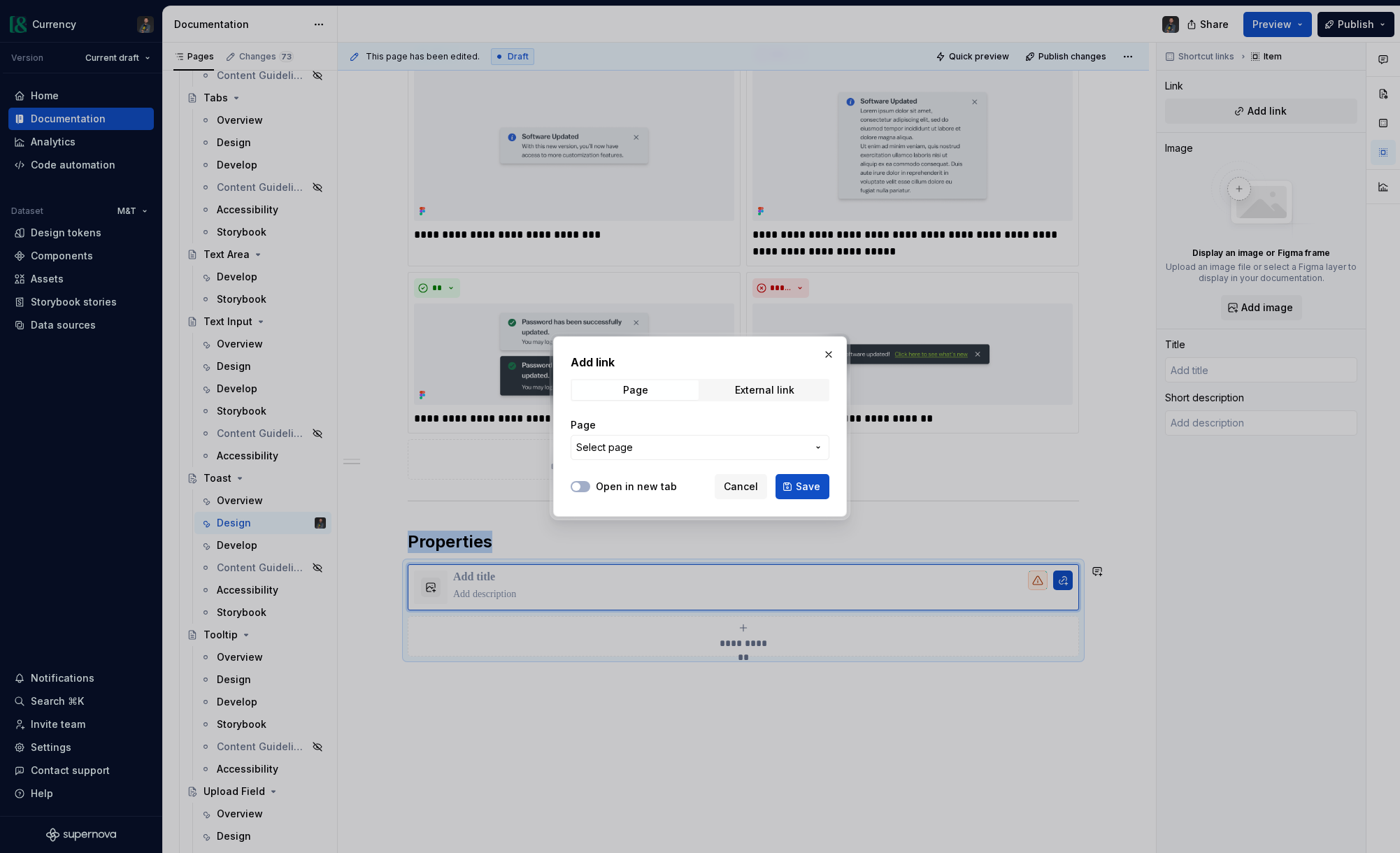
click at [792, 447] on span "Select page" at bounding box center [691, 447] width 231 height 14
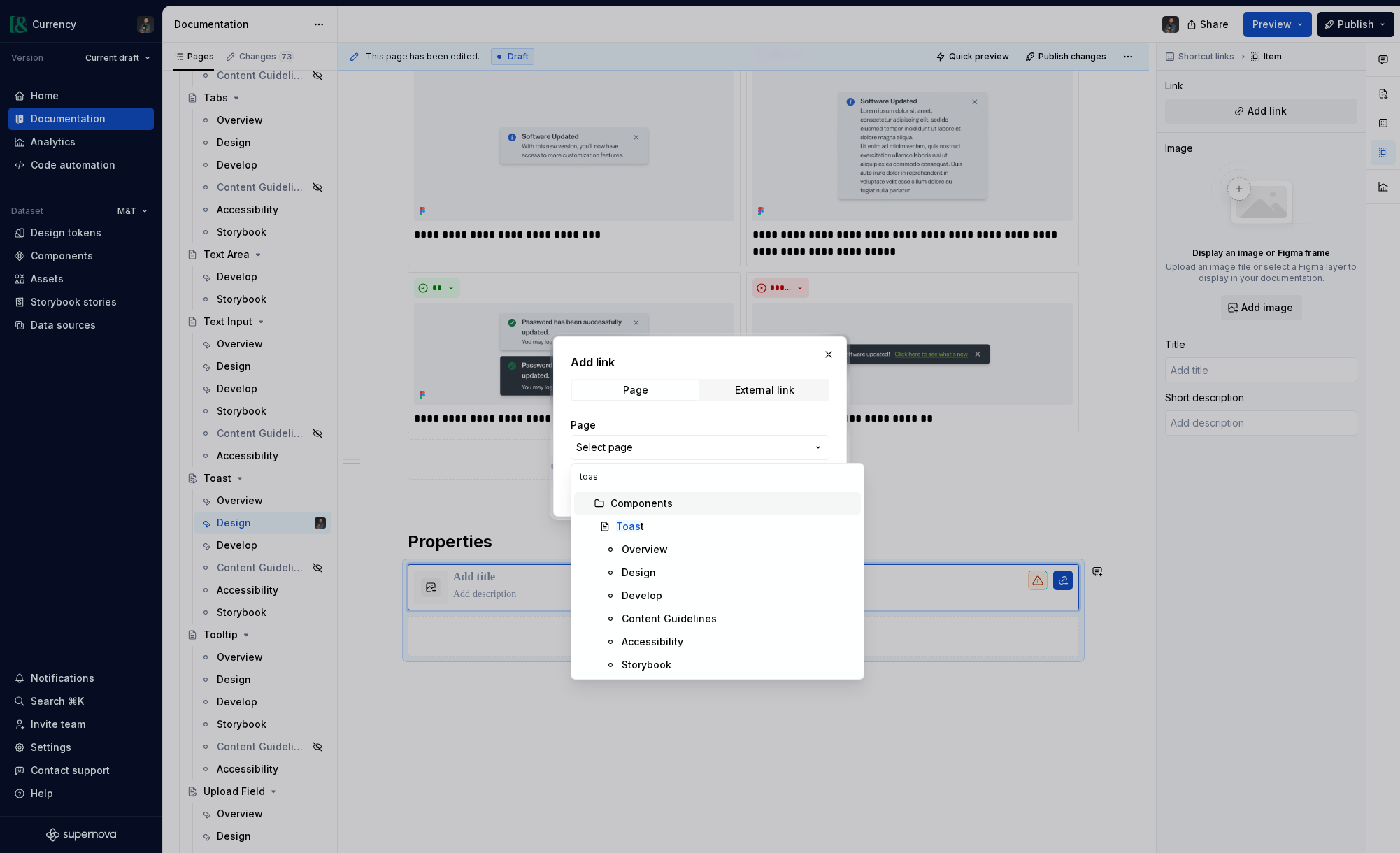
type input "toast"
type textarea "*"
click at [655, 530] on div "Toast" at bounding box center [735, 526] width 239 height 14
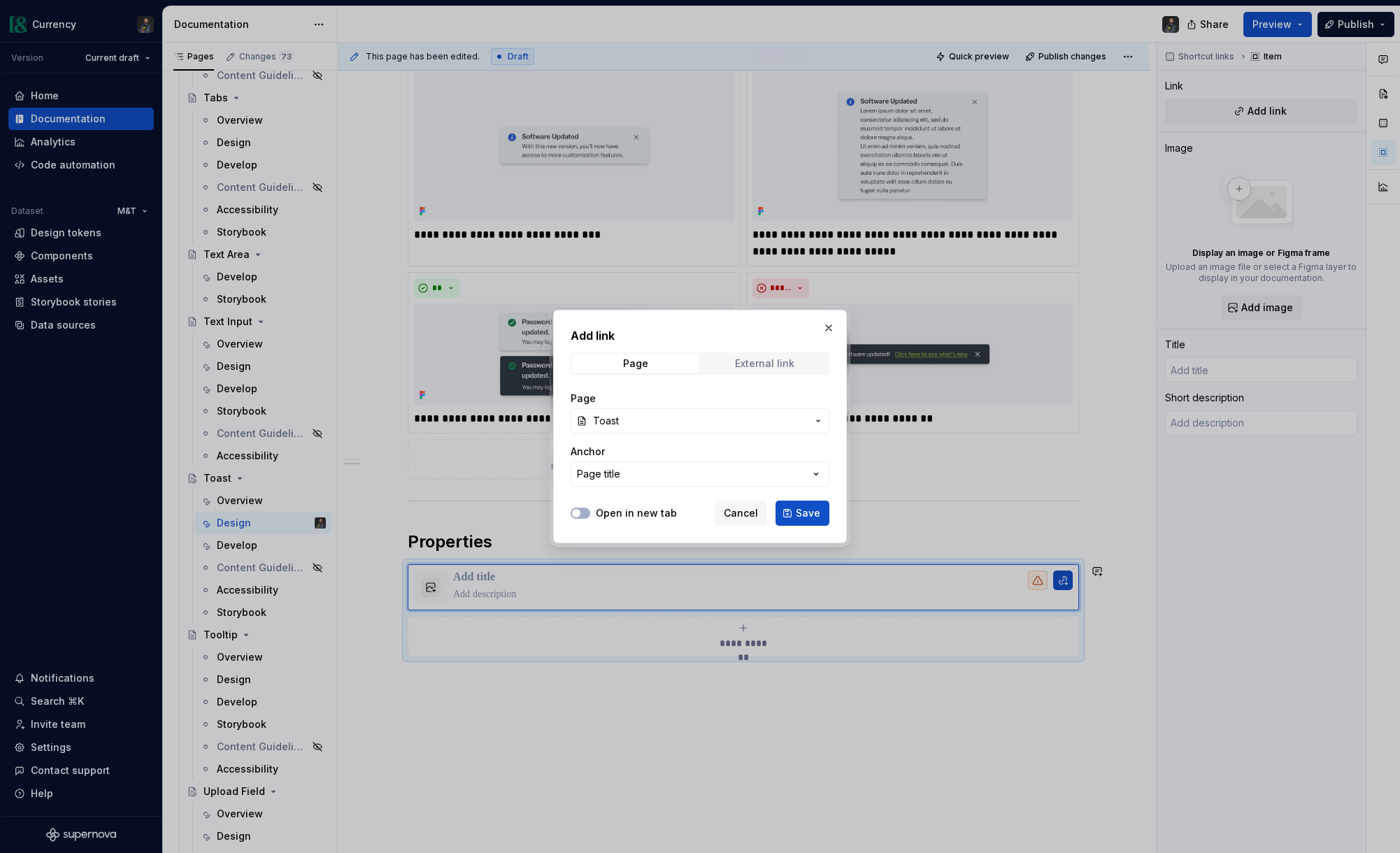
click at [788, 359] on div "External link" at bounding box center [765, 363] width 60 height 11
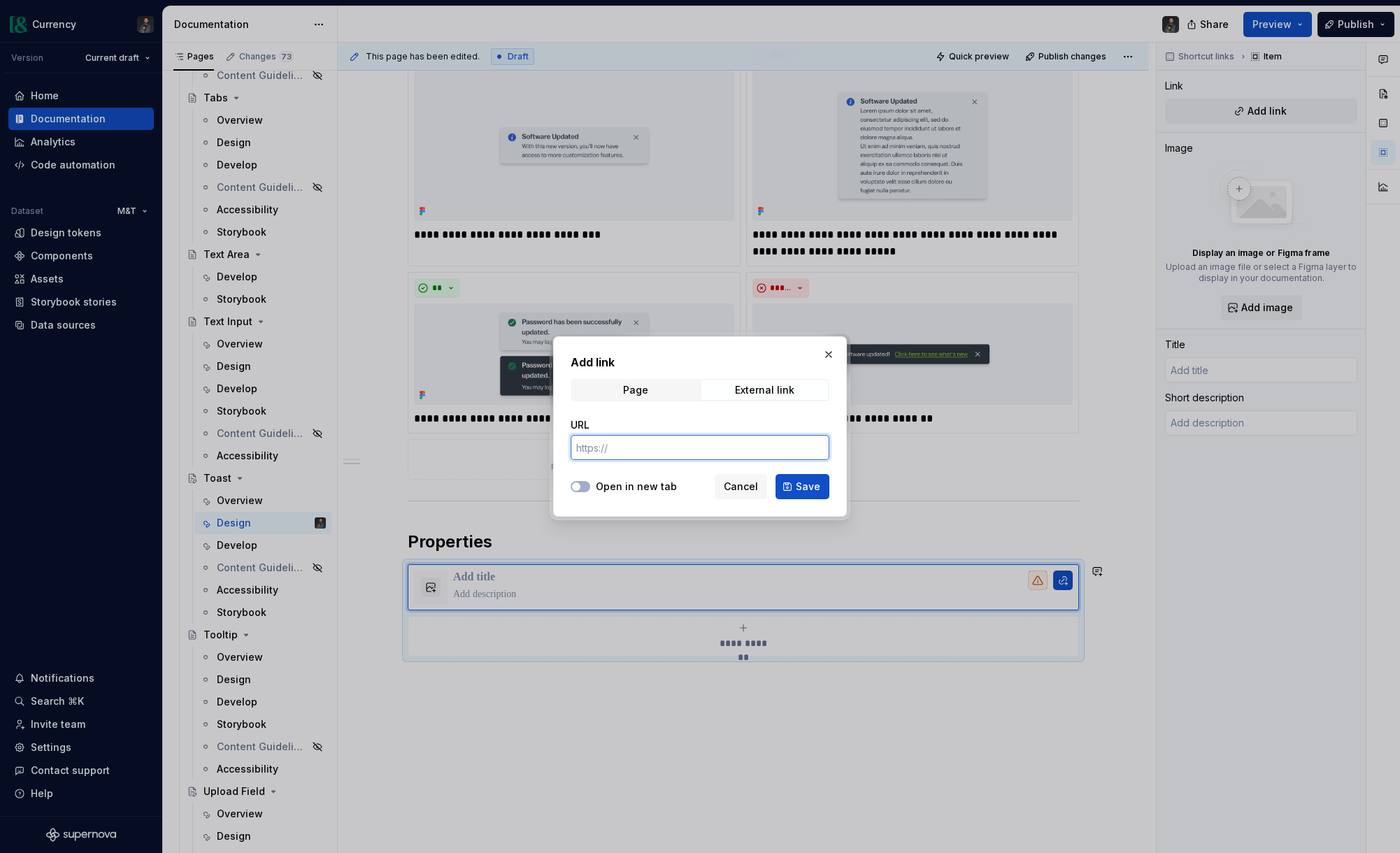
click at [638, 438] on input "URL" at bounding box center [700, 448] width 259 height 26
paste input "[URL][DOMAIN_NAME]"
type input "[URL][DOMAIN_NAME]"
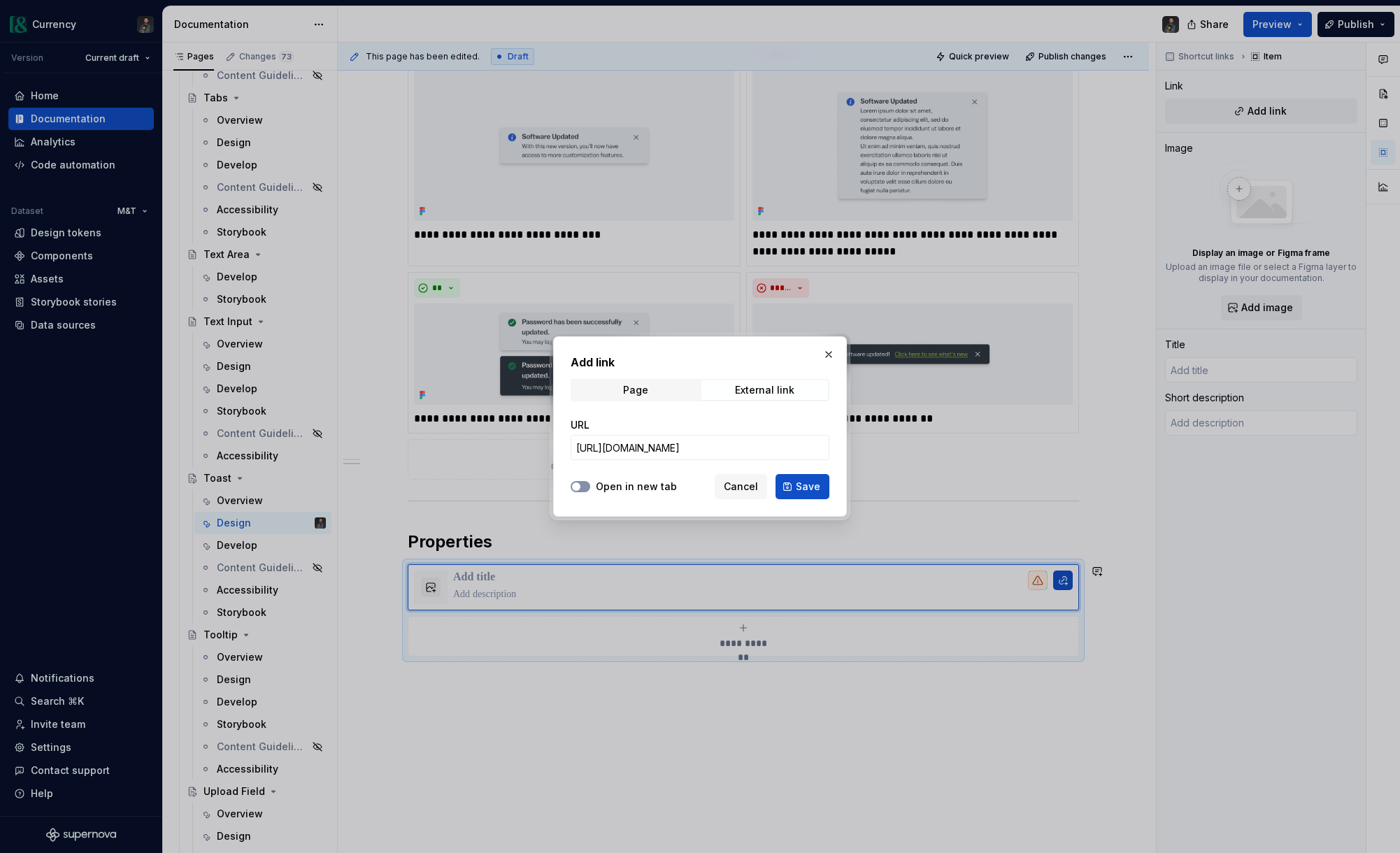
click at [582, 487] on button "Open in new tab" at bounding box center [580, 486] width 20 height 11
click at [789, 485] on button "Save" at bounding box center [802, 487] width 54 height 26
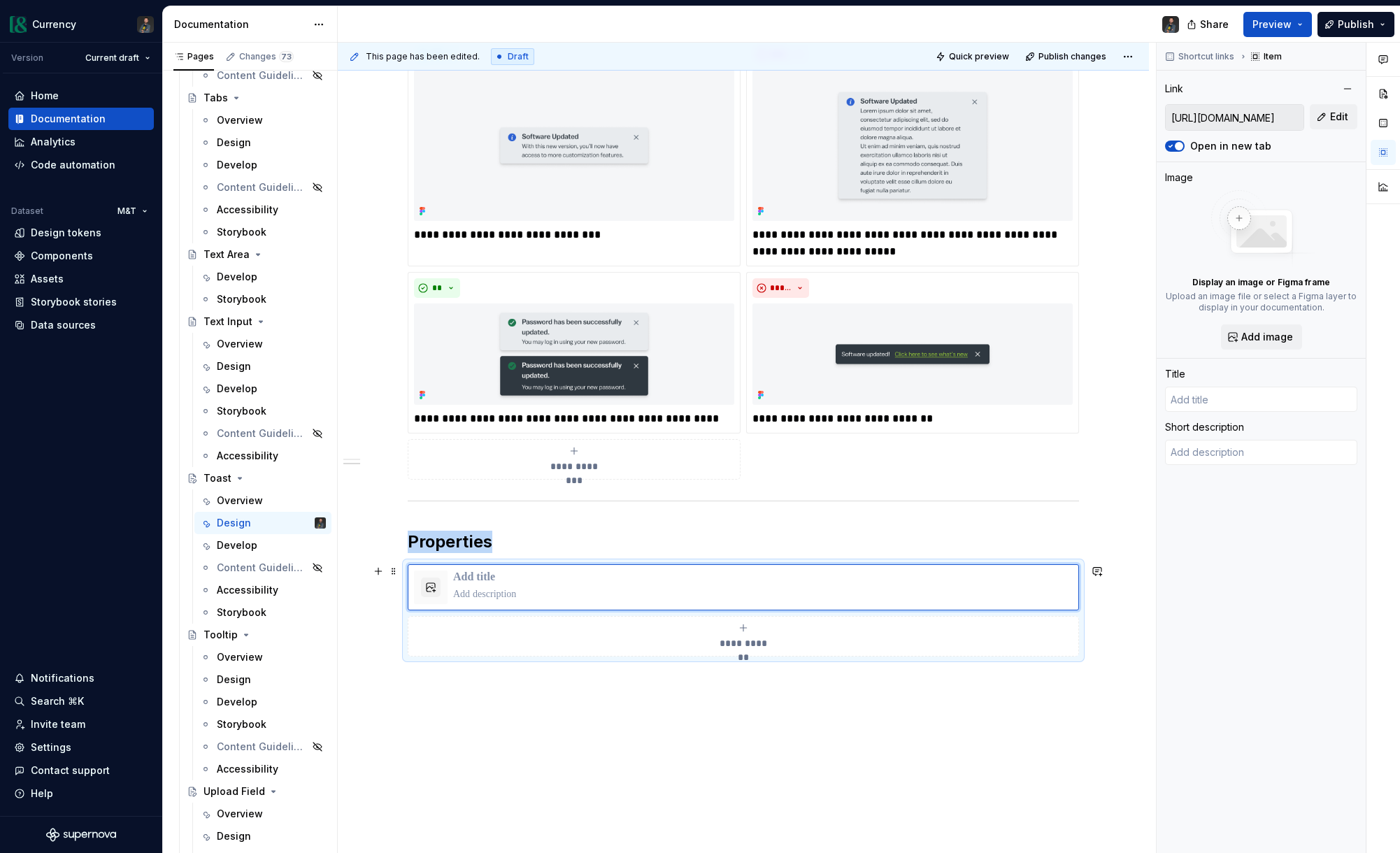
type textarea "*"
type input "Login | Figma"
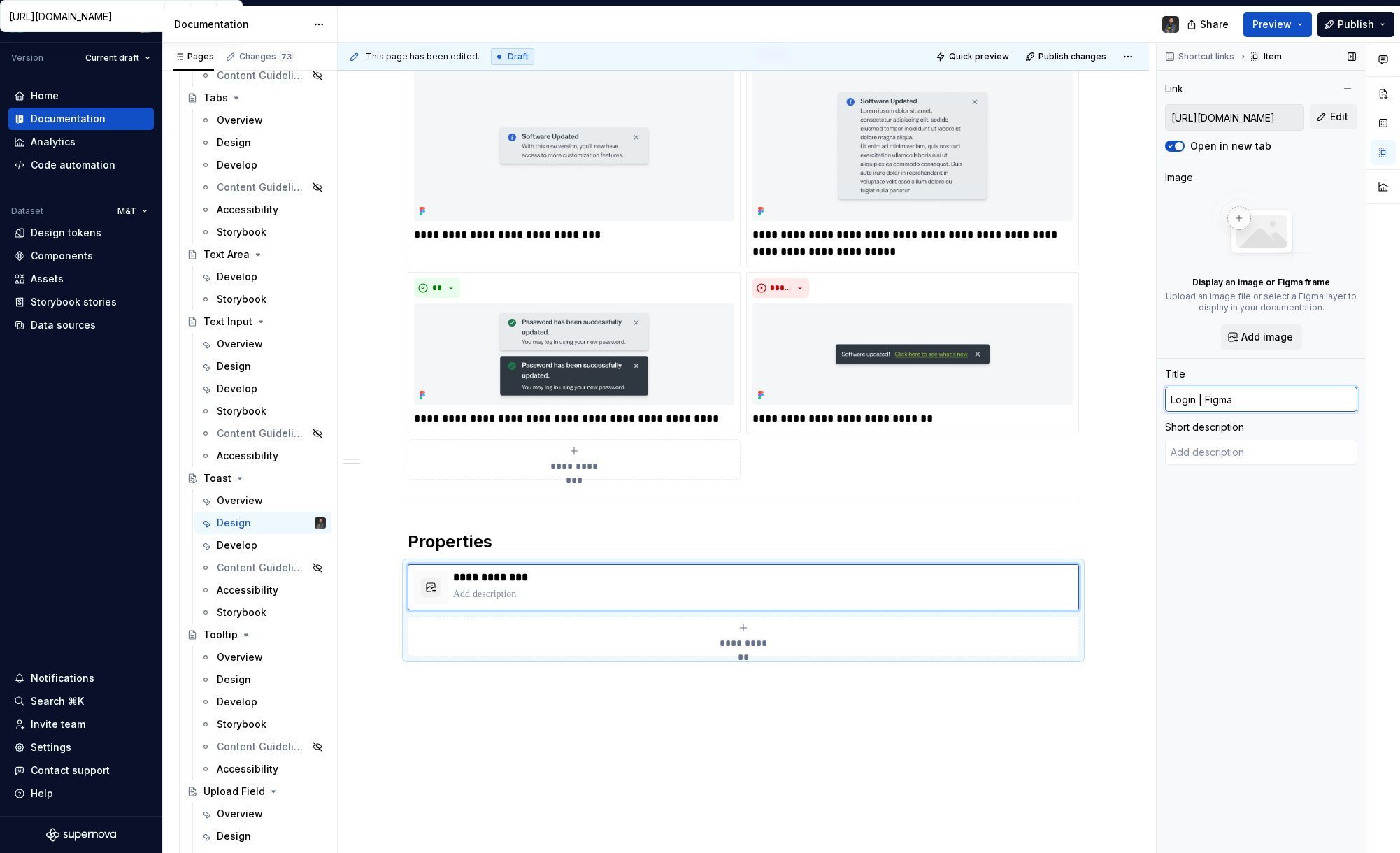
click at [1129, 404] on input "Login | Figma" at bounding box center [1261, 399] width 192 height 26
drag, startPoint x: 1242, startPoint y: 404, endPoint x: 1163, endPoint y: 459, distance: 96.3
click at [1129, 405] on input "Login | Figma" at bounding box center [1261, 399] width 192 height 26
type textarea "*"
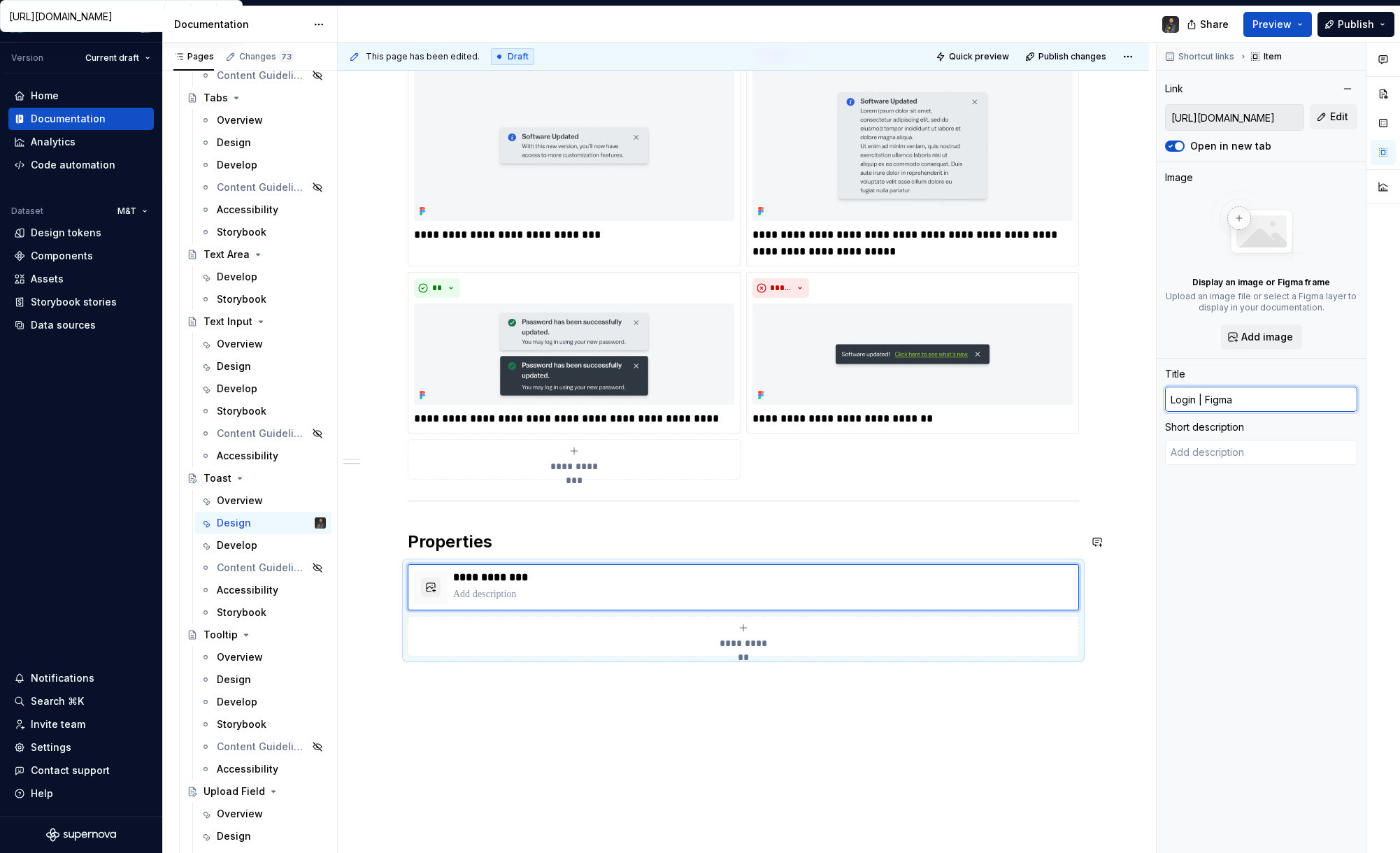
type input "T"
type textarea "*"
type input "Toa"
type textarea "*"
type input "Toas"
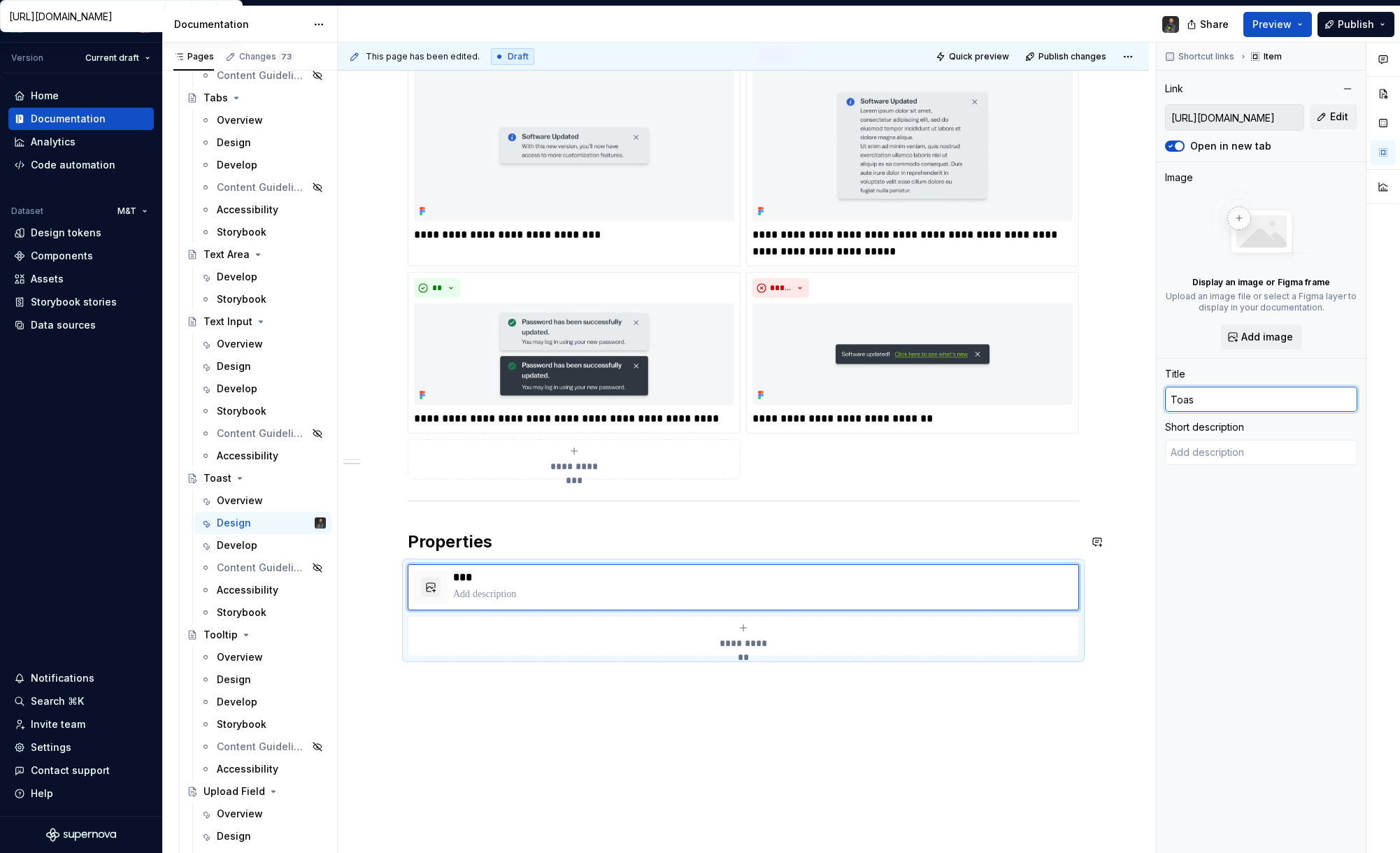
type textarea "*"
type input "Toast"
type textarea "*"
type input "Toast"
type textarea "*"
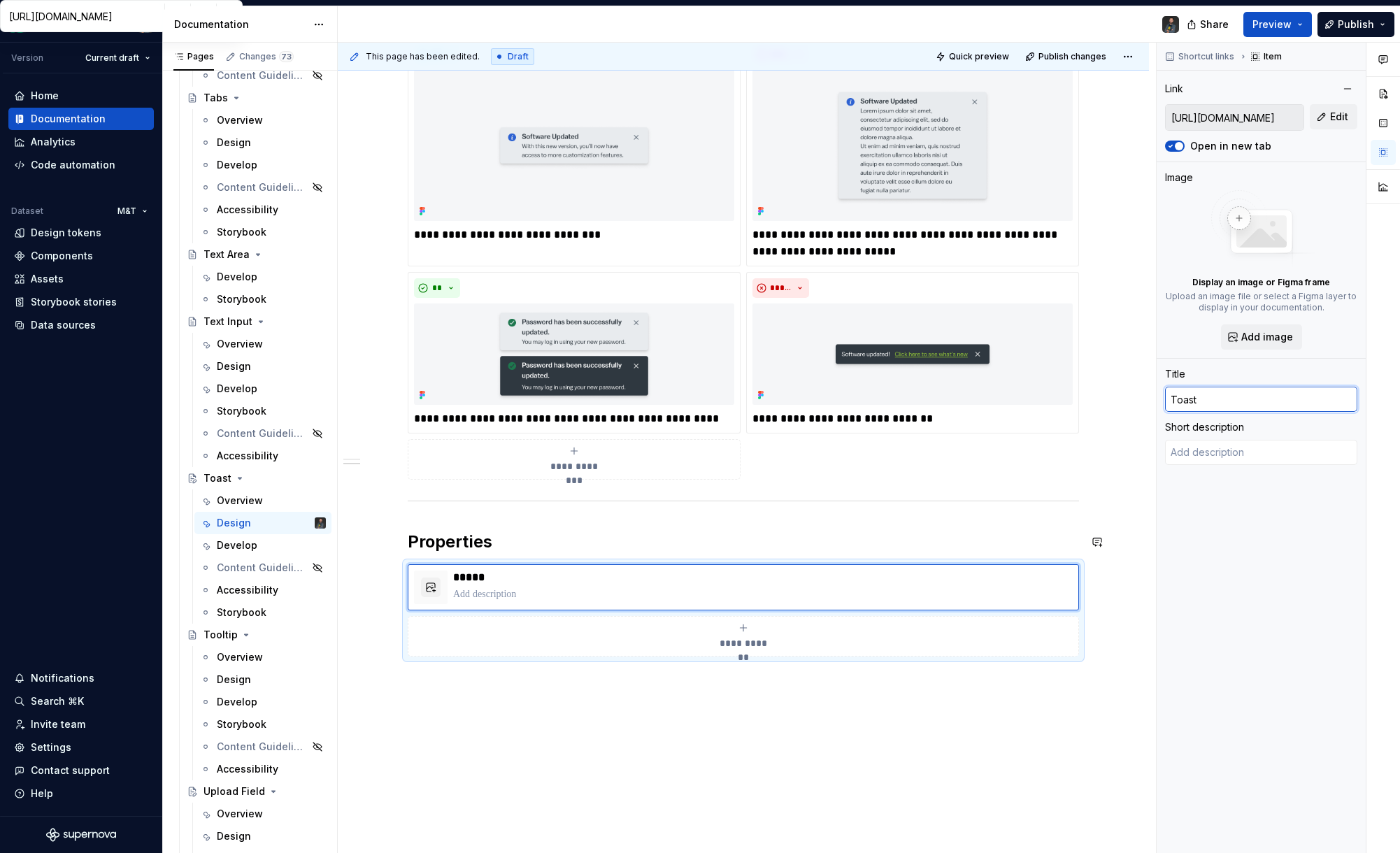
type input "Toast P"
type textarea "*"
type input "Toast Pr"
type textarea "*"
type input "Toast Pro"
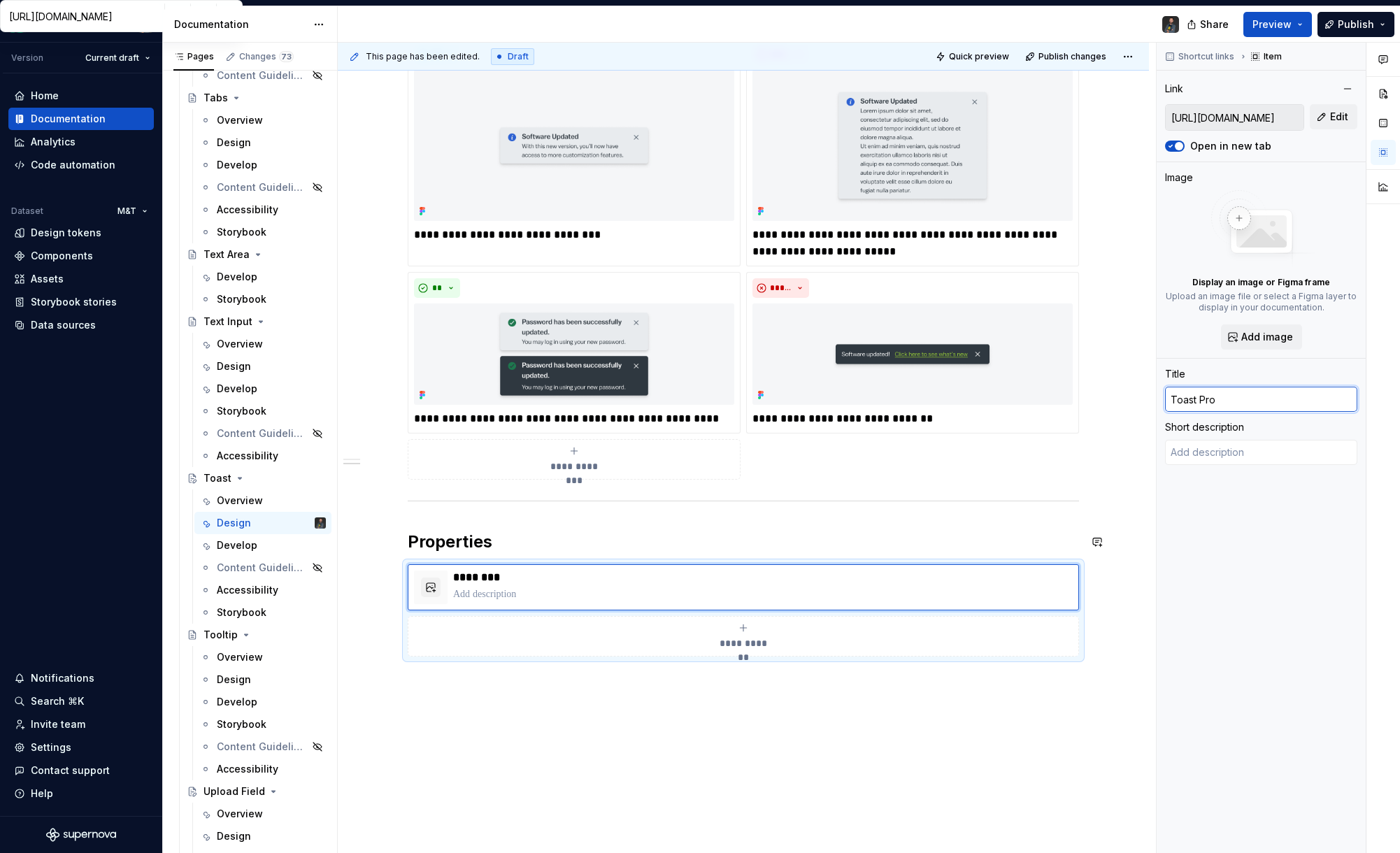
type textarea "*"
type input "Toast Prop"
type textarea "*"
type input "Toast Prope"
type textarea "*"
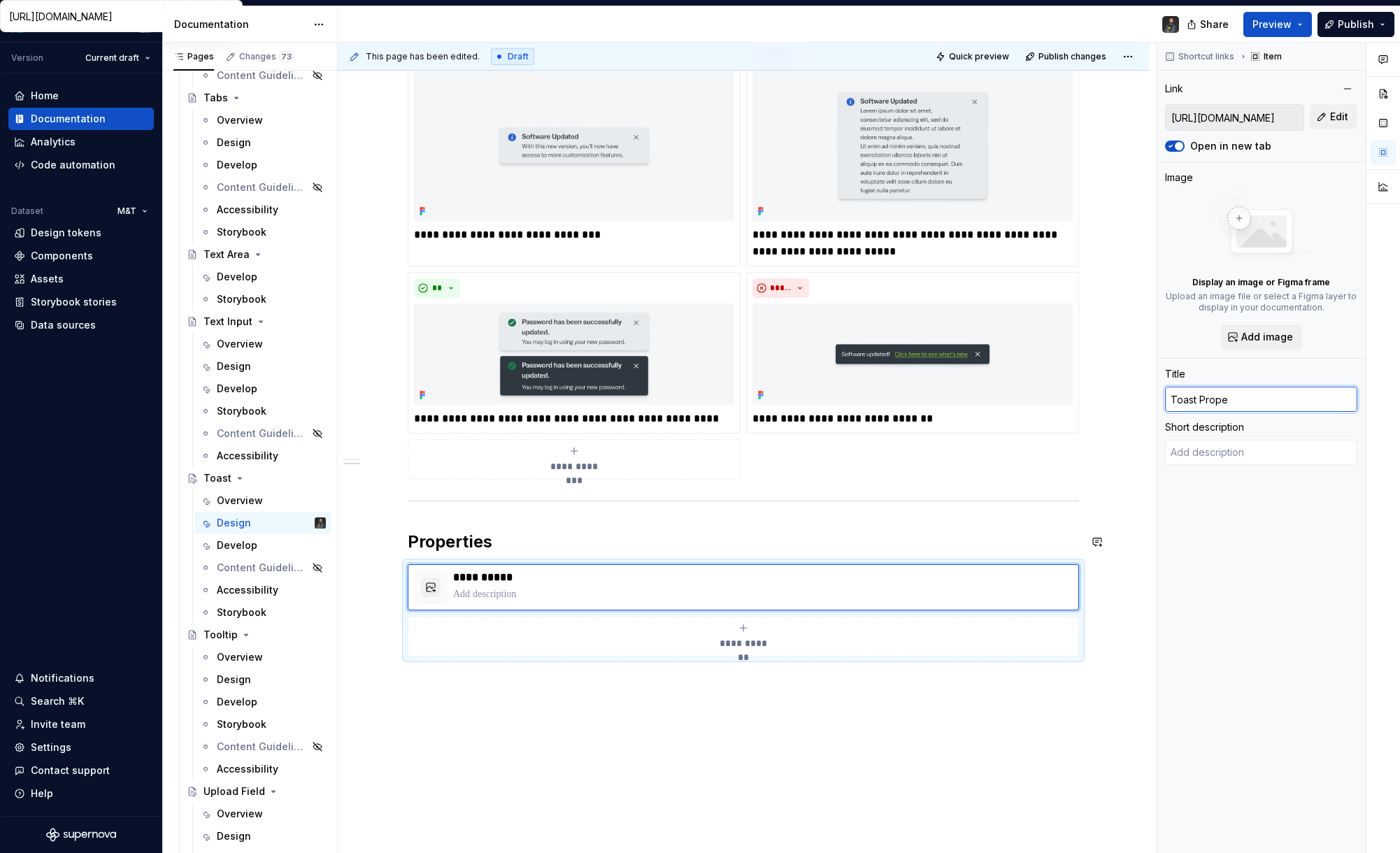
type input "Toast Proper"
type textarea "*"
type input "Toast Propert"
type textarea "*"
type input "Toast Properti"
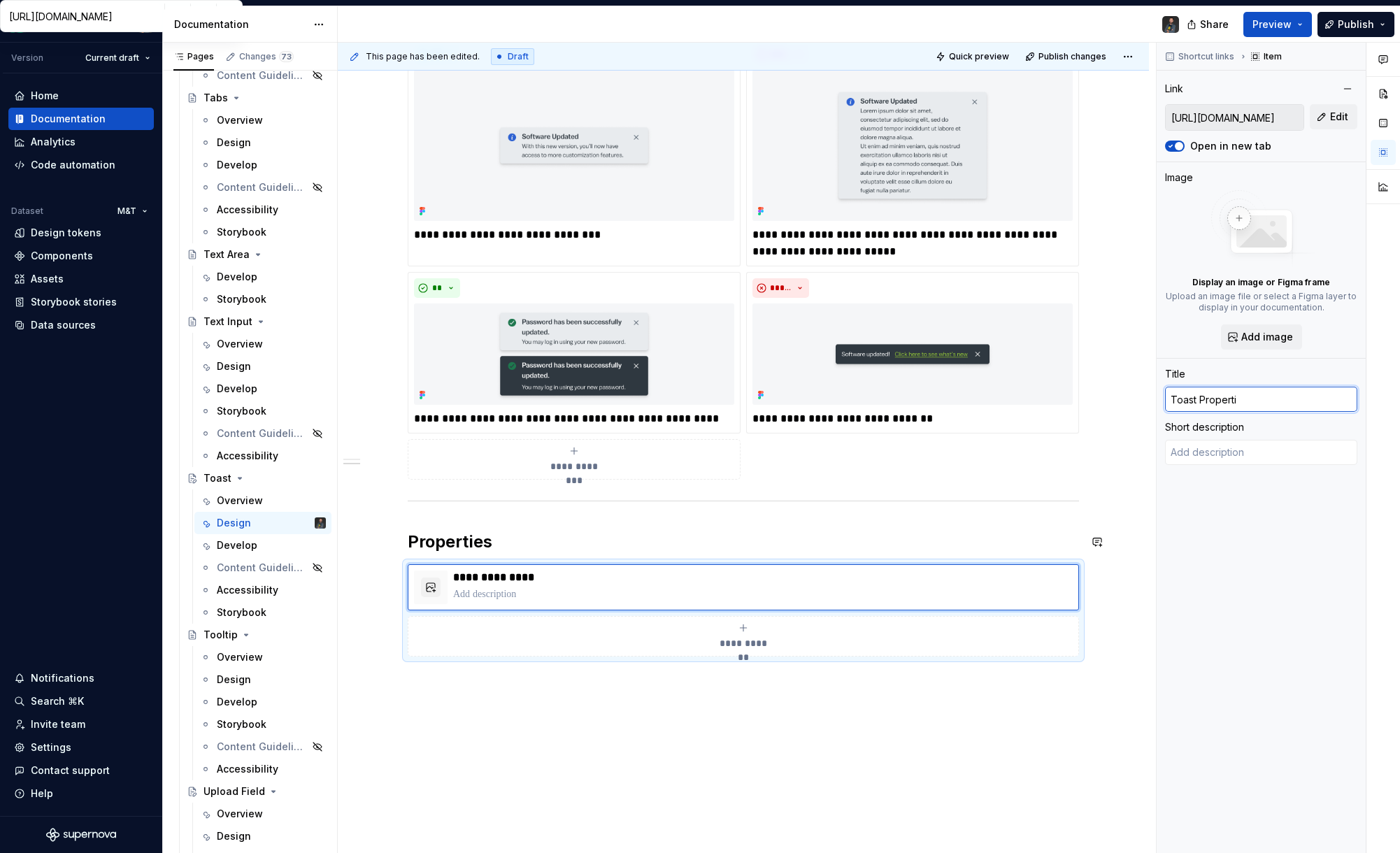
type textarea "*"
type input "Toast Propertie"
type textarea "*"
type input "Toast Properties"
click at [1129, 455] on textarea at bounding box center [1261, 453] width 192 height 26
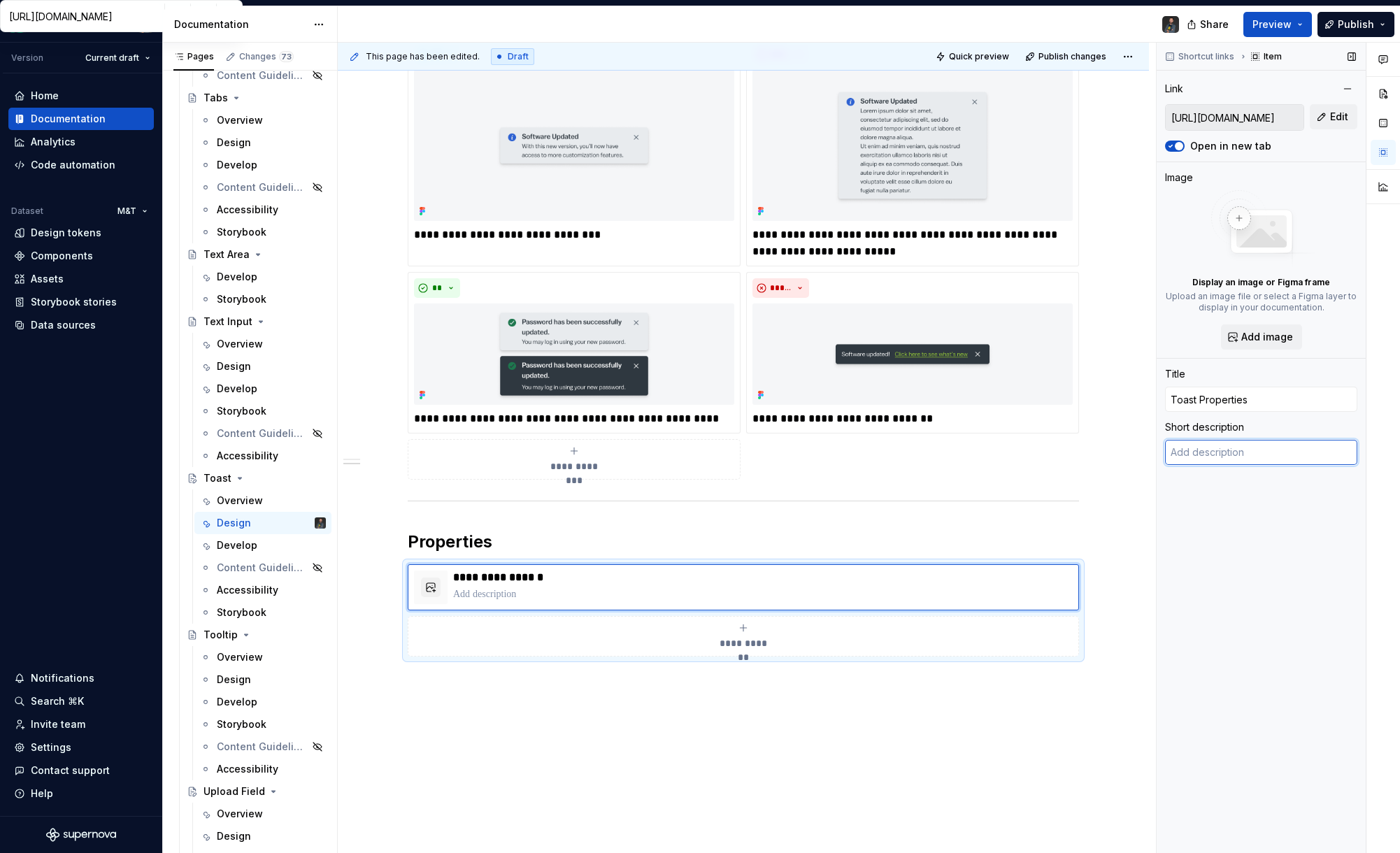
click at [1129, 455] on textarea at bounding box center [1261, 453] width 192 height 26
type textarea "*"
type textarea "C"
type textarea "*"
type textarea "Co"
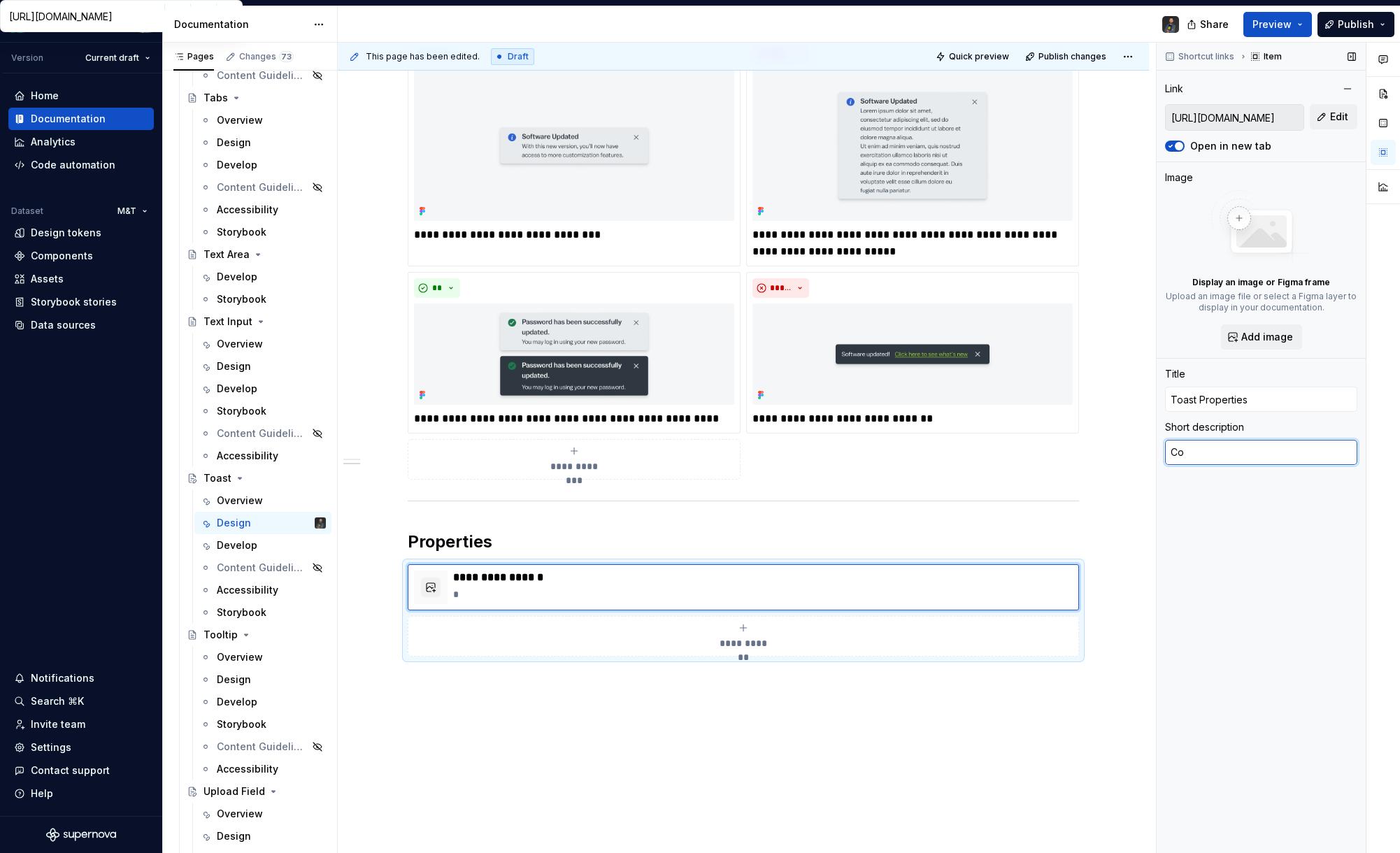
type textarea "*"
type textarea "Com"
type textarea "*"
type textarea "Comp"
type textarea "*"
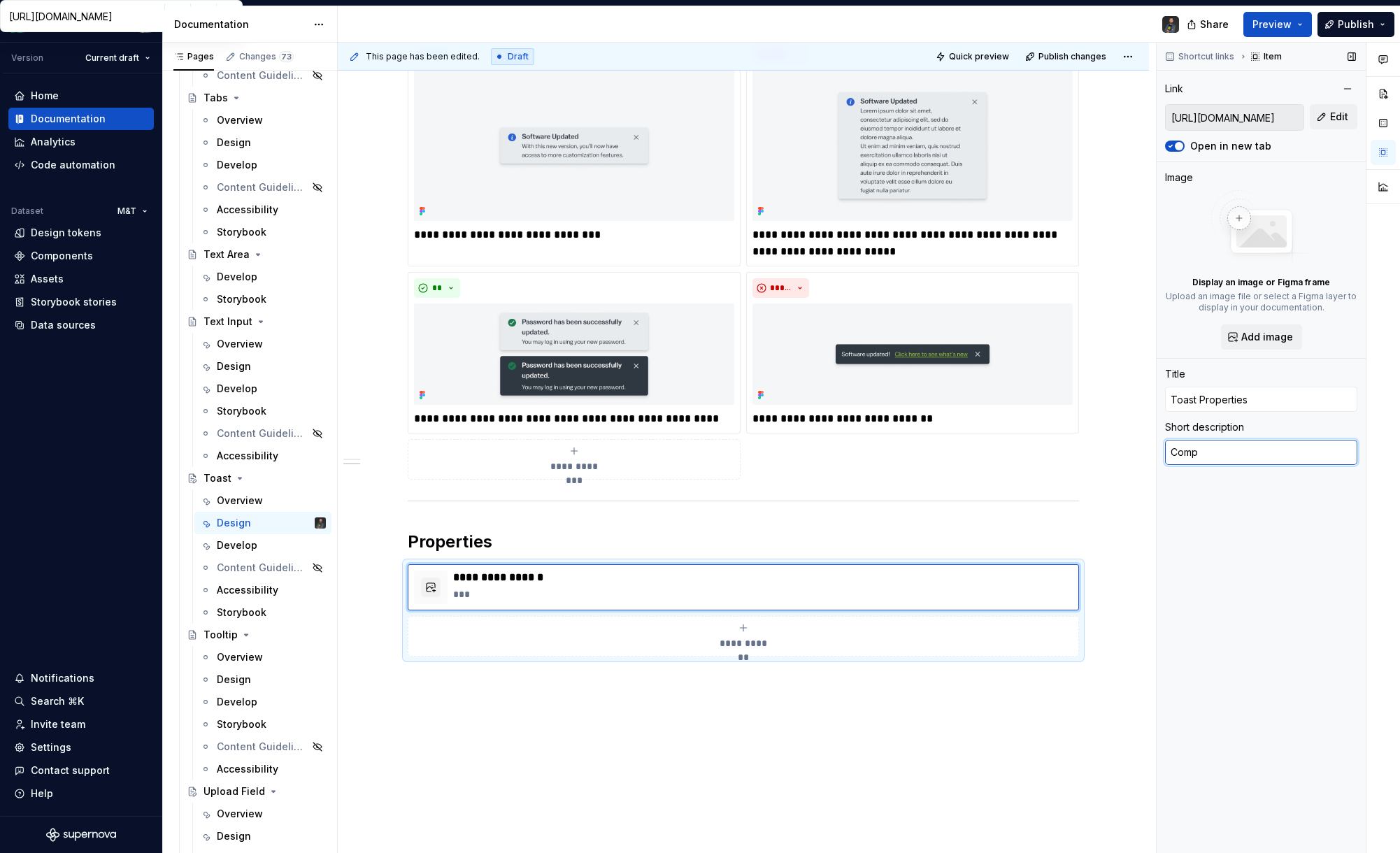
type textarea "Compl"
type textarea "*"
type textarea "Comple"
type textarea "*"
type textarea "Complet"
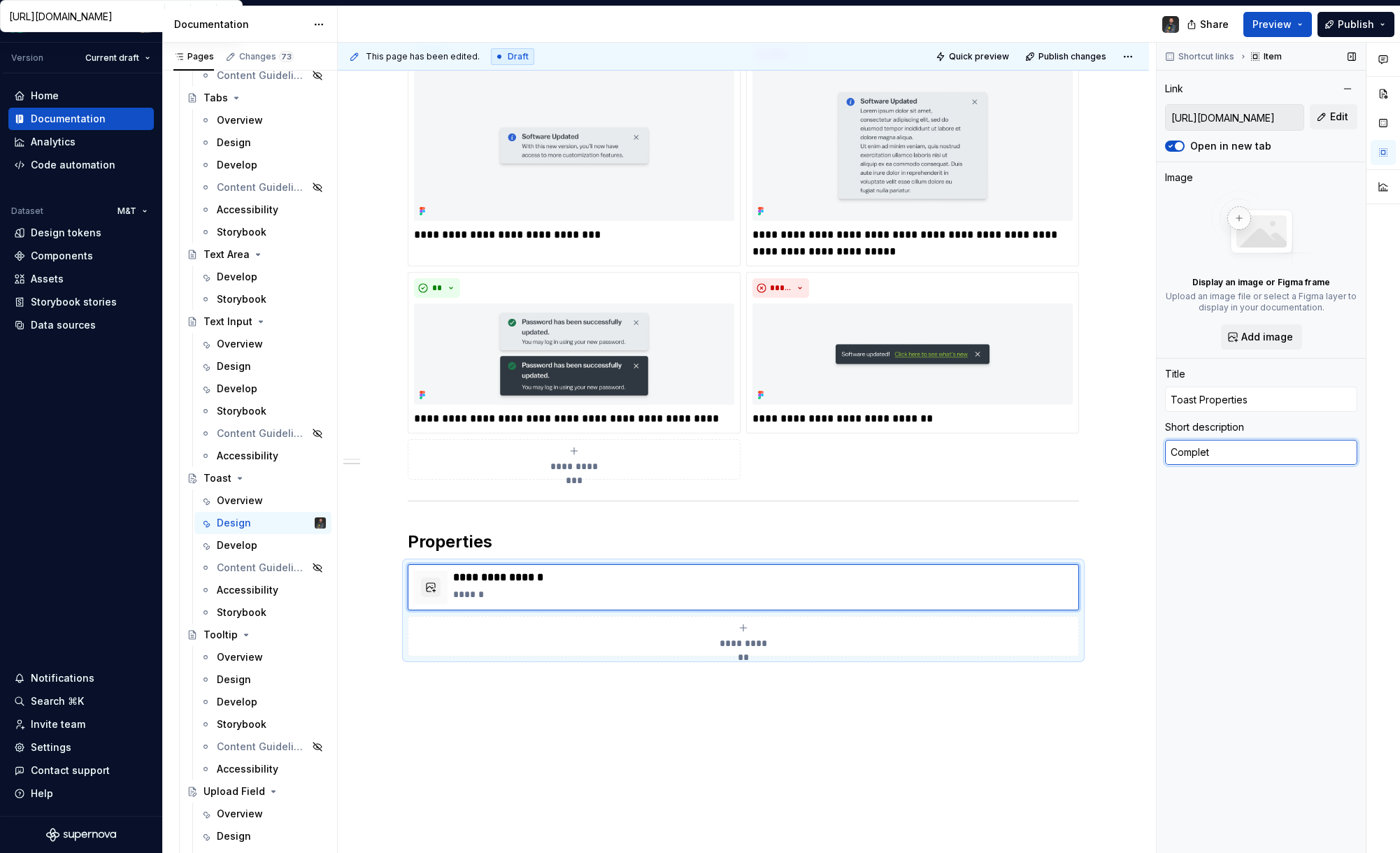
type textarea "*"
type textarea "Complete"
type textarea "*"
type textarea "Complete"
type textarea "*"
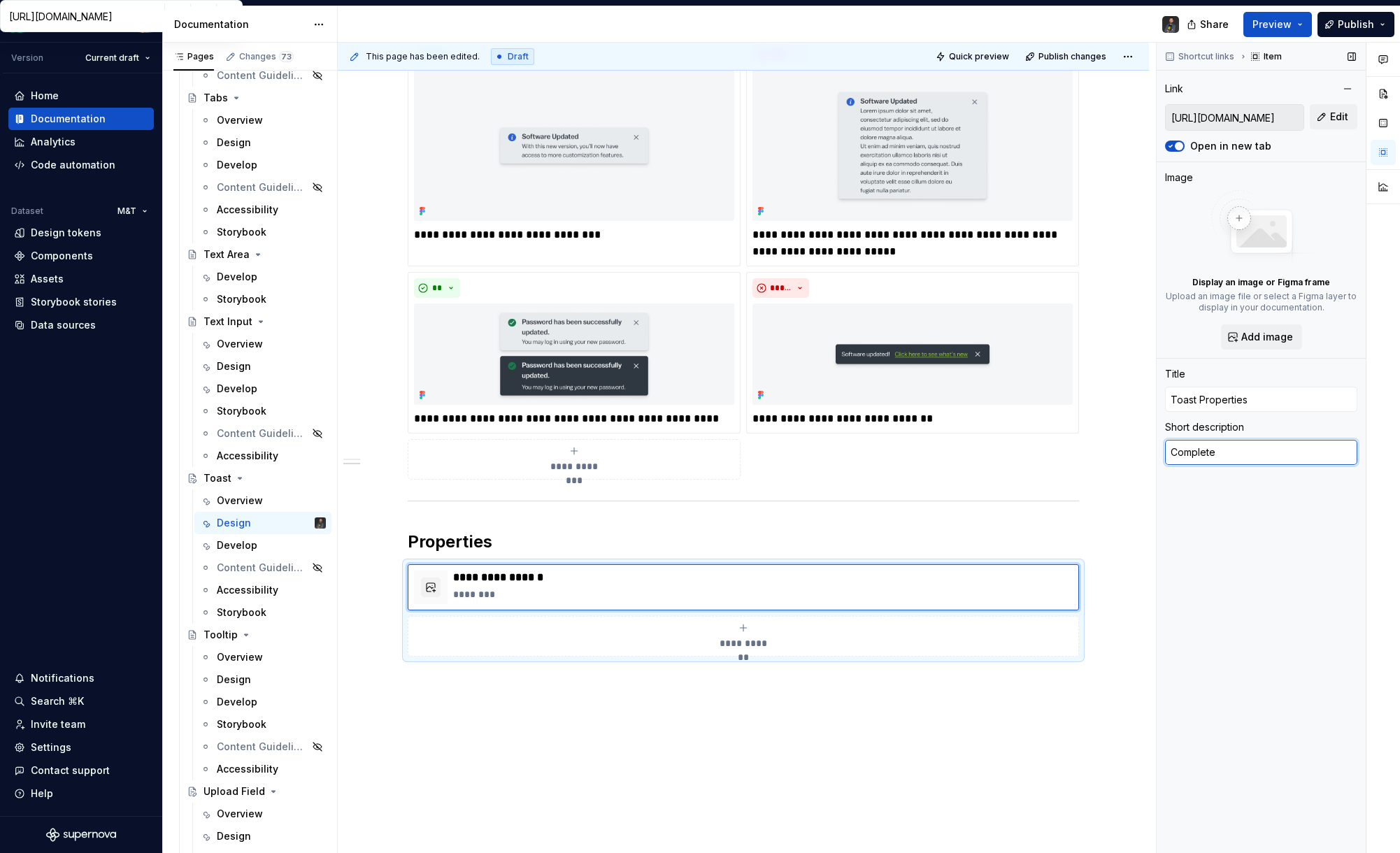
type textarea "Complete"
type textarea "*"
type textarea "Complete p"
type textarea "*"
type textarea "Complete pr"
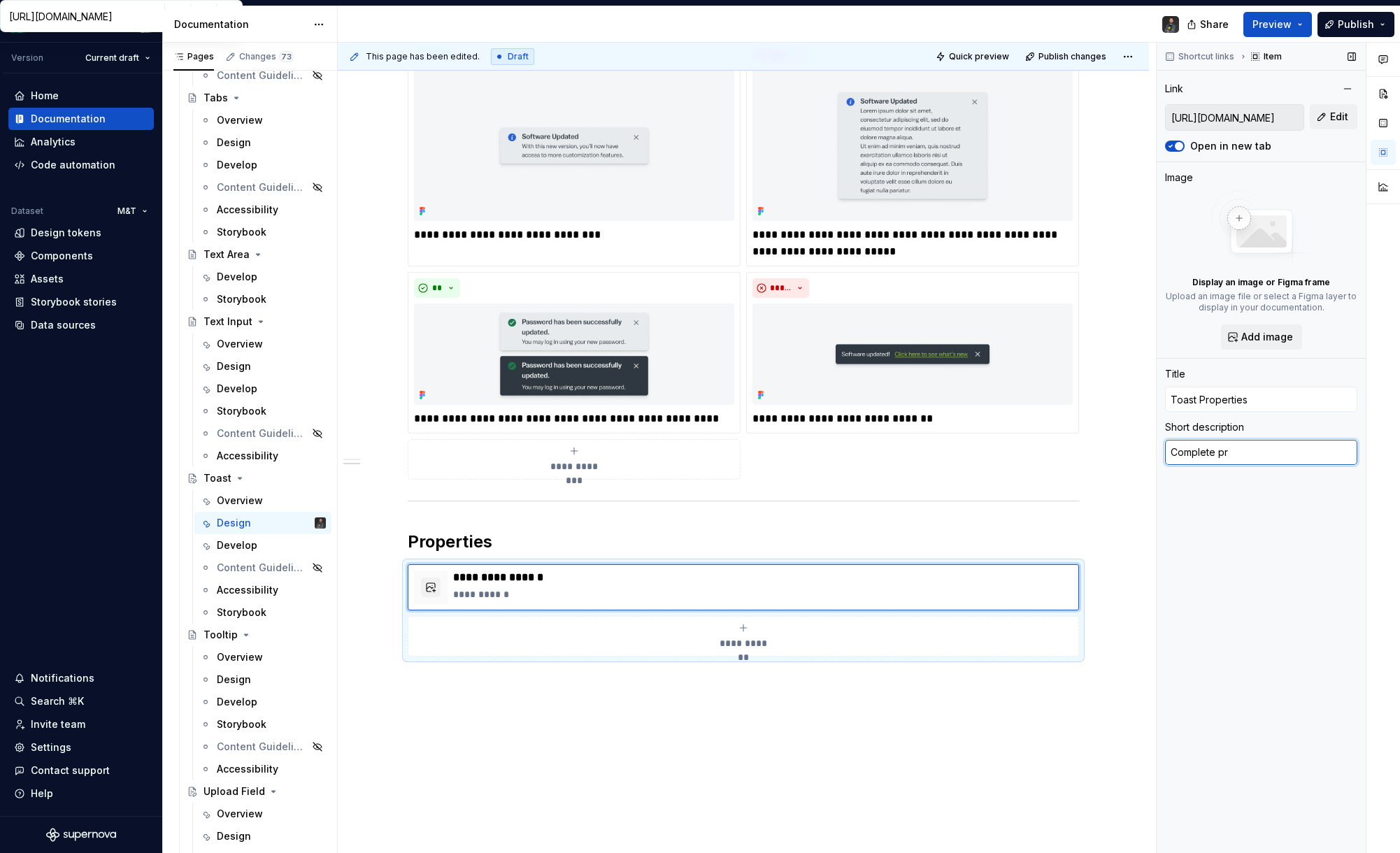
type textarea "*"
type textarea "Complete pre"
type textarea "*"
type textarea "Complete prep"
type textarea "*"
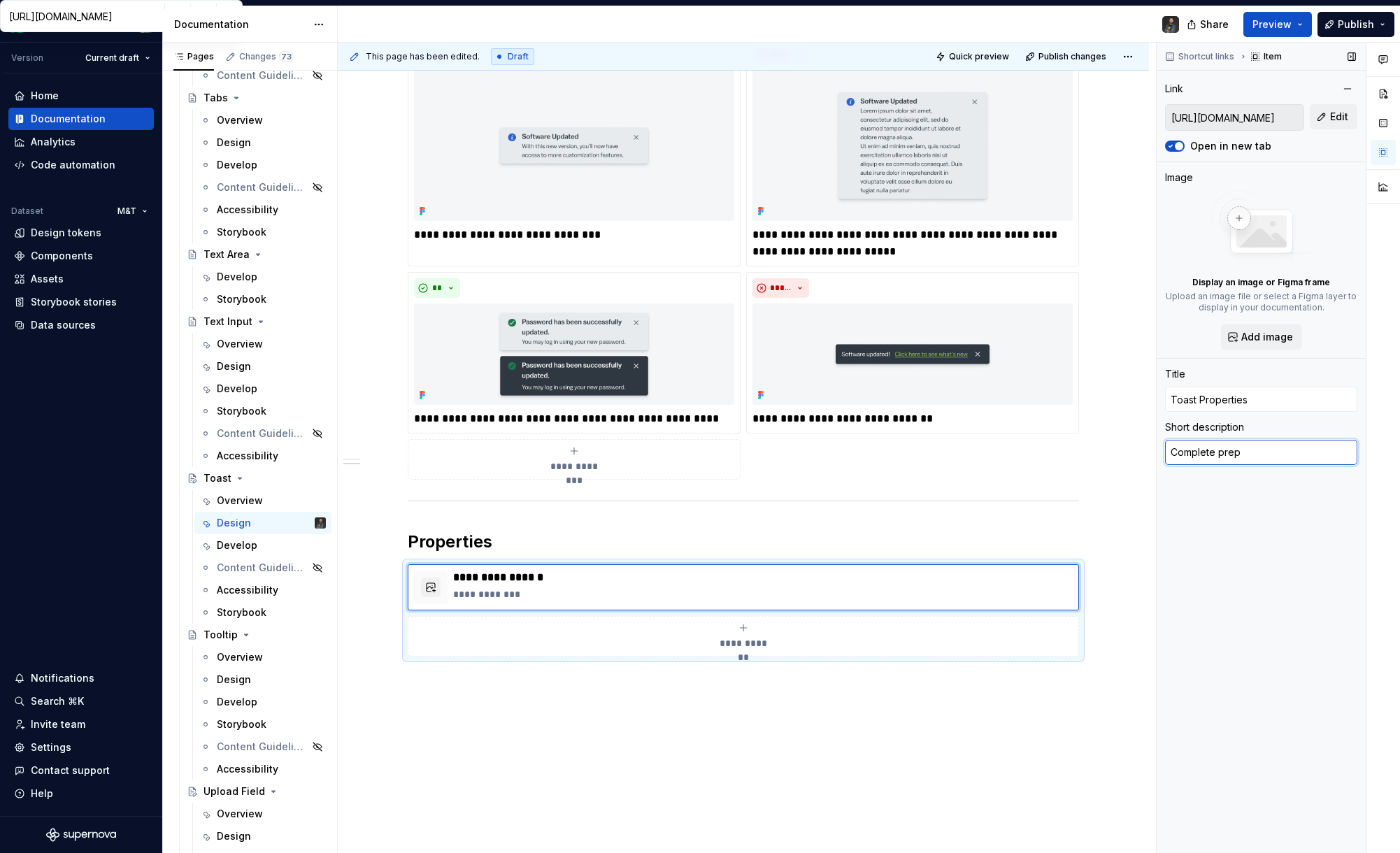
type textarea "Complete prepo"
type textarea "*"
type textarea "Complete prep"
type textarea "*"
type textarea "Complete pre"
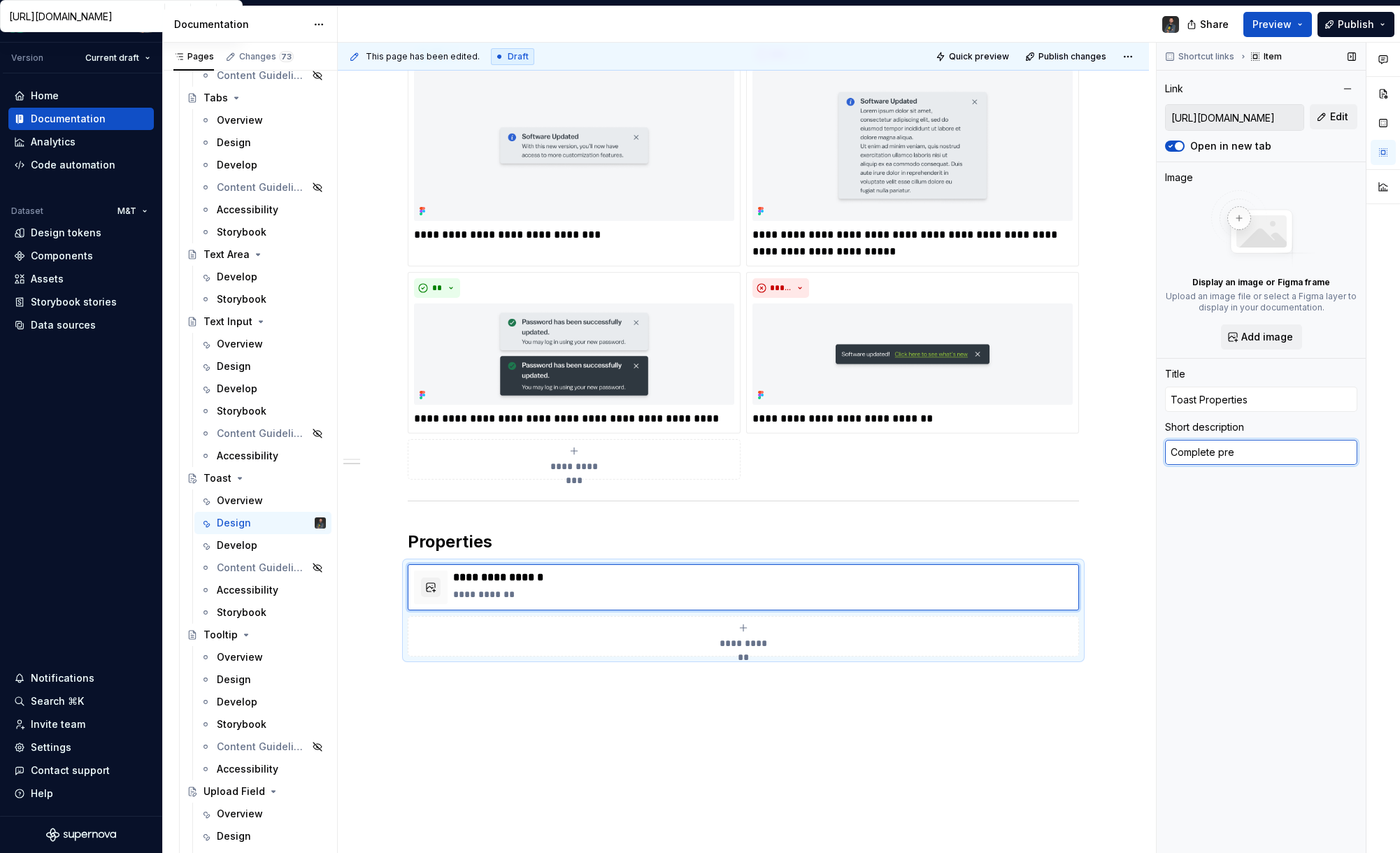
type textarea "*"
type textarea "Complete pr"
type textarea "*"
type textarea "Complete p"
type textarea "*"
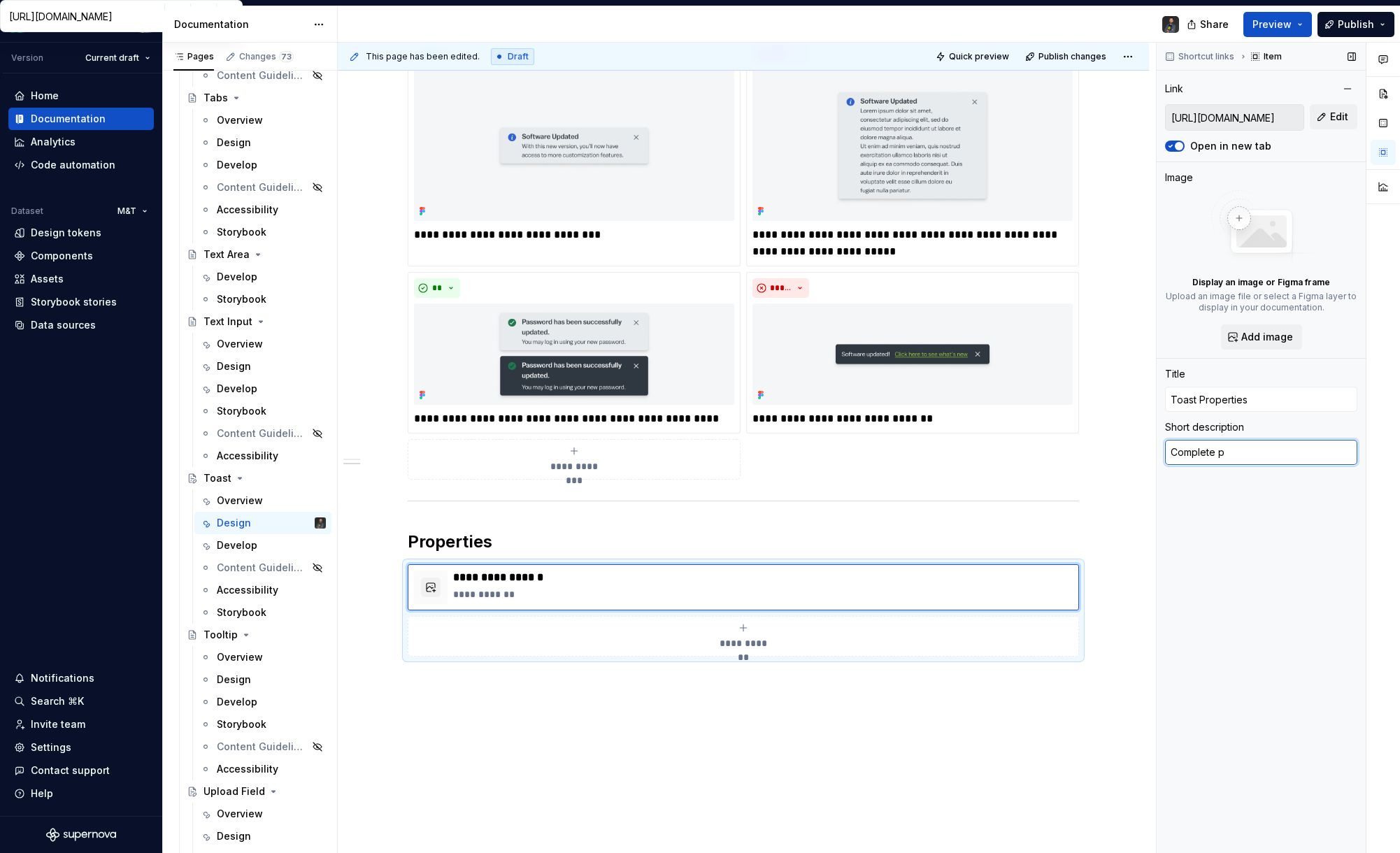
type textarea "Complete"
type textarea "*"
type textarea "Complete"
type textarea "*"
type textarea "Complet"
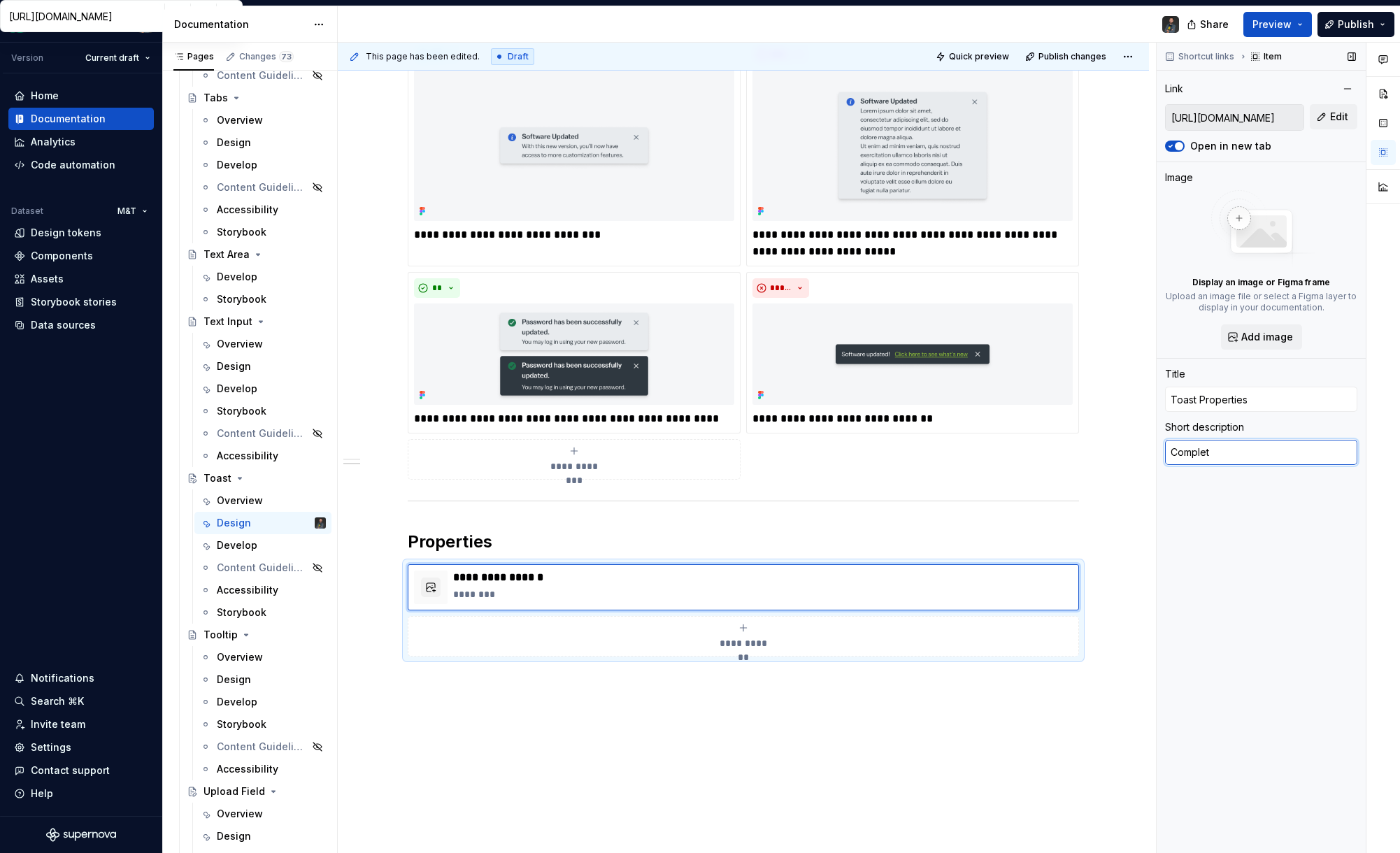
type textarea "*"
type textarea "Comple"
type textarea "*"
type textarea "Compl"
type textarea "*"
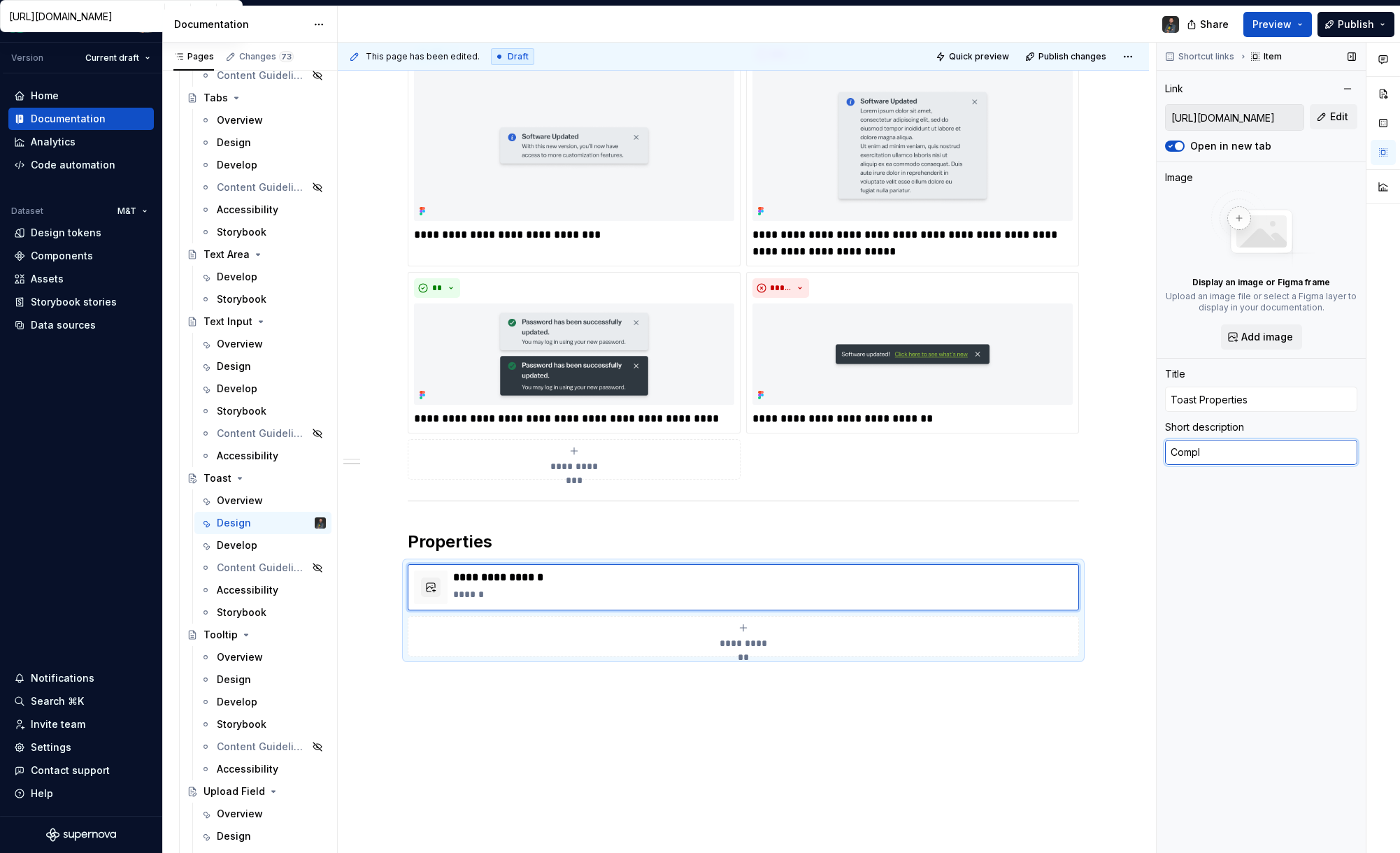
type textarea "Comp"
type textarea "*"
type textarea "Com"
type textarea "*"
type textarea "Co"
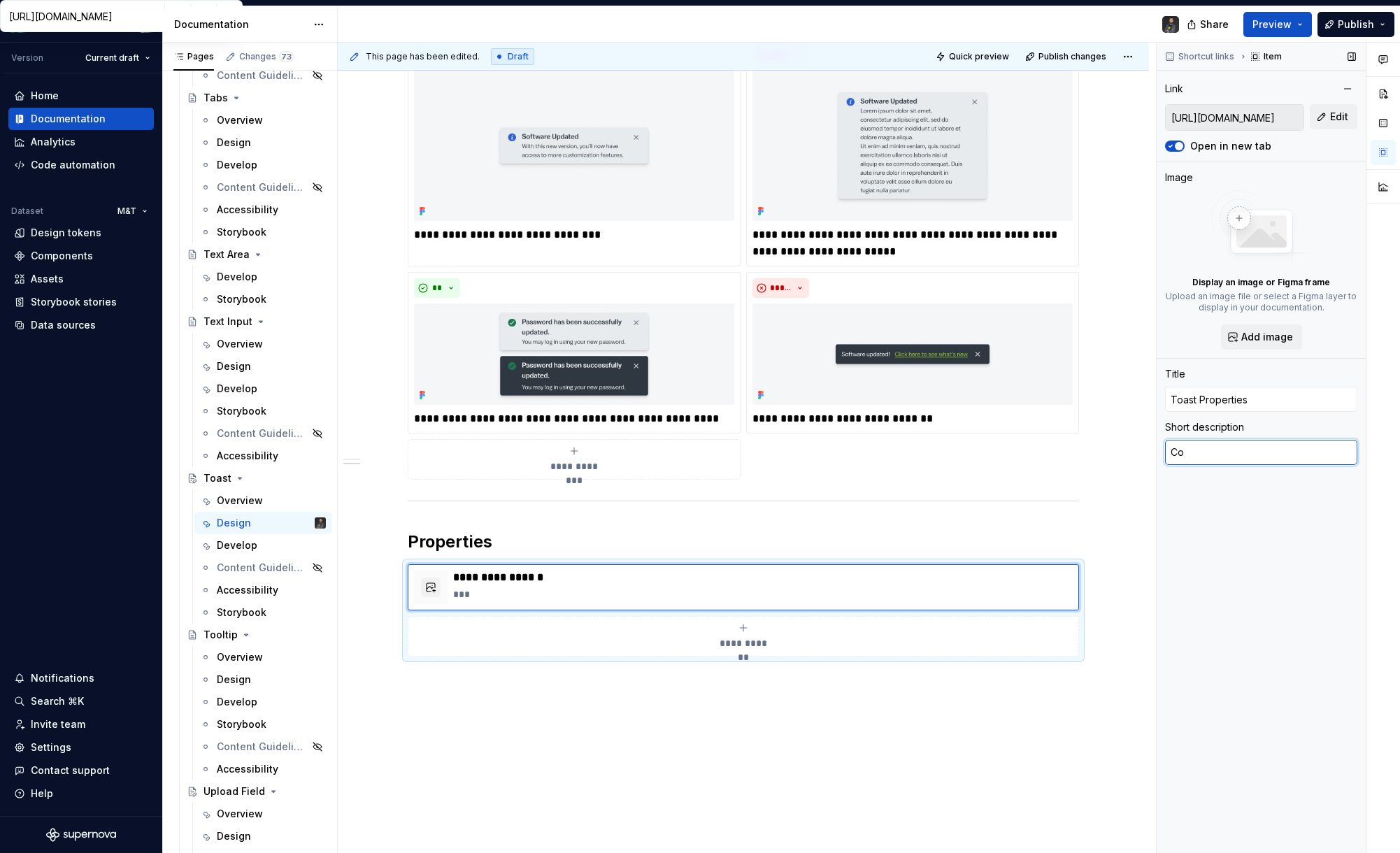
type textarea "*"
type textarea "C"
type textarea "*"
type textarea "F"
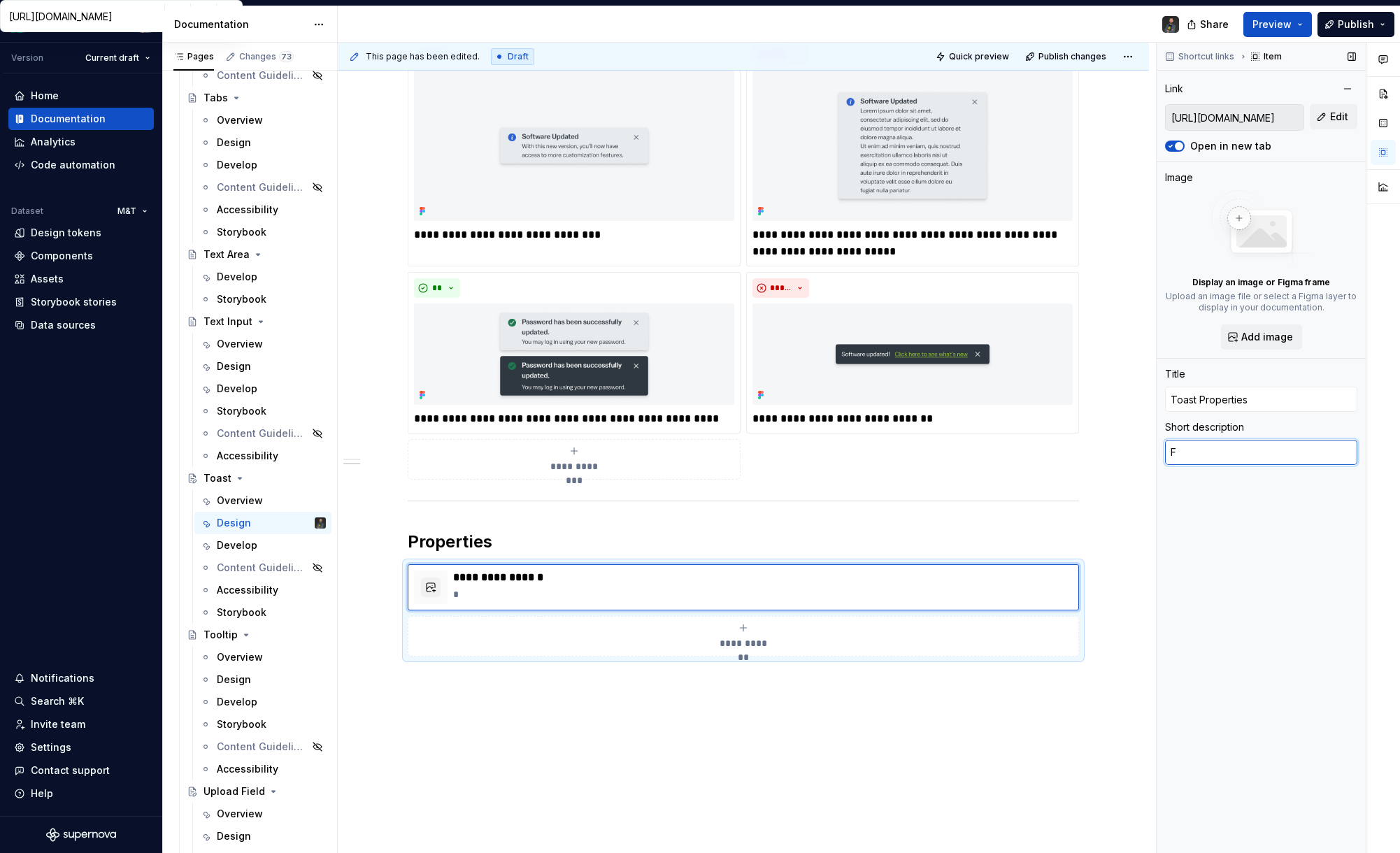
type textarea "*"
type textarea "Fu"
type textarea "*"
type textarea "Ful"
type textarea "*"
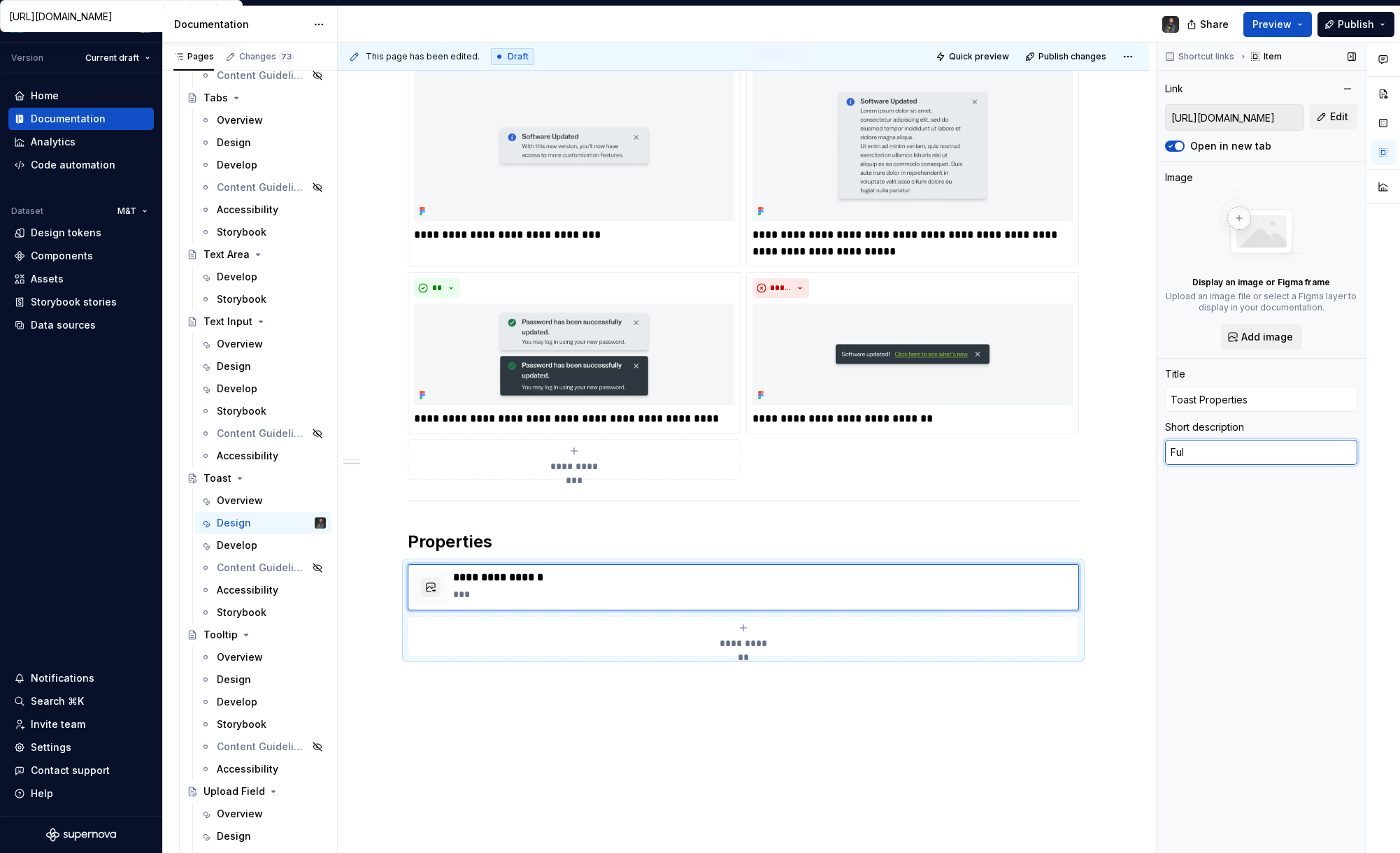
type textarea "Full"
type textarea "*"
type textarea "Full"
type textarea "*"
type textarea "Full p"
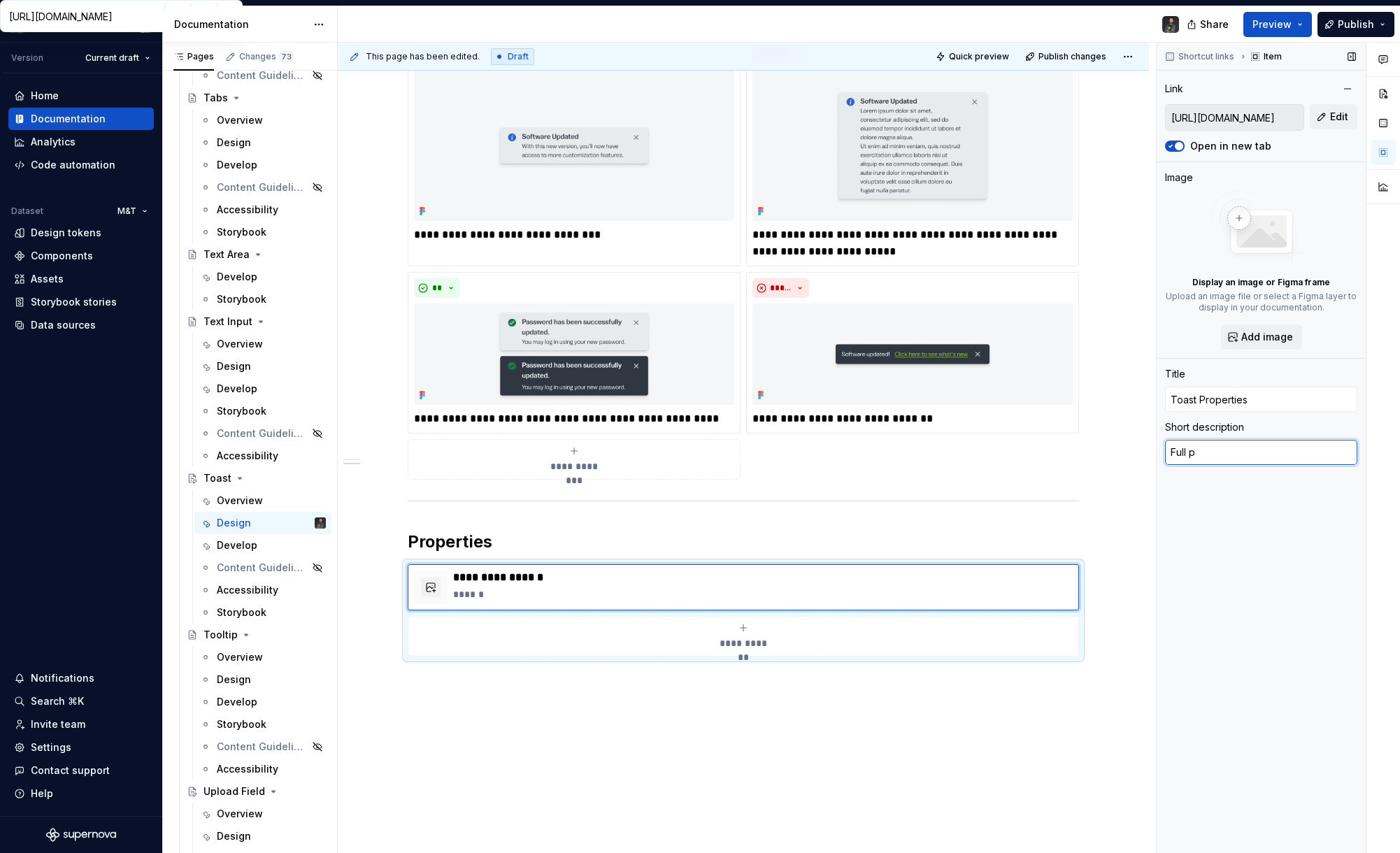
type textarea "*"
type textarea "Full pr"
type textarea "*"
type textarea "Full pre"
type textarea "*"
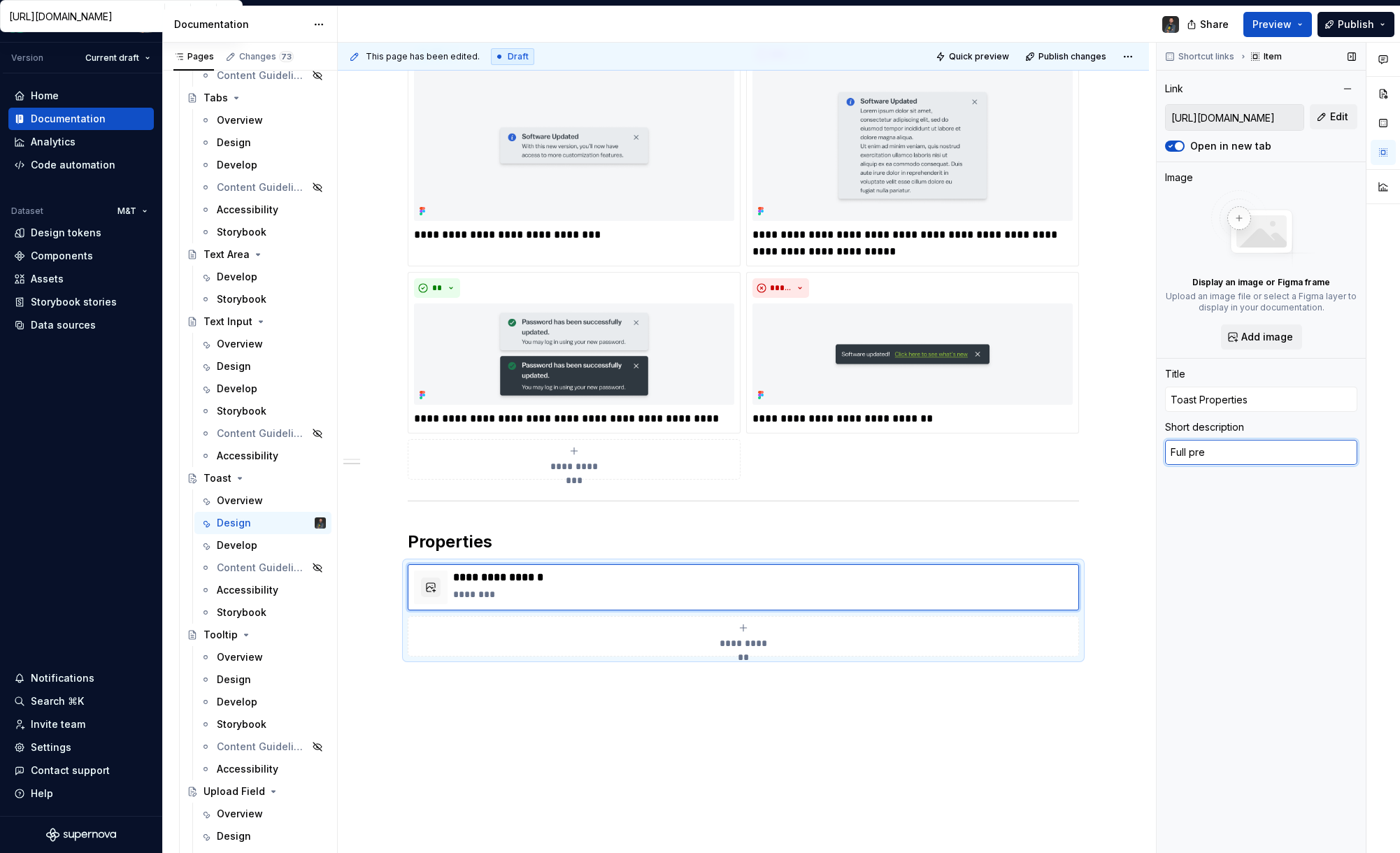
type textarea "Full preo"
type textarea "*"
type textarea "Full preop"
type textarea "*"
type textarea "Full preo"
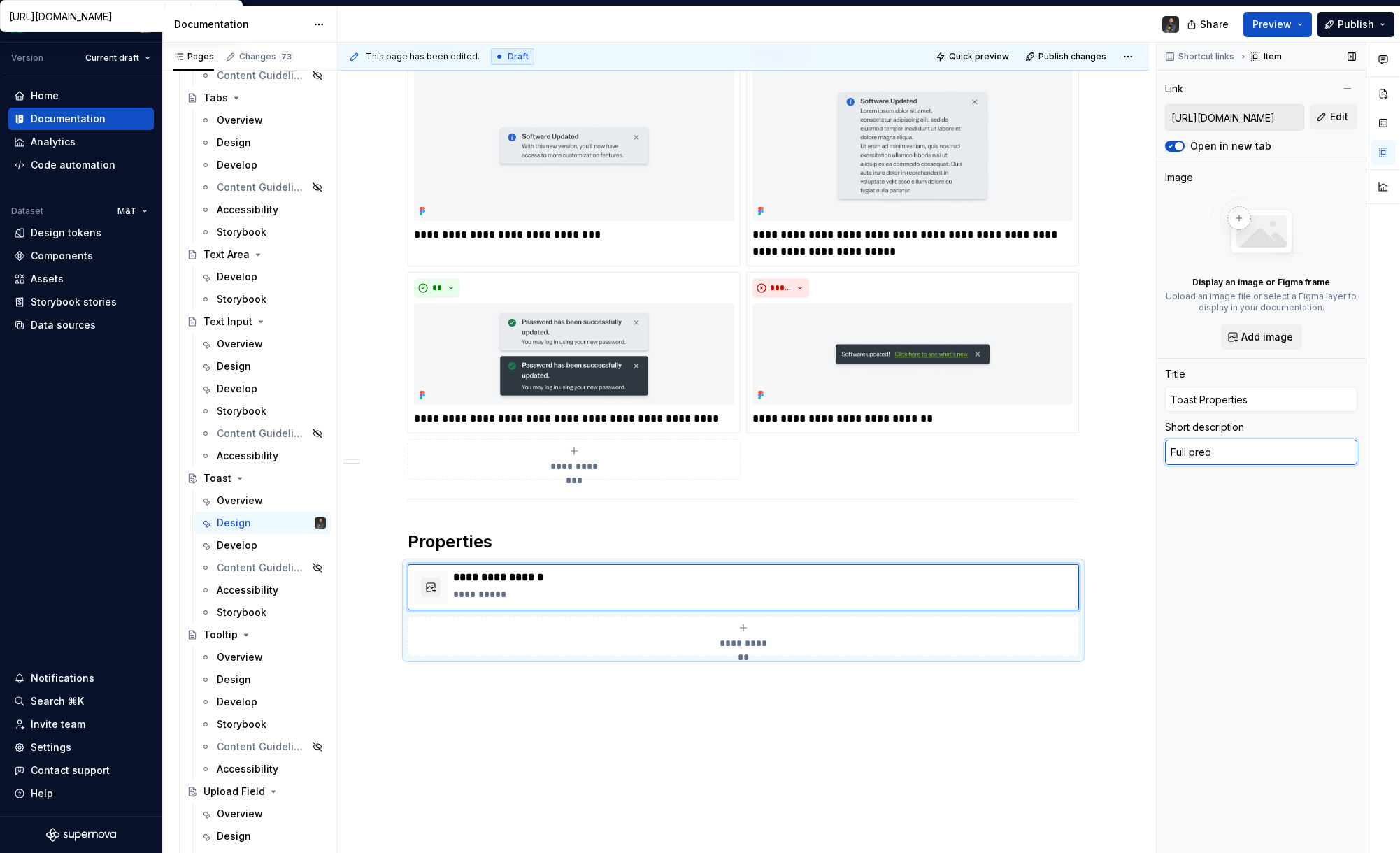
type textarea "*"
type textarea "Full pre"
type textarea "*"
type textarea "Full pr"
type textarea "*"
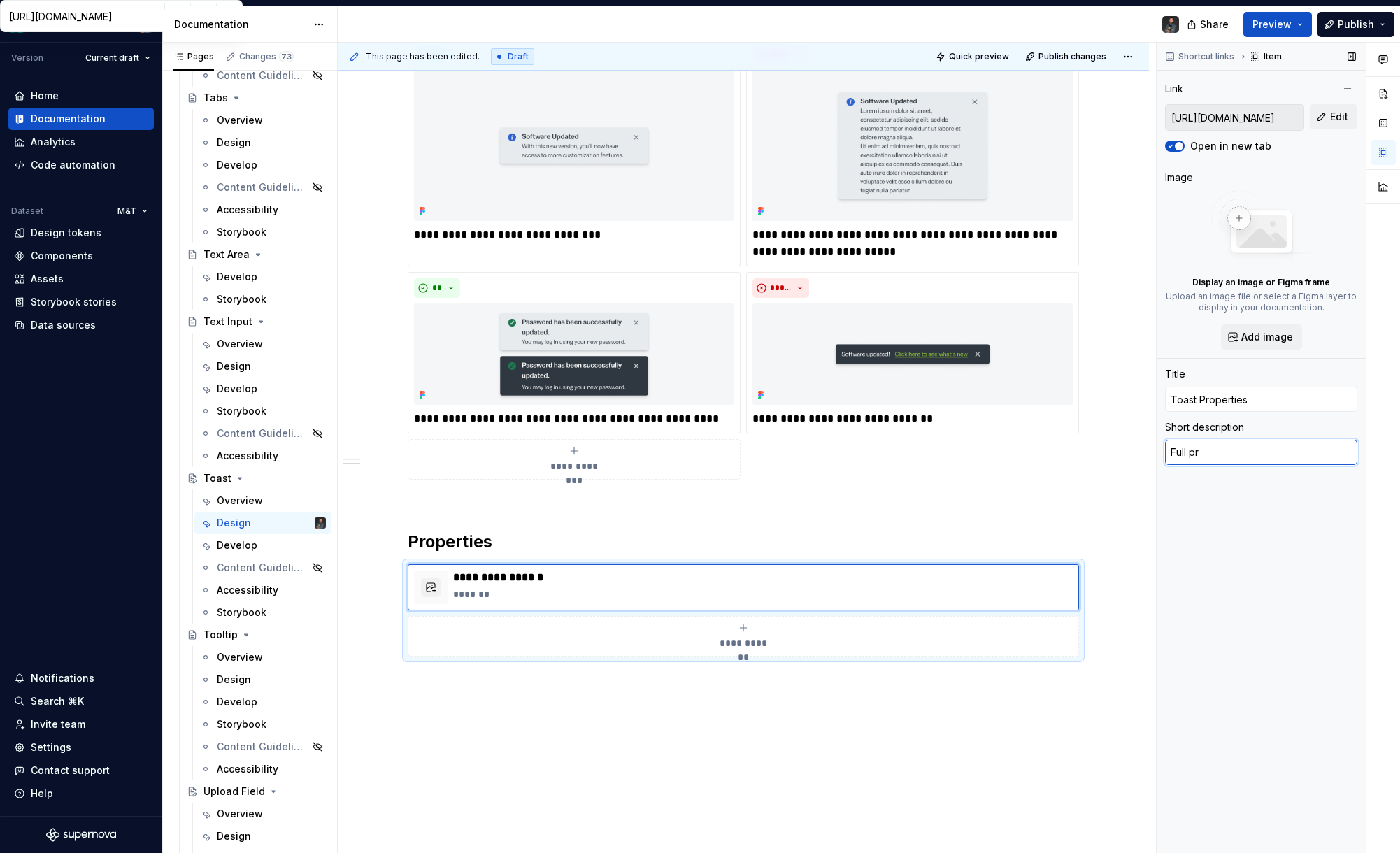
type textarea "Full pro"
type textarea "*"
type textarea "Full prop"
type textarea "*"
type textarea "Full prope"
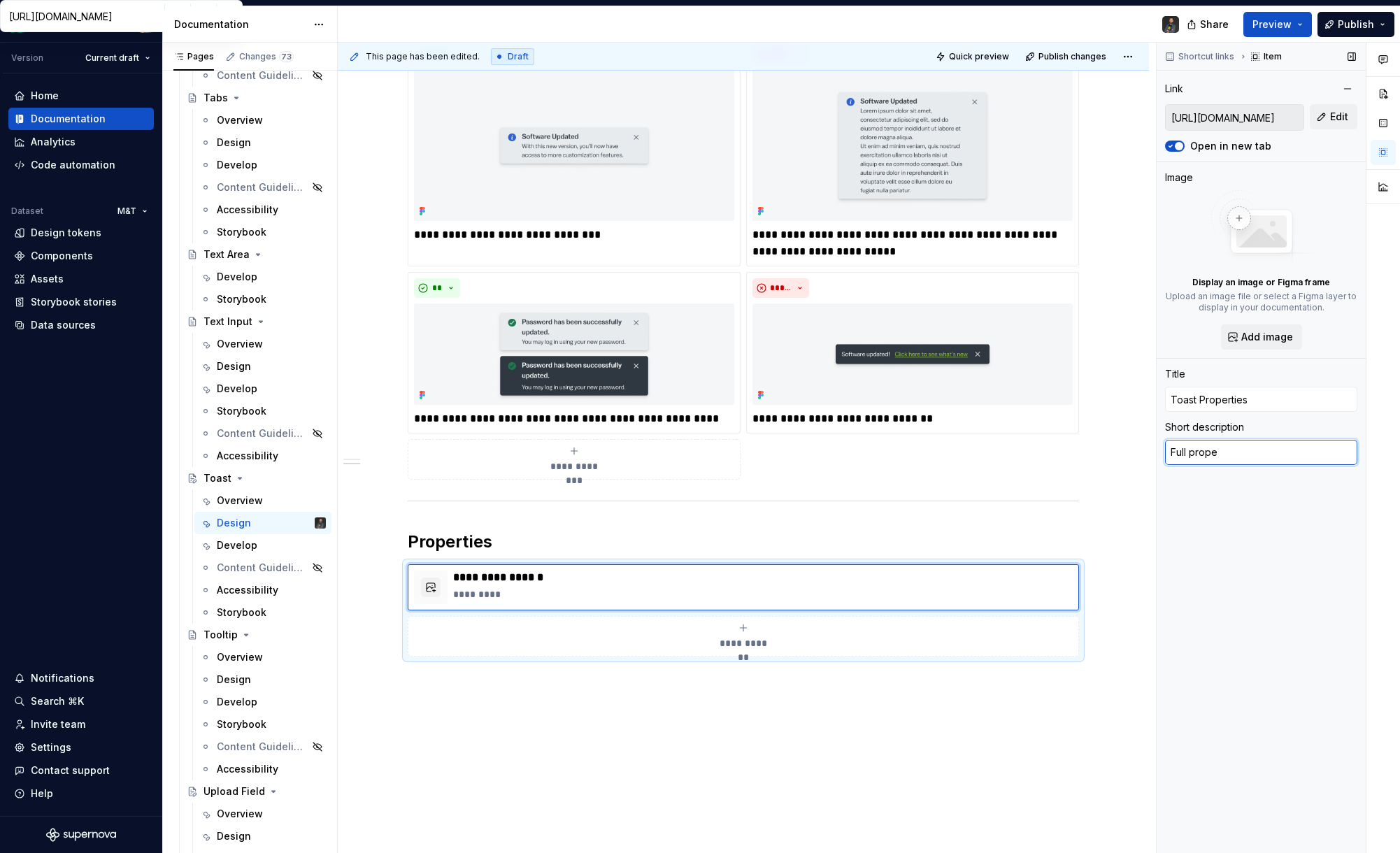
type textarea "*"
type textarea "Full proper"
type textarea "*"
type textarea "Full propert"
type textarea "*"
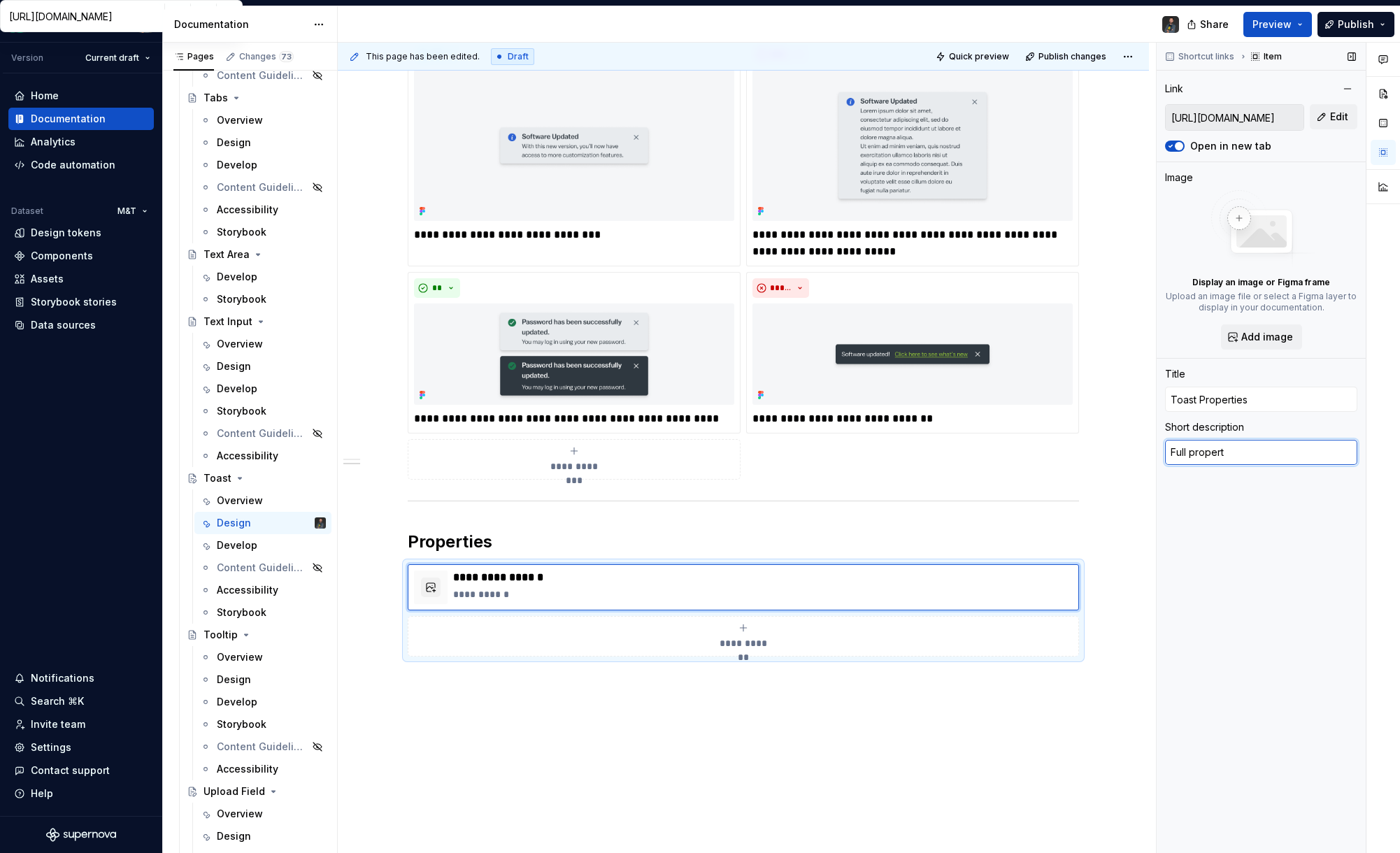
type textarea "Full properti"
type textarea "*"
type textarea "Full properties"
type textarea "*"
type textarea "Full properties"
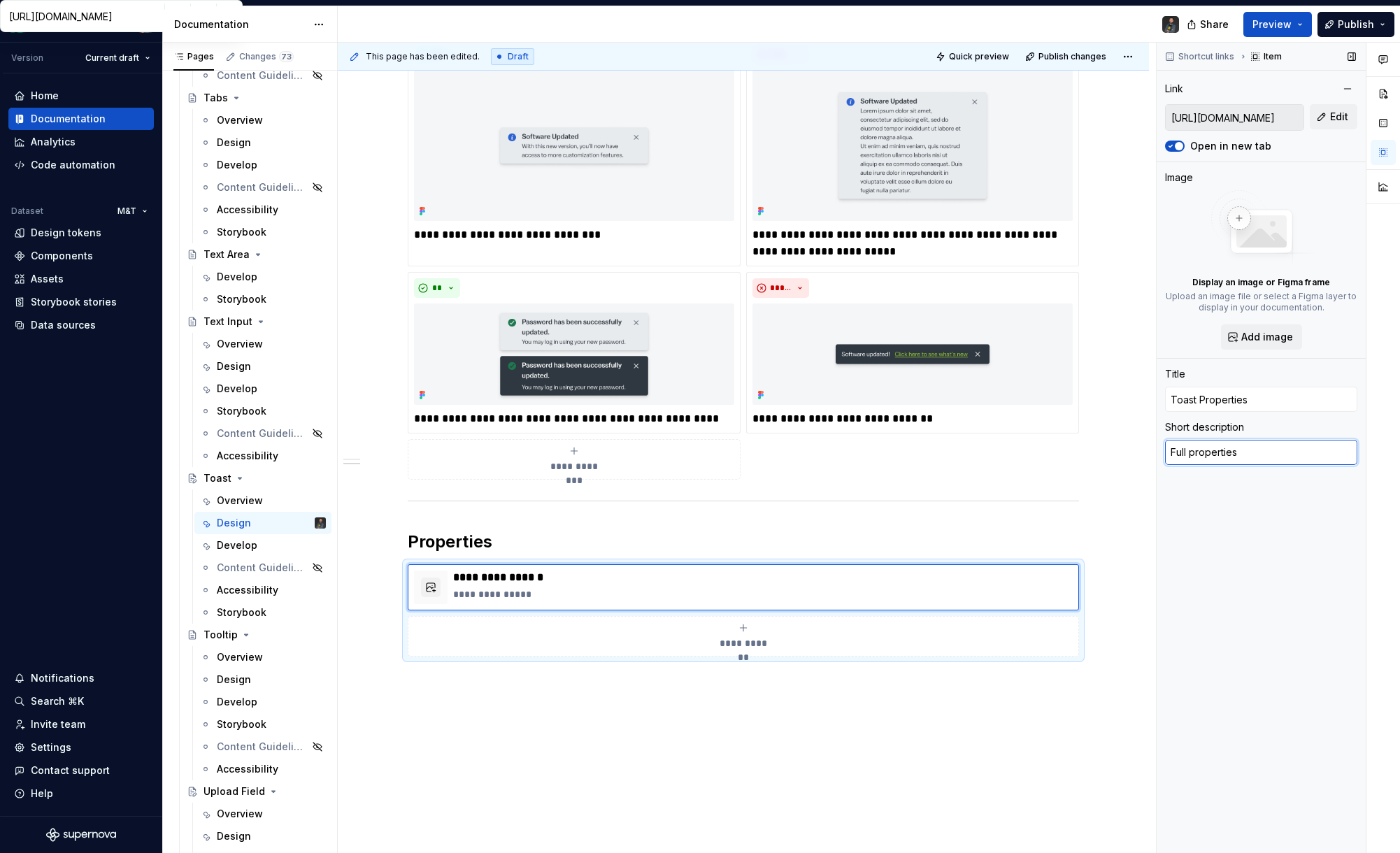
type textarea "*"
type textarea "Full properties f"
type textarea "*"
type textarea "Full properties fo"
type textarea "*"
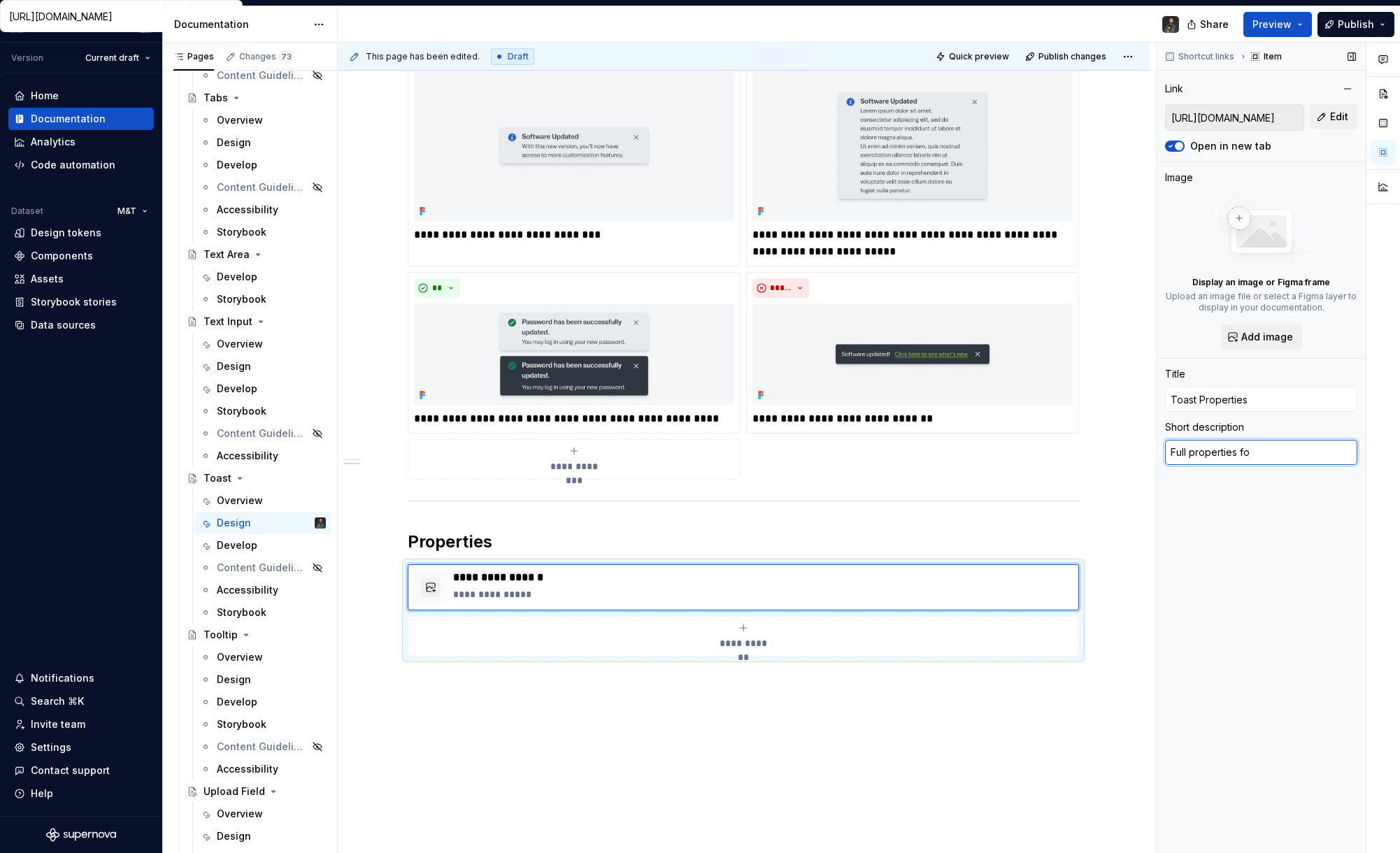
type textarea "Full properties for"
type textarea "*"
type textarea "Full properties for t"
type textarea "*"
type textarea "Full properties for th"
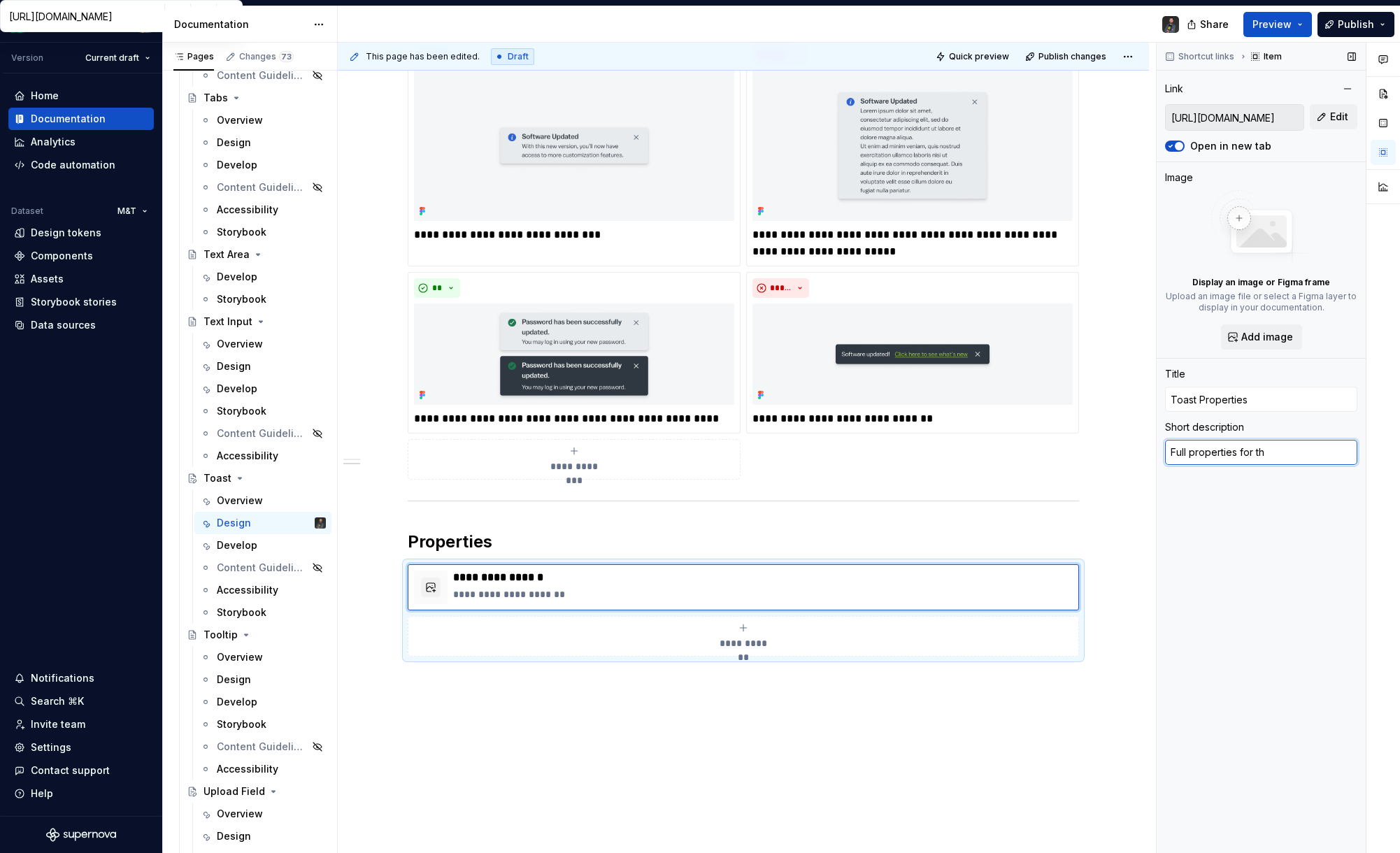
type textarea "*"
click at [440, 588] on button "button" at bounding box center [430, 587] width 20 height 20
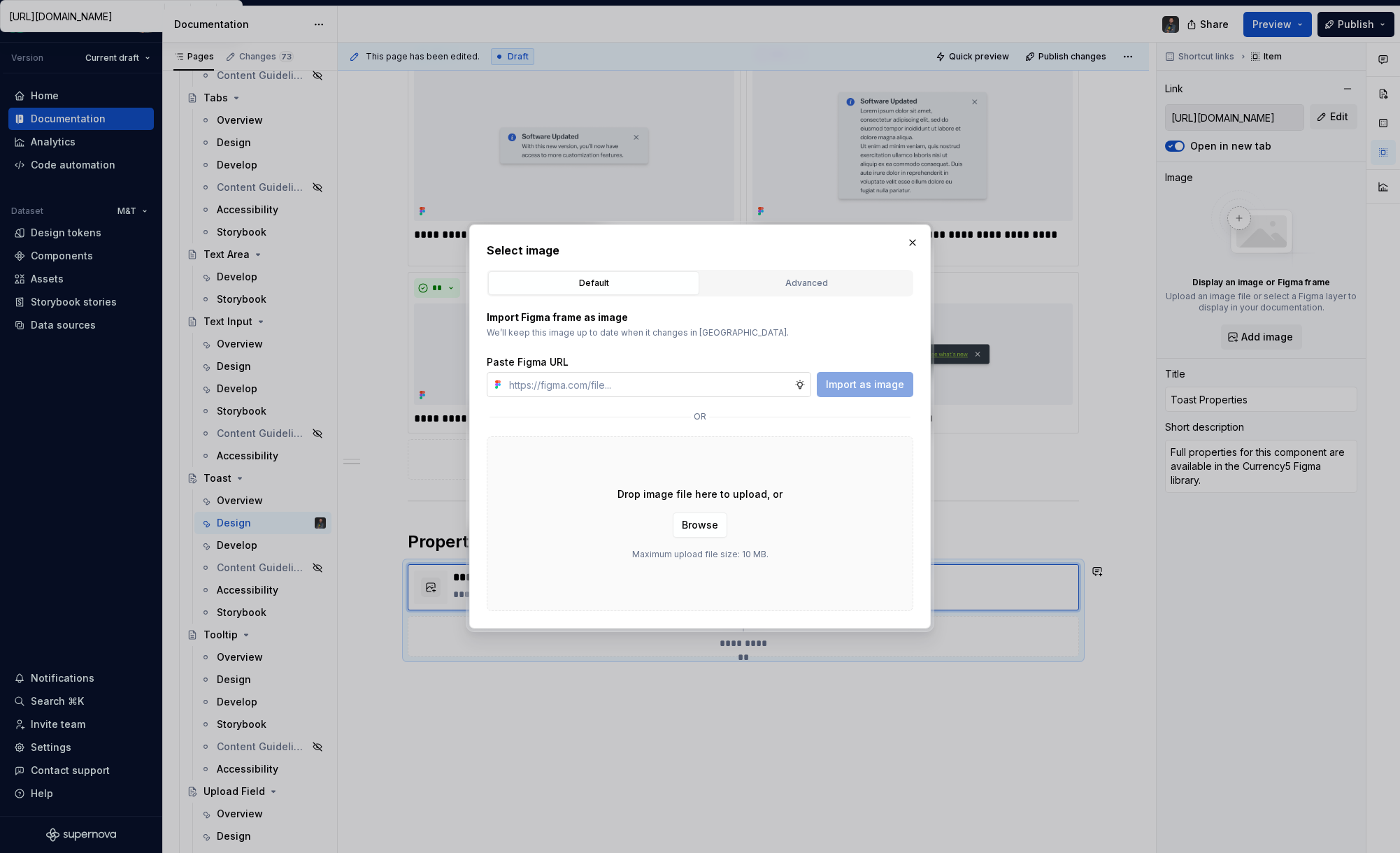
click at [597, 376] on input "text" at bounding box center [649, 385] width 291 height 26
click at [892, 385] on span "Import as image" at bounding box center [865, 384] width 78 height 14
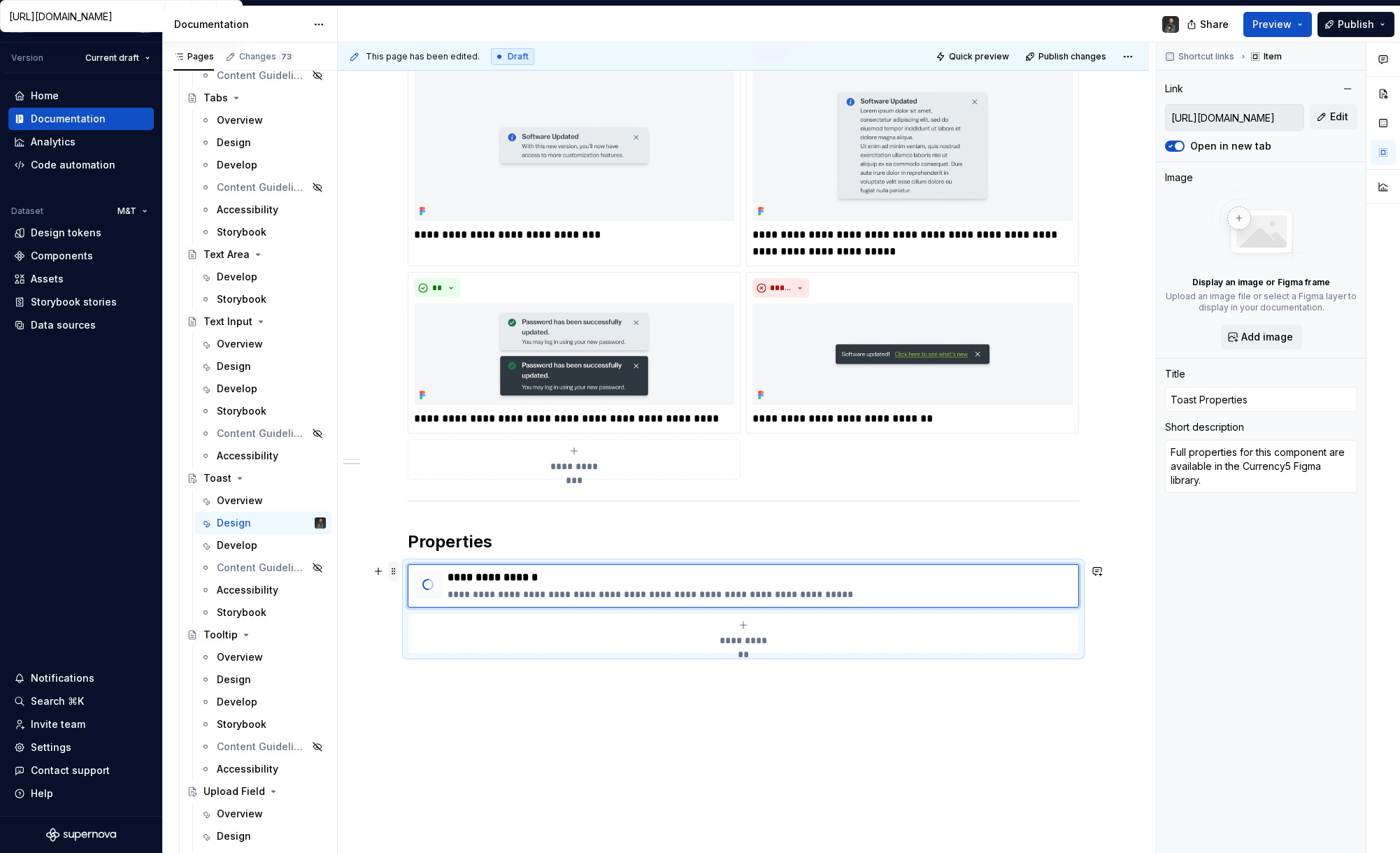
click at [399, 575] on span at bounding box center [393, 570] width 11 height 20
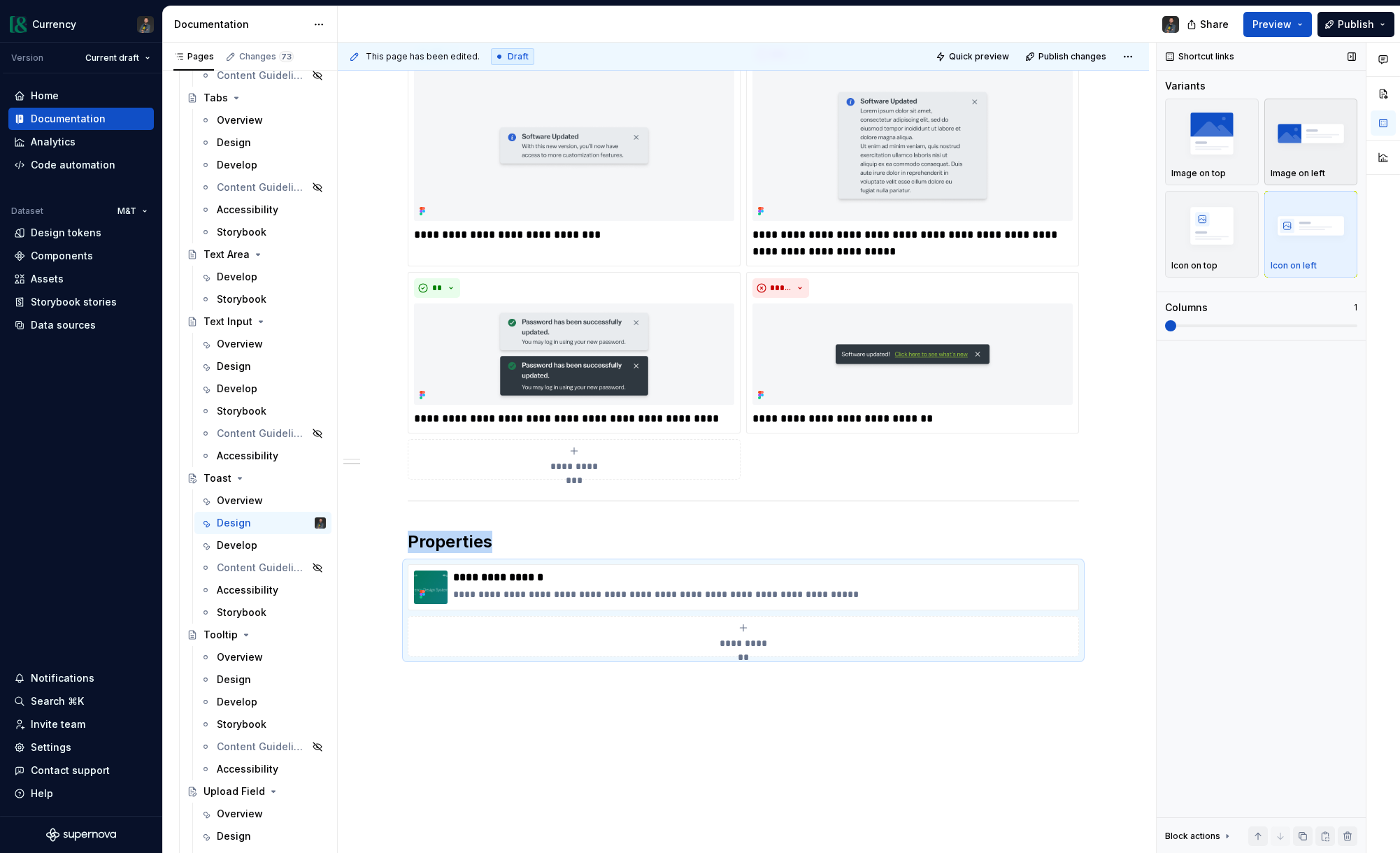
click at [1129, 145] on img "button" at bounding box center [1311, 133] width 81 height 51
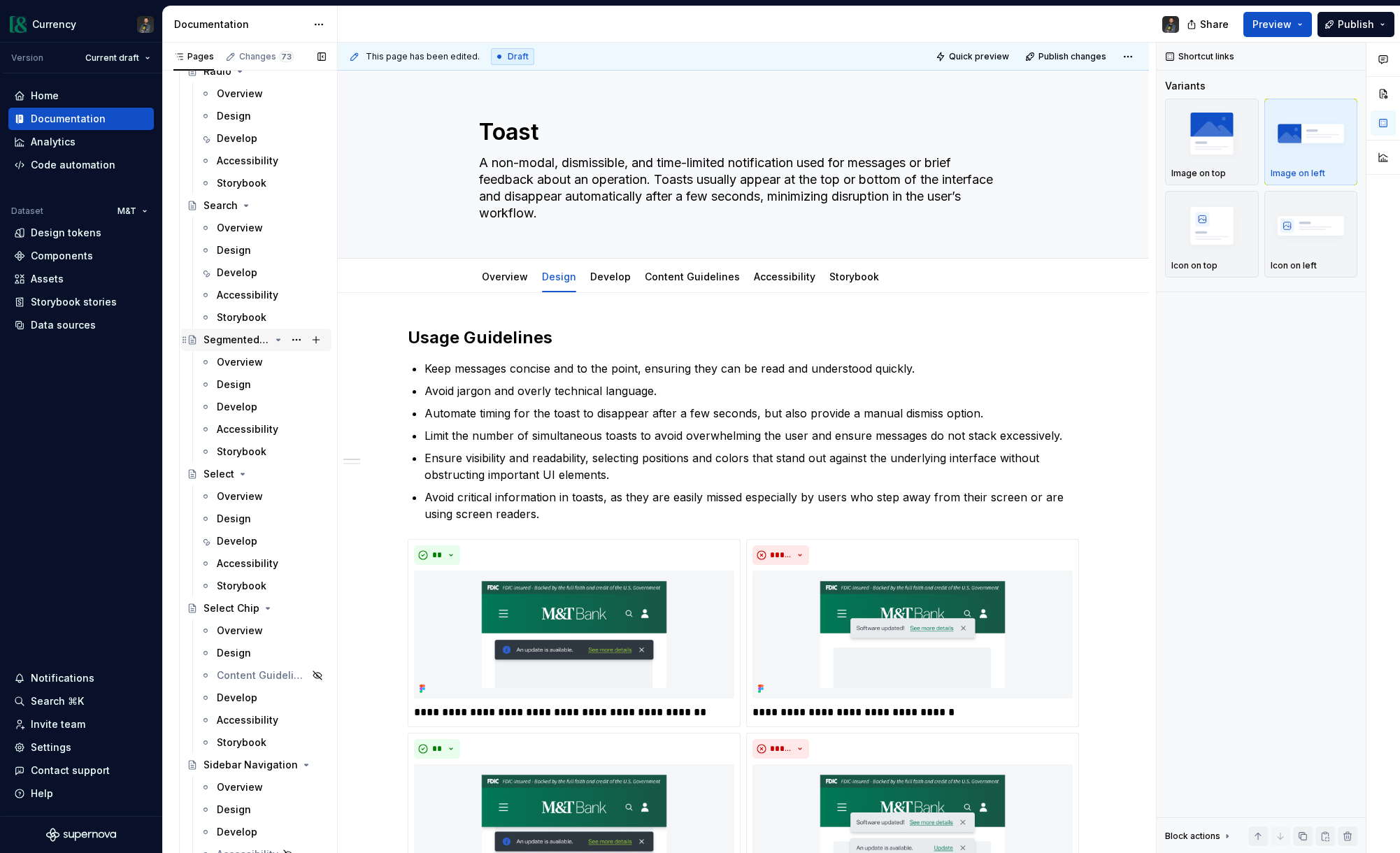
scroll to position [5021, 0]
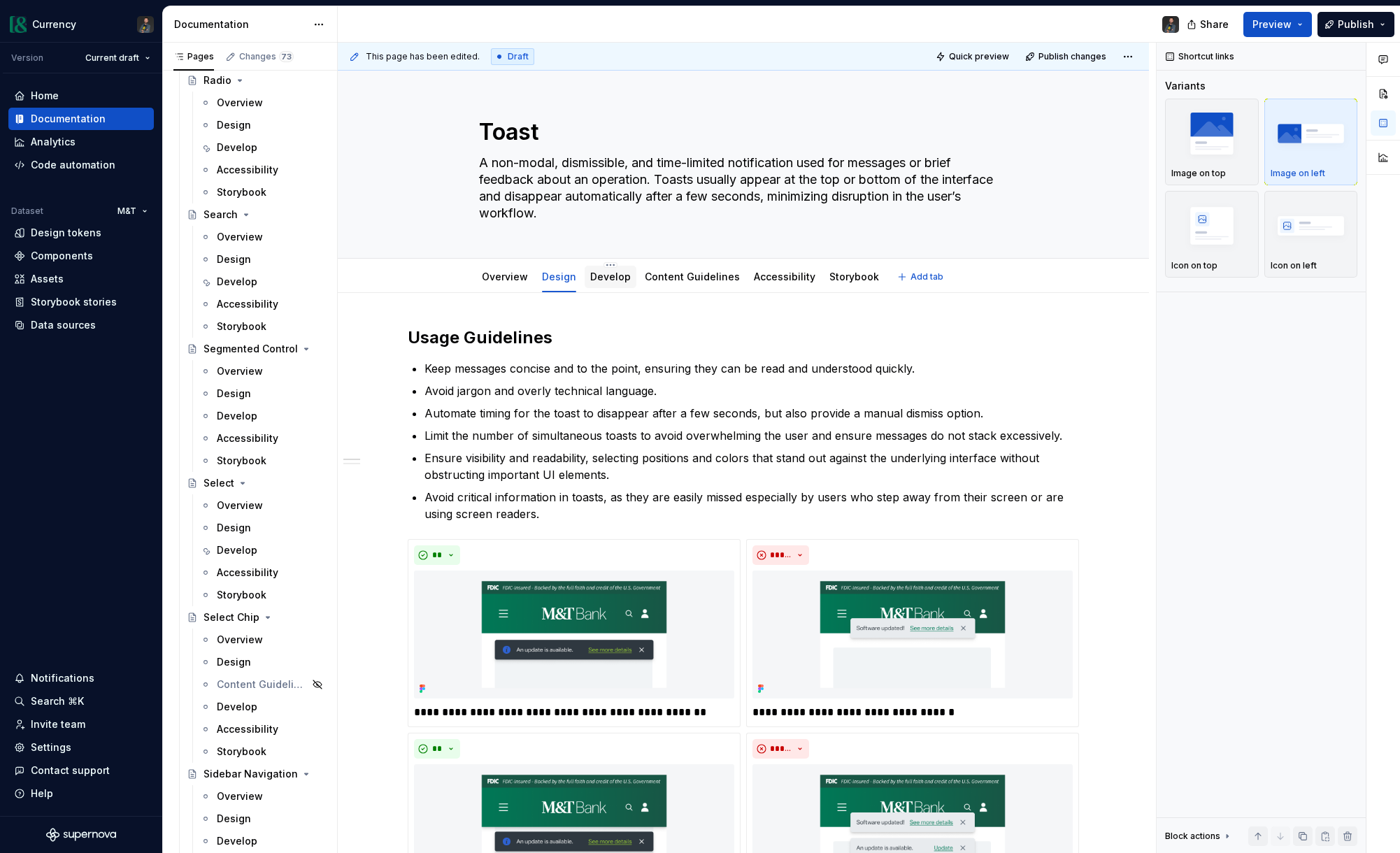
click at [630, 279] on div "Develop" at bounding box center [611, 277] width 52 height 22
click at [608, 280] on link "Develop" at bounding box center [611, 277] width 41 height 12
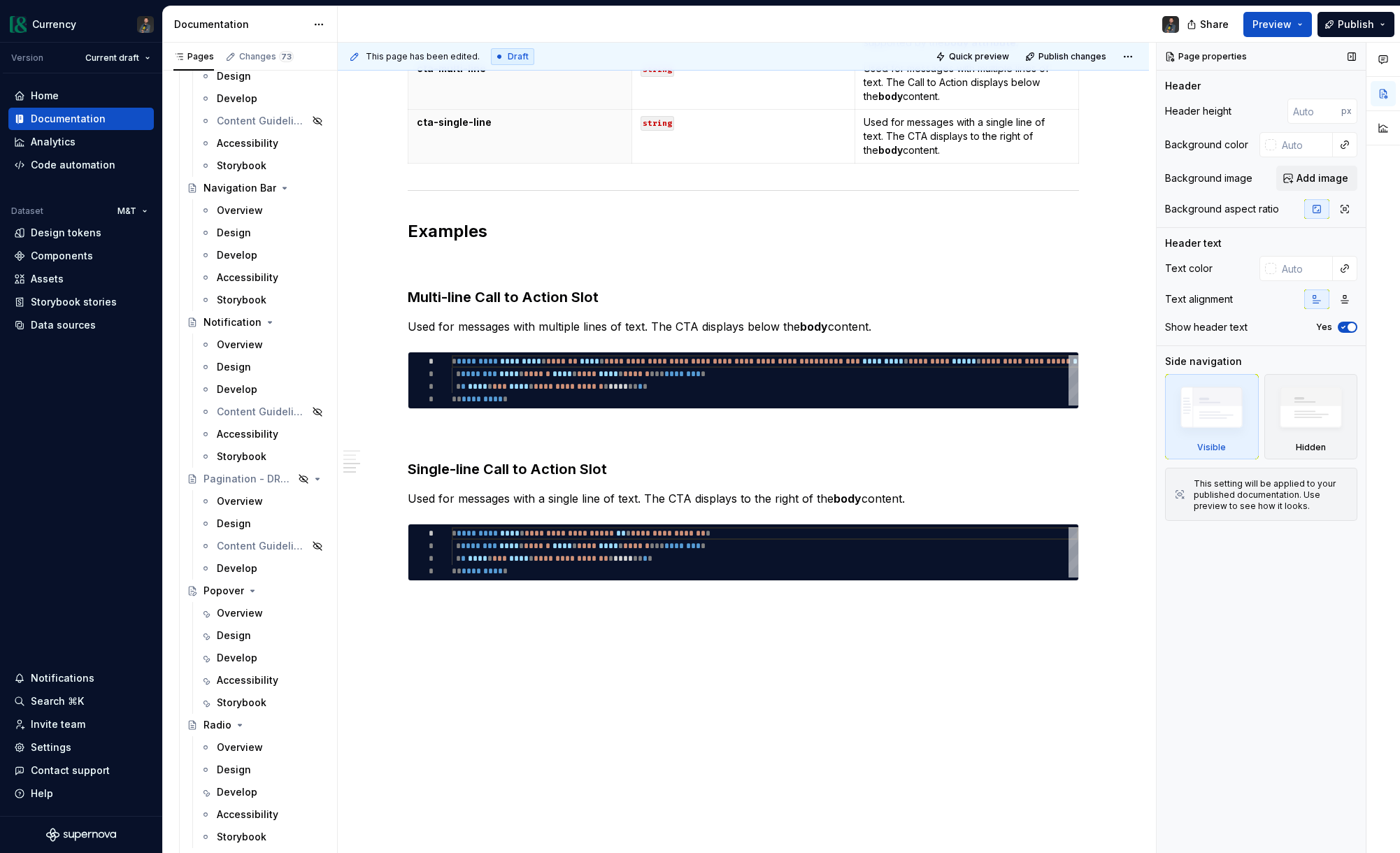
scroll to position [4376, 0]
click at [232, 367] on div "Design" at bounding box center [234, 368] width 34 height 14
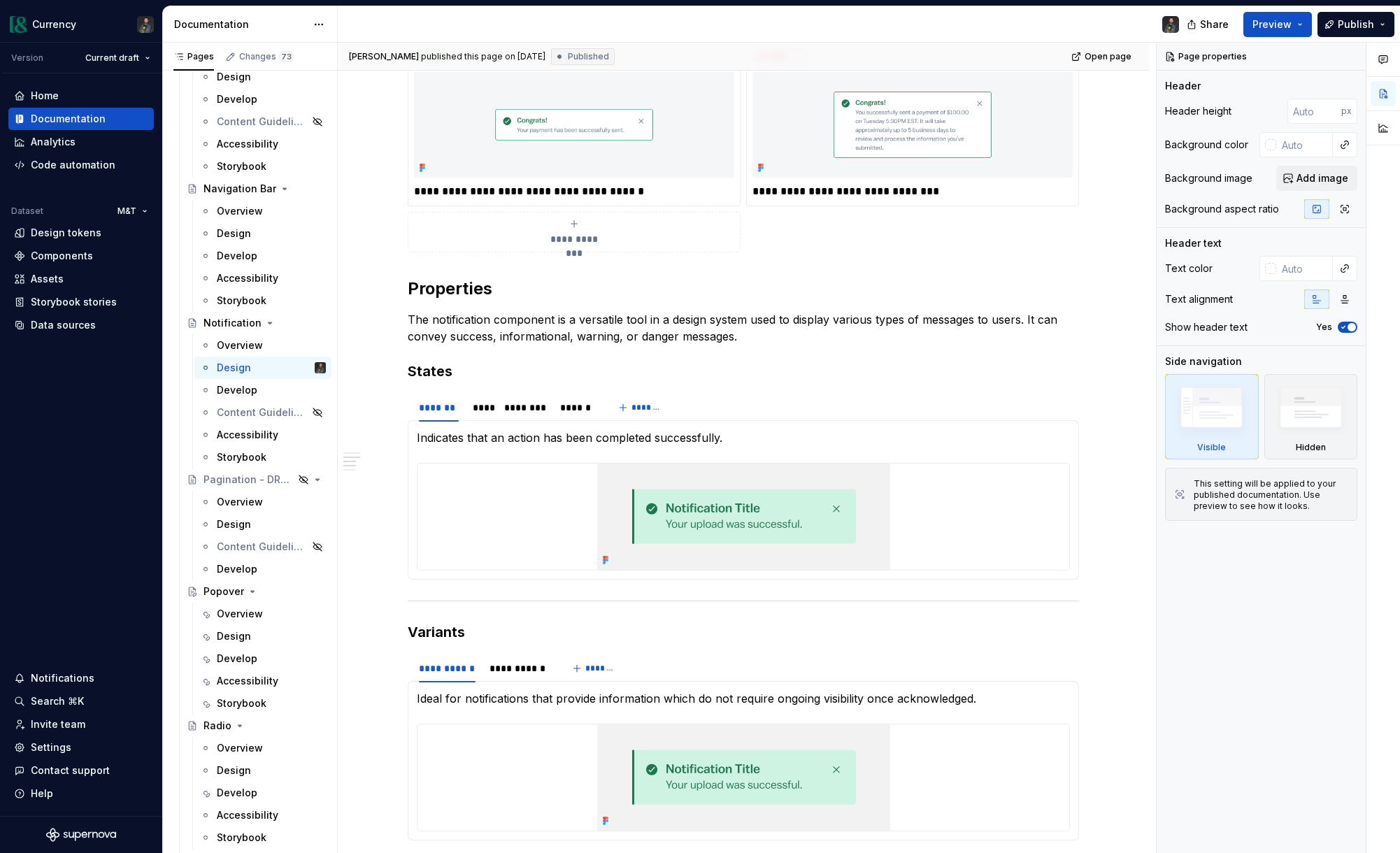
scroll to position [1283, 0]
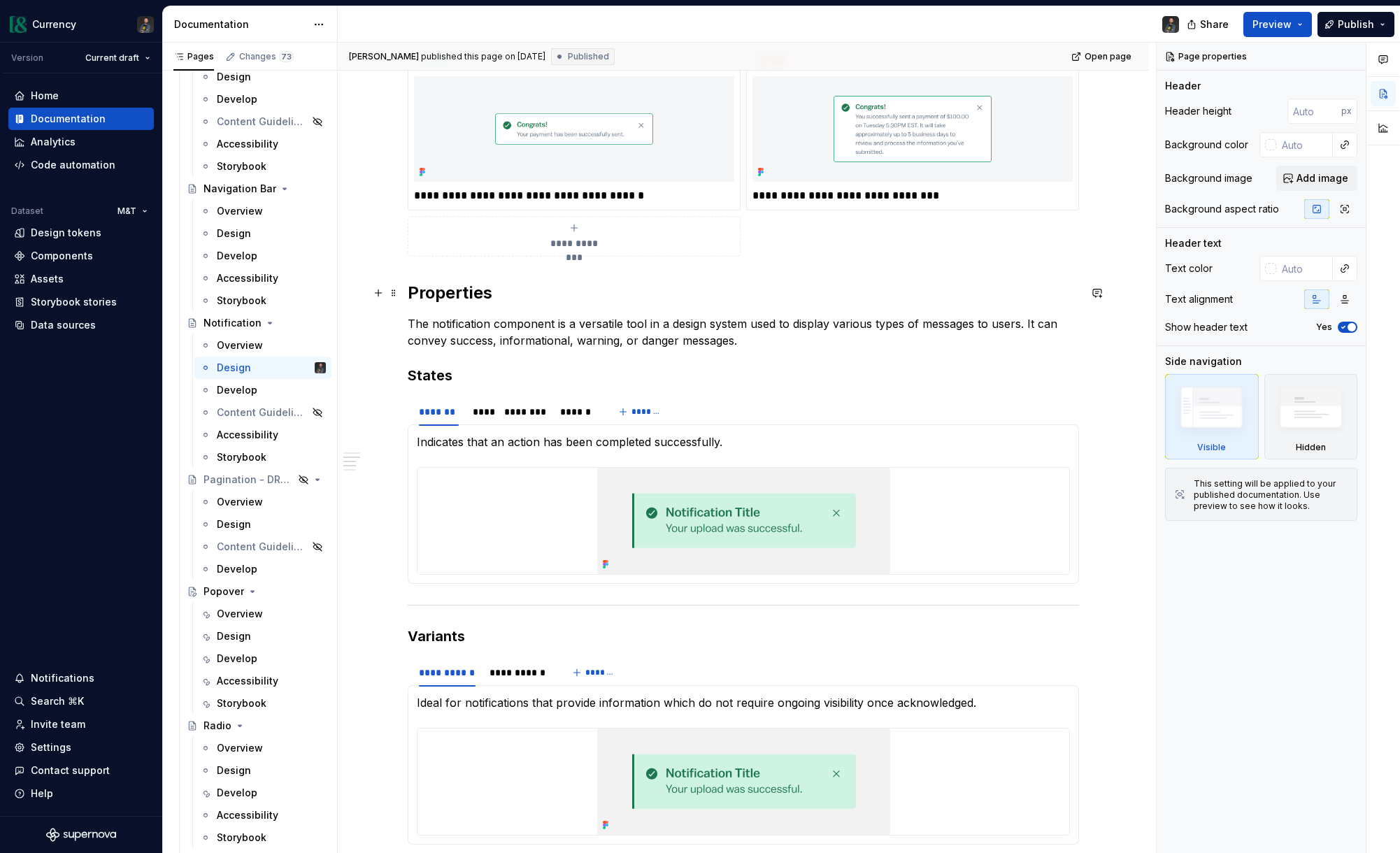
click at [412, 288] on h2 "Properties" at bounding box center [743, 293] width 671 height 22
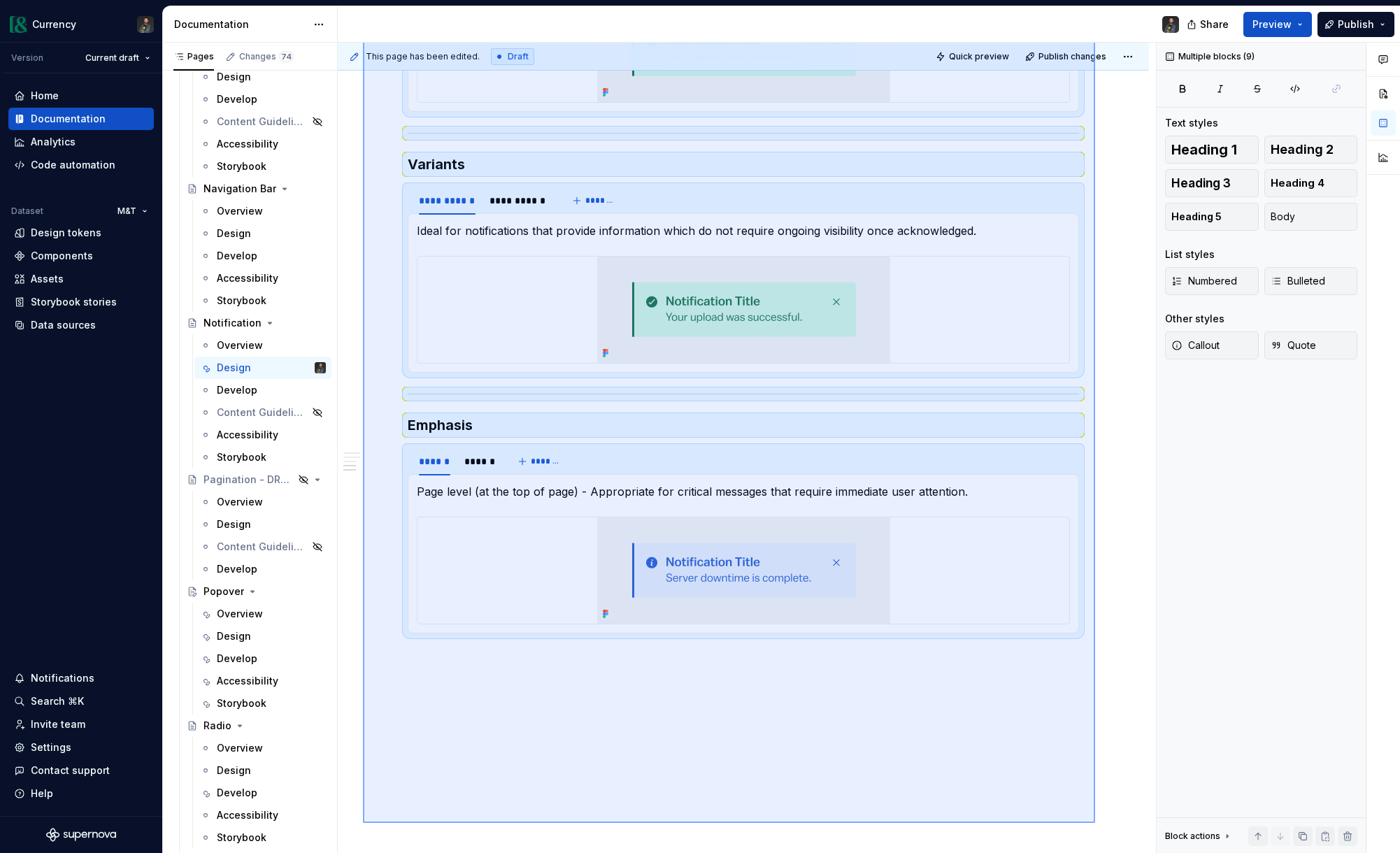
scroll to position [1818, 0]
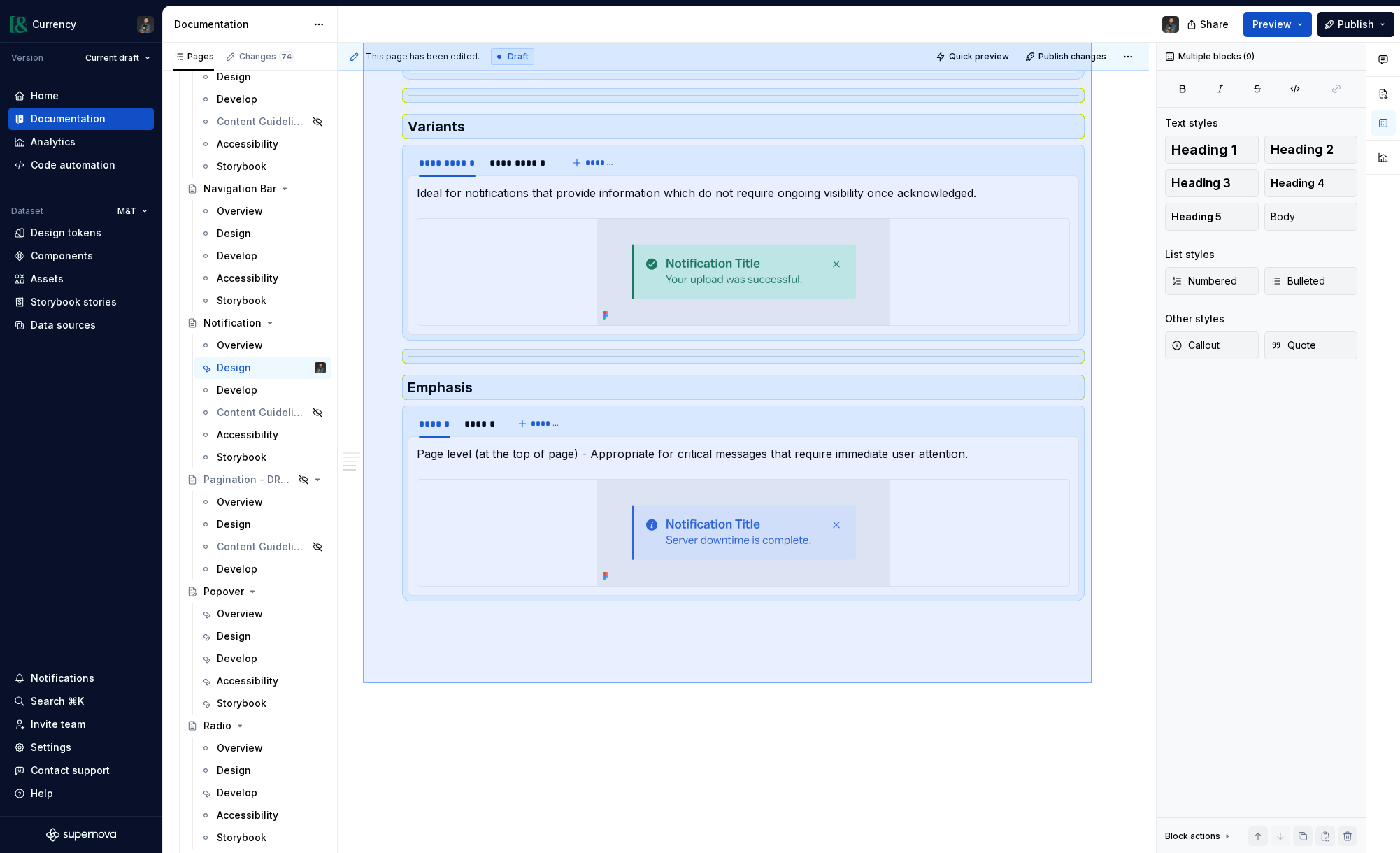
drag, startPoint x: 363, startPoint y: 341, endPoint x: 1092, endPoint y: 683, distance: 805.2
click at [1092, 683] on div "**********" at bounding box center [747, 448] width 818 height 811
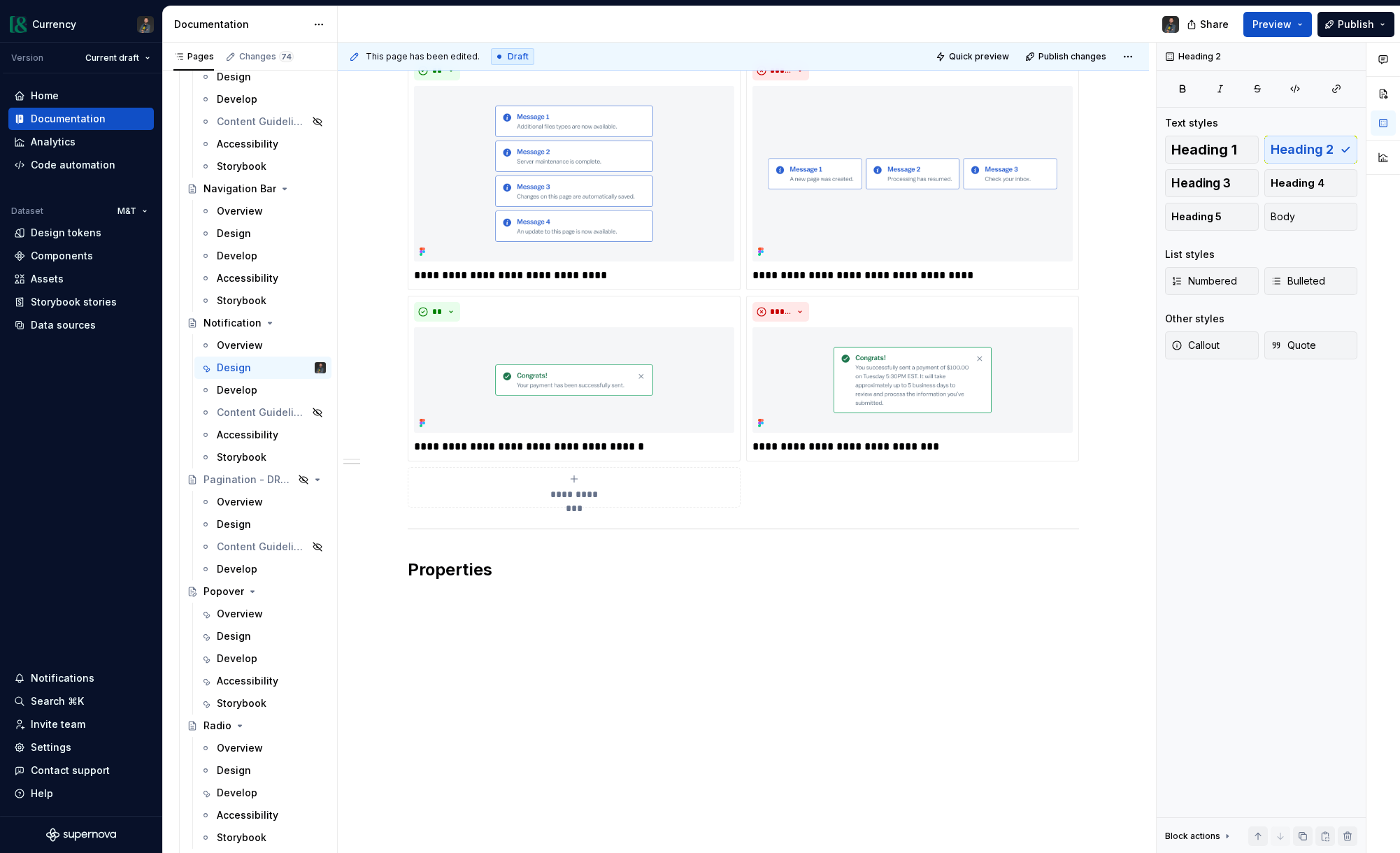
scroll to position [1060, 0]
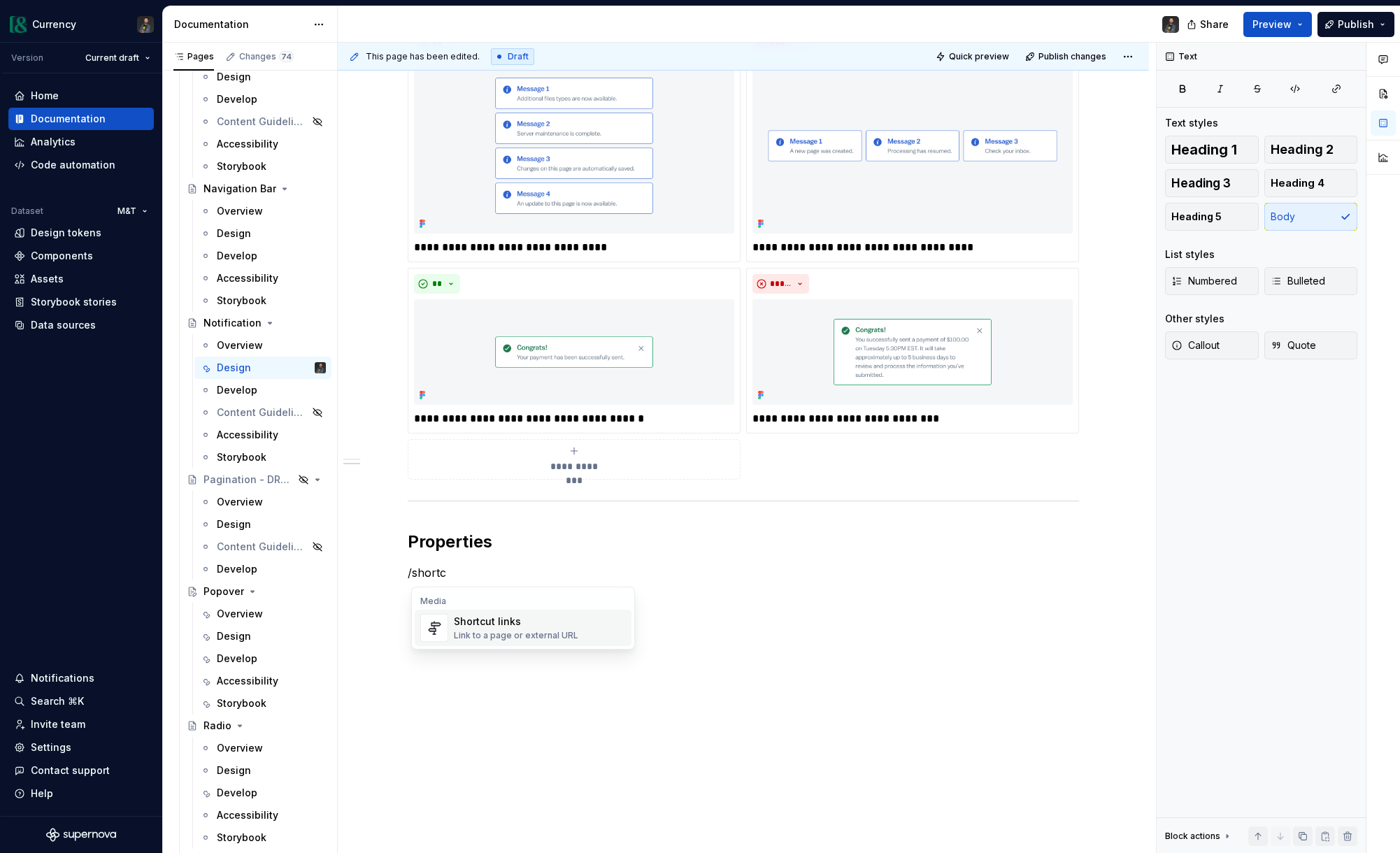
click at [473, 632] on div "Link to a page or external URL" at bounding box center [516, 635] width 124 height 11
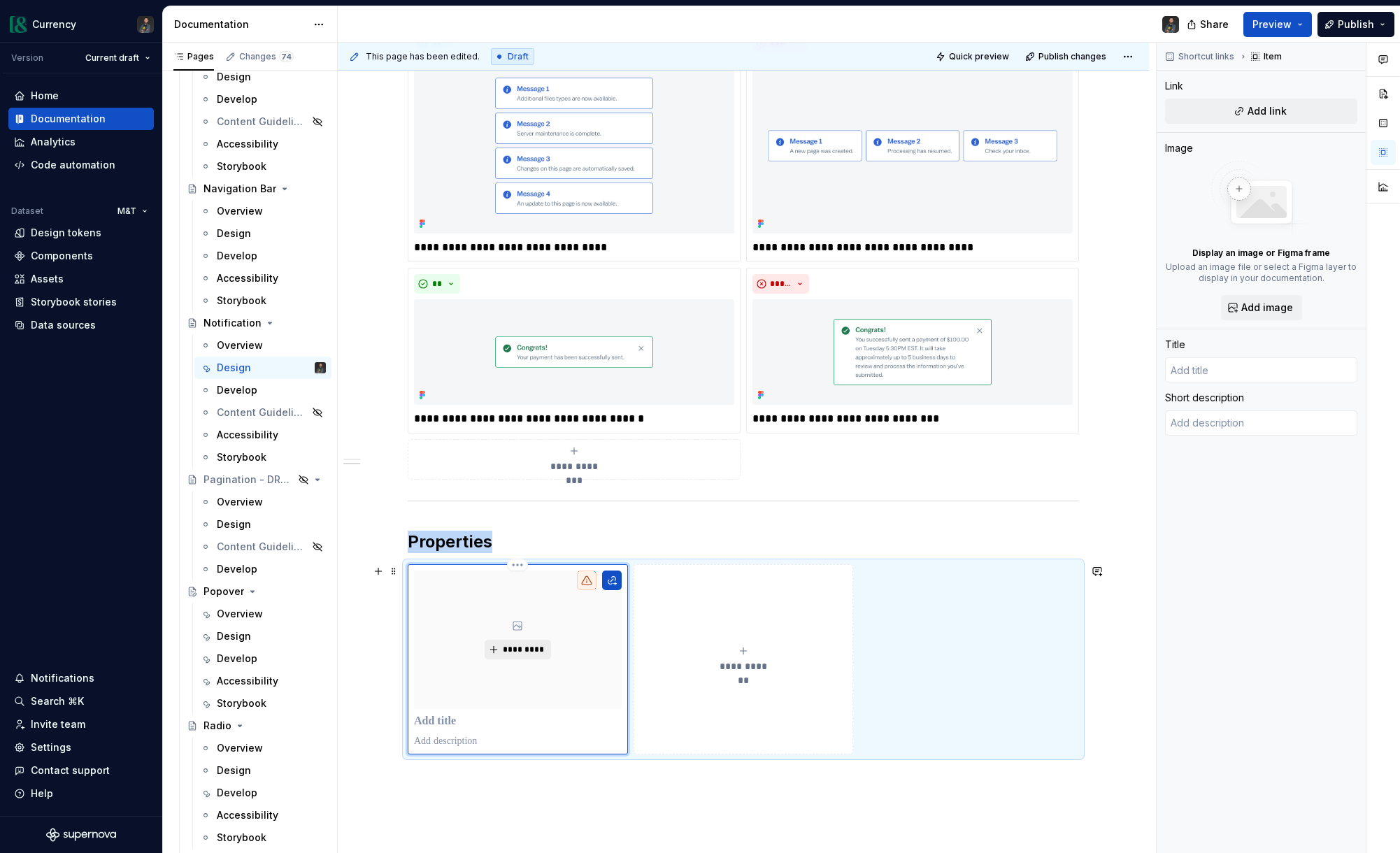
click at [517, 652] on span "*********" at bounding box center [524, 649] width 43 height 11
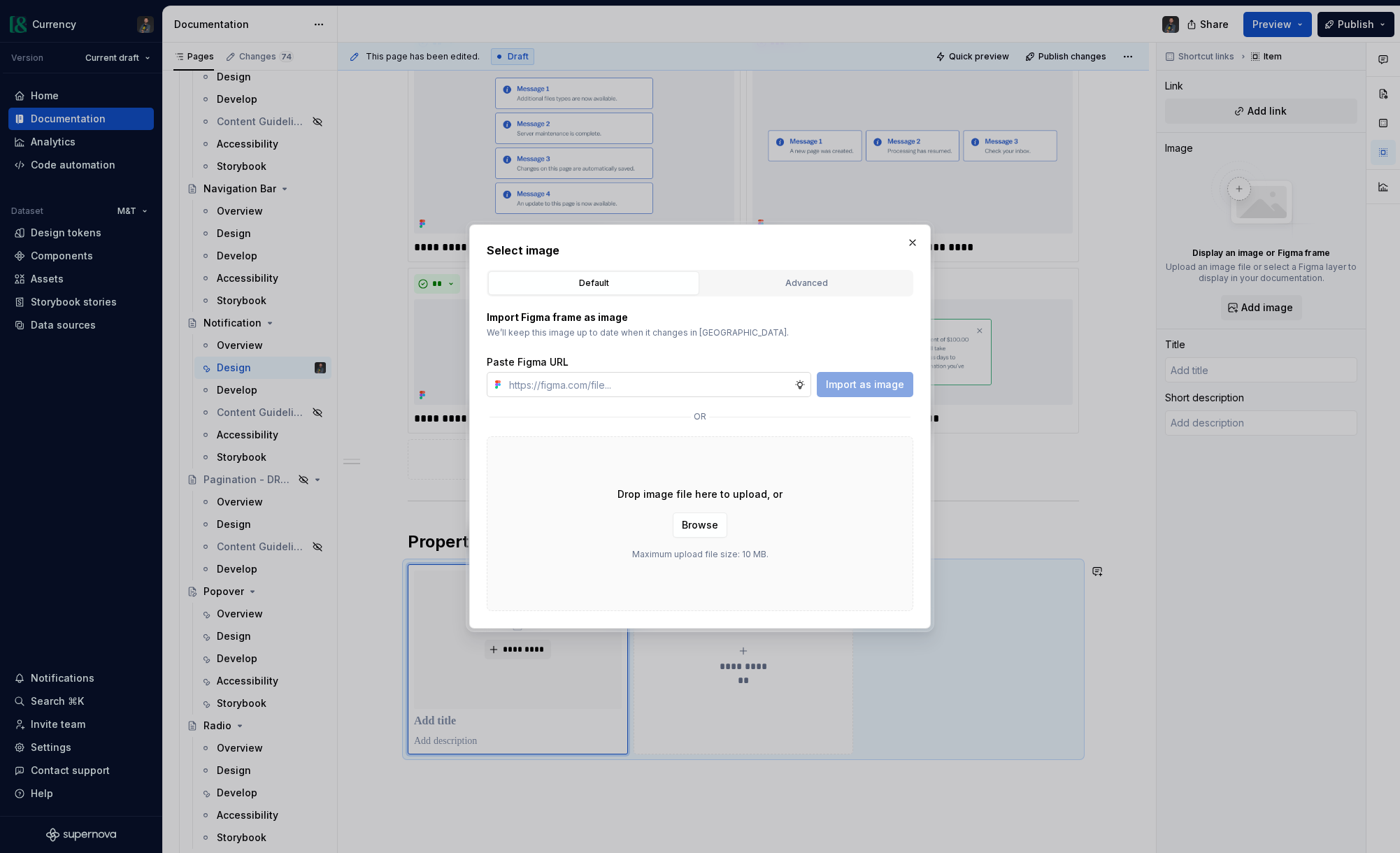
click at [563, 386] on input "text" at bounding box center [649, 385] width 291 height 26
click at [890, 385] on span "Import as image" at bounding box center [865, 384] width 78 height 14
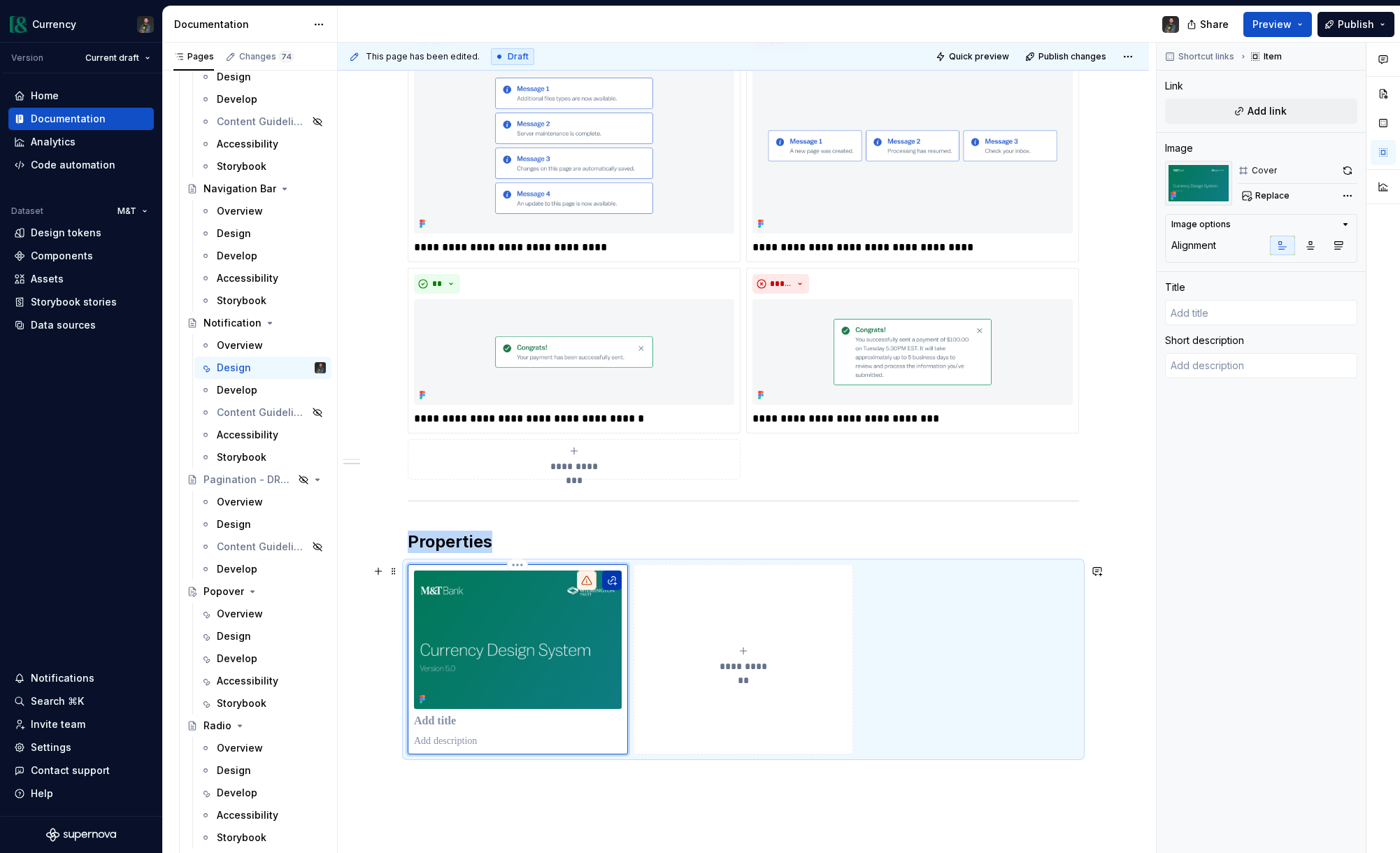
click at [617, 581] on button "button" at bounding box center [611, 580] width 20 height 20
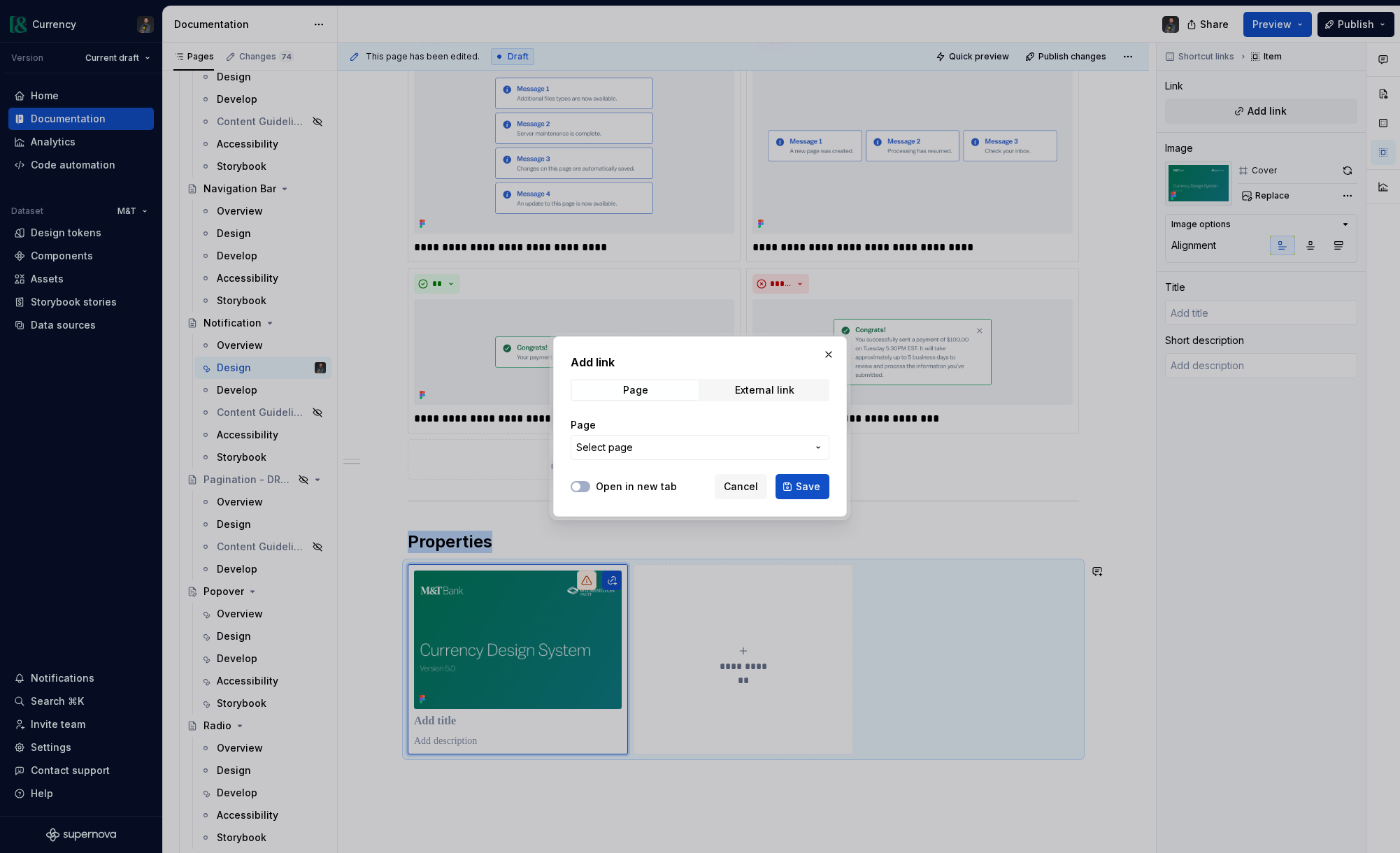
drag, startPoint x: 753, startPoint y: 385, endPoint x: 706, endPoint y: 401, distance: 49.6
click at [753, 385] on div "External link" at bounding box center [765, 390] width 60 height 11
click at [643, 436] on input "URL" at bounding box center [700, 448] width 259 height 26
paste input "[URL][DOMAIN_NAME]"
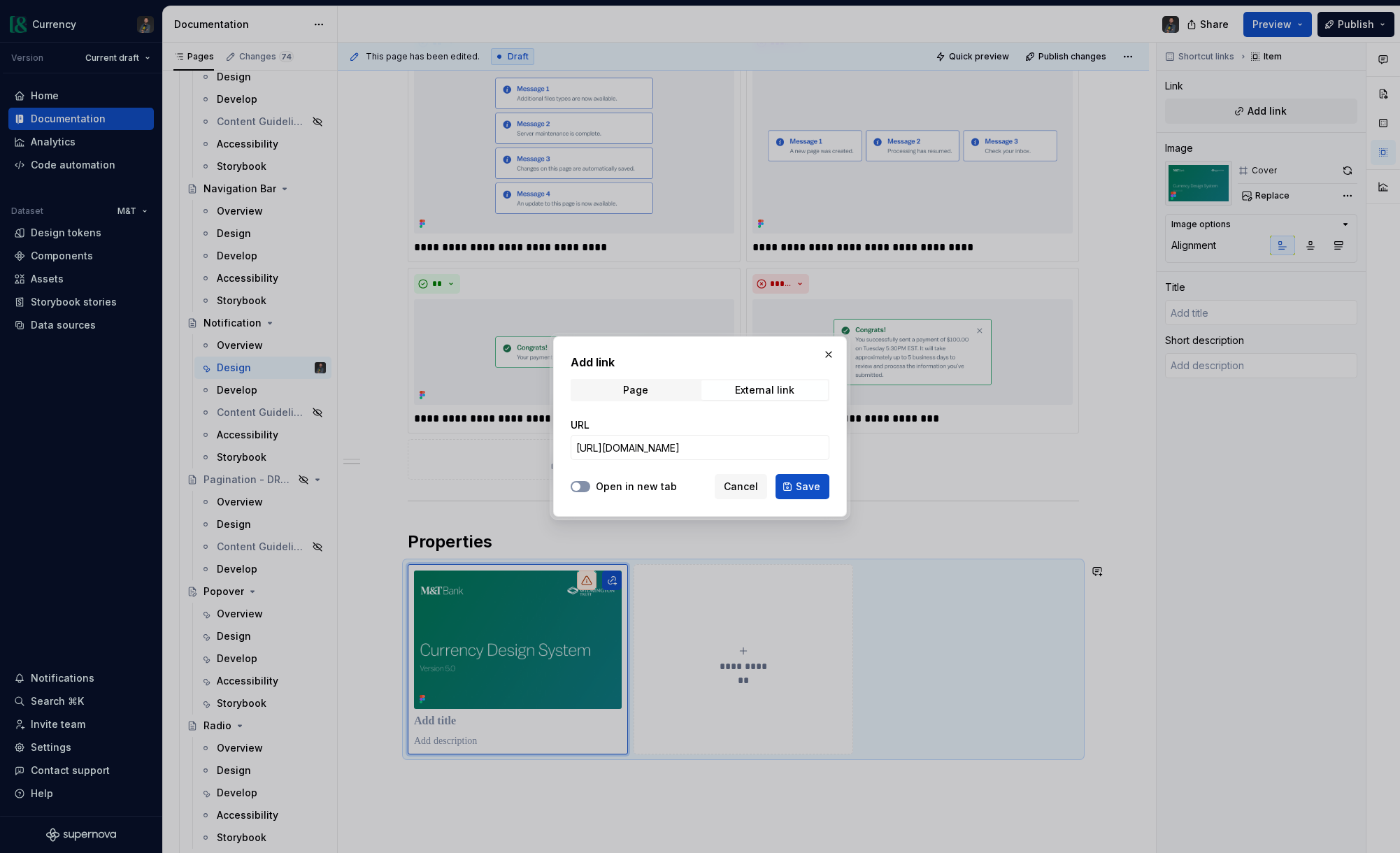
click at [582, 481] on button "Open in new tab" at bounding box center [580, 486] width 20 height 11
click at [818, 488] on span "Save" at bounding box center [807, 486] width 25 height 14
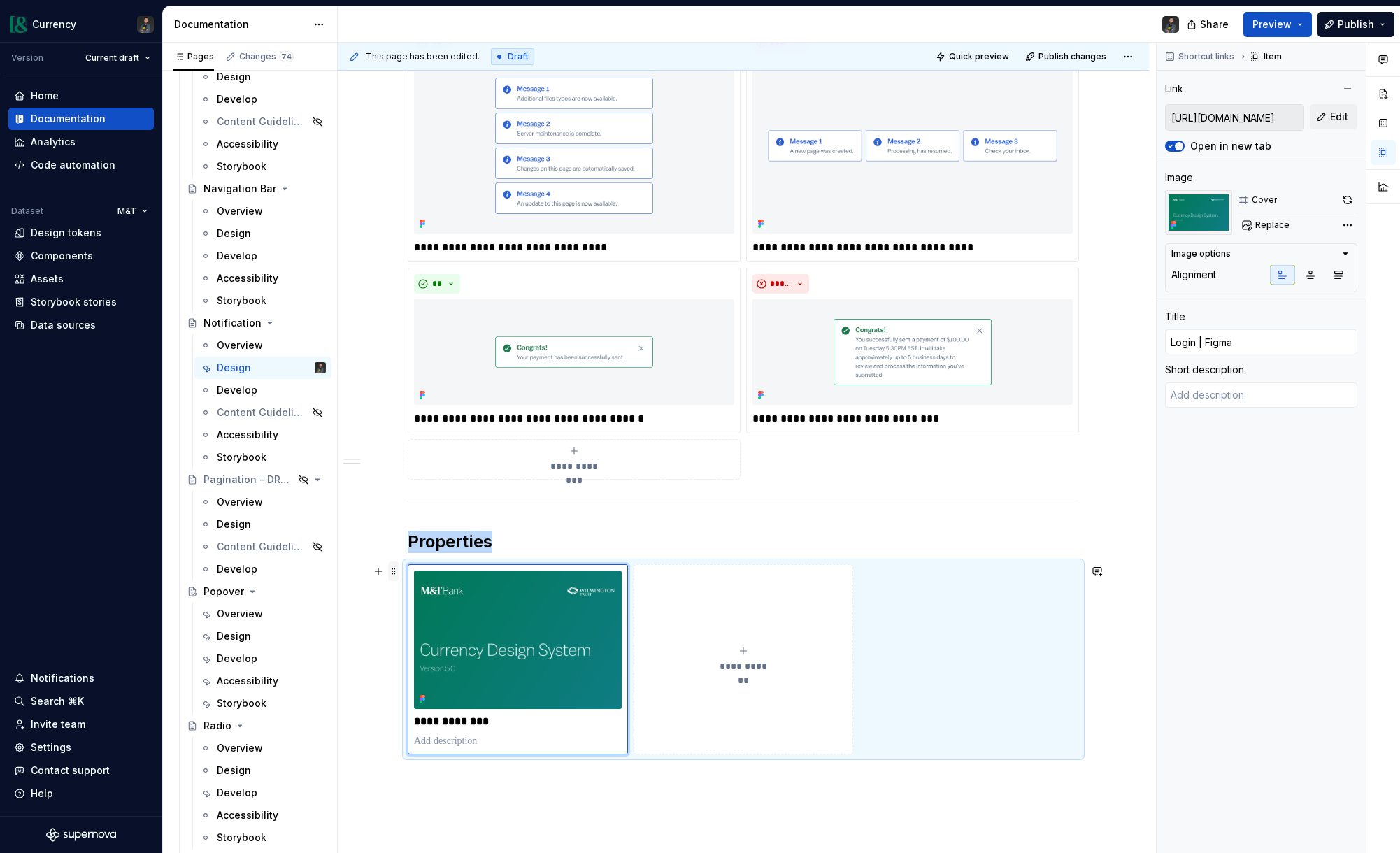
click at [399, 575] on span at bounding box center [393, 570] width 11 height 20
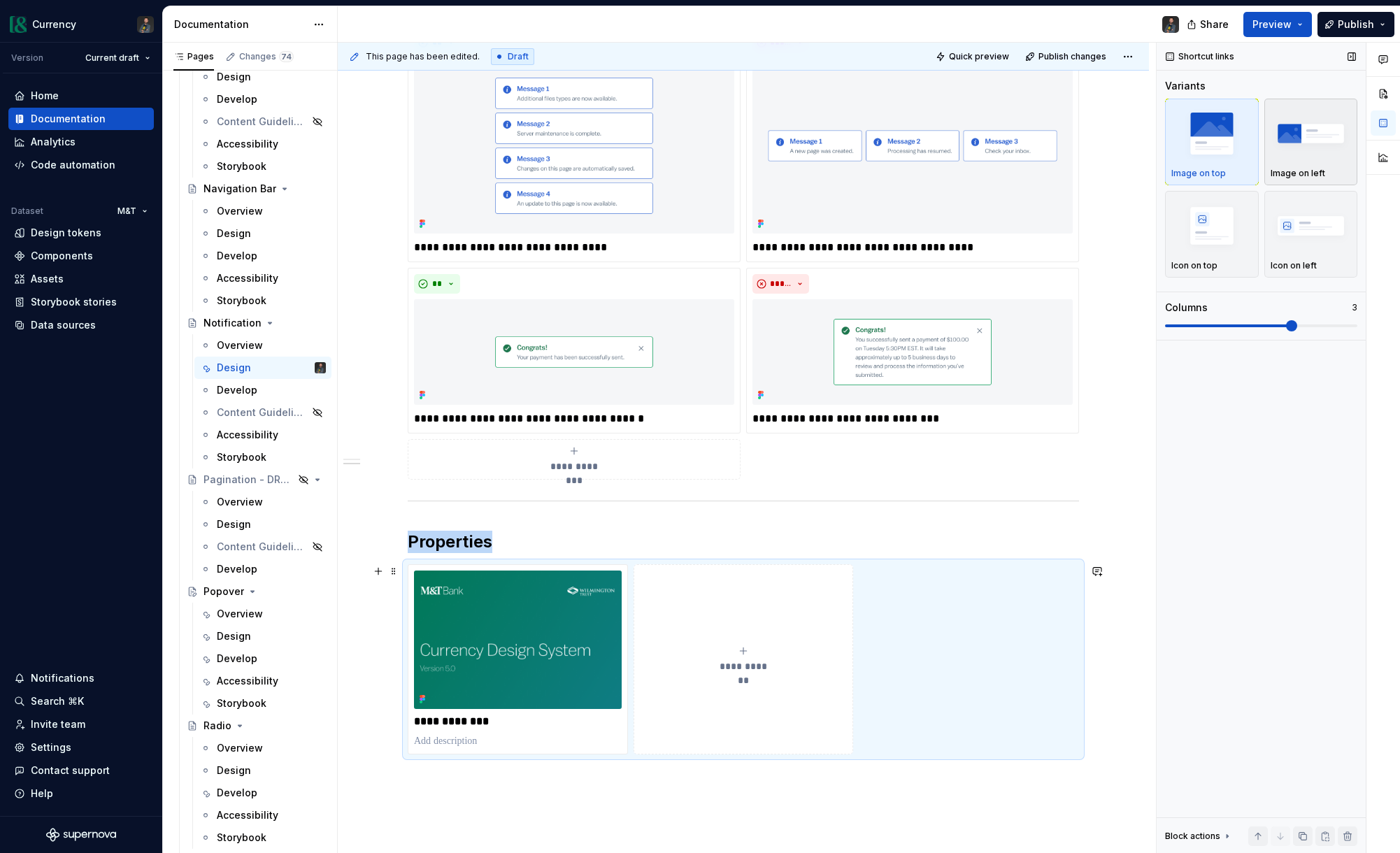
click at [1129, 139] on img "button" at bounding box center [1311, 133] width 81 height 51
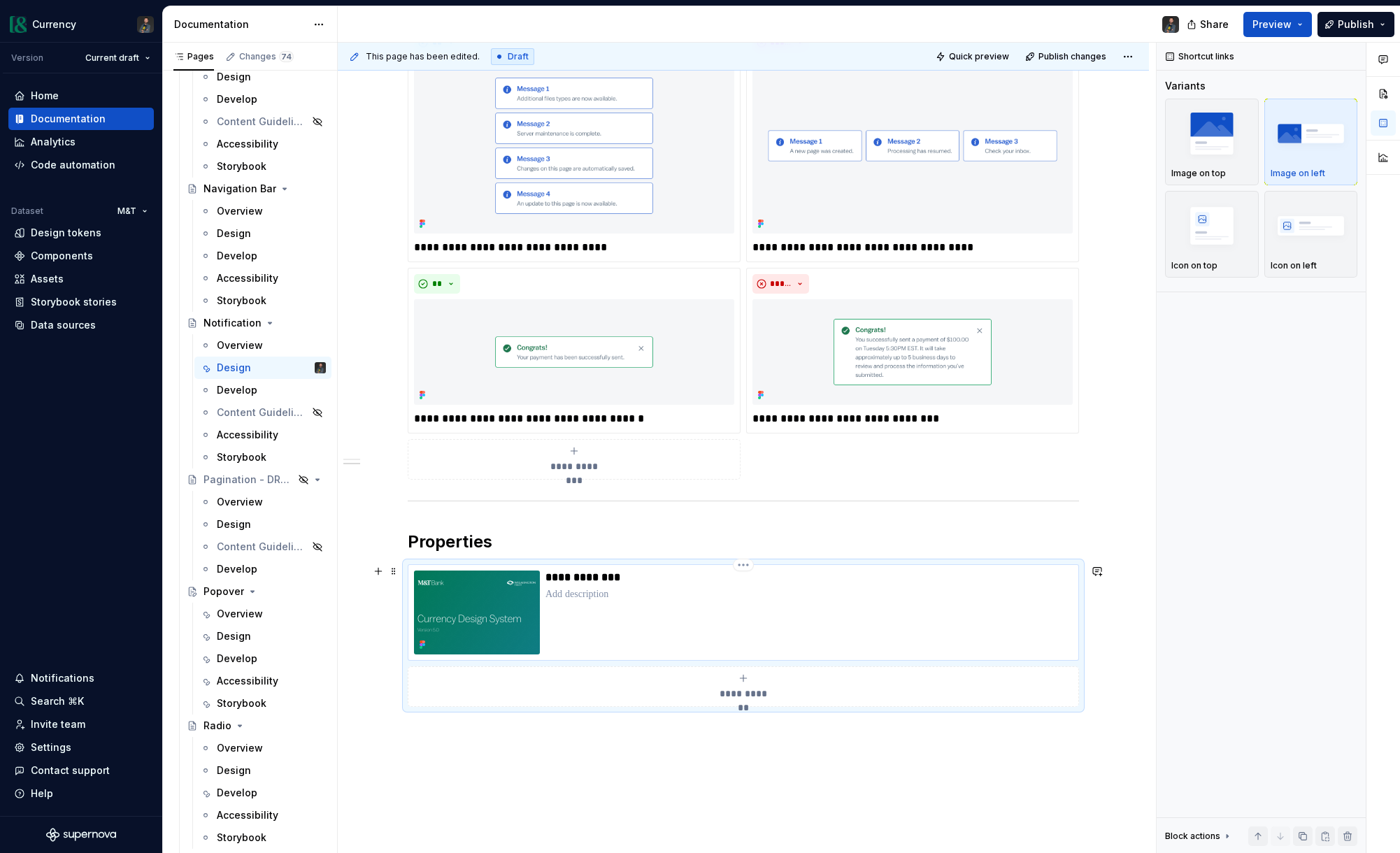
click at [583, 578] on p "**********" at bounding box center [809, 577] width 527 height 14
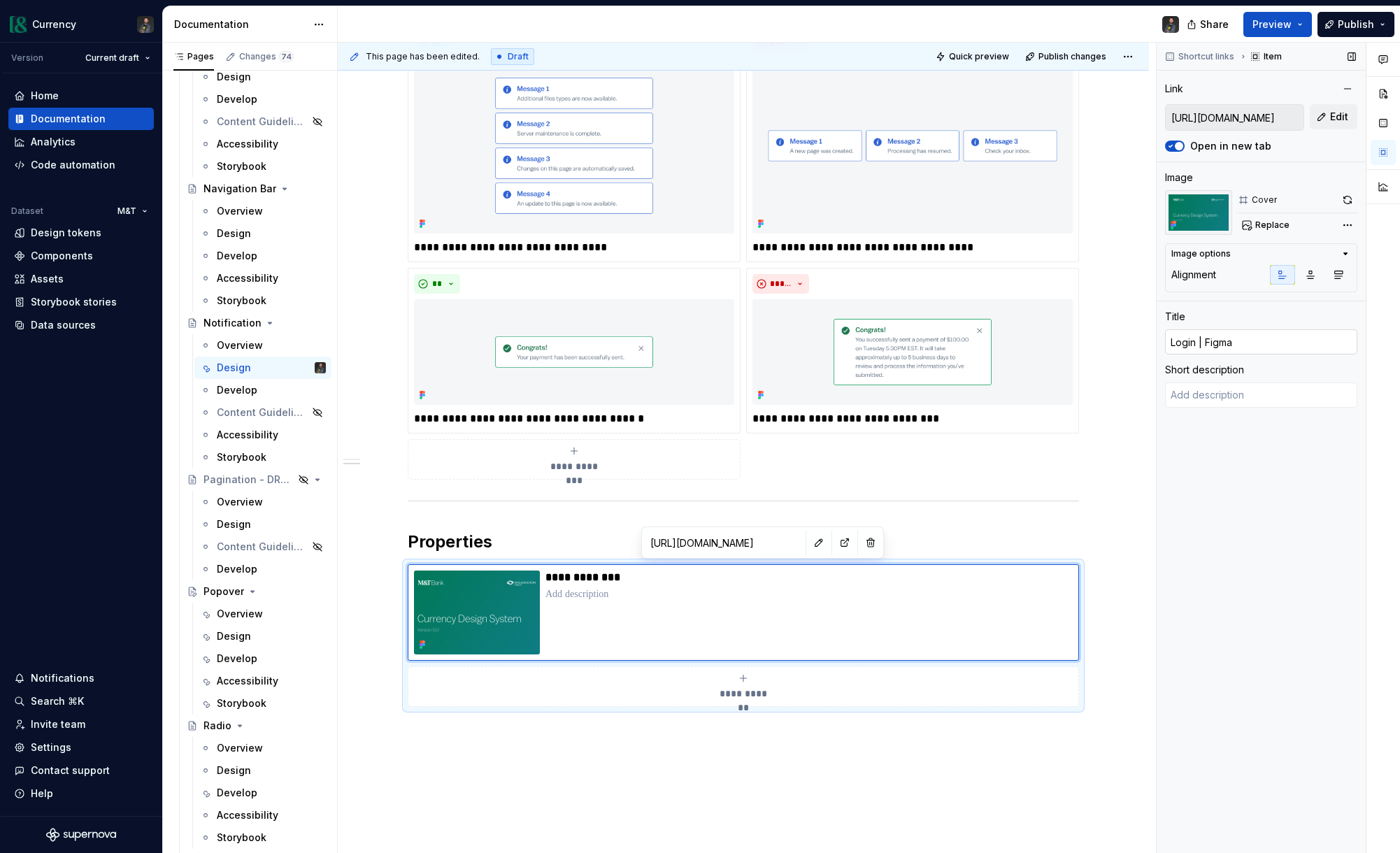
click at [1129, 350] on input "Login | Figma" at bounding box center [1261, 342] width 192 height 26
click at [1129, 402] on textarea at bounding box center [1261, 395] width 192 height 26
click at [642, 764] on div "**********" at bounding box center [743, 89] width 812 height 1780
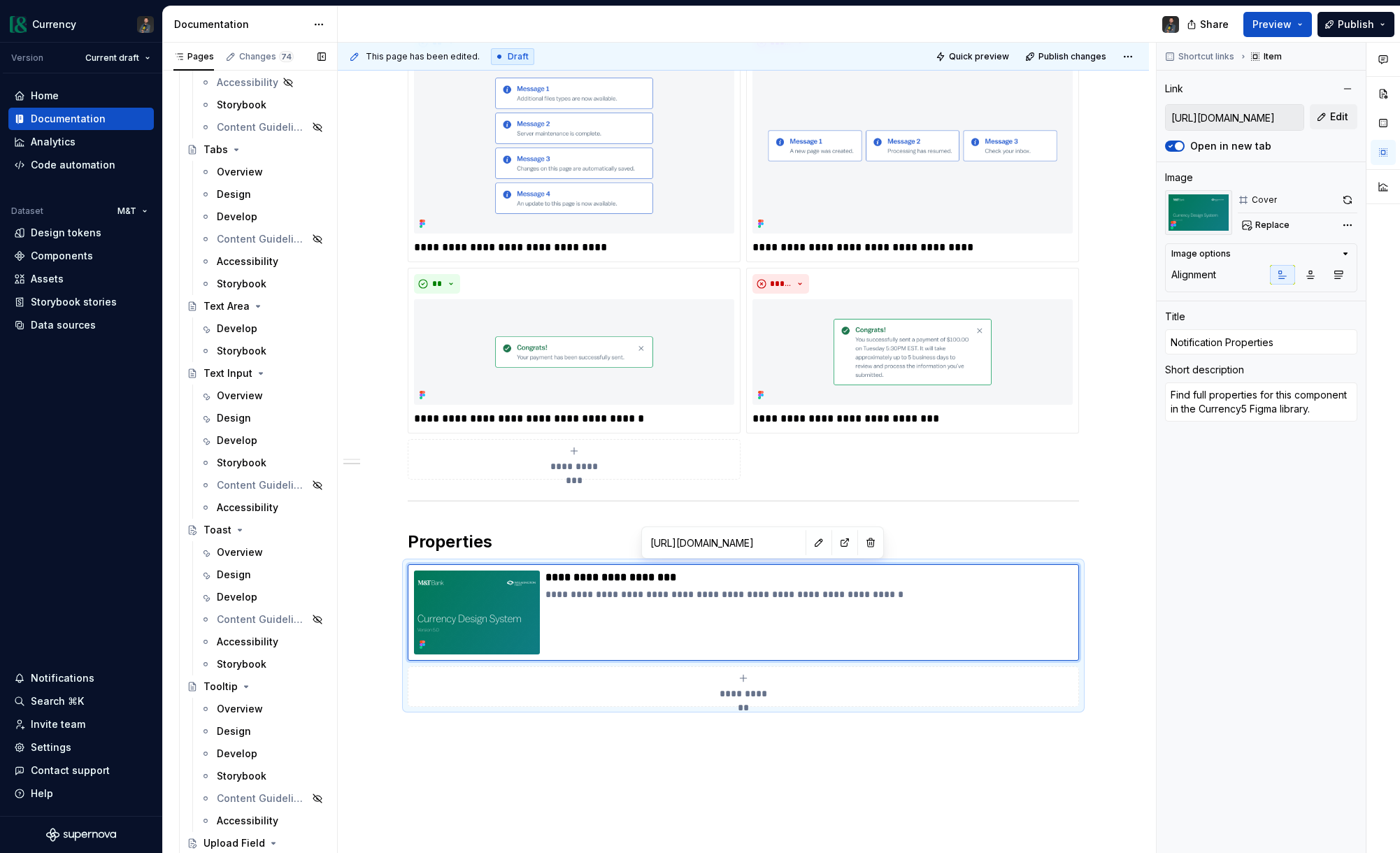
scroll to position [6342, 0]
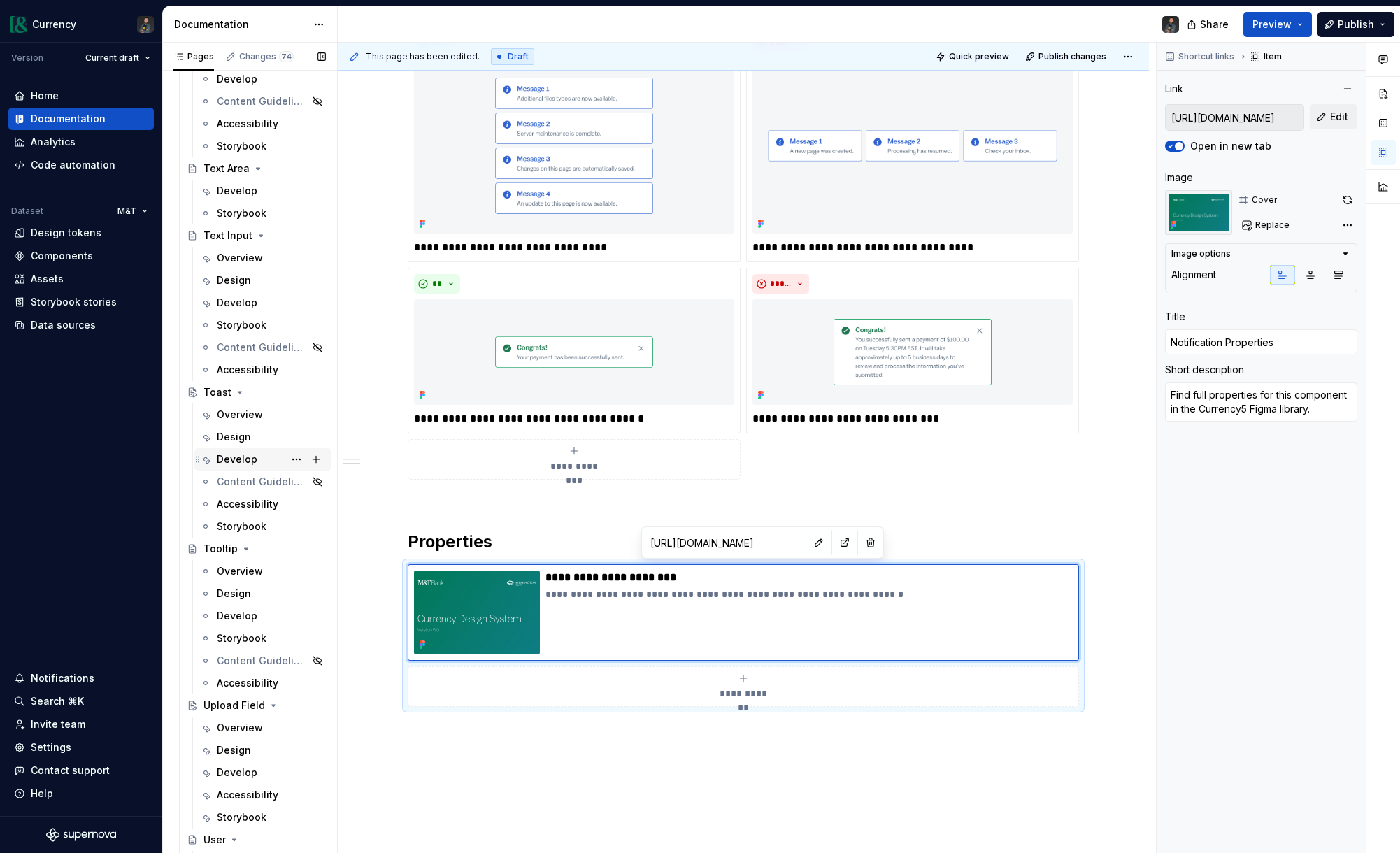
click at [242, 455] on div "Develop" at bounding box center [238, 459] width 41 height 14
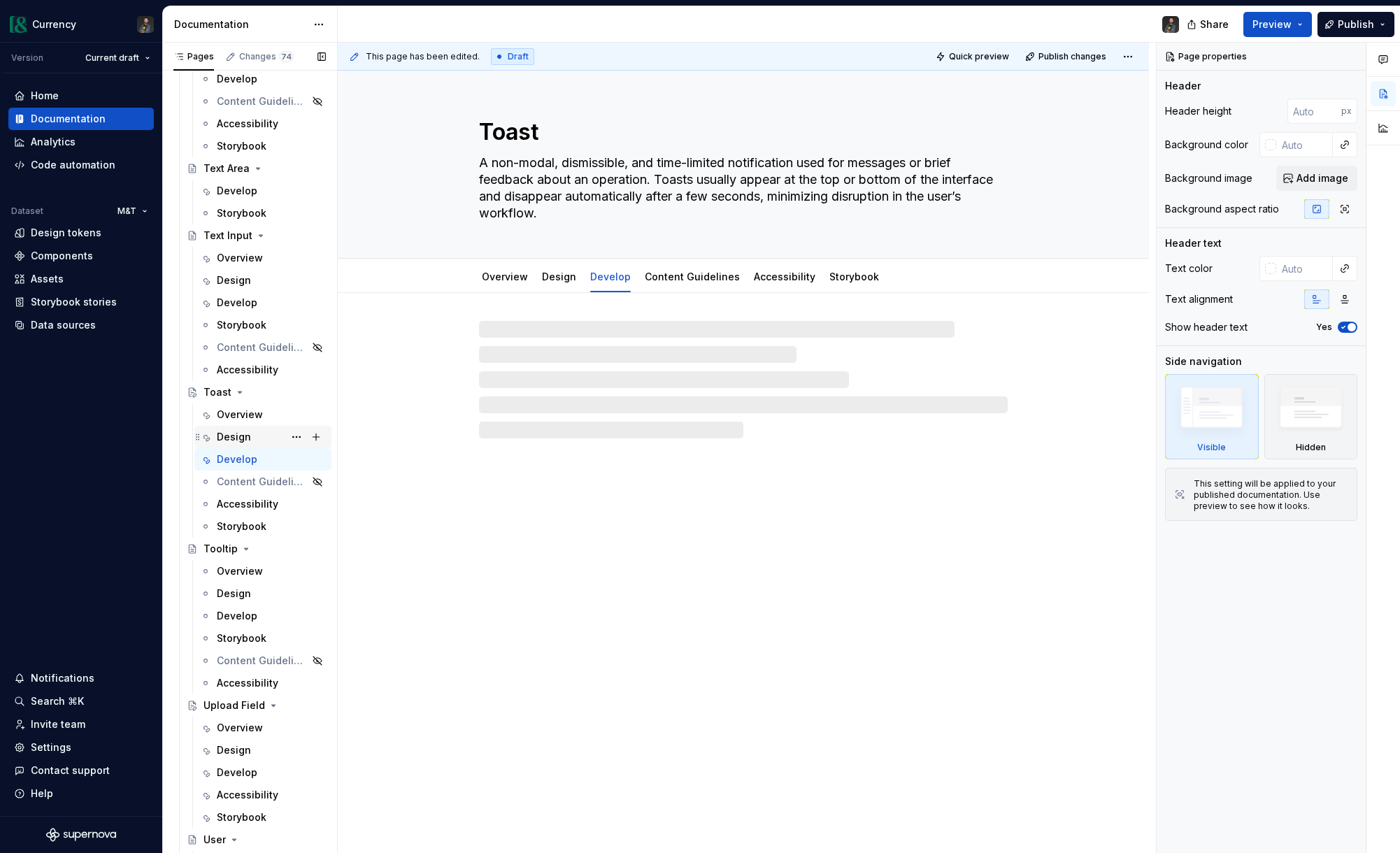
click at [239, 435] on div "Design" at bounding box center [234, 437] width 34 height 14
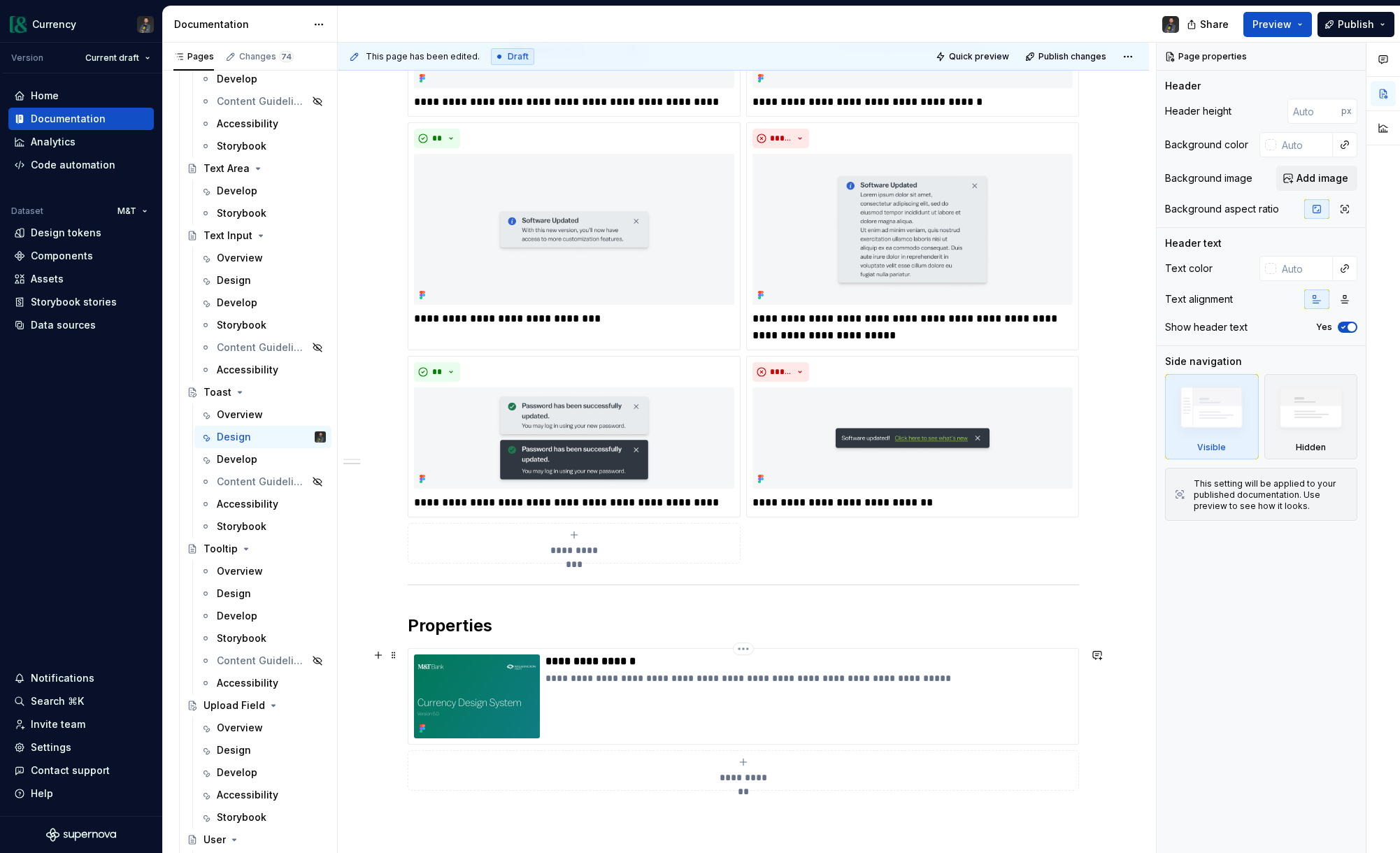
scroll to position [1225, 0]
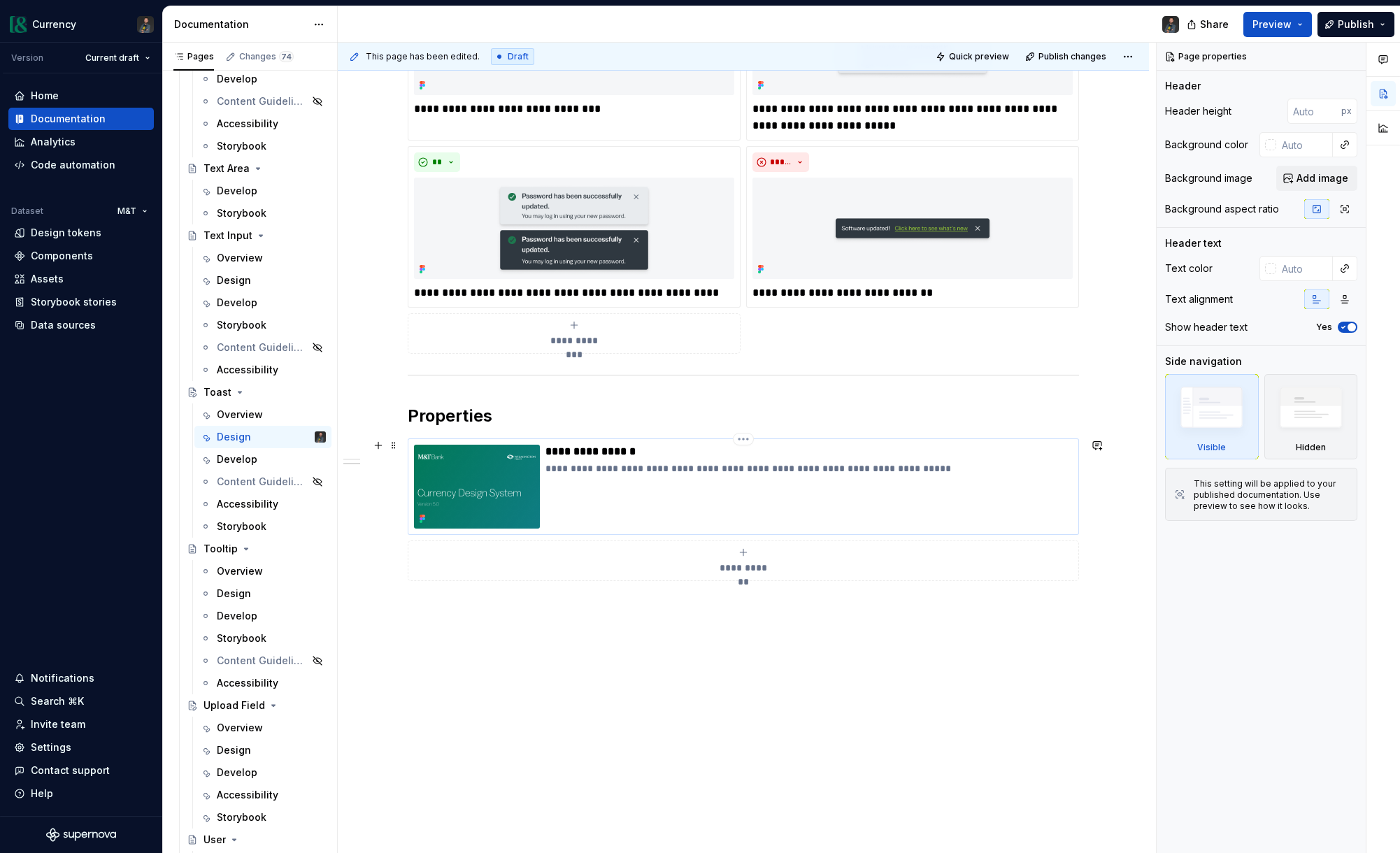
click at [644, 471] on p "**********" at bounding box center [809, 468] width 527 height 14
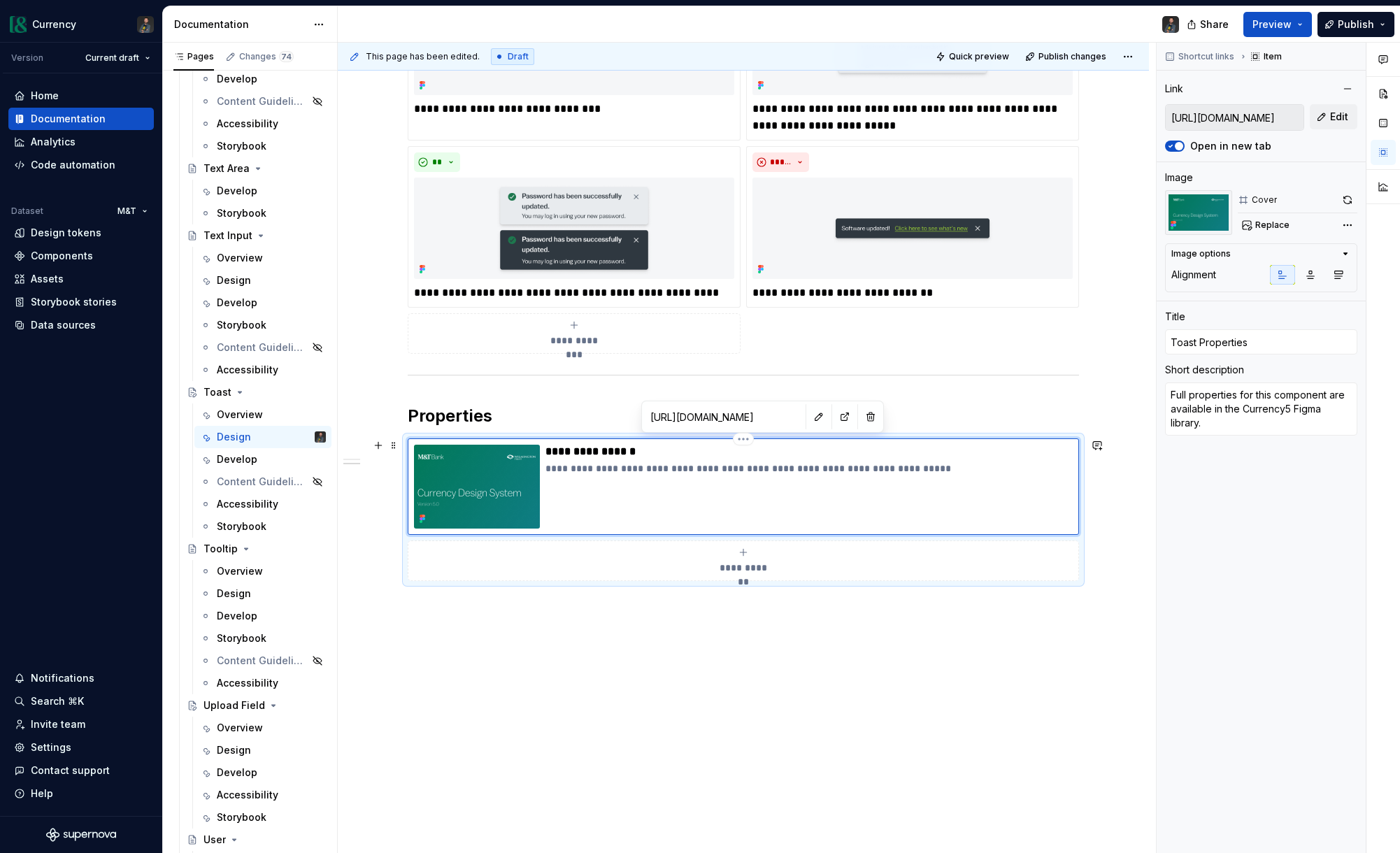
click at [553, 469] on p "**********" at bounding box center [809, 468] width 527 height 14
drag, startPoint x: 726, startPoint y: 468, endPoint x: 784, endPoint y: 467, distance: 58.0
click at [784, 467] on p "**********" at bounding box center [809, 468] width 527 height 14
drag, startPoint x: 892, startPoint y: 467, endPoint x: 827, endPoint y: 464, distance: 65.1
click at [891, 467] on p "**********" at bounding box center [809, 468] width 527 height 14
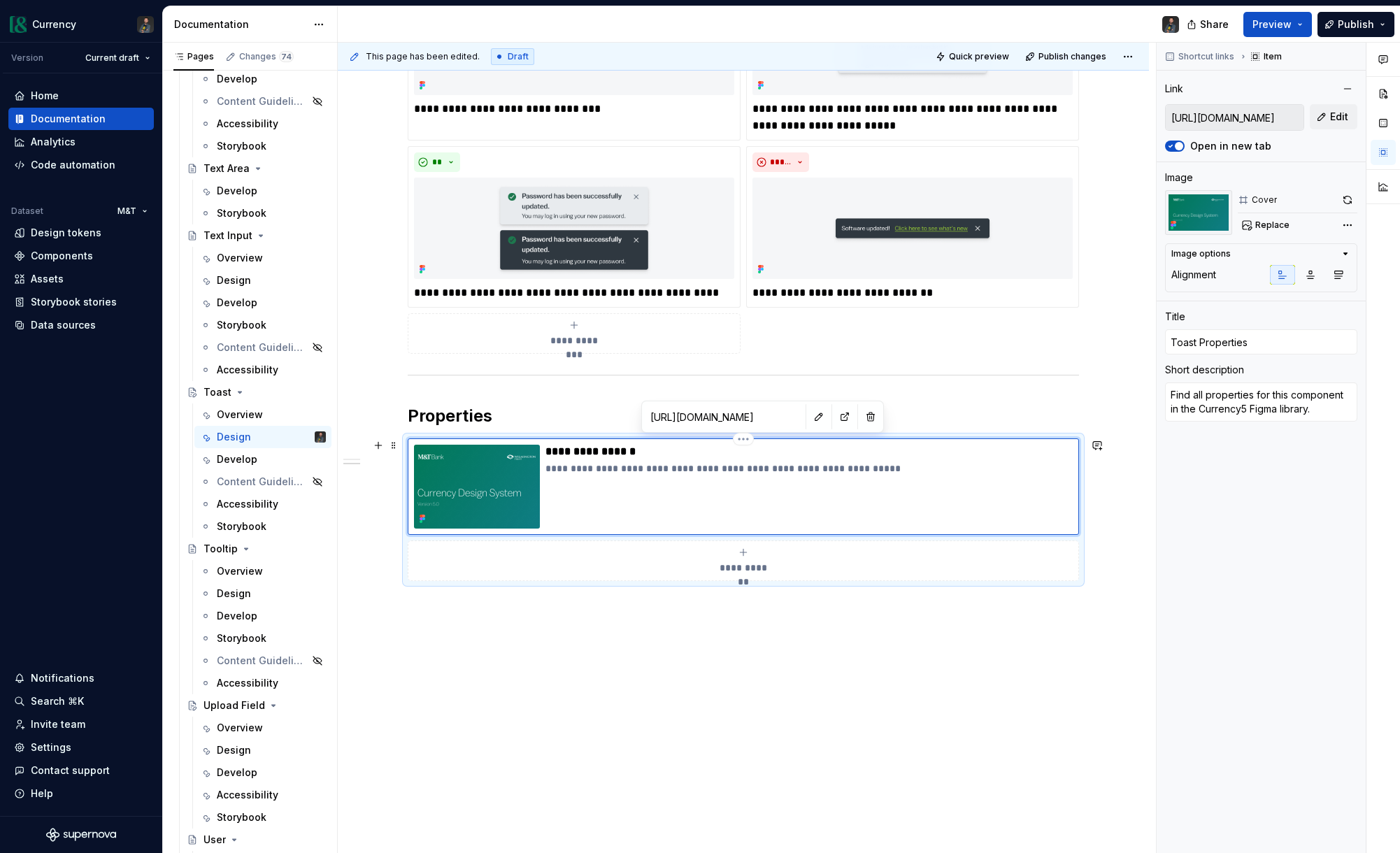
click at [588, 467] on p "**********" at bounding box center [809, 468] width 527 height 14
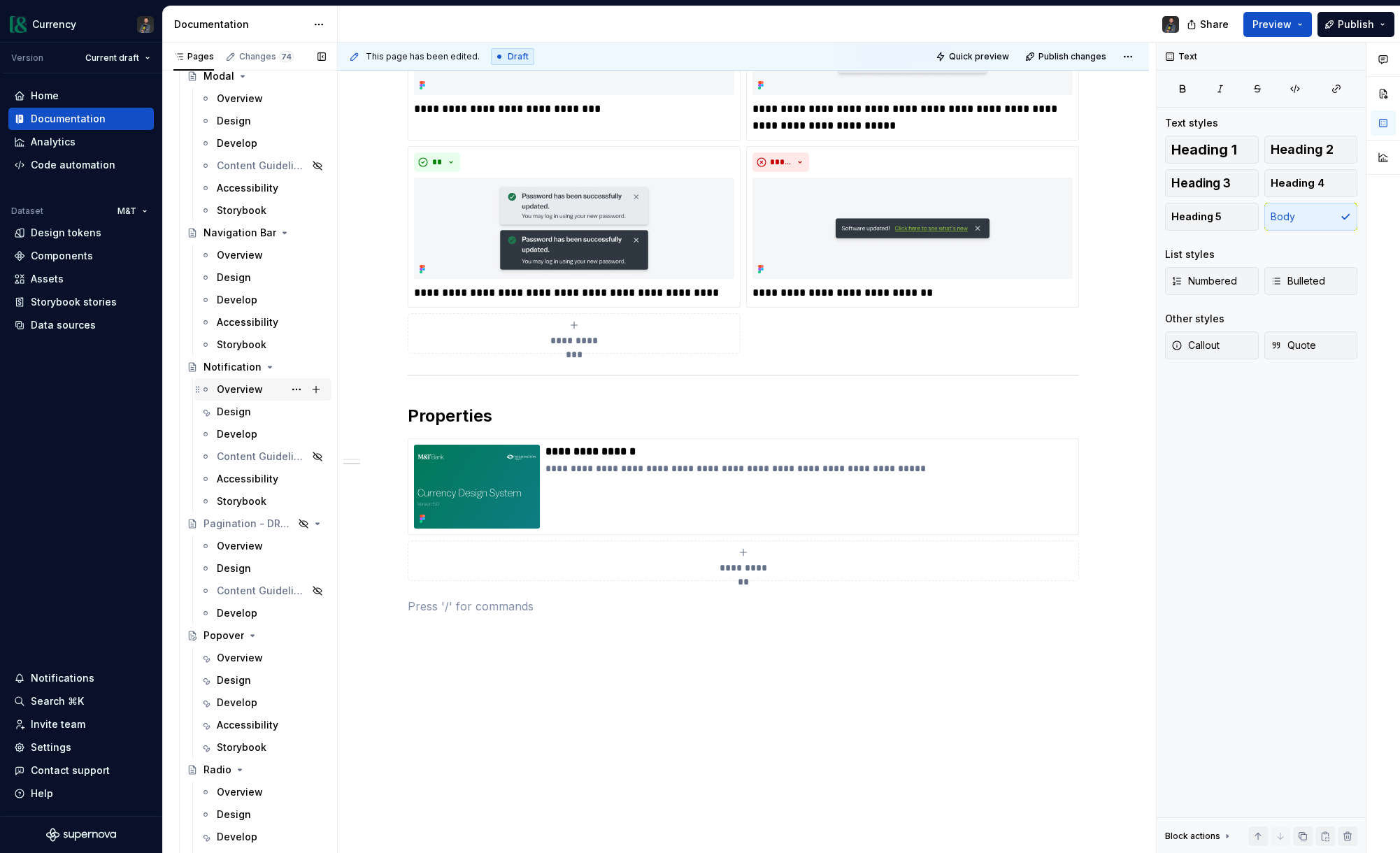
scroll to position [4327, 0]
click at [243, 417] on div "Design" at bounding box center [234, 415] width 34 height 14
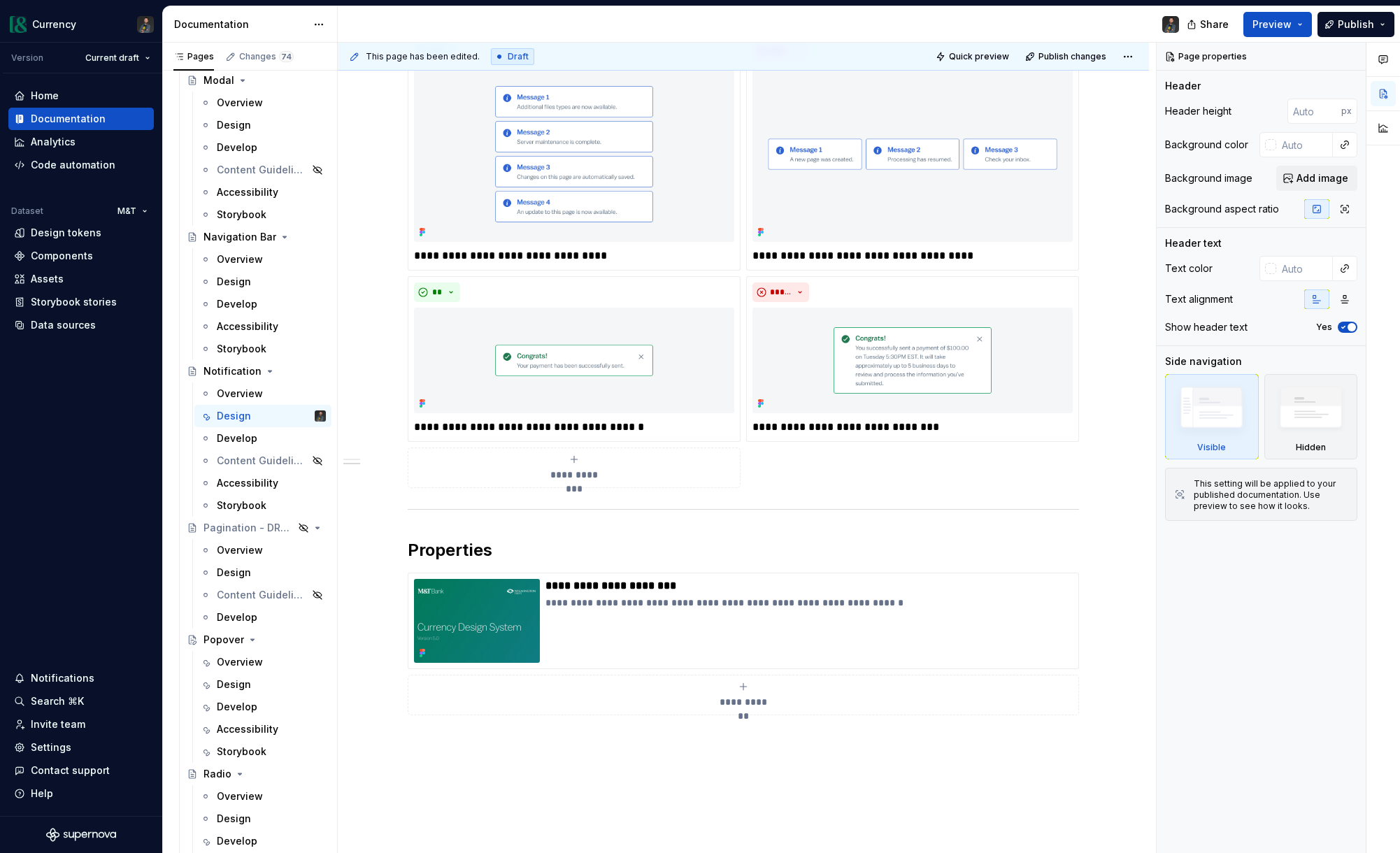
scroll to position [1186, 0]
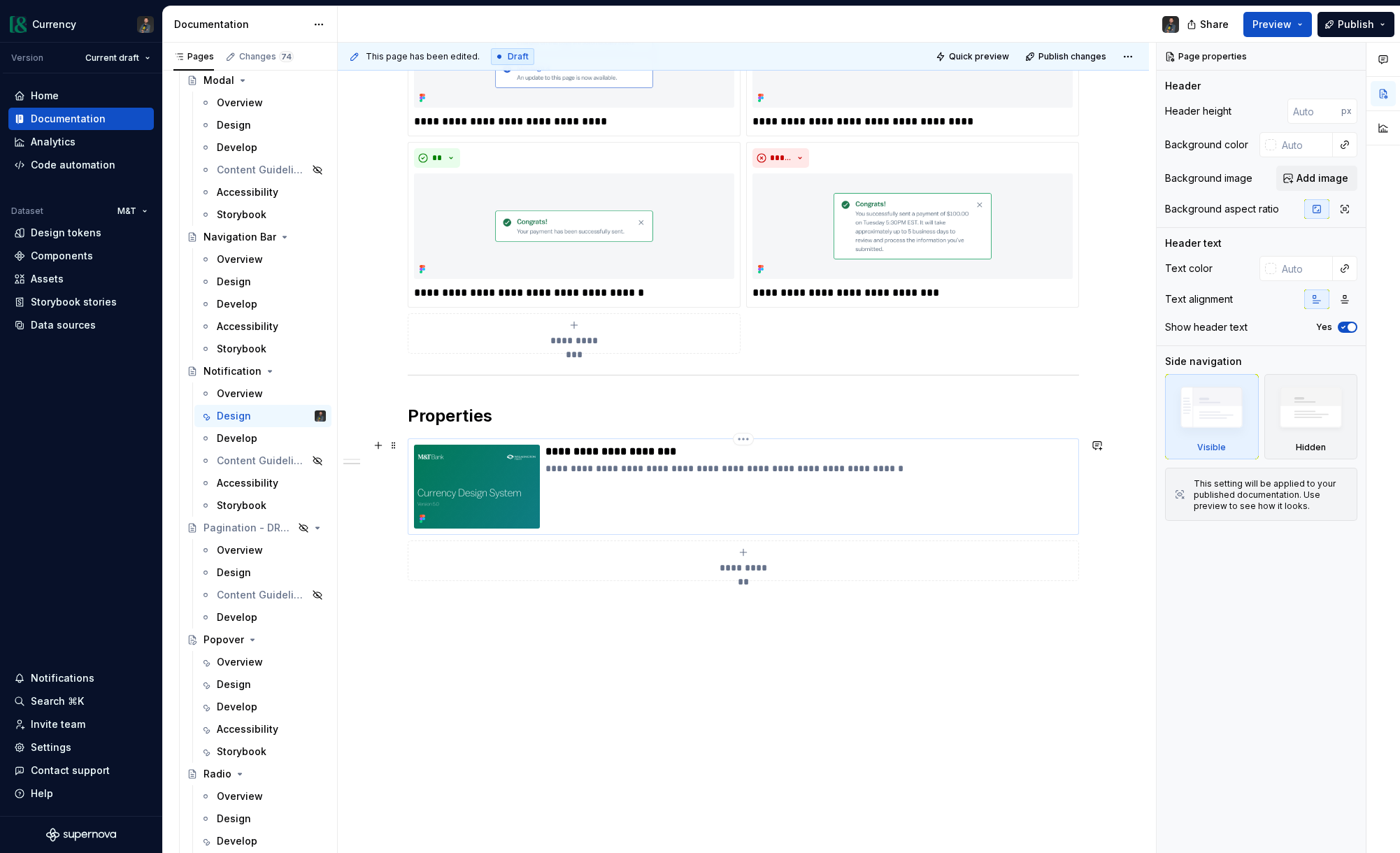
click at [596, 472] on p "**********" at bounding box center [809, 468] width 527 height 14
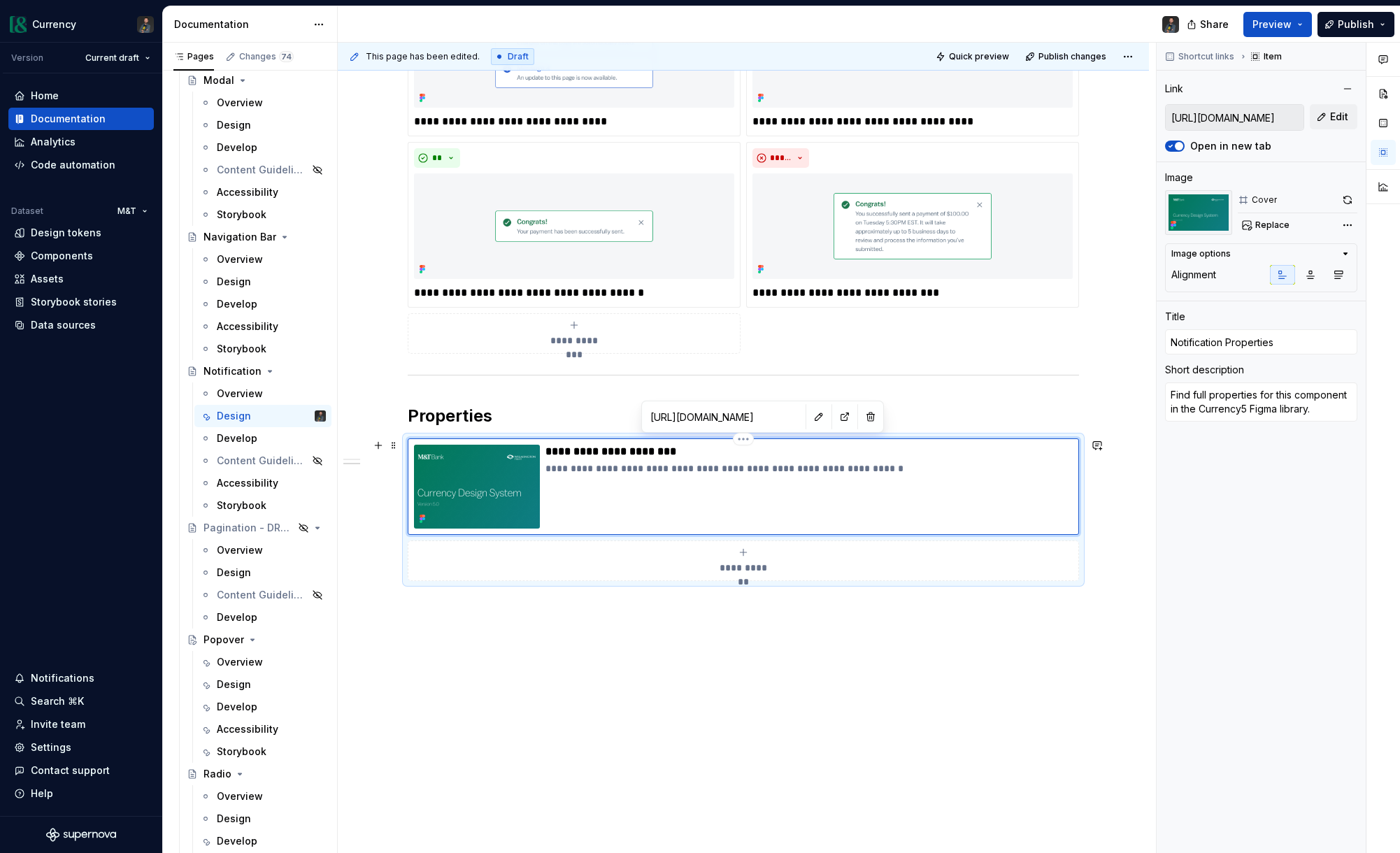
click at [585, 470] on p "**********" at bounding box center [809, 468] width 527 height 14
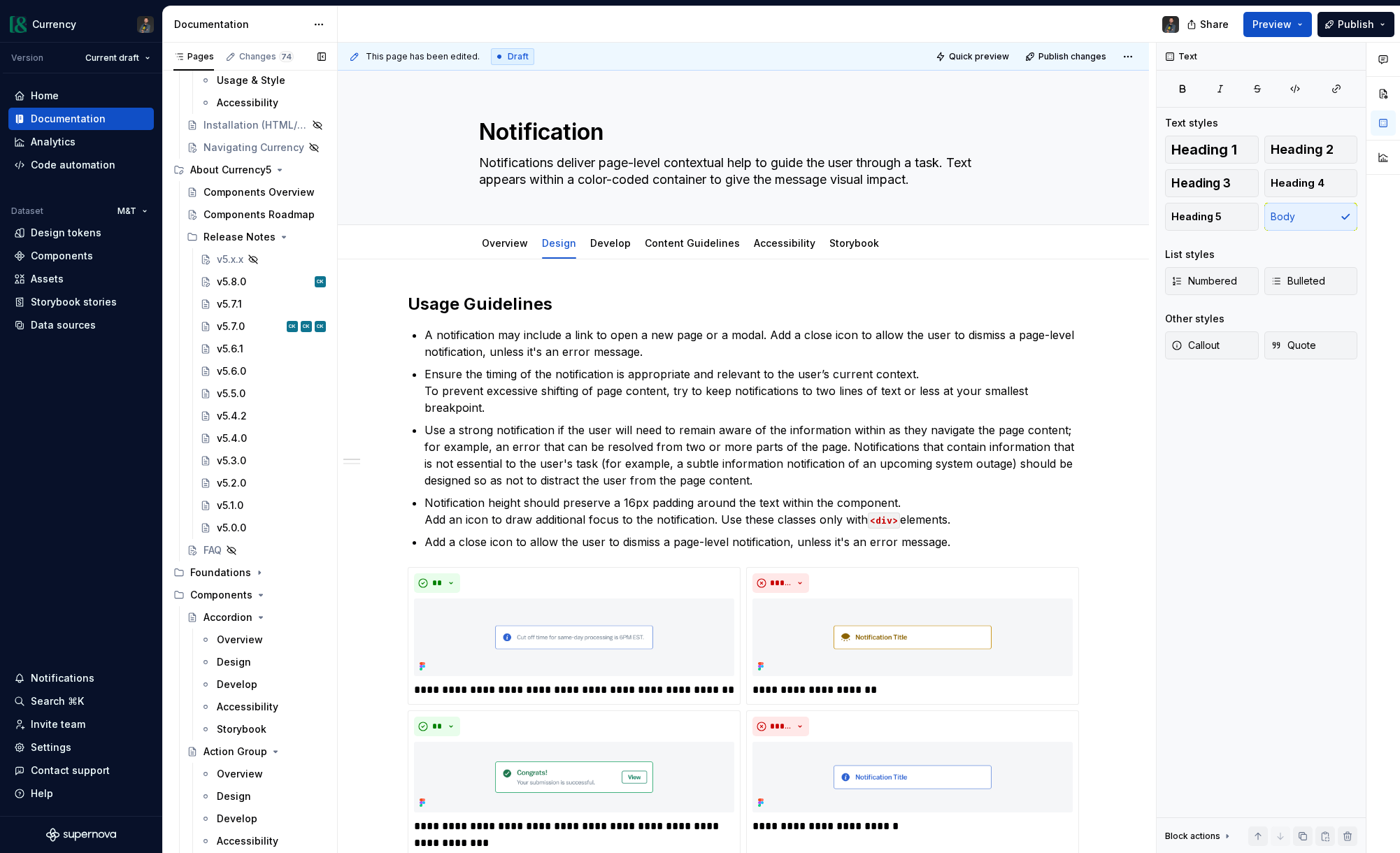
scroll to position [0, 0]
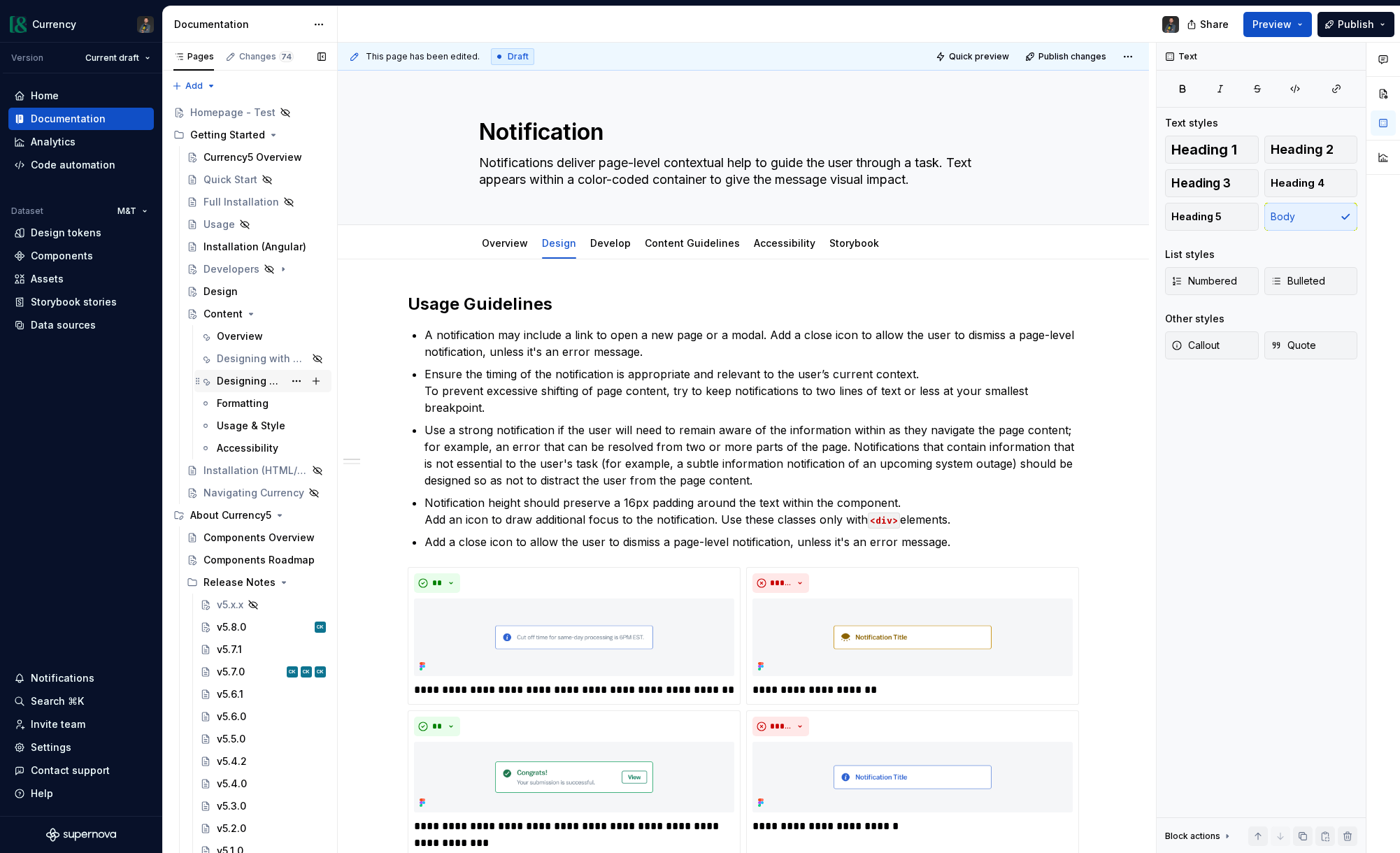
click at [244, 376] on div "Designing with Content" at bounding box center [250, 381] width 67 height 14
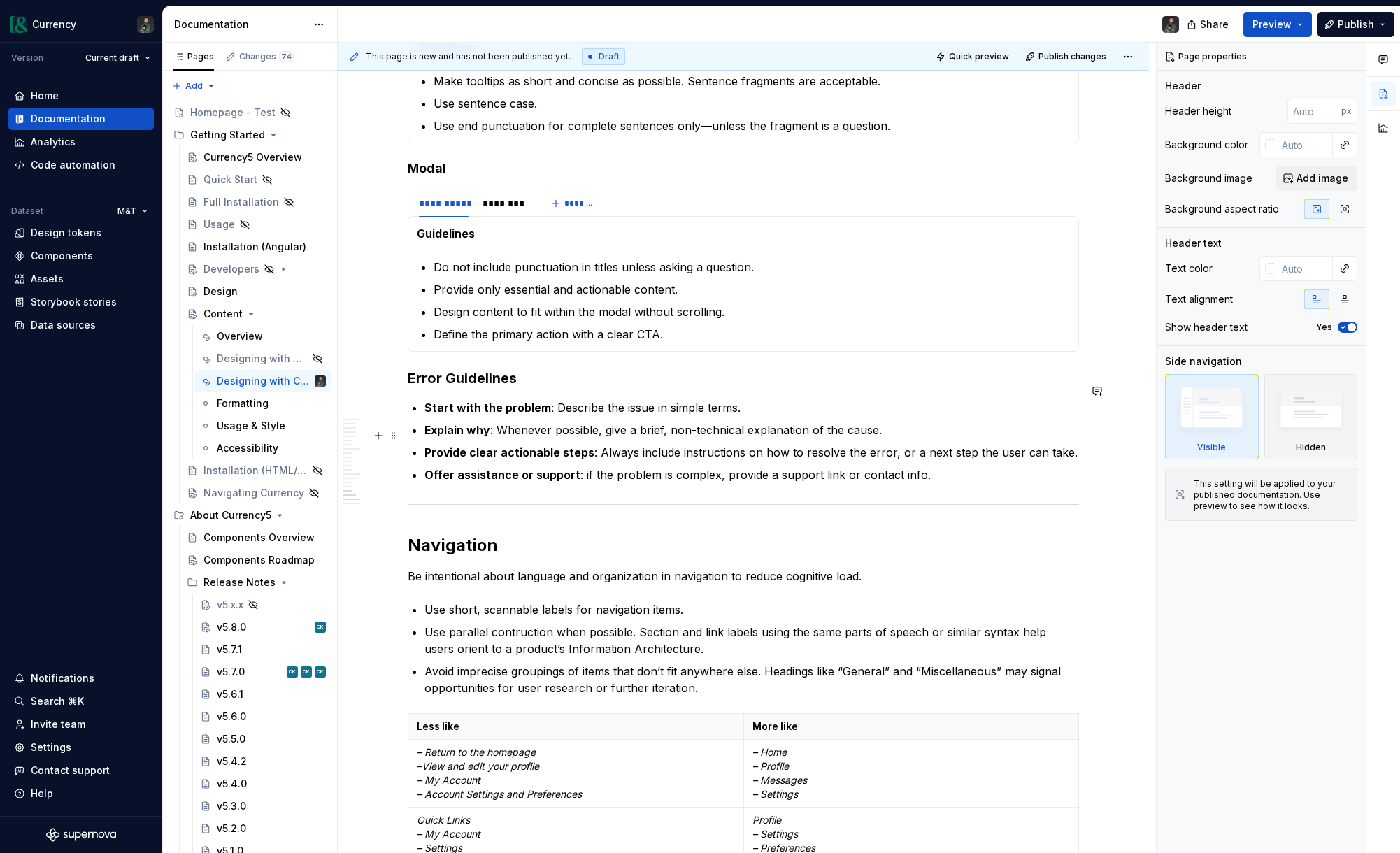
scroll to position [3614, 0]
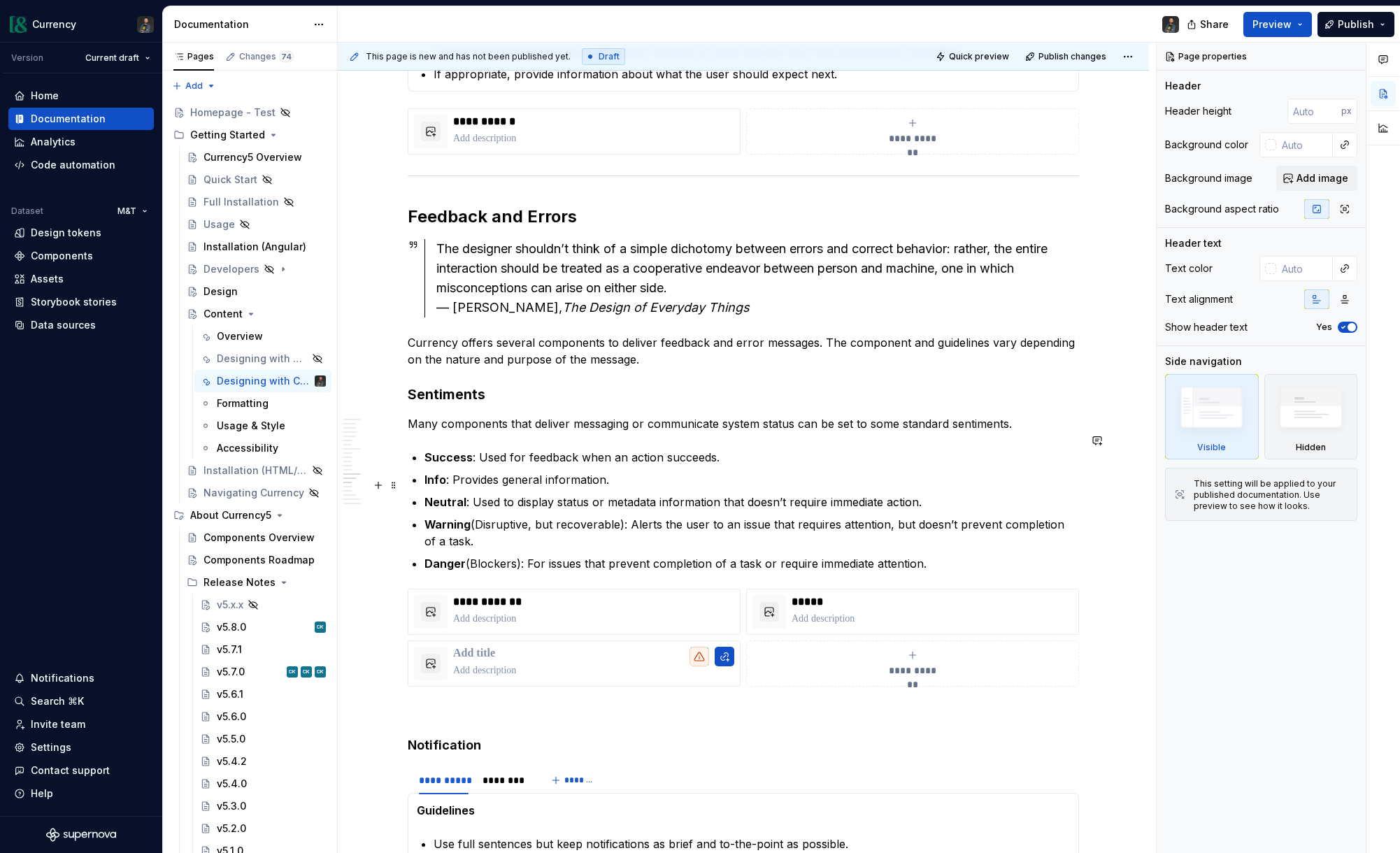
scroll to position [2624, 0]
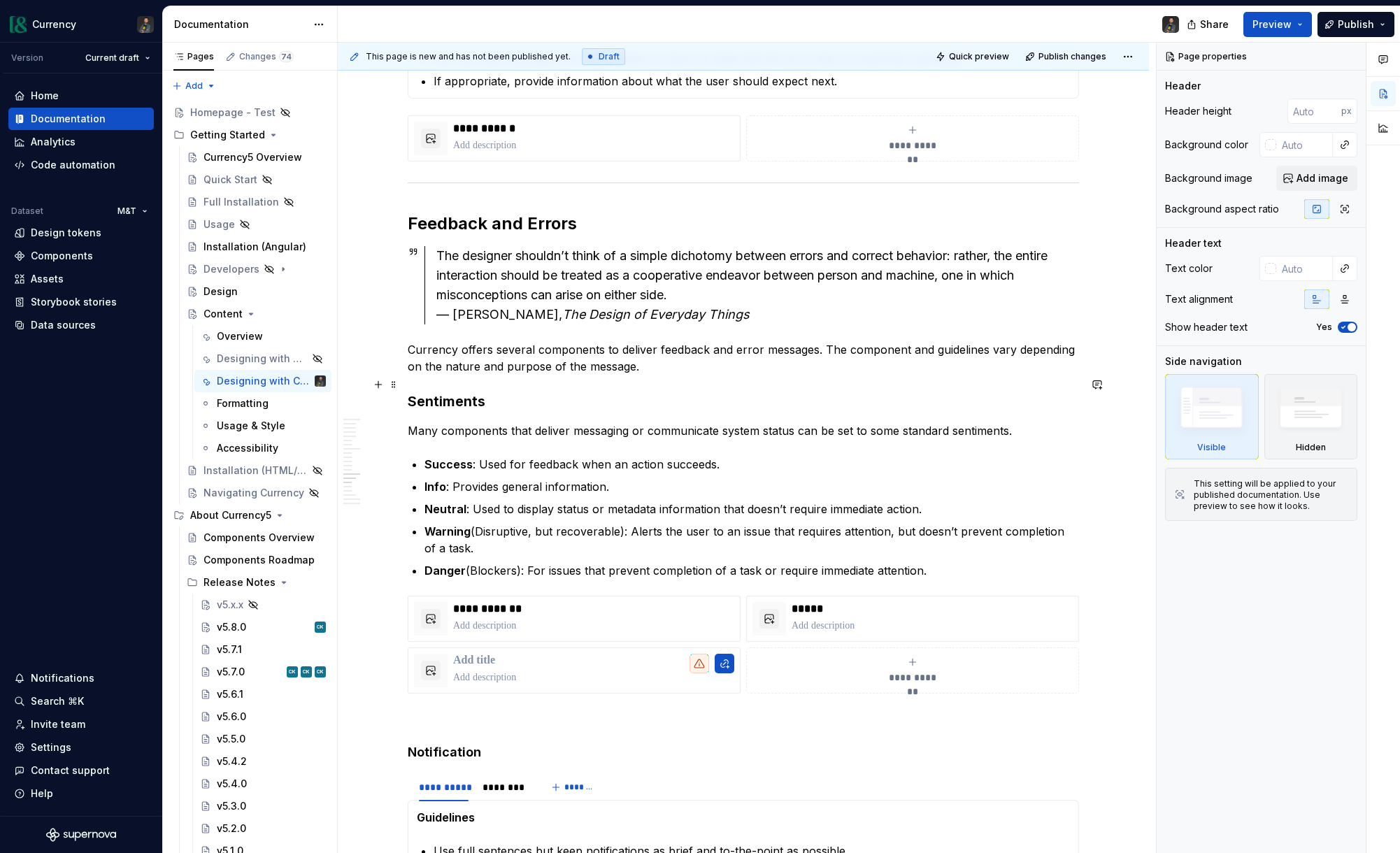
click at [475, 393] on strong "Sentiments" at bounding box center [446, 402] width 77 height 17
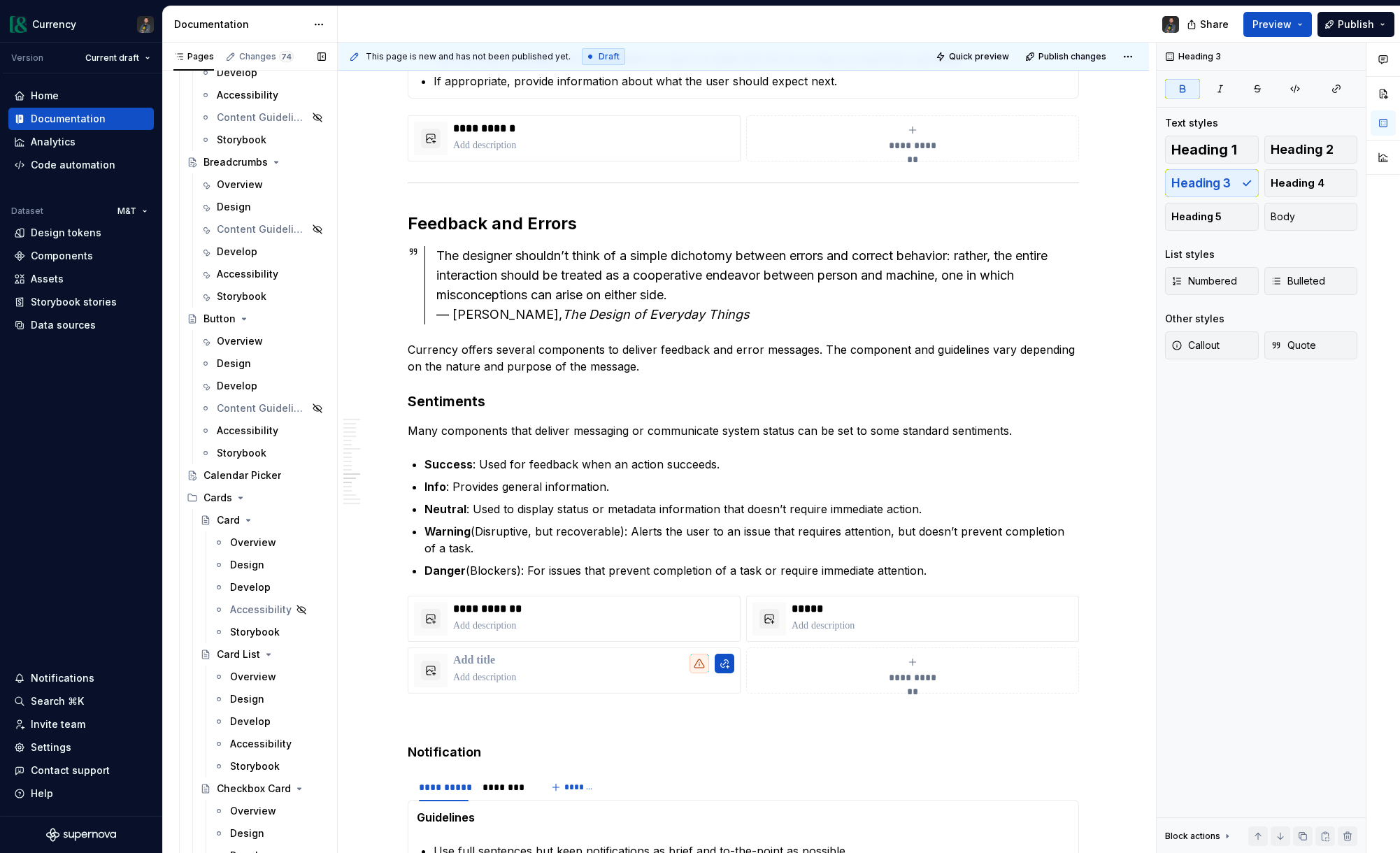
scroll to position [1085, 0]
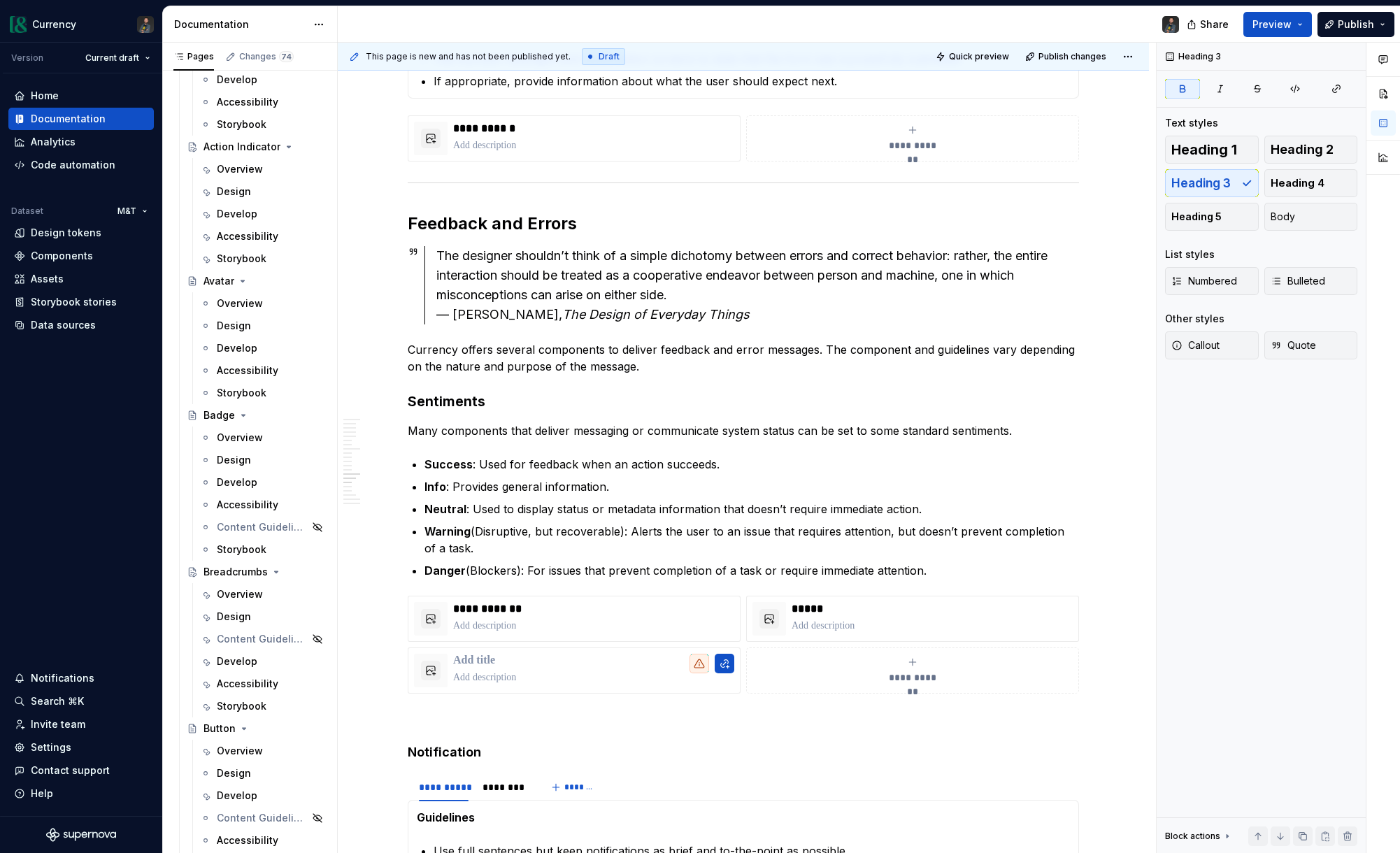
type textarea "*"
